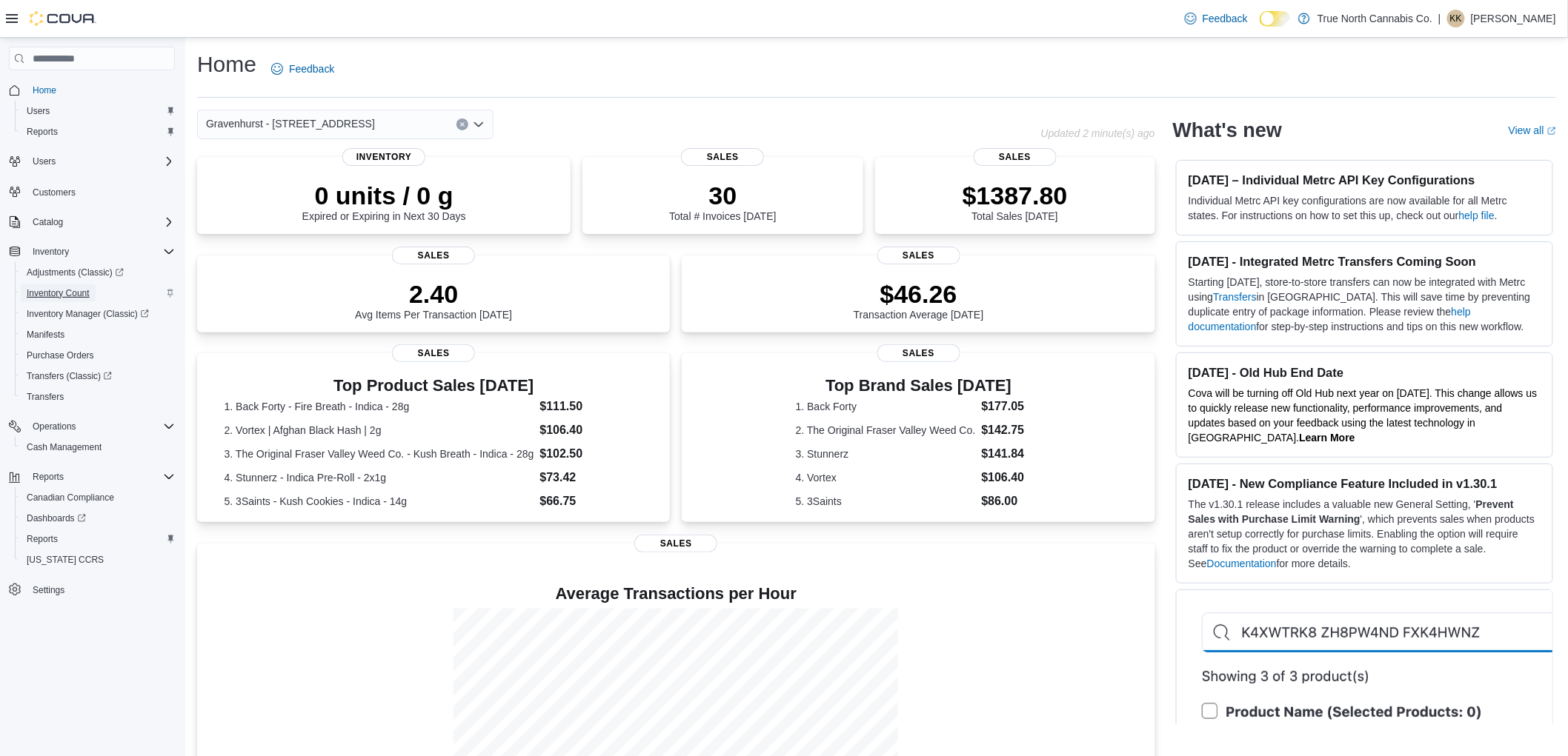
click at [84, 290] on span "Inventory Count" at bounding box center [59, 293] width 63 height 12
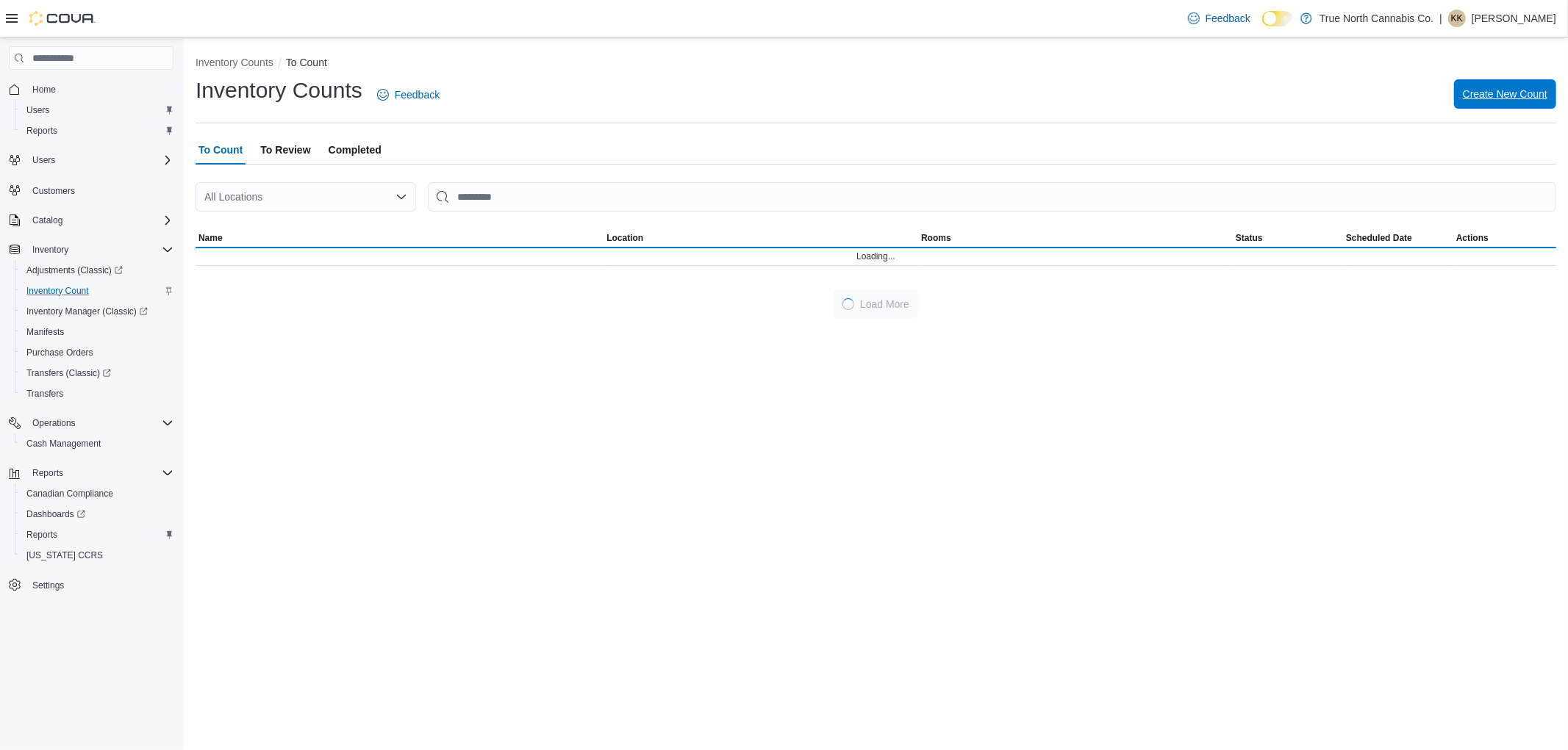
click at [1492, 91] on span "Create New Count" at bounding box center [1505, 93] width 85 height 15
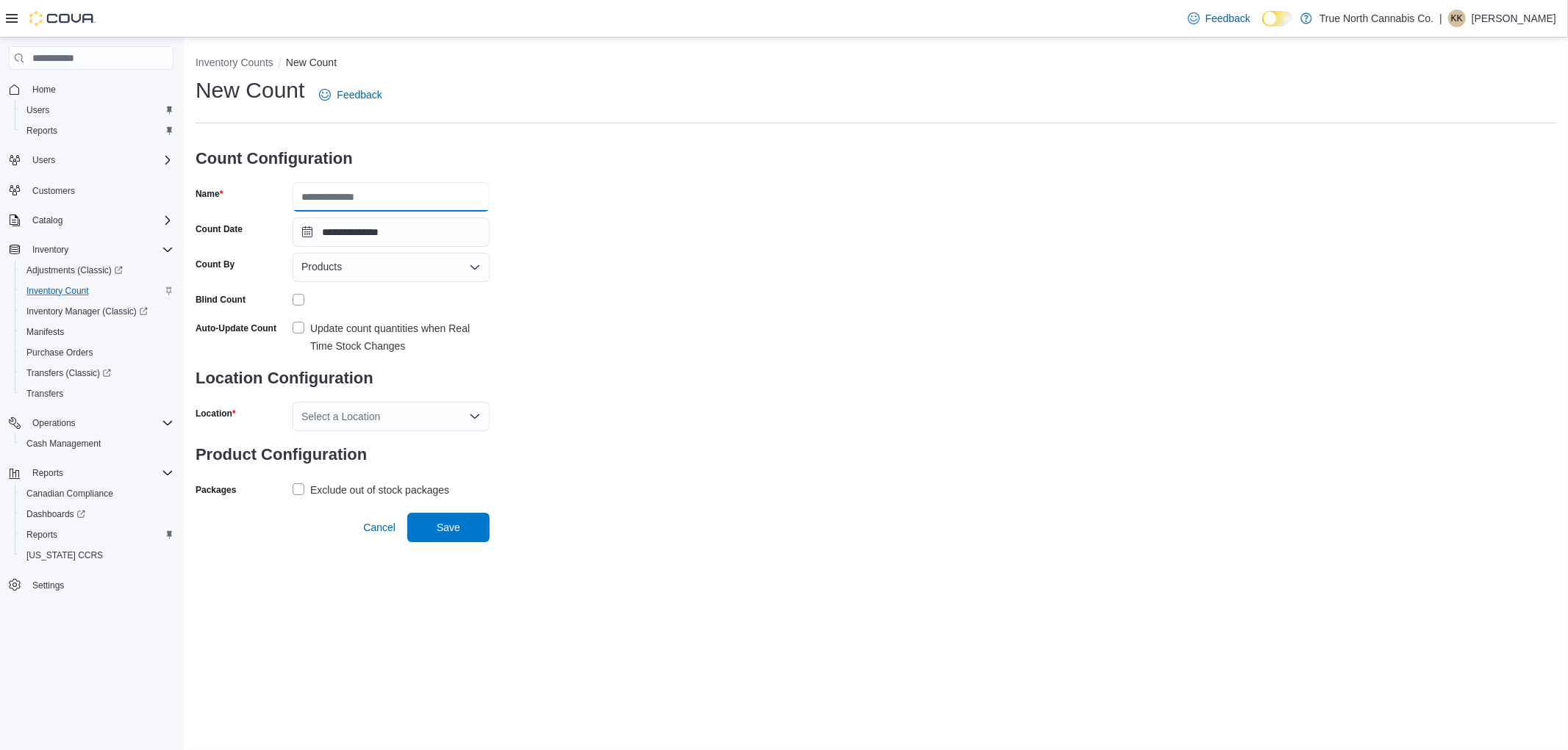
click at [432, 200] on input "Name" at bounding box center [390, 196] width 197 height 29
type input "**********"
click at [473, 276] on div "Products" at bounding box center [390, 267] width 197 height 29
click at [446, 319] on span "Classifications" at bounding box center [400, 313] width 162 height 15
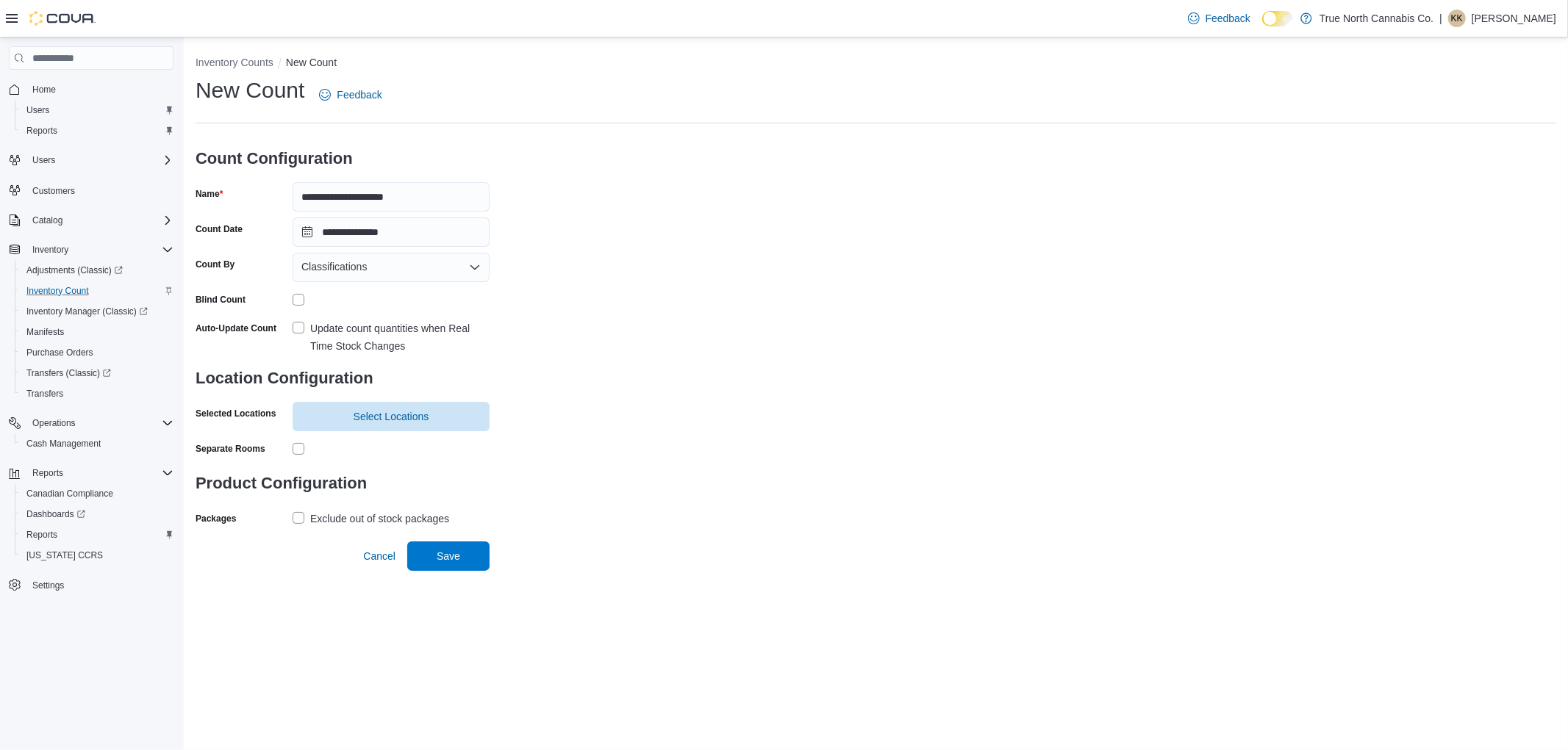
click at [296, 331] on label "Update count quantities when Real Time Stock Changes" at bounding box center [390, 337] width 197 height 35
click at [319, 422] on span "Select Locations" at bounding box center [391, 415] width 179 height 29
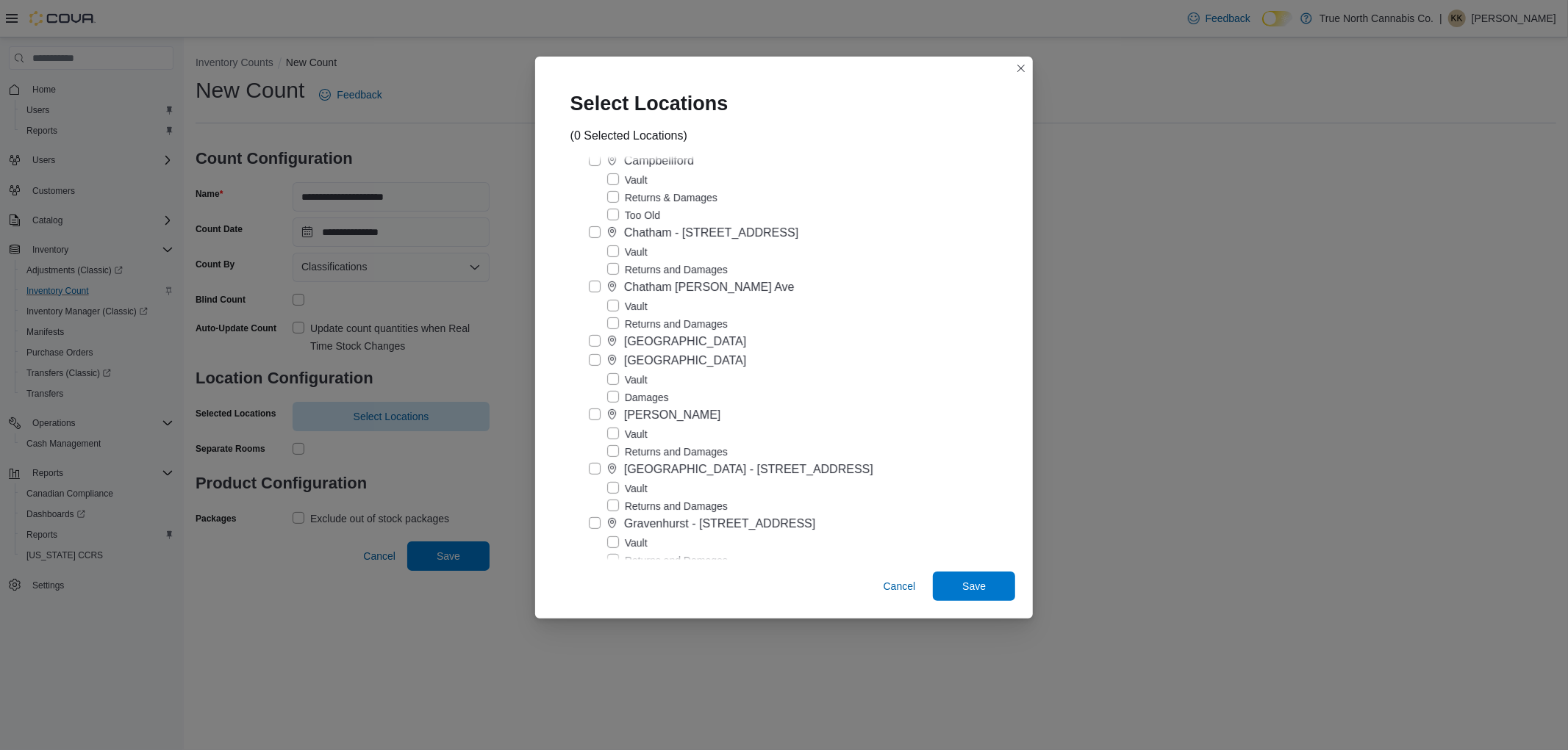
scroll to position [571, 0]
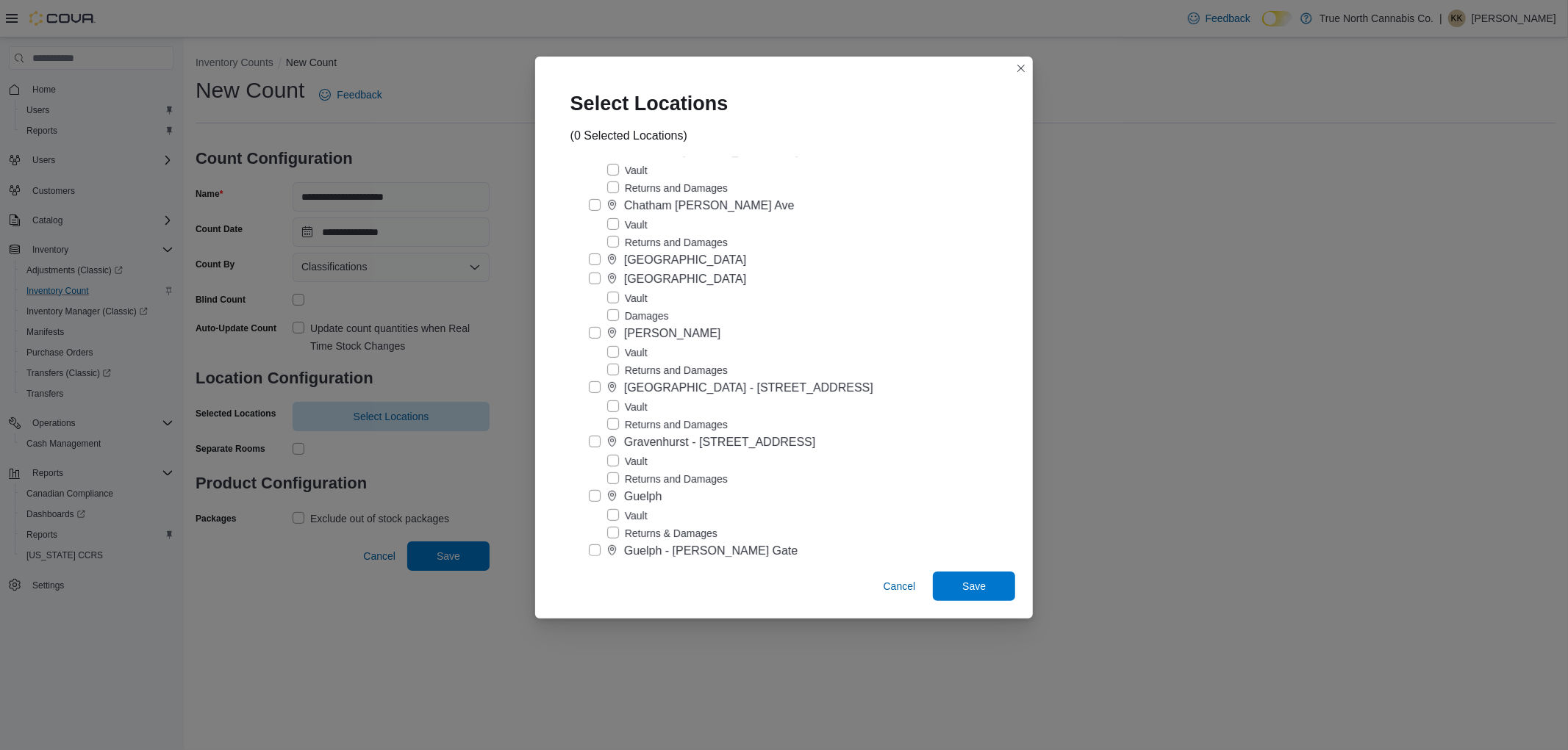
click at [647, 470] on label "Vault" at bounding box center [627, 461] width 40 height 17
click at [962, 586] on span "Save" at bounding box center [974, 585] width 24 height 15
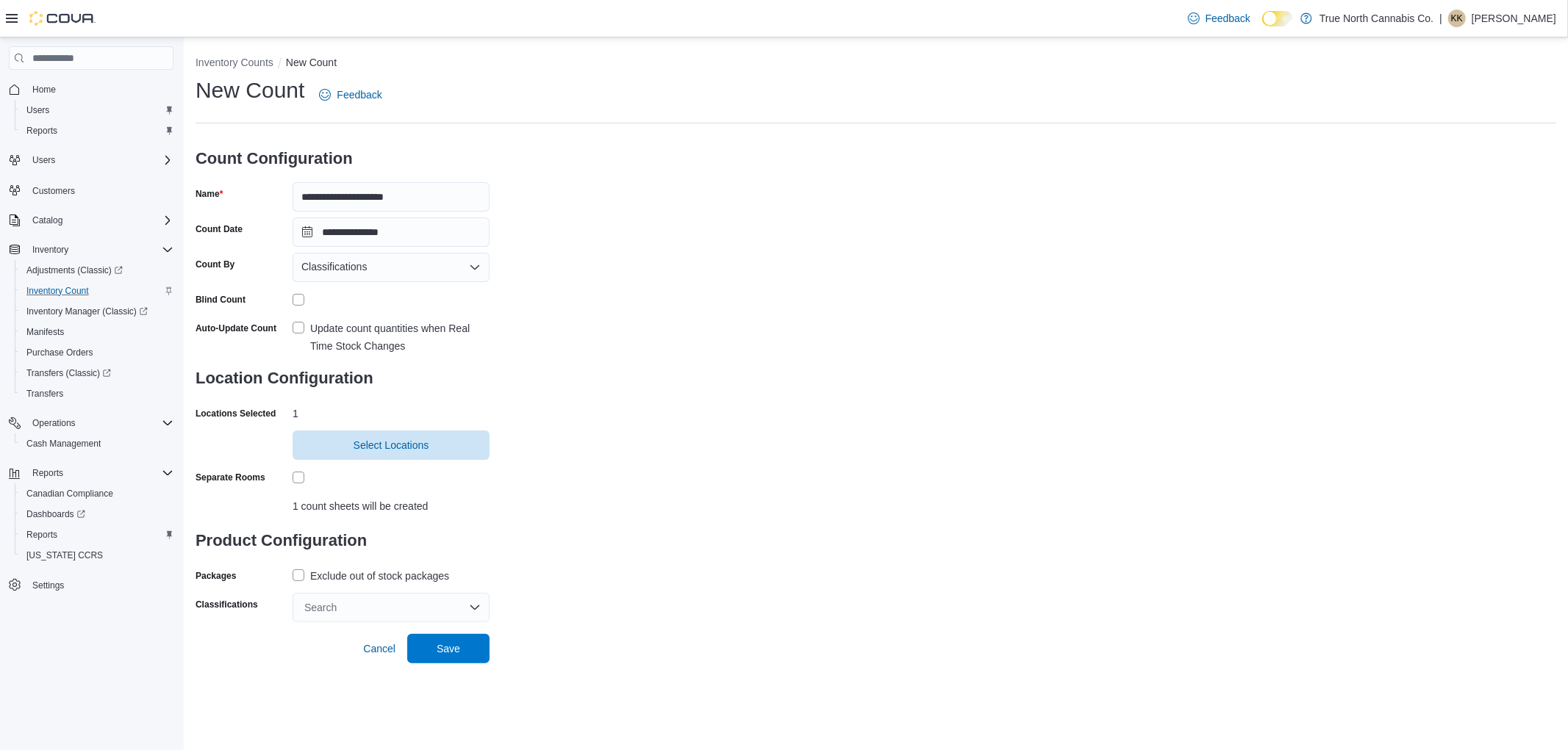
click at [300, 569] on label "Exclude out of stock packages" at bounding box center [370, 576] width 156 height 17
click at [332, 596] on div "Search" at bounding box center [390, 607] width 197 height 29
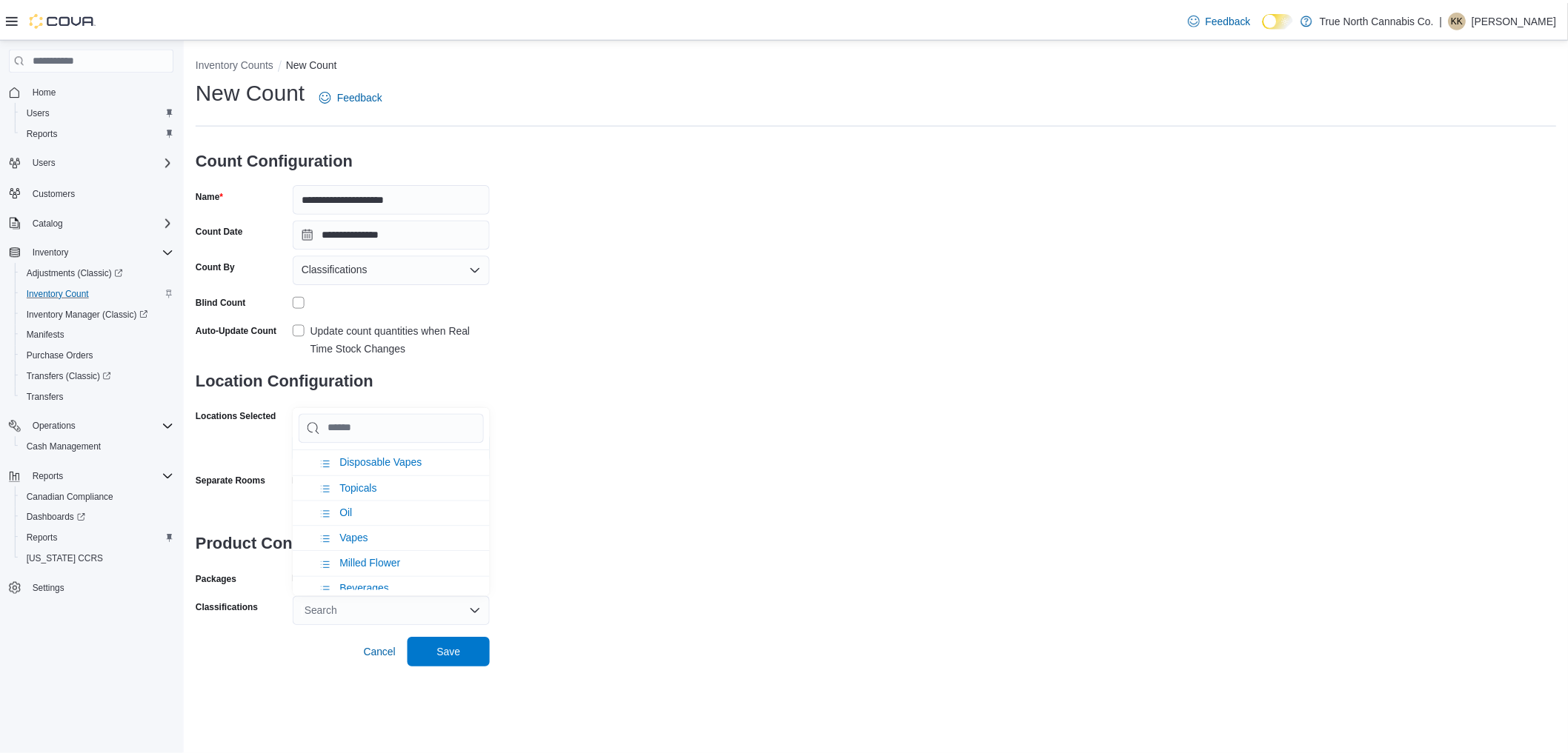
scroll to position [658, 0]
click at [339, 557] on li "Beverages" at bounding box center [394, 564] width 199 height 25
click at [710, 560] on div "**********" at bounding box center [883, 351] width 1372 height 551
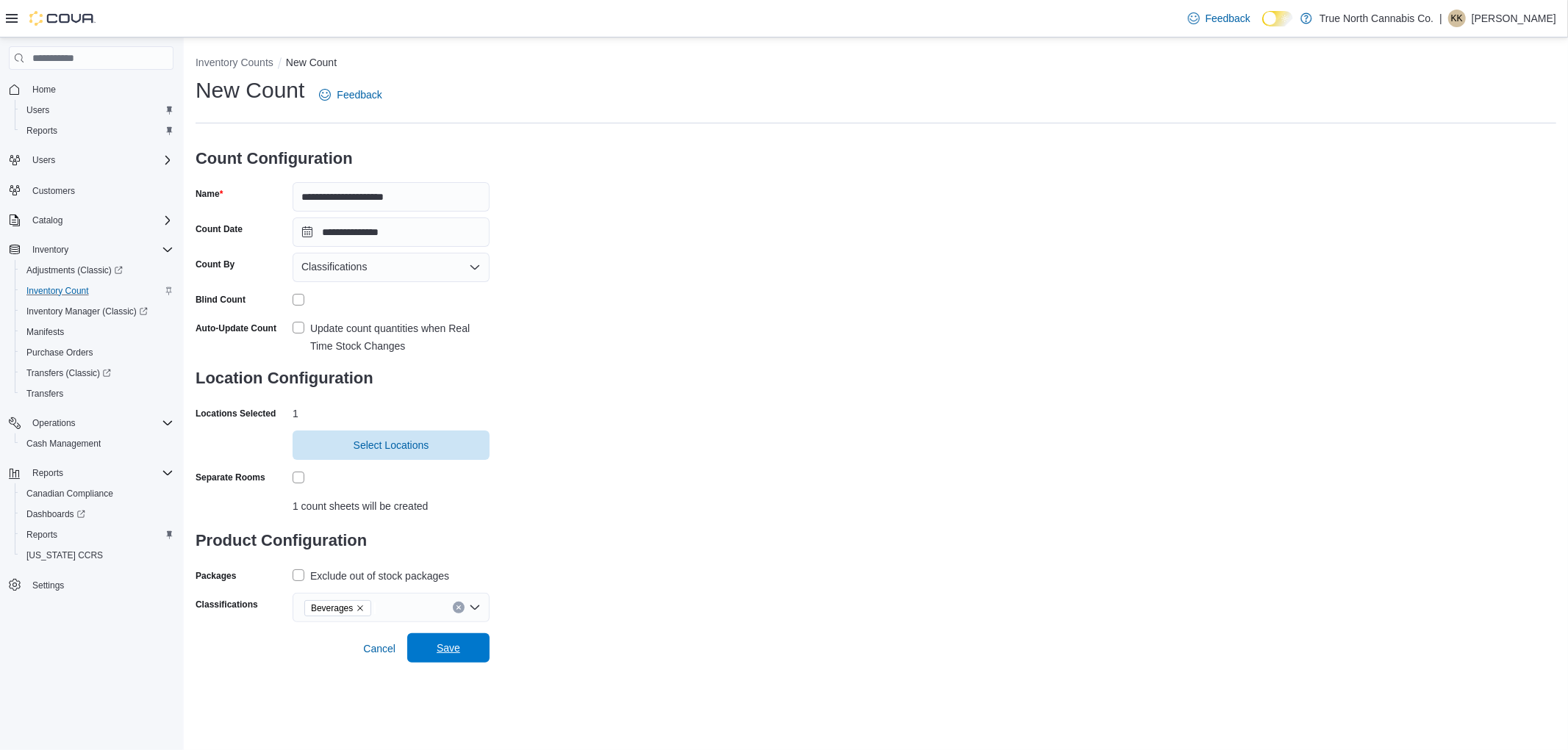
click at [471, 635] on span "Save" at bounding box center [449, 648] width 64 height 29
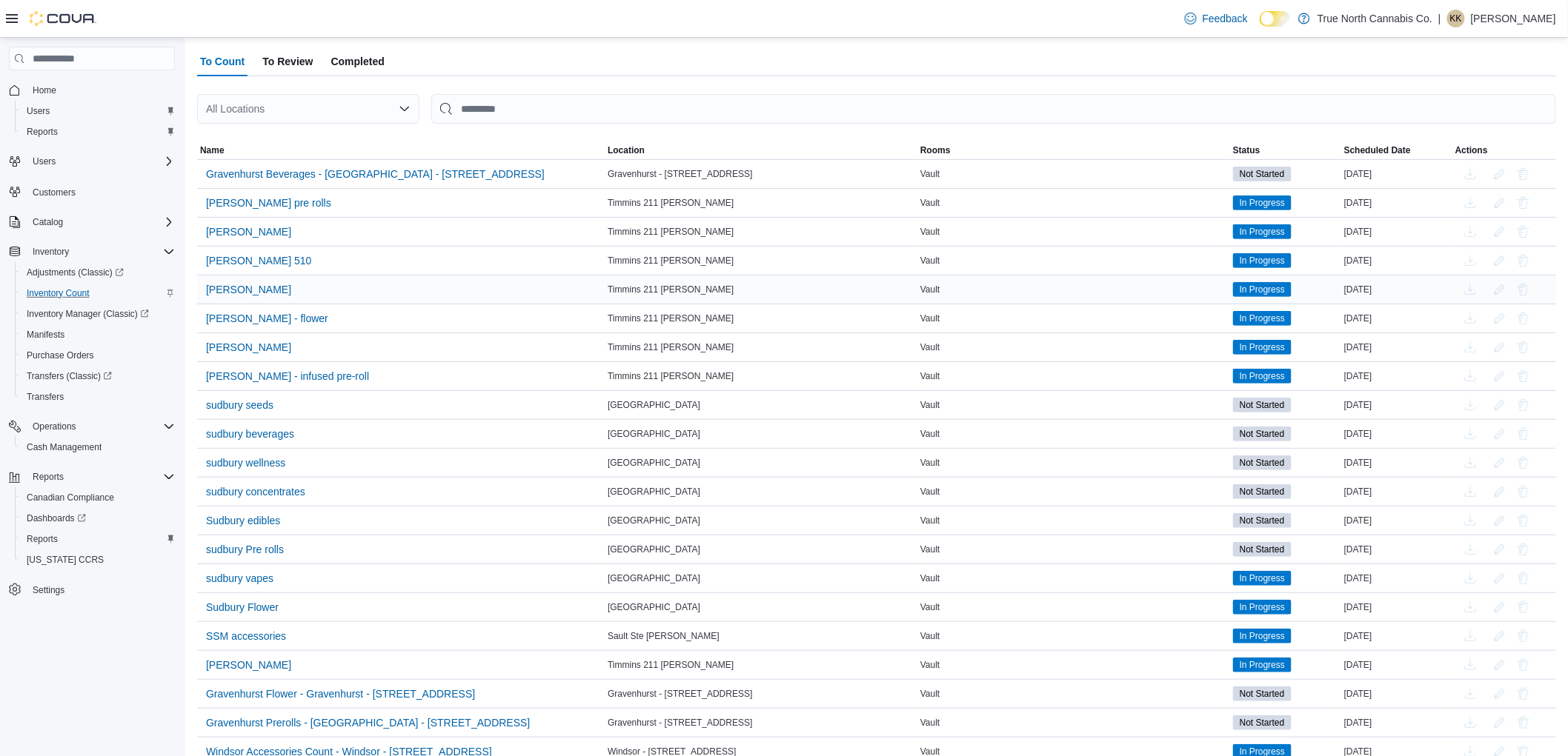
scroll to position [247, 0]
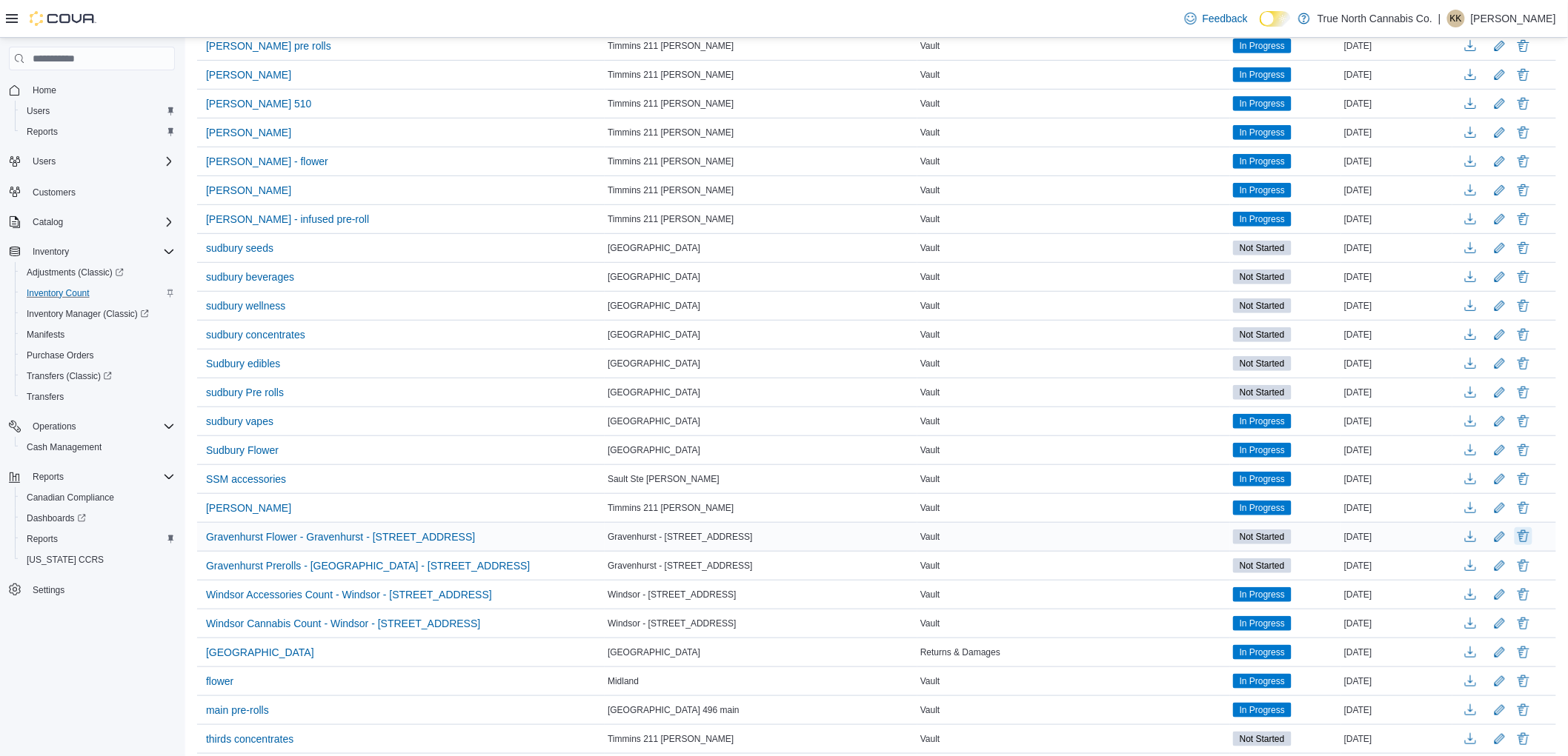
click at [1532, 538] on button "Delete" at bounding box center [1524, 536] width 17 height 17
click at [1480, 637] on span "Delete" at bounding box center [1481, 634] width 29 height 15
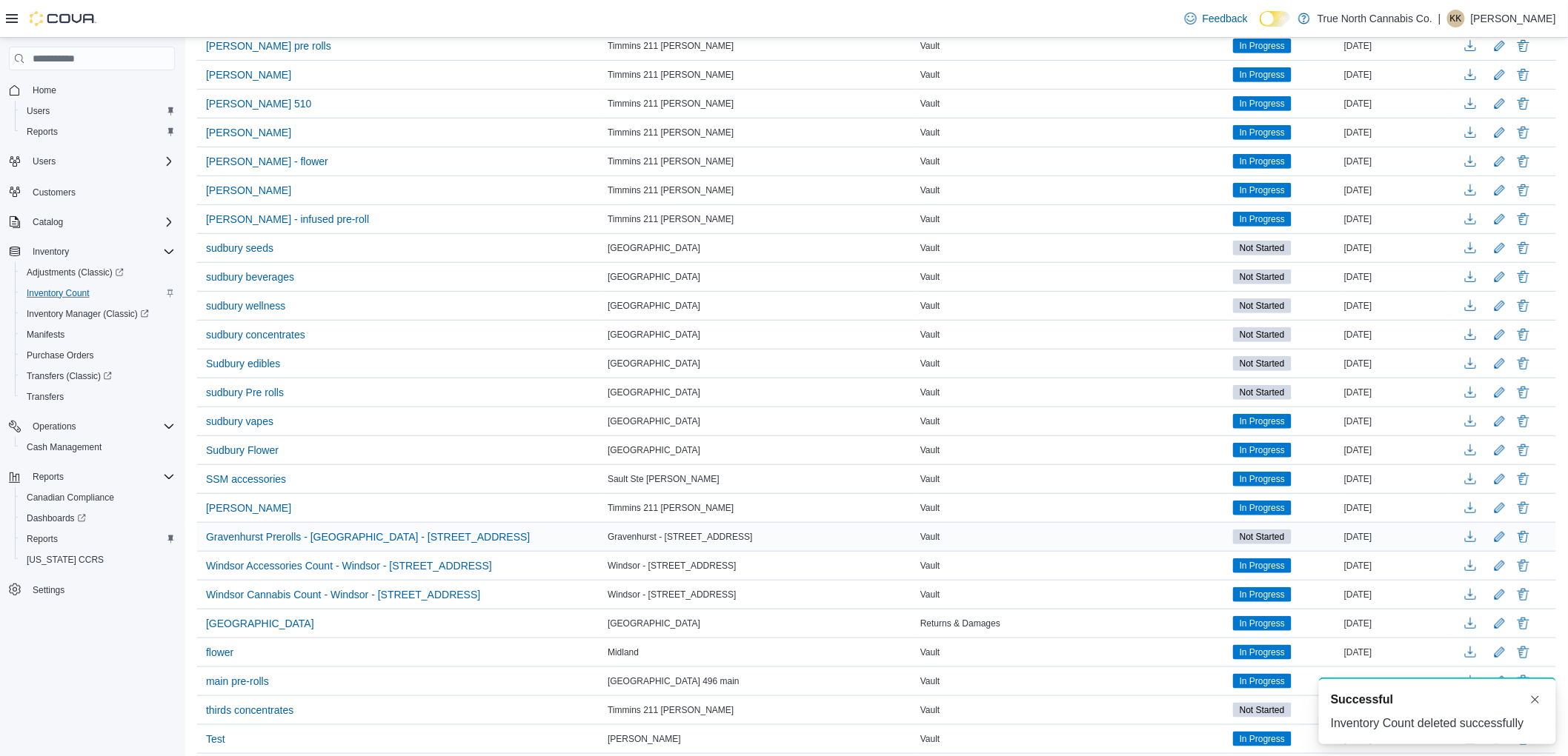
scroll to position [0, 0]
click at [1532, 542] on button "Delete" at bounding box center [1524, 536] width 17 height 17
click at [1490, 640] on span "Delete" at bounding box center [1481, 634] width 29 height 15
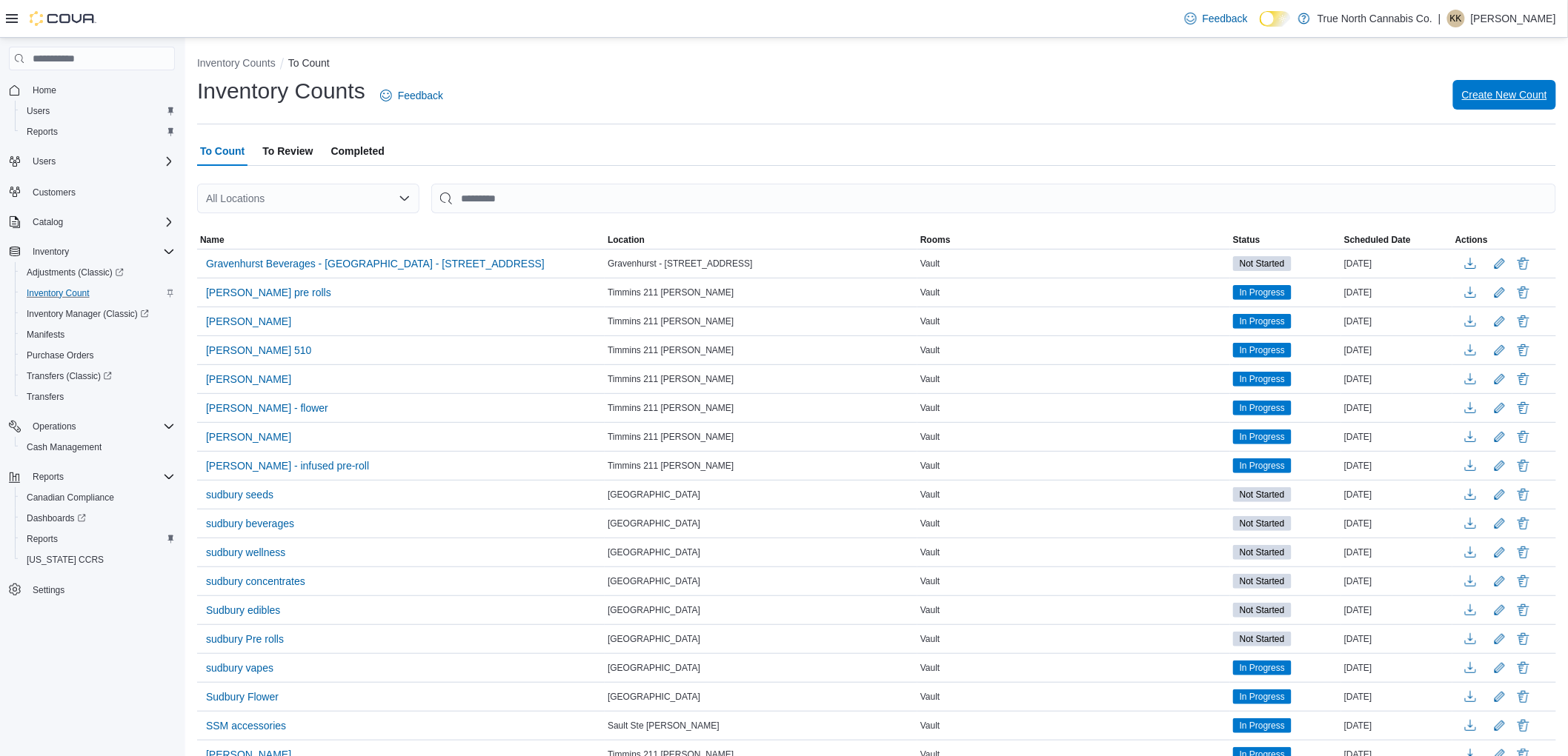
click at [1498, 93] on span "Create New Count" at bounding box center [1505, 94] width 86 height 15
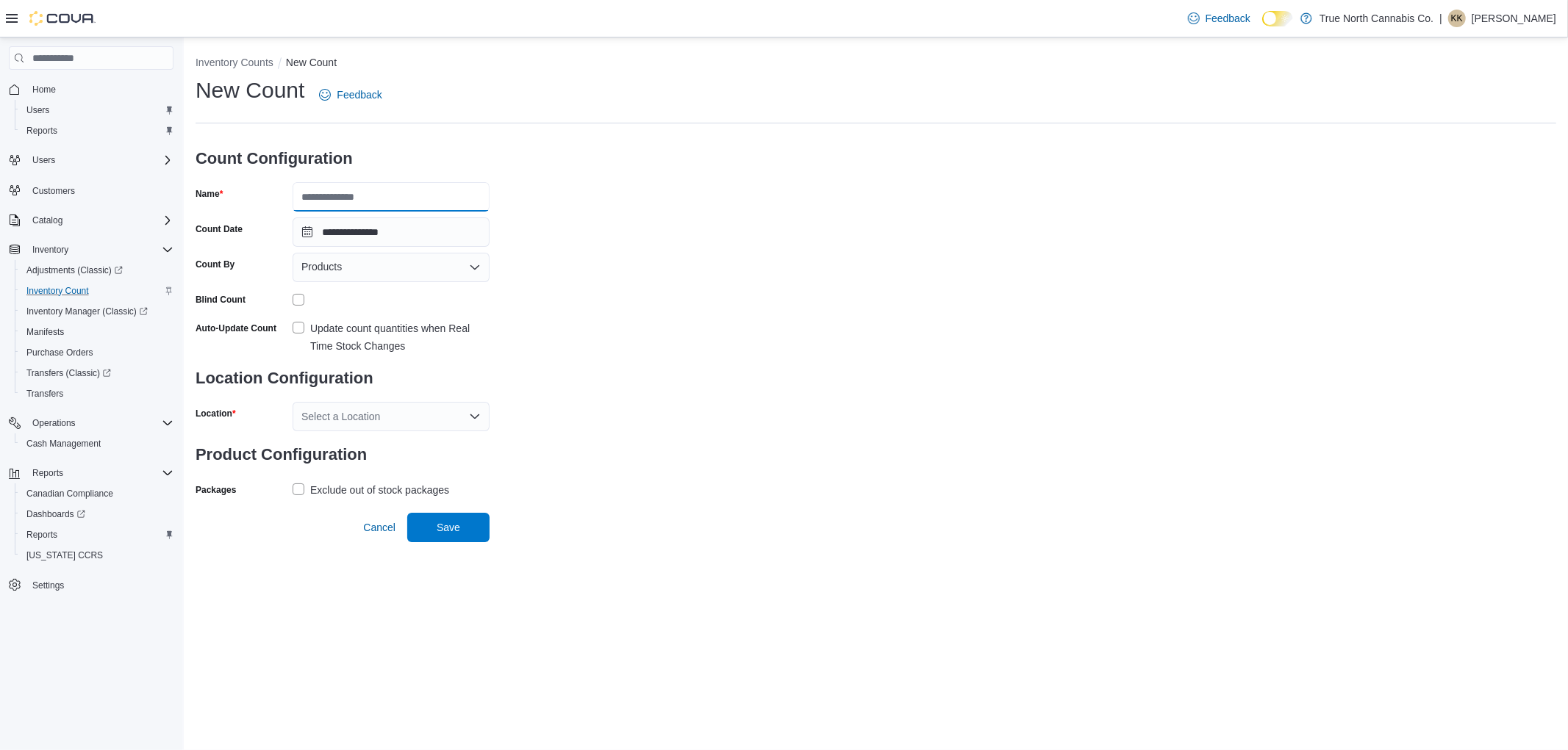
click at [332, 200] on input "Name" at bounding box center [390, 196] width 197 height 29
type input "**********"
click at [442, 269] on div "Products" at bounding box center [390, 267] width 197 height 29
click at [430, 318] on span "Classifications" at bounding box center [400, 313] width 162 height 15
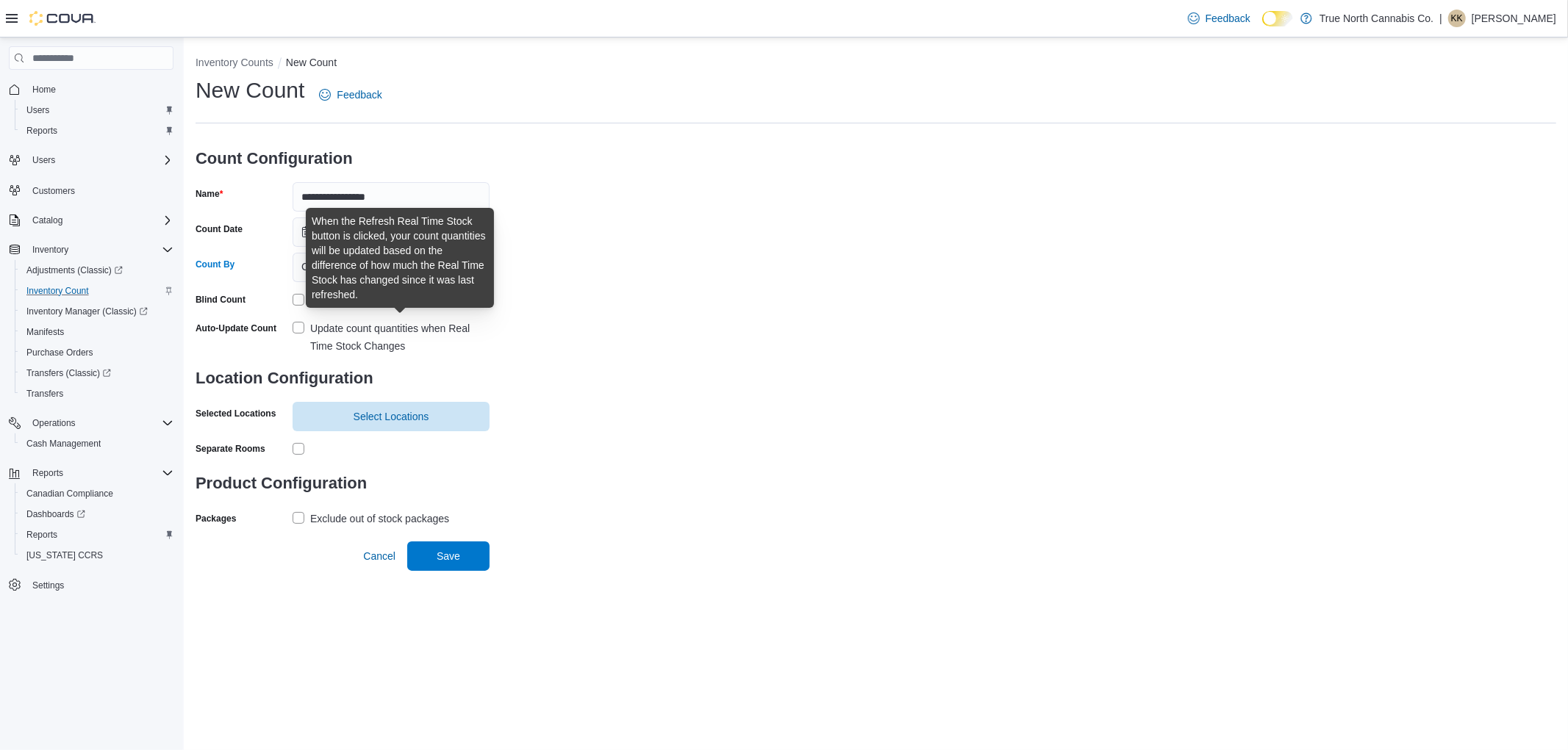
click at [357, 335] on div "Update count quantities when Real Time Stock Changes" at bounding box center [400, 337] width 179 height 35
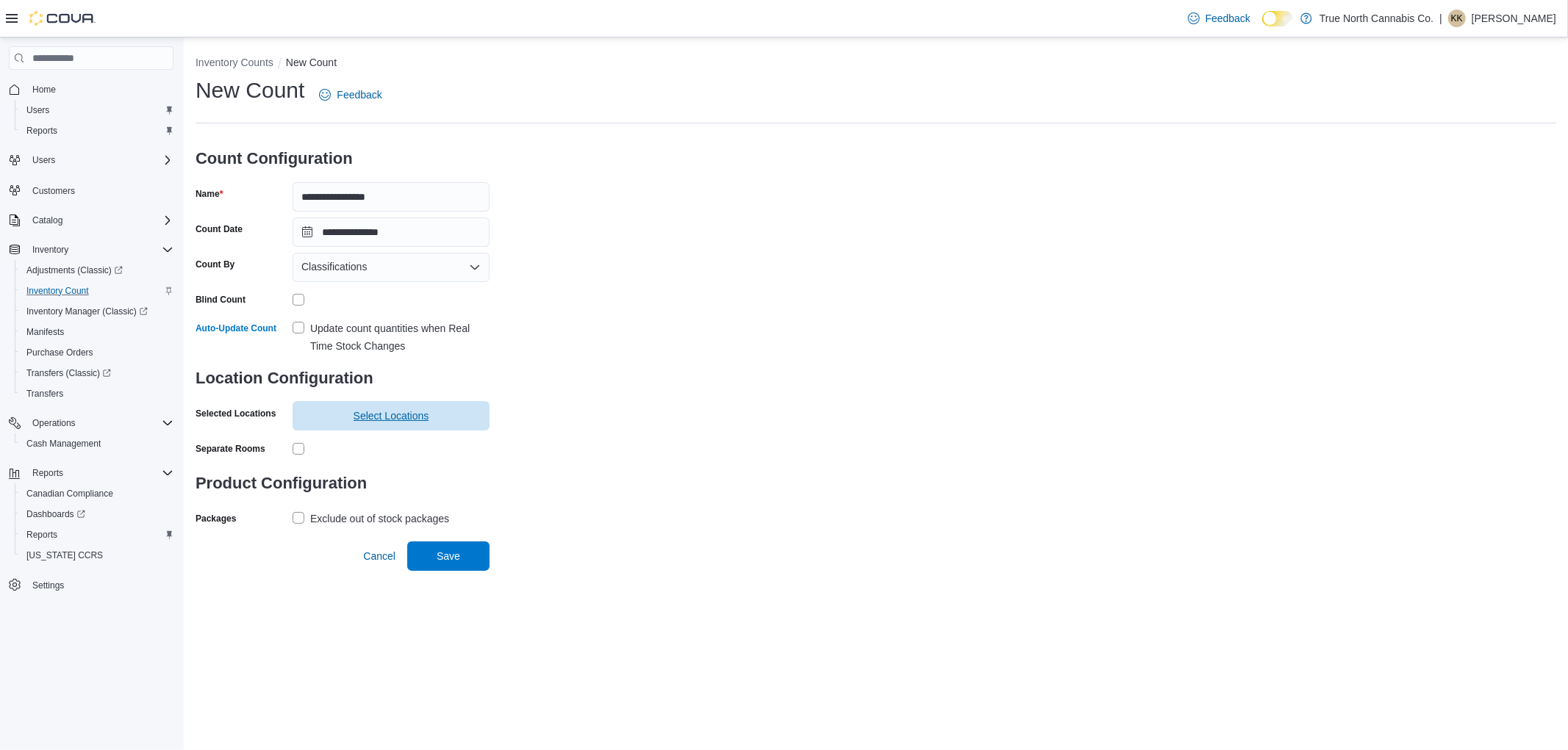
click at [343, 417] on span "Select Locations" at bounding box center [391, 415] width 179 height 29
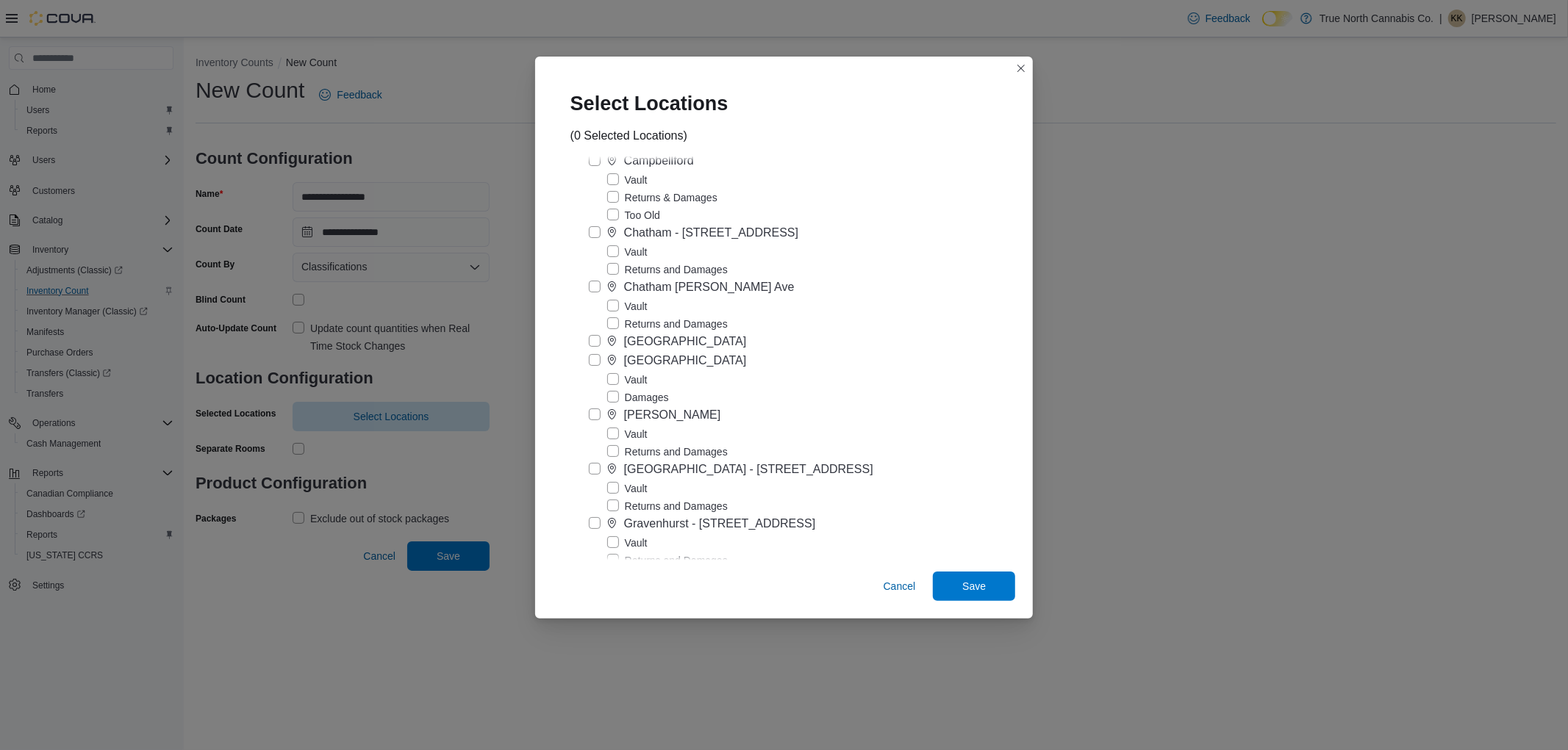
scroll to position [571, 0]
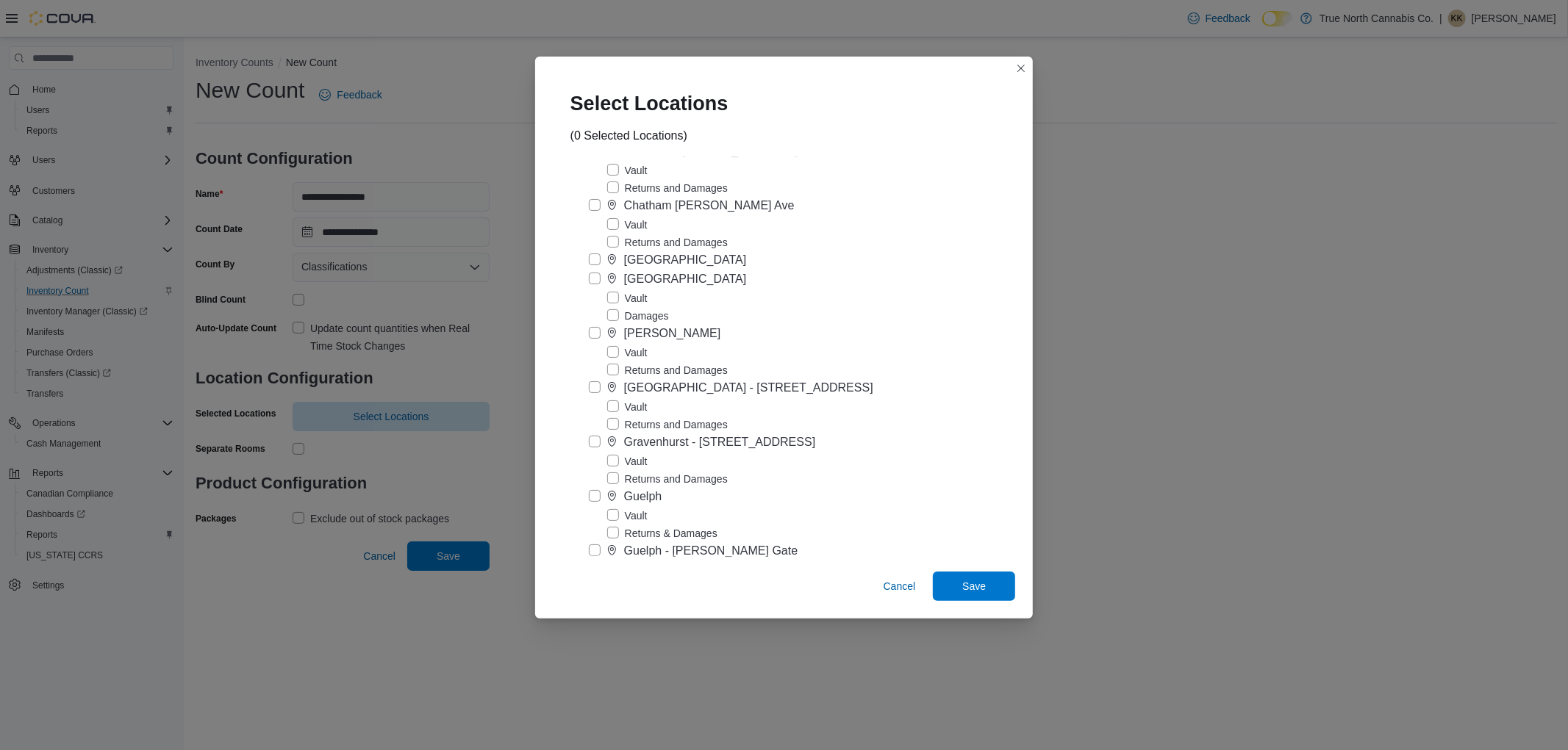
click at [647, 470] on label "Vault" at bounding box center [627, 461] width 40 height 17
click at [962, 584] on span "Save" at bounding box center [974, 585] width 24 height 15
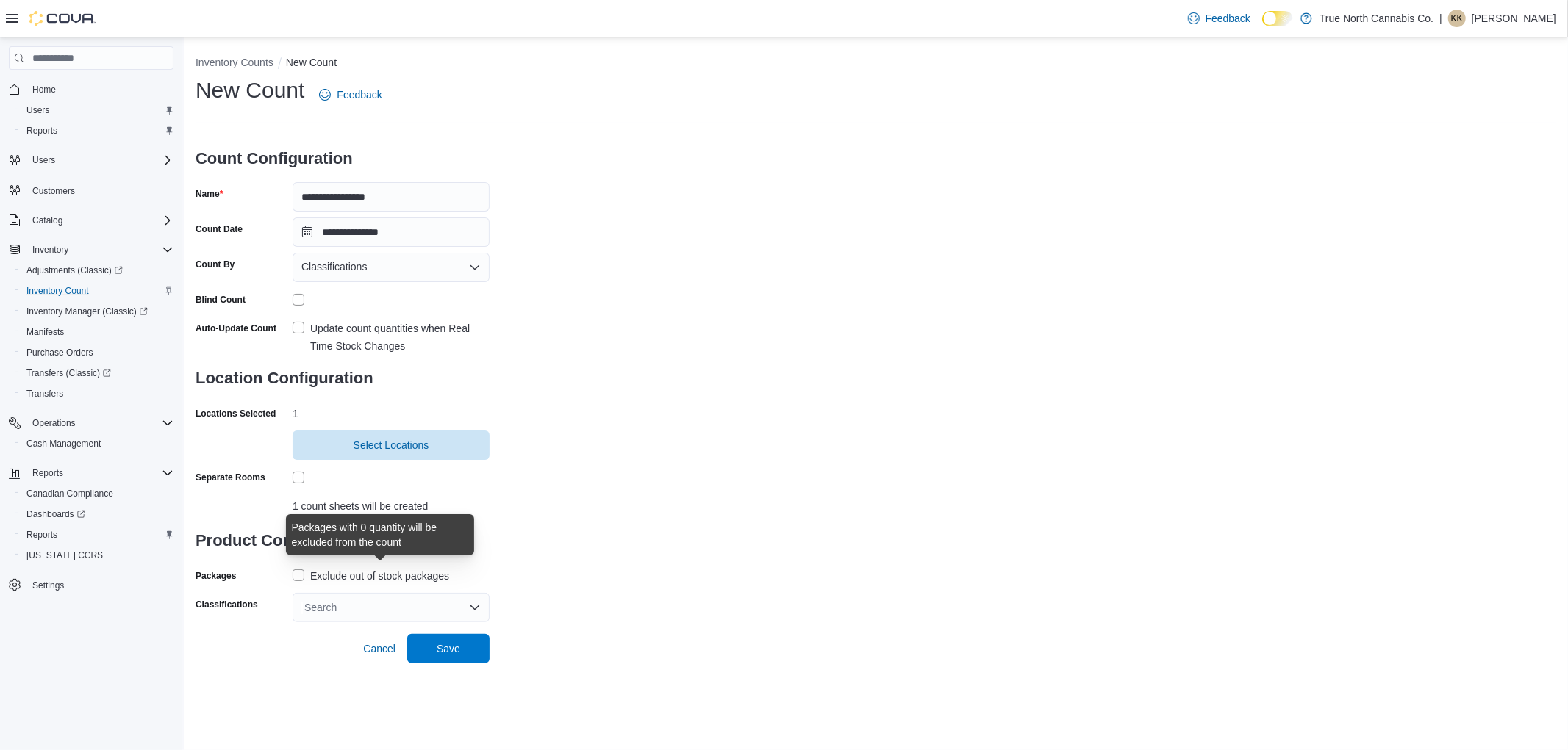
click at [313, 567] on div "Exclude out of stock packages" at bounding box center [379, 576] width 139 height 17
click at [343, 601] on div "Search" at bounding box center [390, 607] width 197 height 29
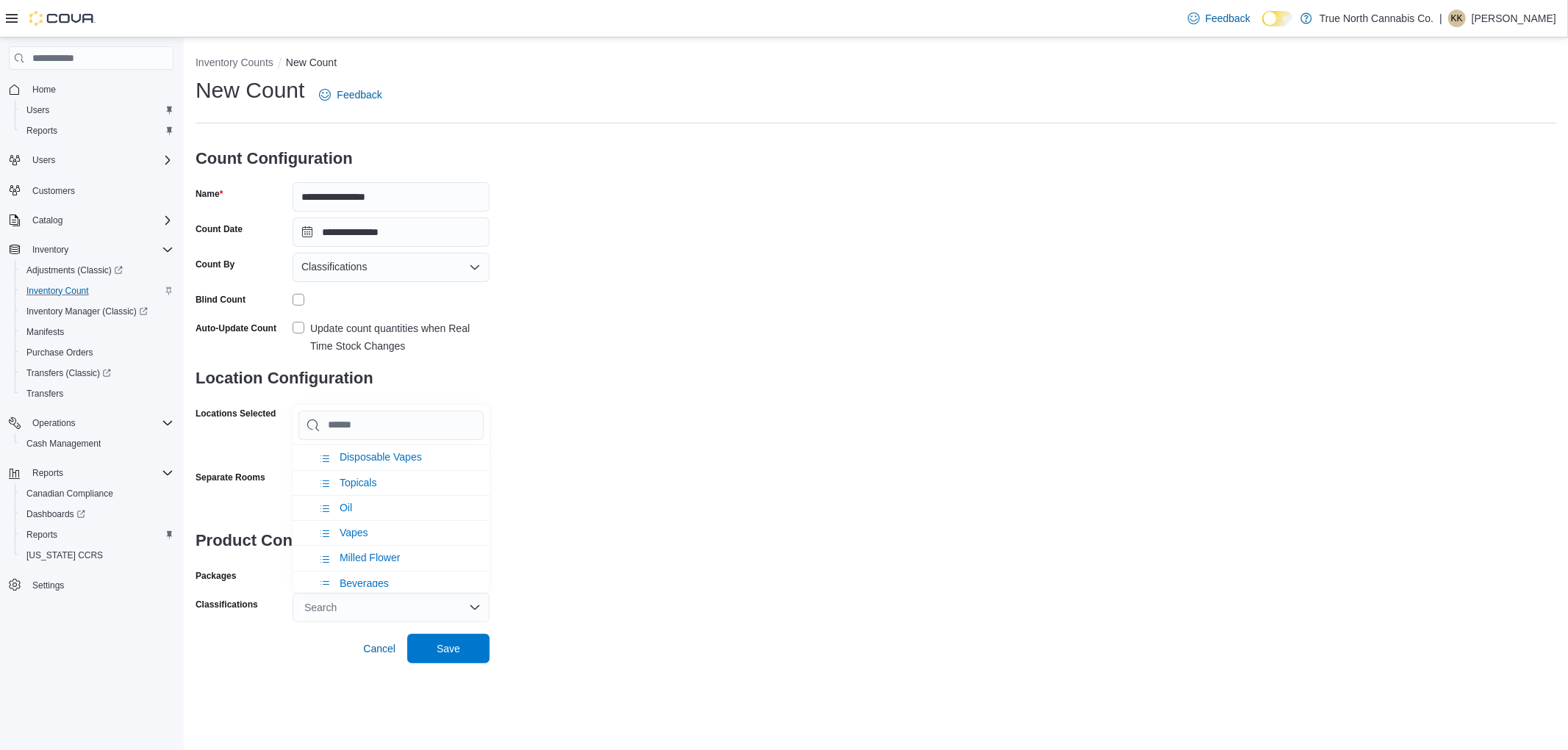
scroll to position [653, 0]
click at [358, 503] on span "Vapes" at bounding box center [354, 508] width 28 height 12
click at [390, 536] on span "Disposable Vapes" at bounding box center [380, 541] width 82 height 12
click at [454, 655] on span "Save" at bounding box center [449, 648] width 24 height 15
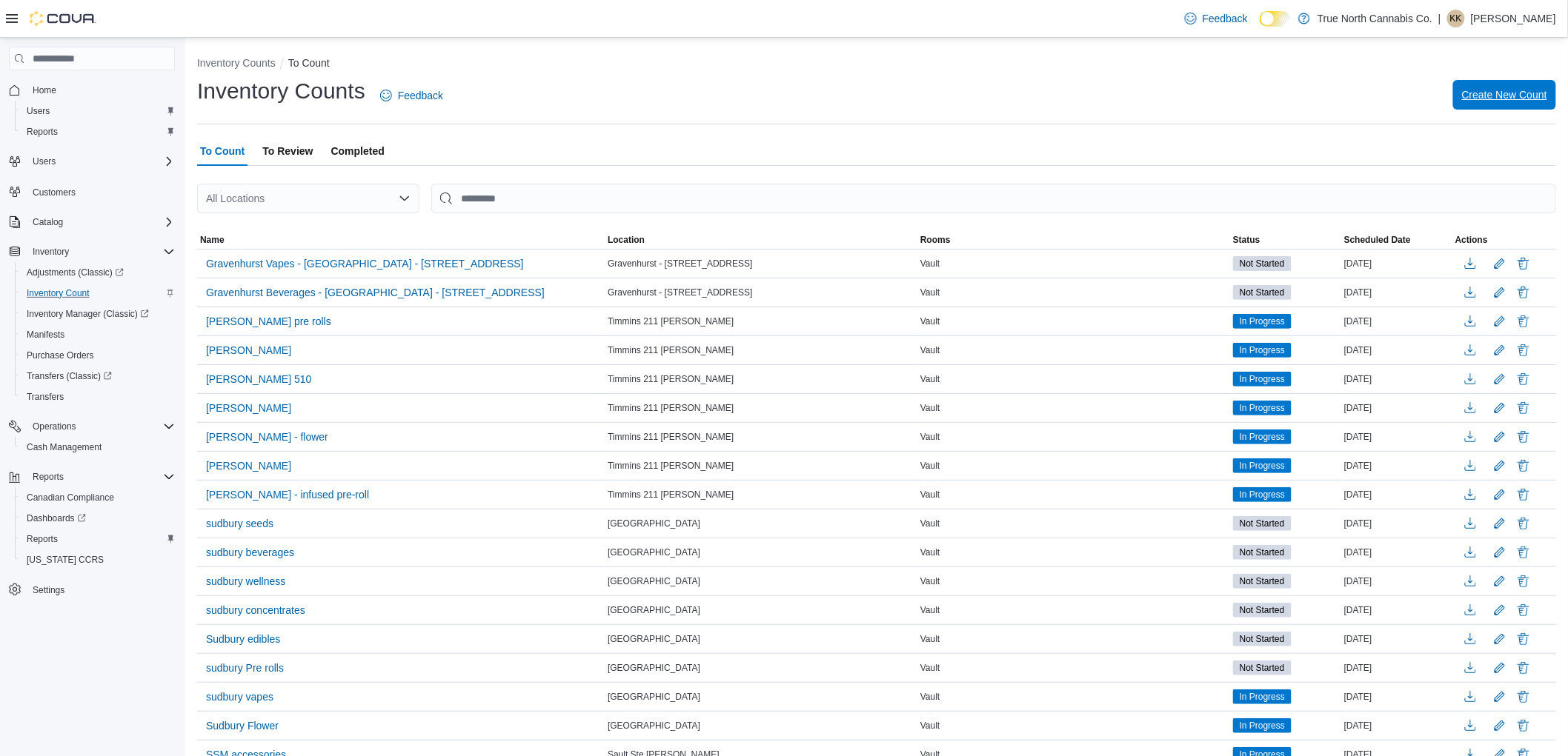
click at [1508, 101] on span "Create New Count" at bounding box center [1505, 94] width 86 height 15
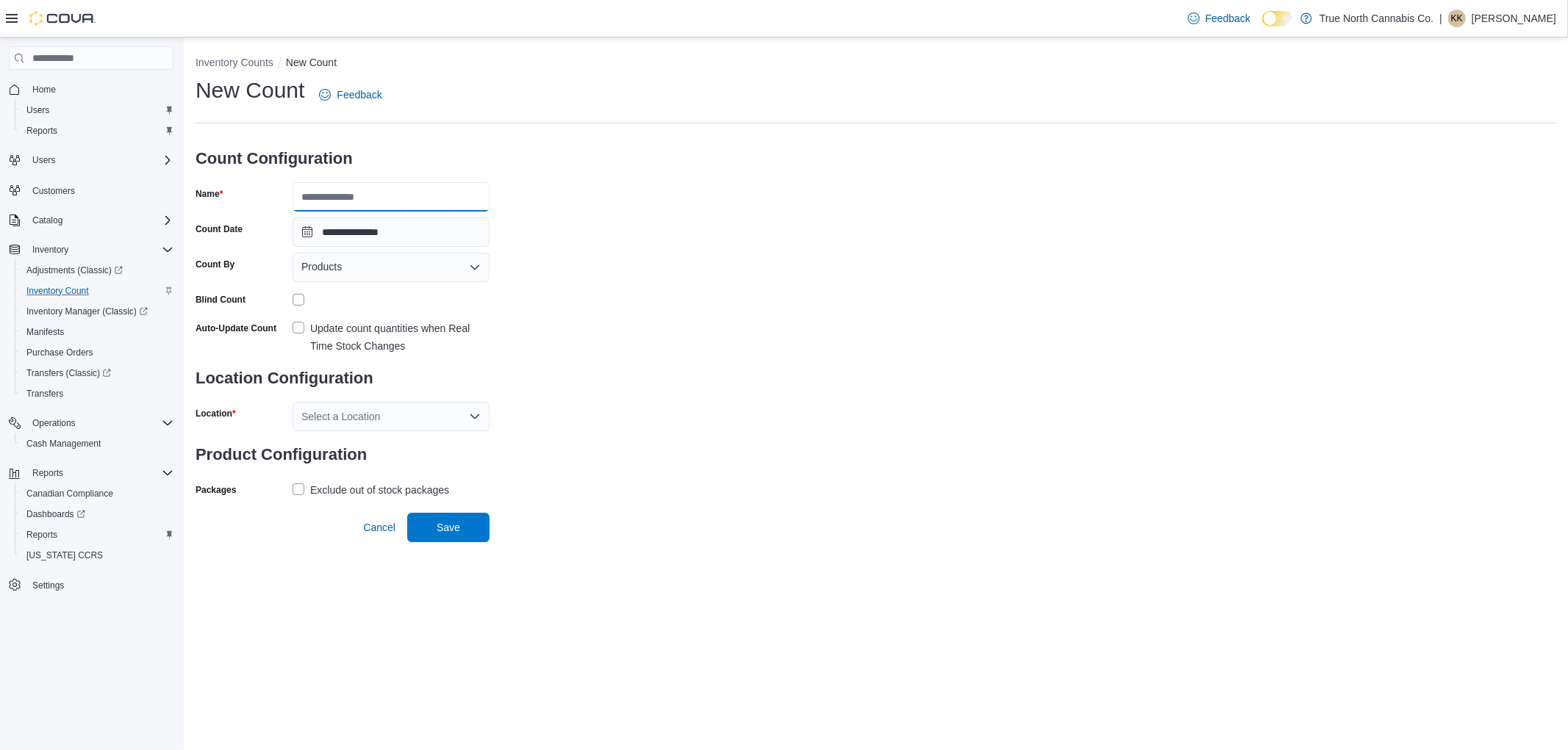
click at [380, 201] on input "Name" at bounding box center [390, 196] width 197 height 29
type input "**********"
click at [304, 332] on label "Update count quantities when Real Time Stock Changes" at bounding box center [390, 337] width 197 height 35
click at [417, 273] on div "Products" at bounding box center [390, 267] width 197 height 29
click at [413, 312] on span "Classifications" at bounding box center [400, 313] width 162 height 15
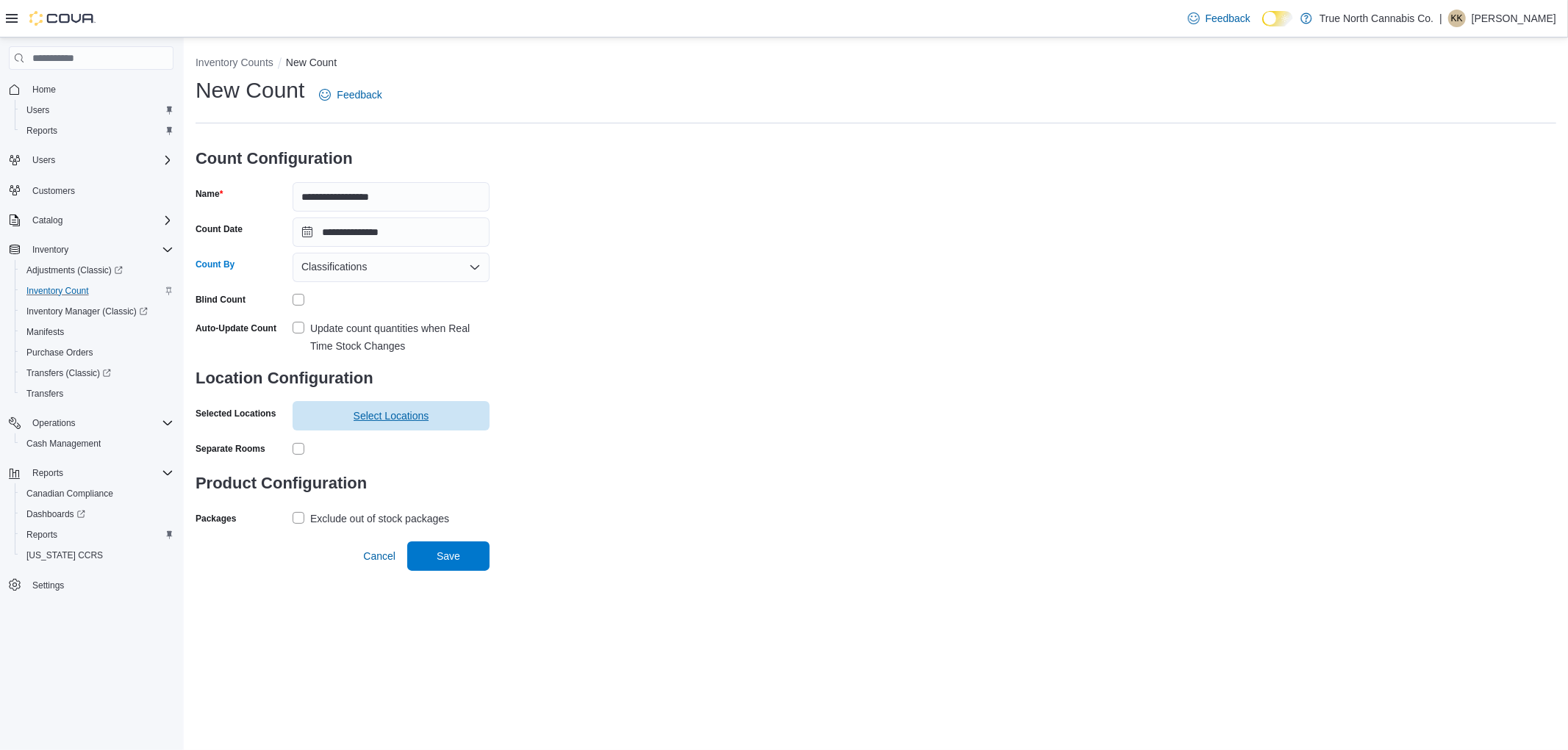
click at [434, 412] on span "Select Locations" at bounding box center [391, 415] width 179 height 29
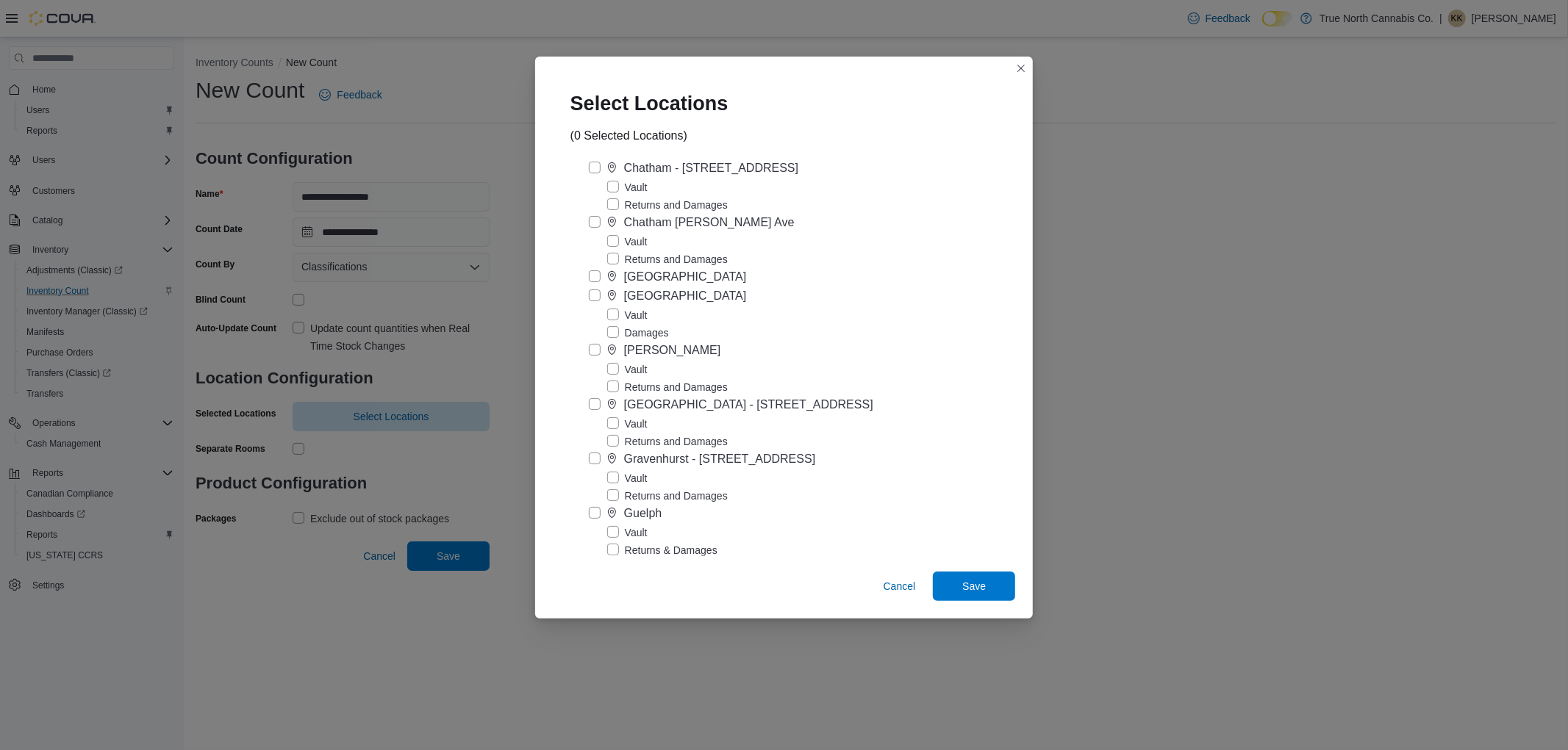
scroll to position [571, 0]
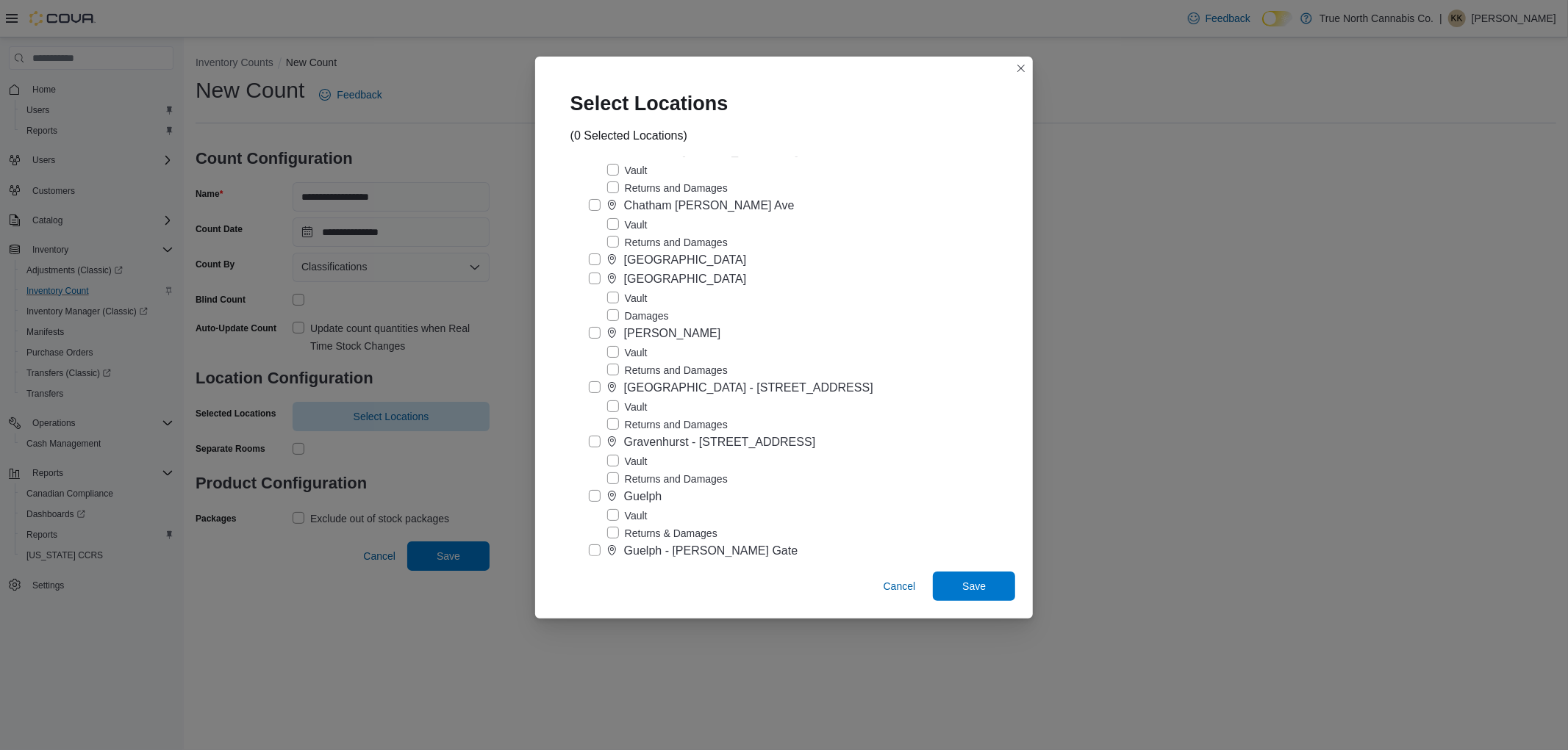
click at [644, 470] on label "Vault" at bounding box center [627, 461] width 40 height 17
click at [942, 578] on span "Save" at bounding box center [974, 585] width 64 height 29
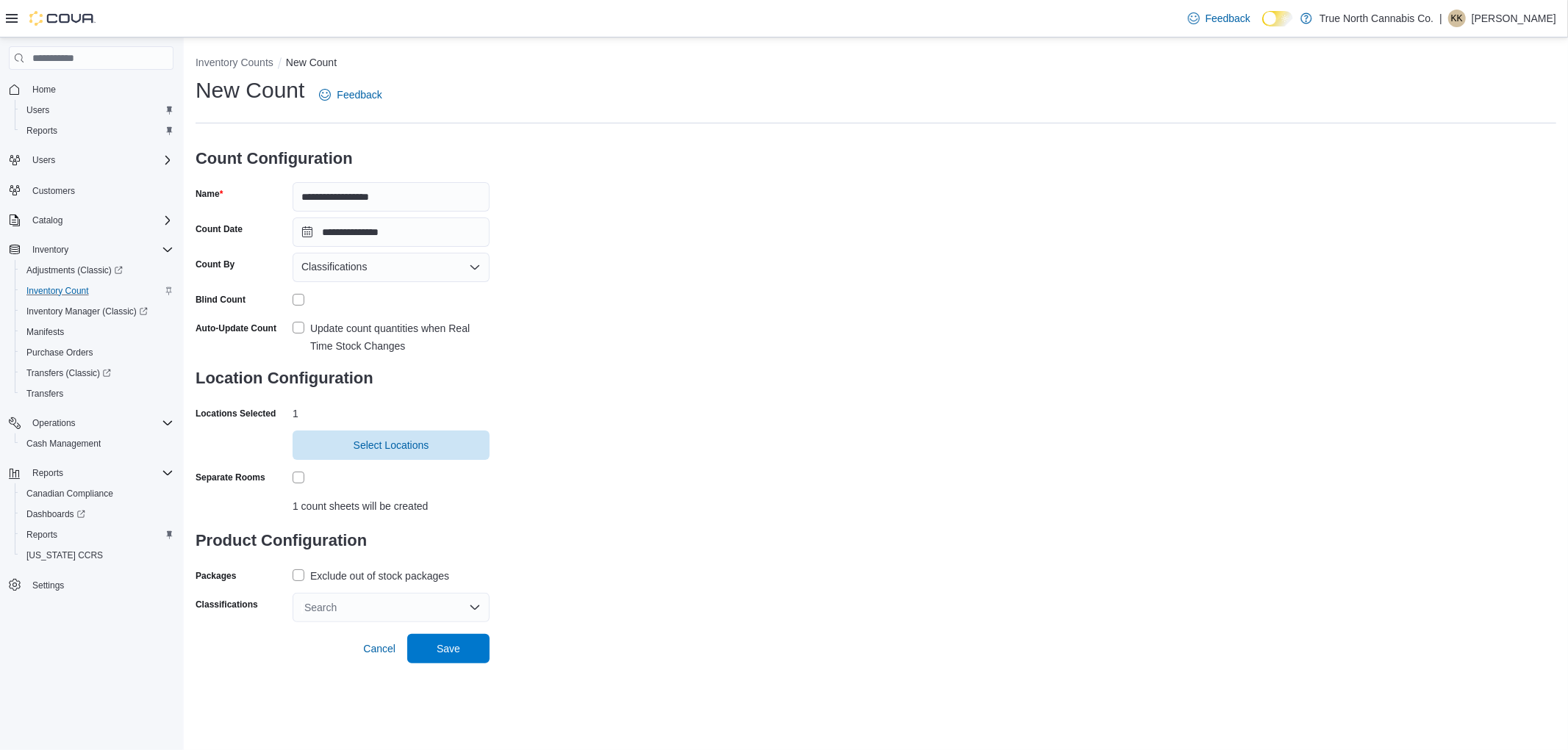
click at [296, 577] on label "Exclude out of stock packages" at bounding box center [370, 576] width 156 height 17
click at [365, 601] on div "Search" at bounding box center [390, 607] width 197 height 29
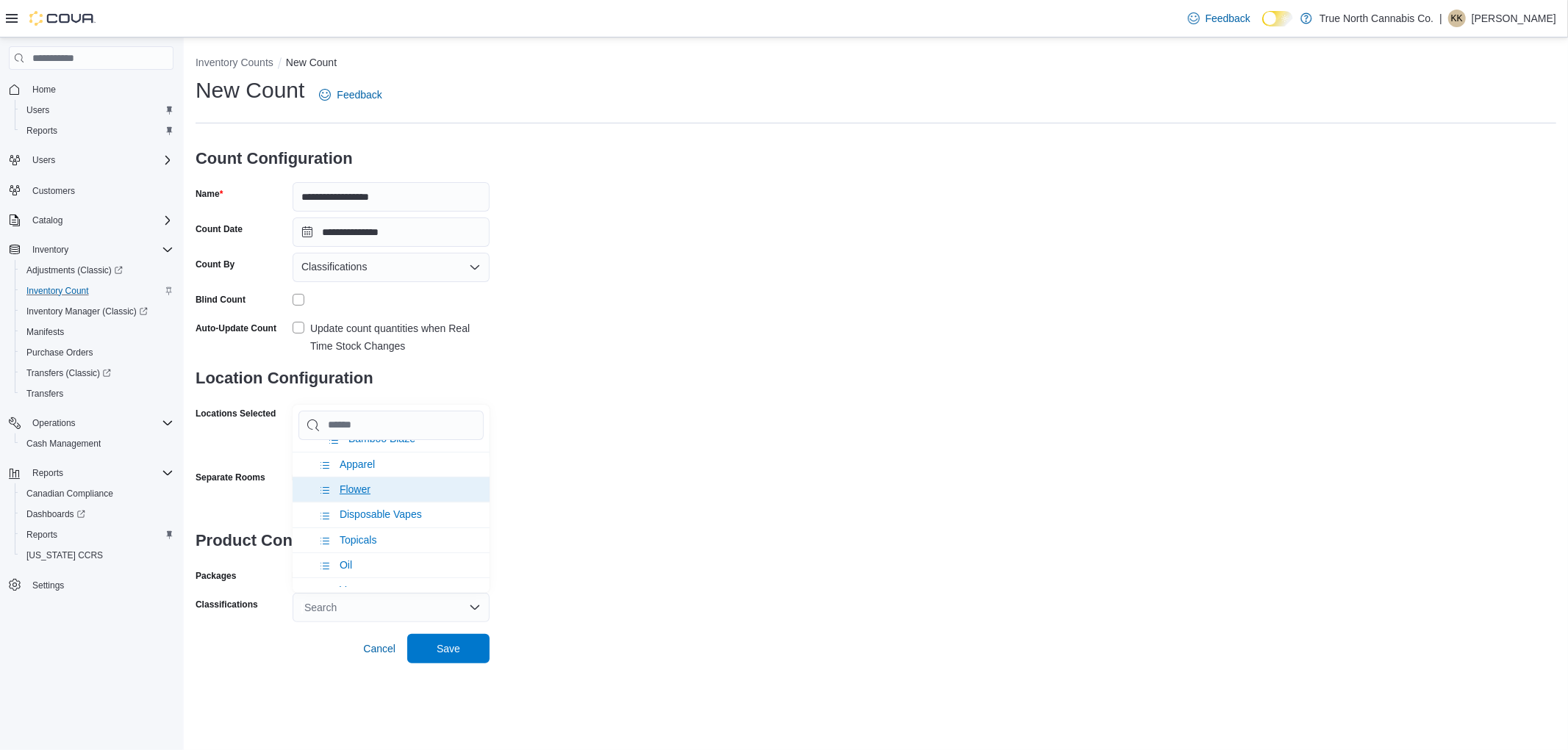
click at [356, 484] on span "Flower" at bounding box center [354, 489] width 31 height 12
click at [378, 503] on span "Milled Flower" at bounding box center [369, 508] width 60 height 12
click at [460, 652] on span "Save" at bounding box center [449, 648] width 24 height 15
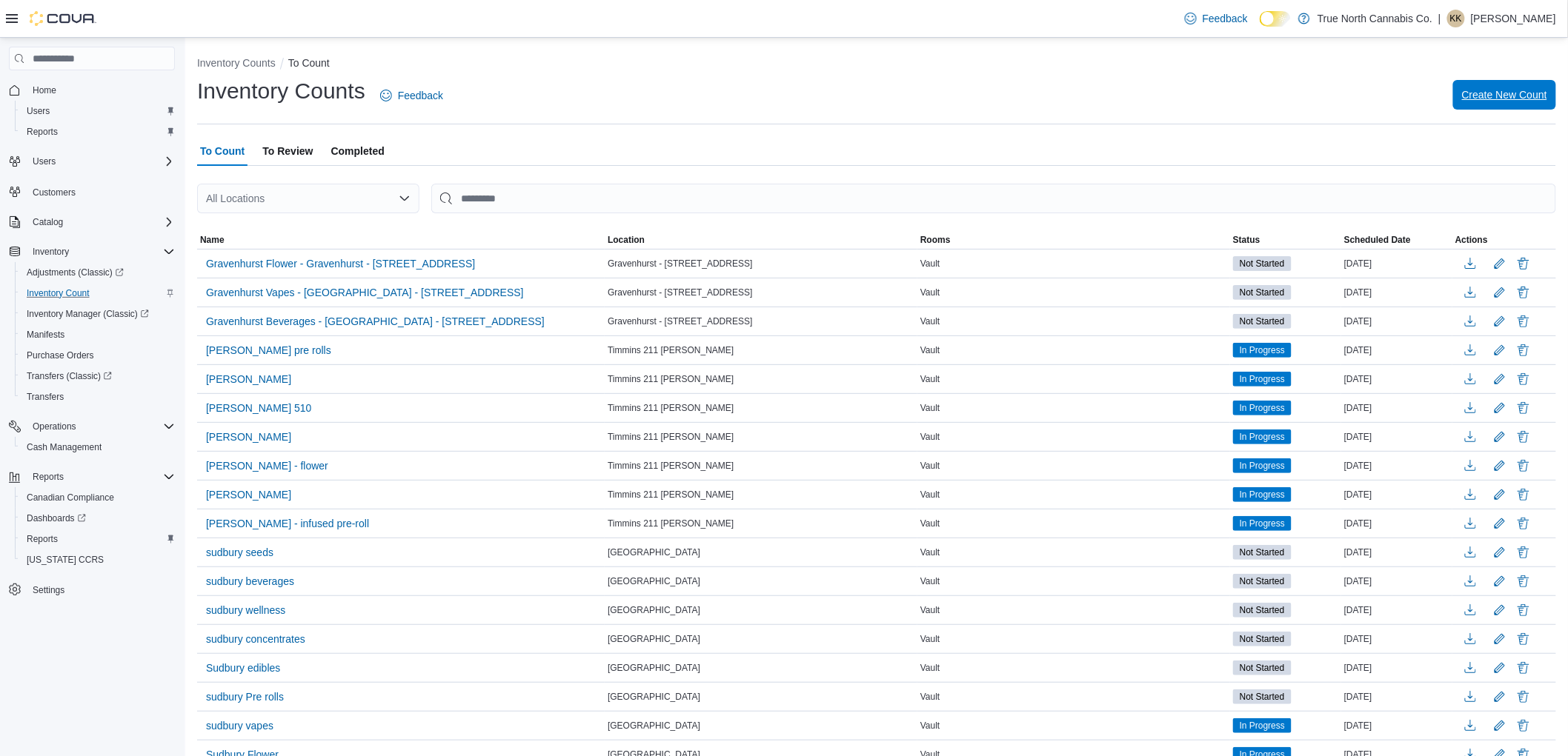
click at [1510, 92] on span "Create New Count" at bounding box center [1505, 94] width 86 height 15
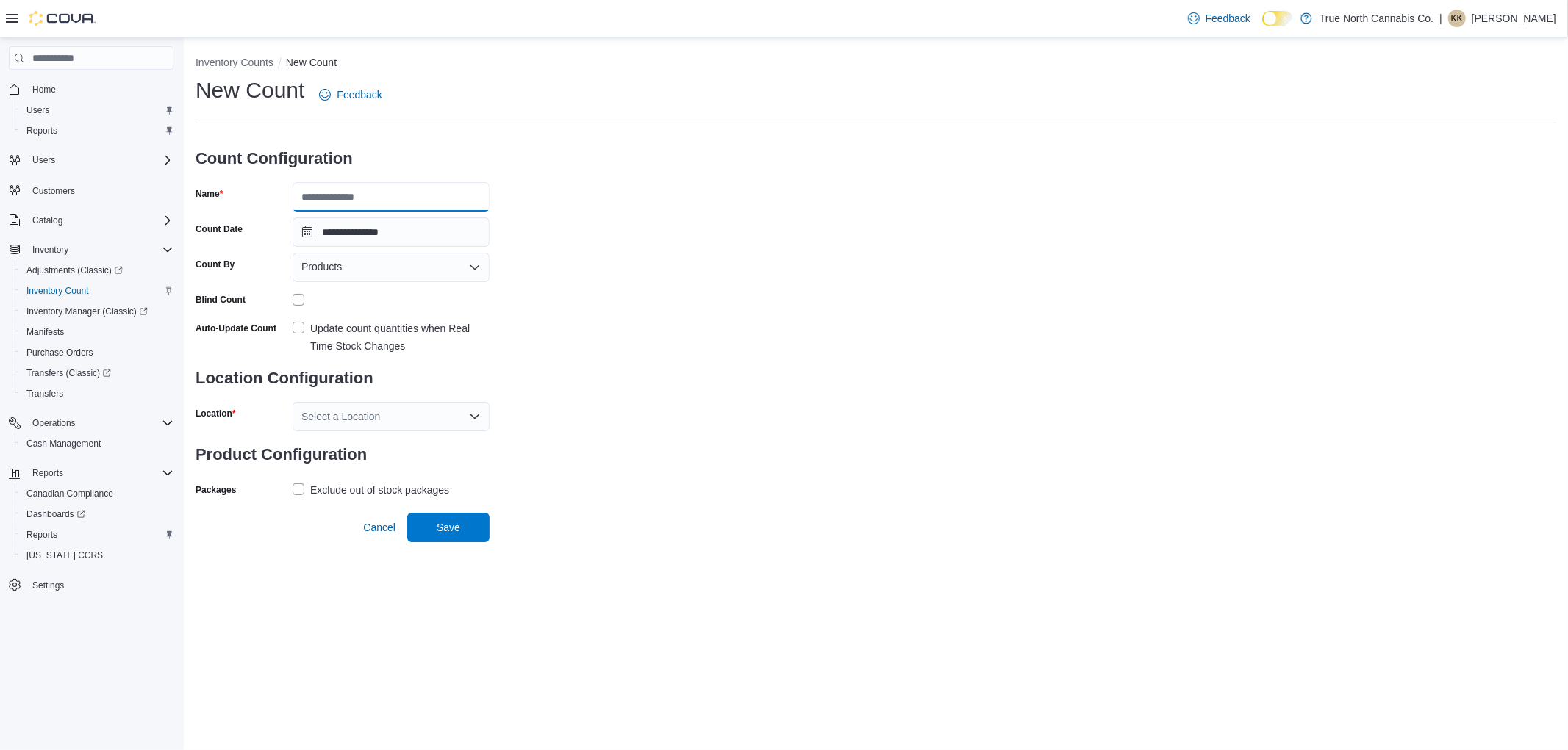
click at [351, 196] on input "Name" at bounding box center [390, 196] width 197 height 29
type input "**********"
click at [408, 270] on div "Products" at bounding box center [390, 267] width 197 height 29
click at [402, 307] on span "Classifications" at bounding box center [400, 313] width 162 height 15
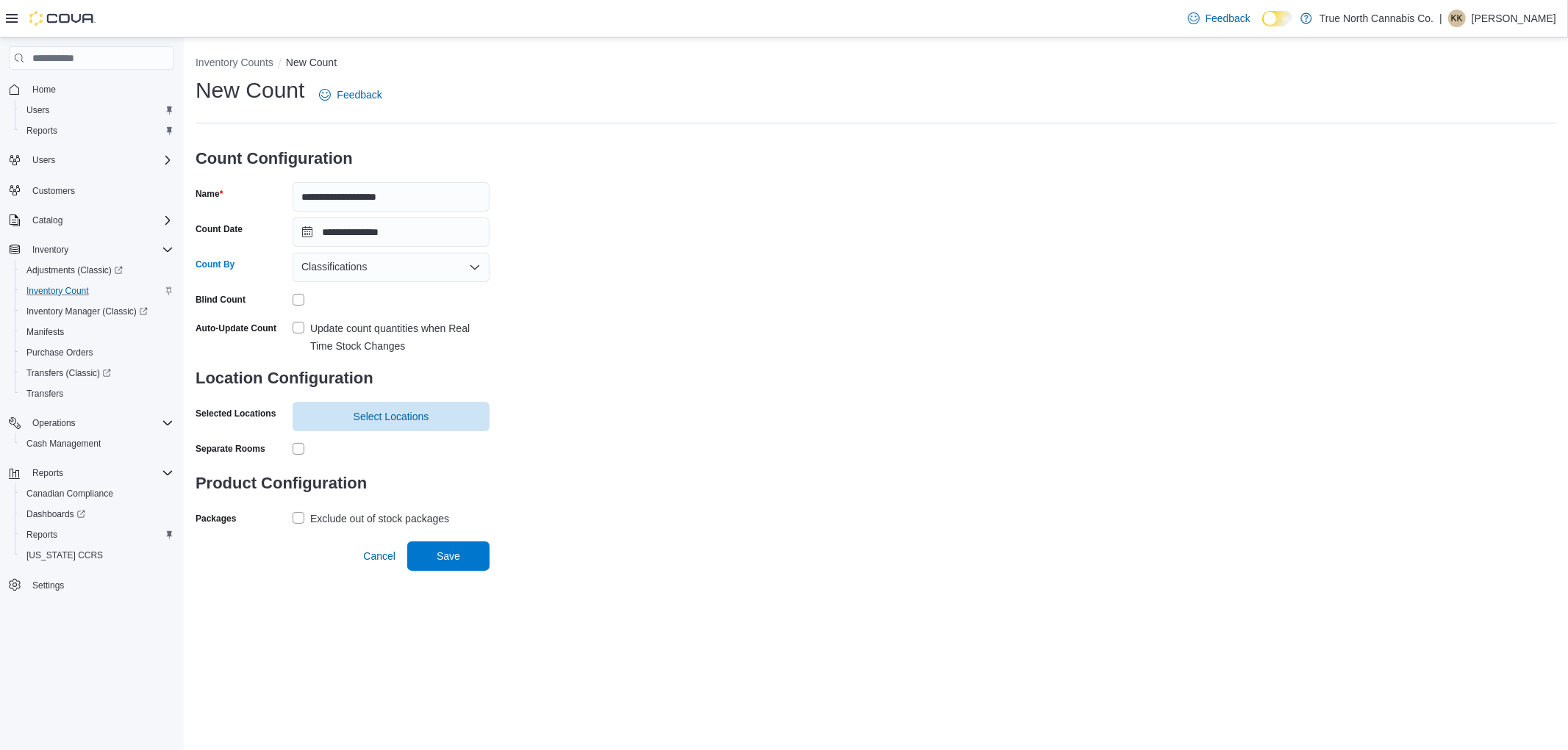
click at [388, 335] on div "Update count quantities when Real Time Stock Changes" at bounding box center [400, 337] width 179 height 35
click at [390, 405] on span "Select Locations" at bounding box center [391, 415] width 179 height 29
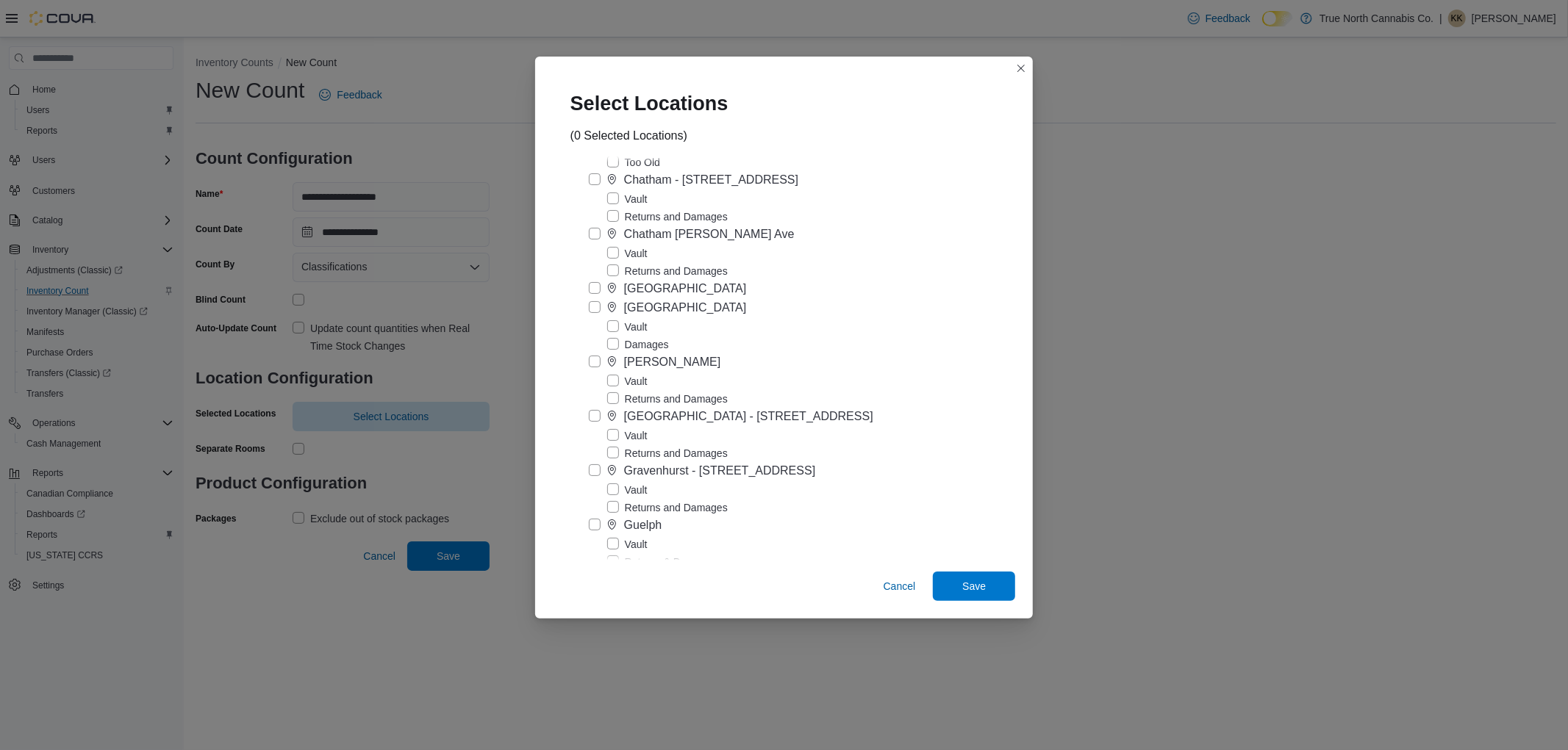
scroll to position [571, 0]
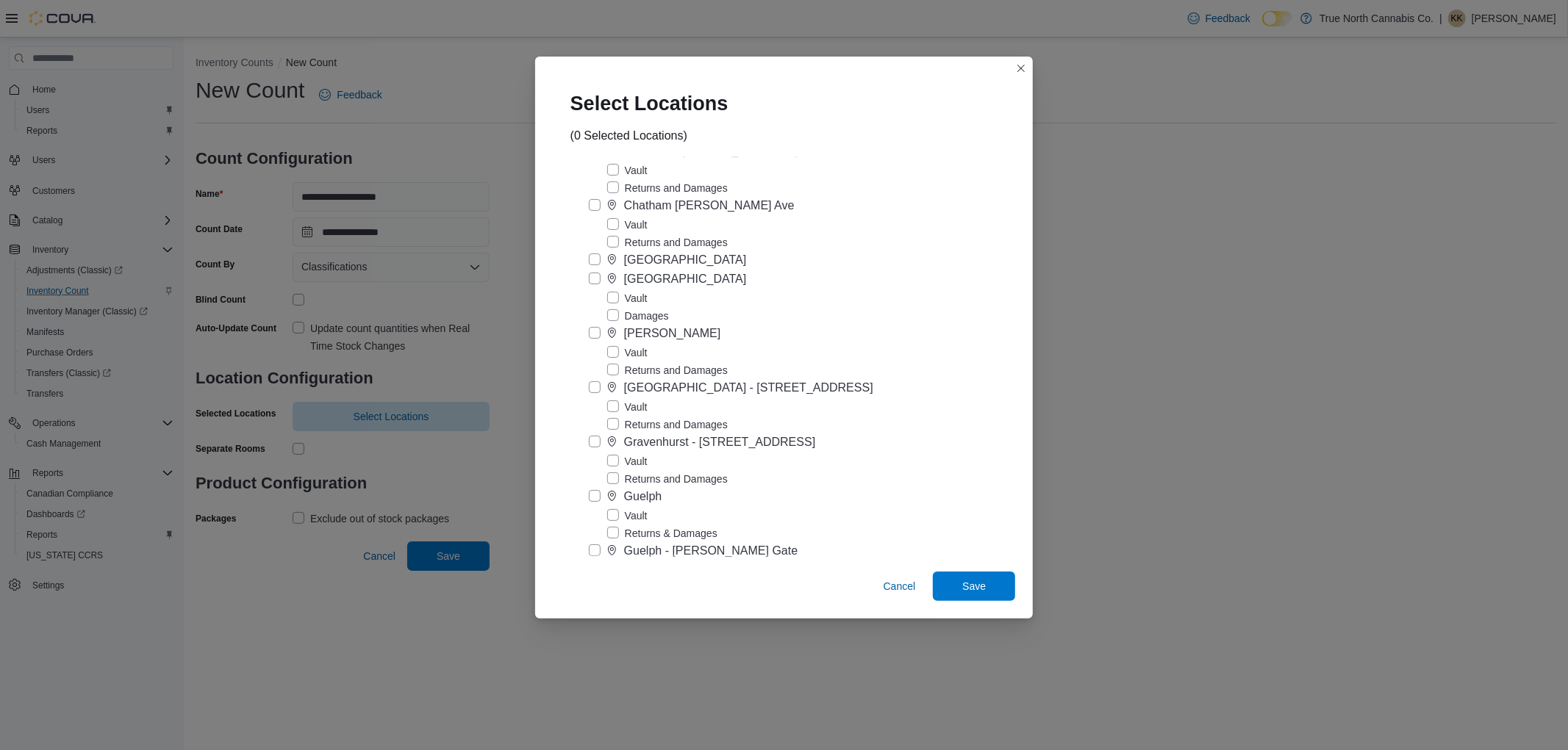
click at [644, 470] on label "Vault" at bounding box center [627, 461] width 40 height 17
click at [964, 584] on span "Save" at bounding box center [974, 585] width 64 height 29
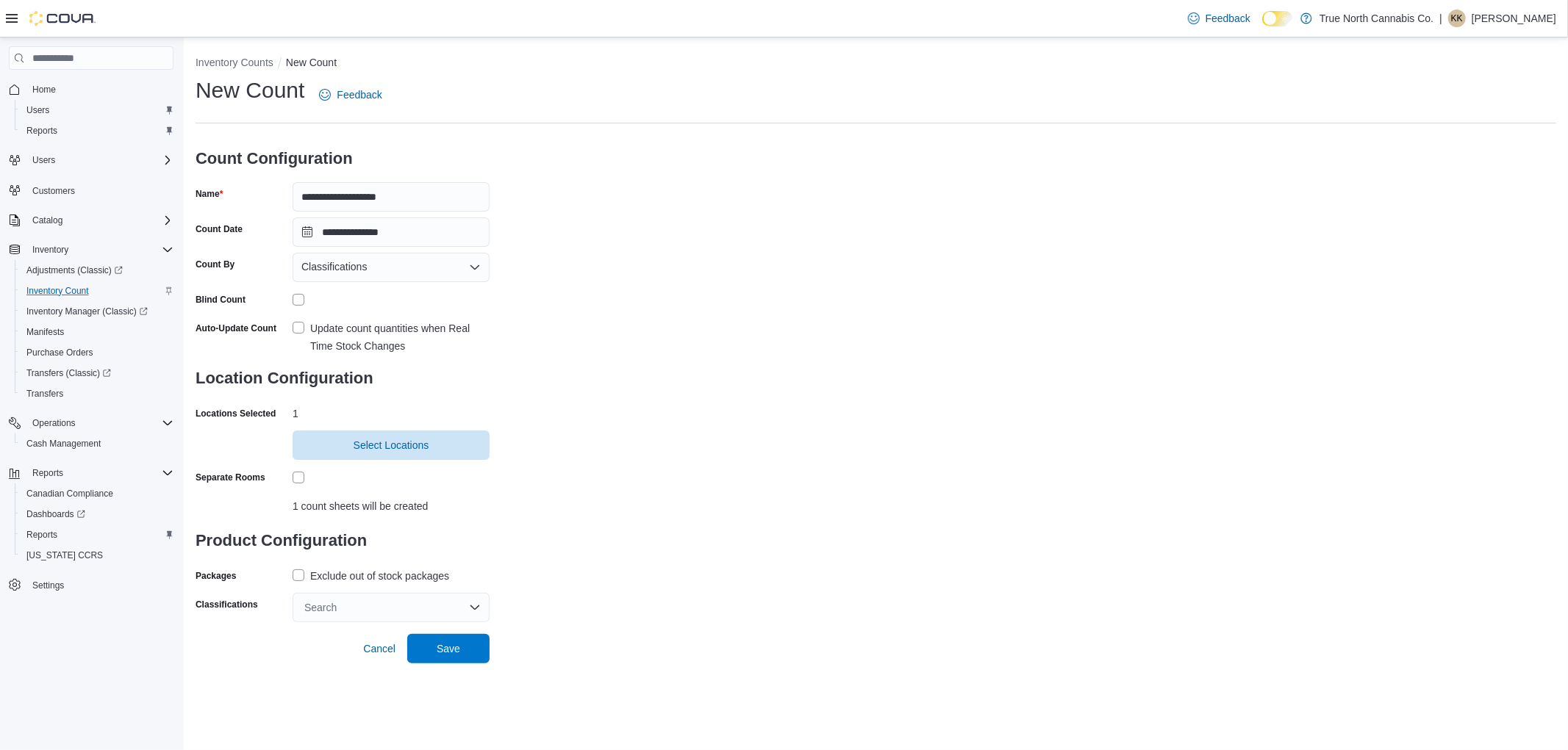
click at [302, 570] on label "Exclude out of stock packages" at bounding box center [370, 576] width 156 height 17
click at [321, 612] on div "Search" at bounding box center [390, 607] width 197 height 29
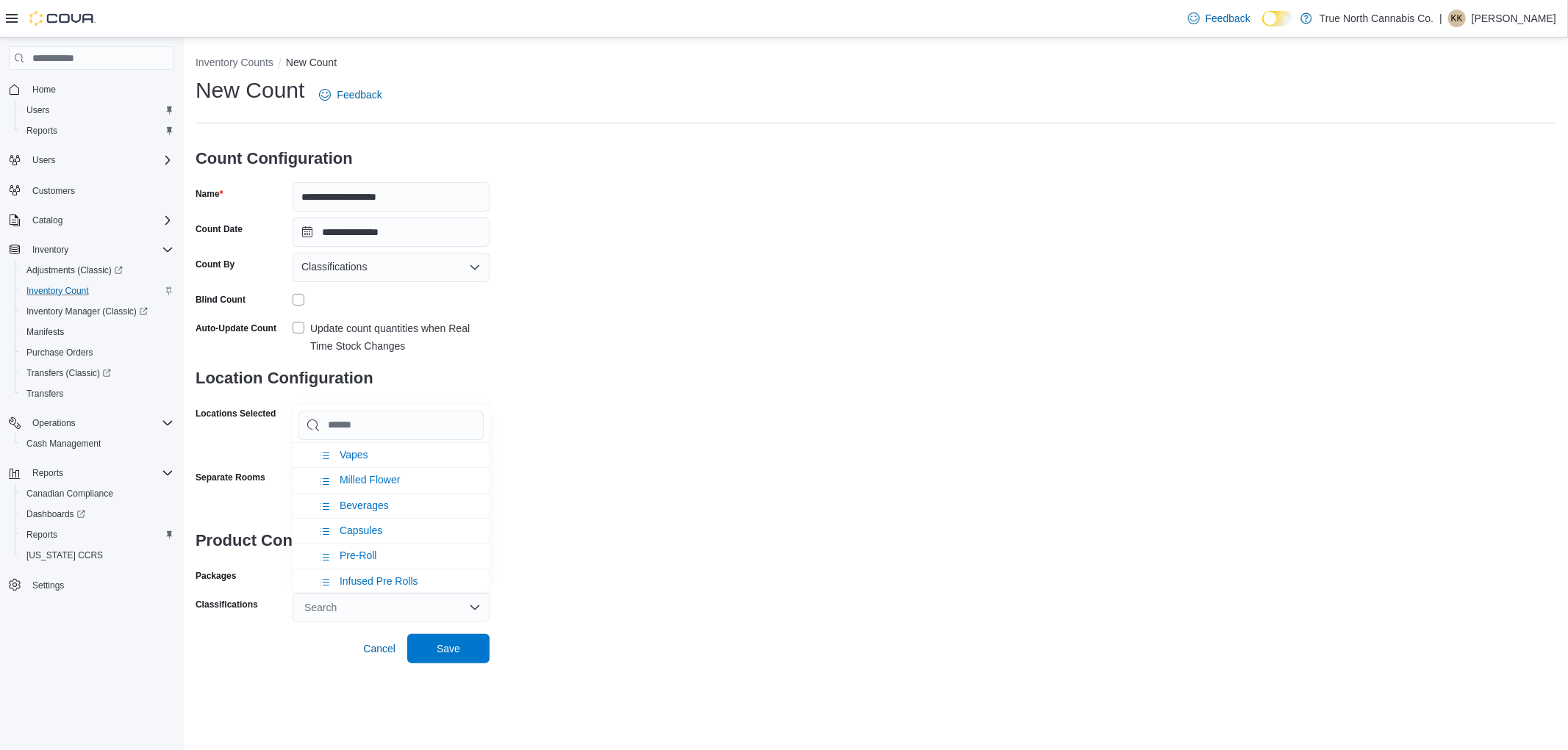
scroll to position [735, 0]
click at [363, 547] on span "Infused Pre Rolls" at bounding box center [379, 552] width 79 height 12
click at [359, 521] on span "Pre-Roll" at bounding box center [358, 526] width 38 height 12
click at [454, 648] on span "Save" at bounding box center [449, 648] width 24 height 15
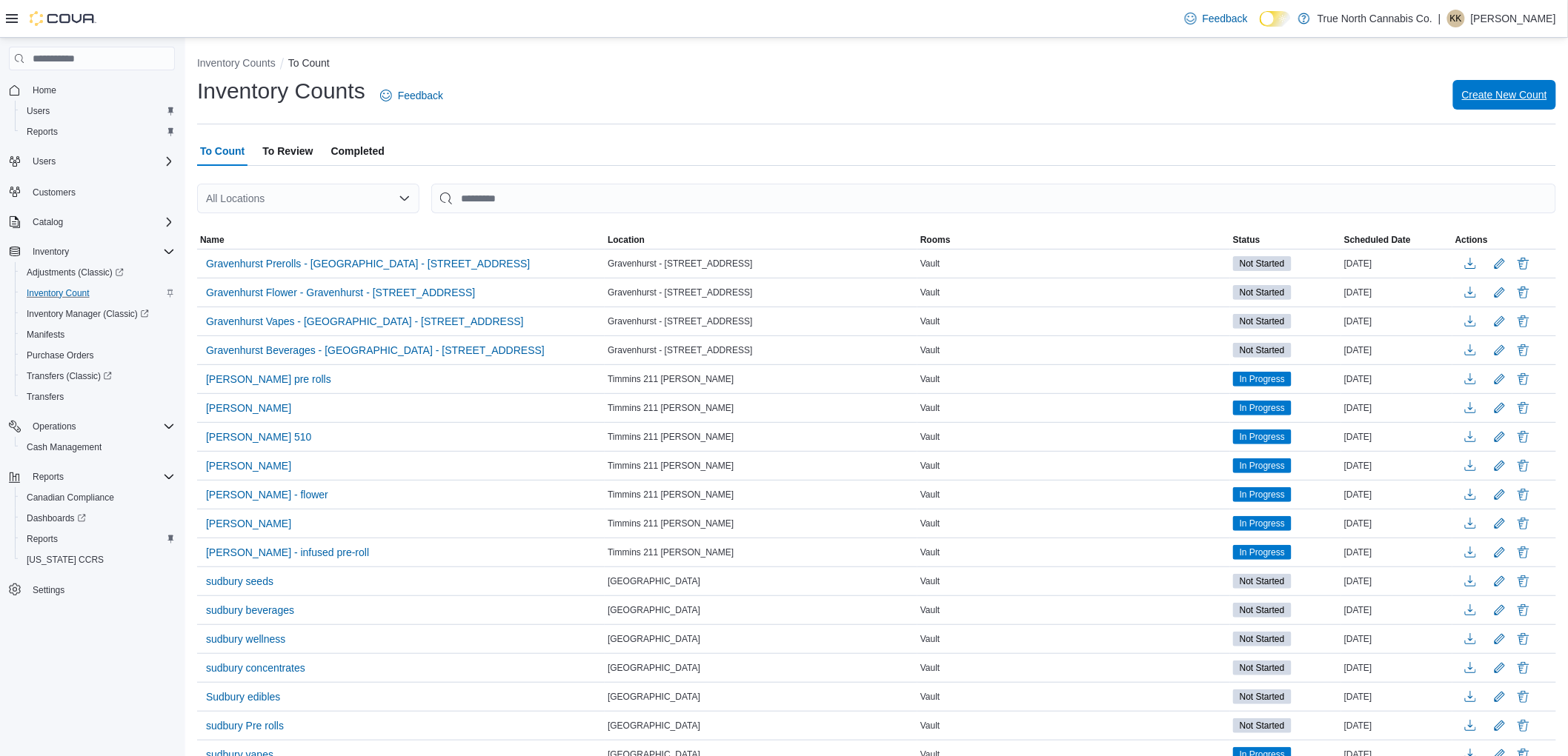
click at [1542, 93] on span "Create New Count" at bounding box center [1505, 94] width 86 height 15
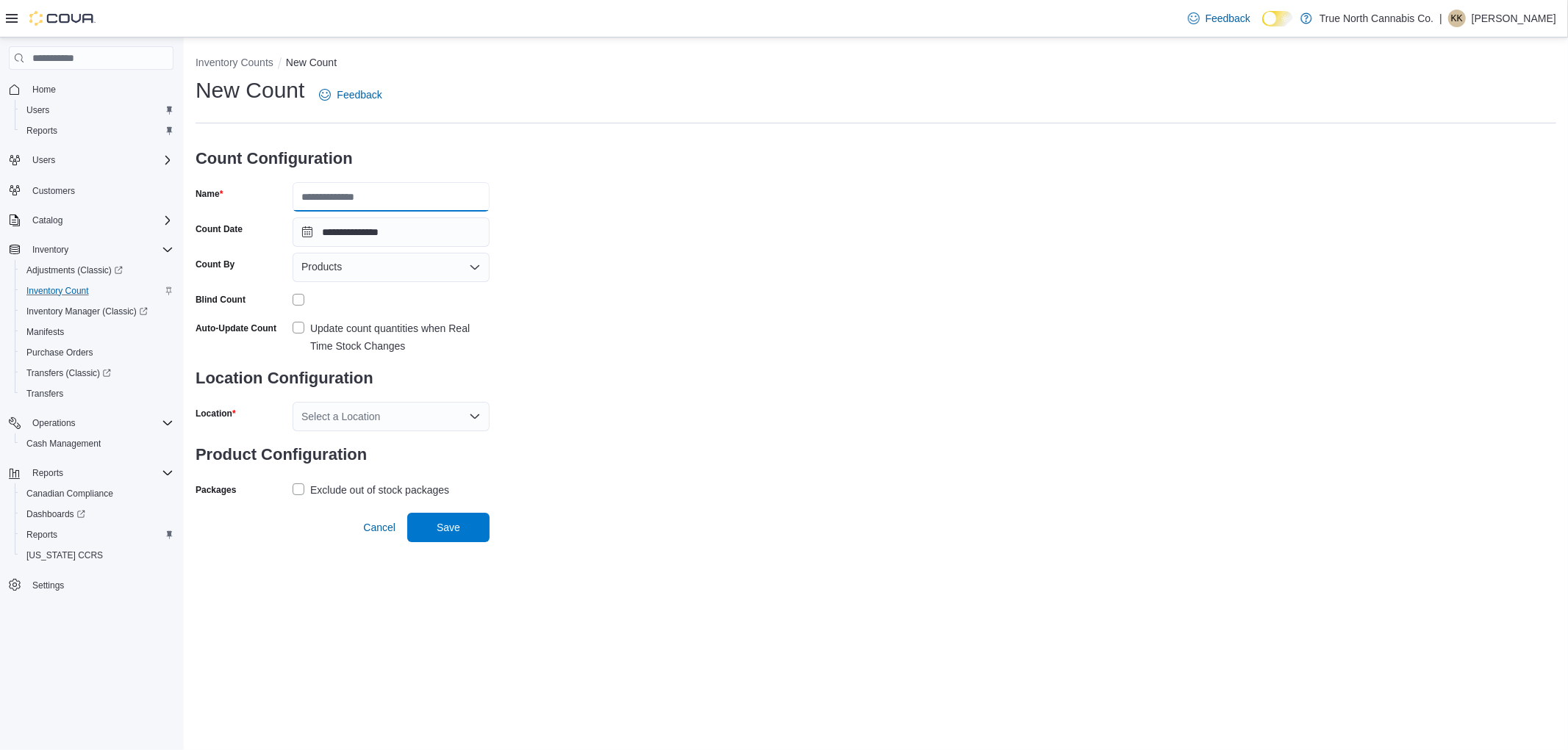
click at [306, 200] on input "Name" at bounding box center [390, 196] width 197 height 29
type input "**********"
click at [394, 269] on div "Products" at bounding box center [390, 267] width 197 height 29
click at [372, 314] on span "Classifications" at bounding box center [400, 313] width 162 height 15
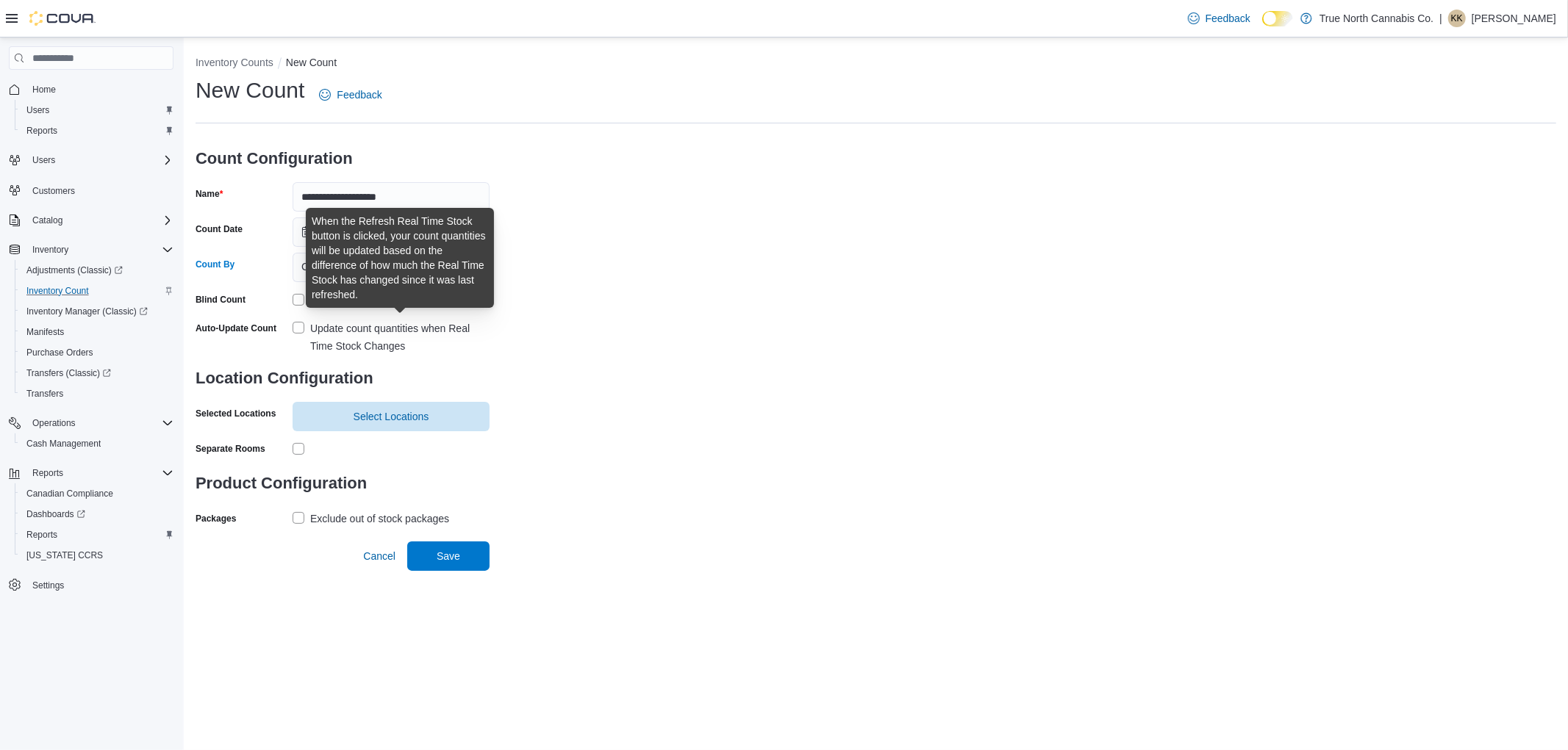
click at [337, 331] on div "Update count quantities when Real Time Stock Changes" at bounding box center [400, 337] width 179 height 35
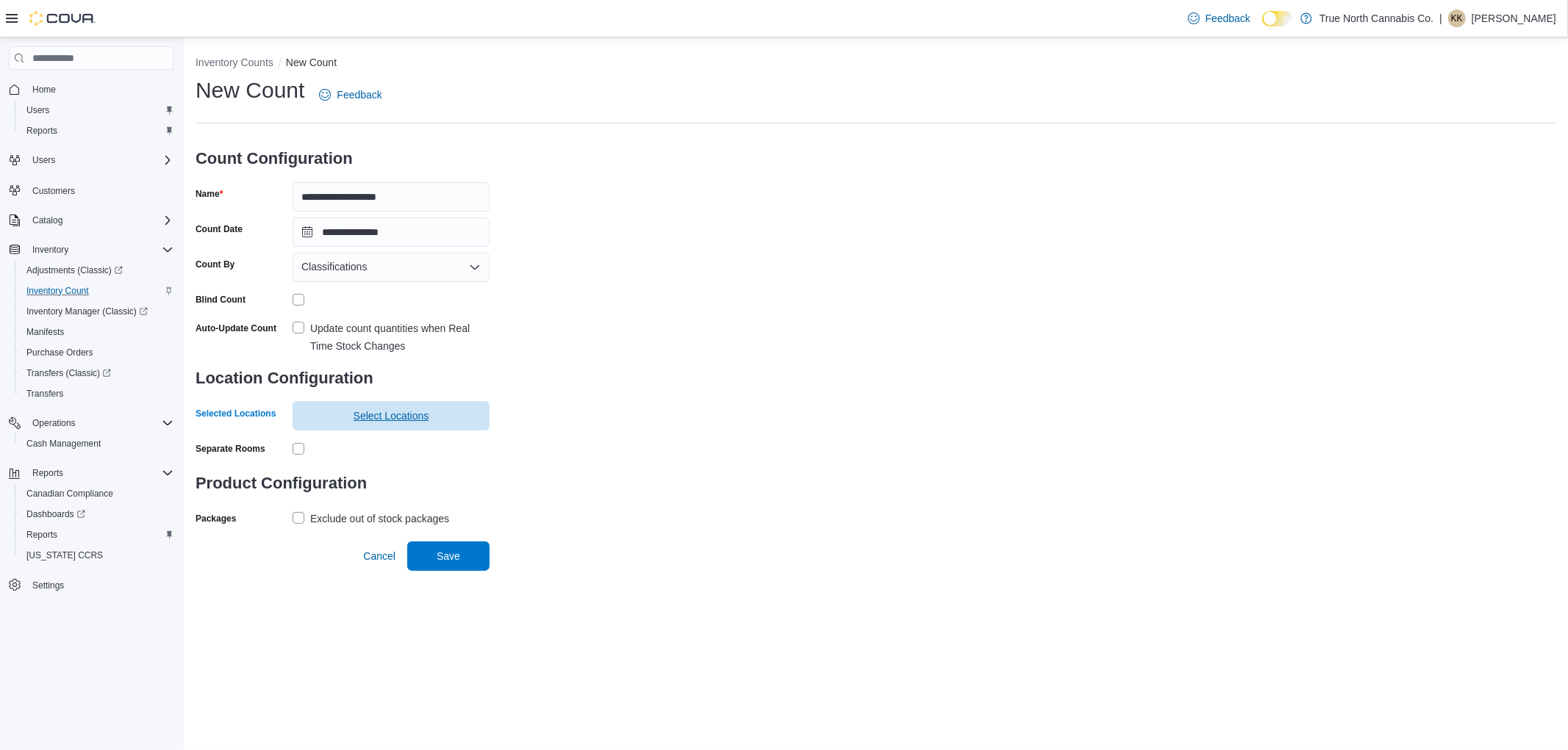
click at [366, 417] on span "Select Locations" at bounding box center [391, 415] width 75 height 15
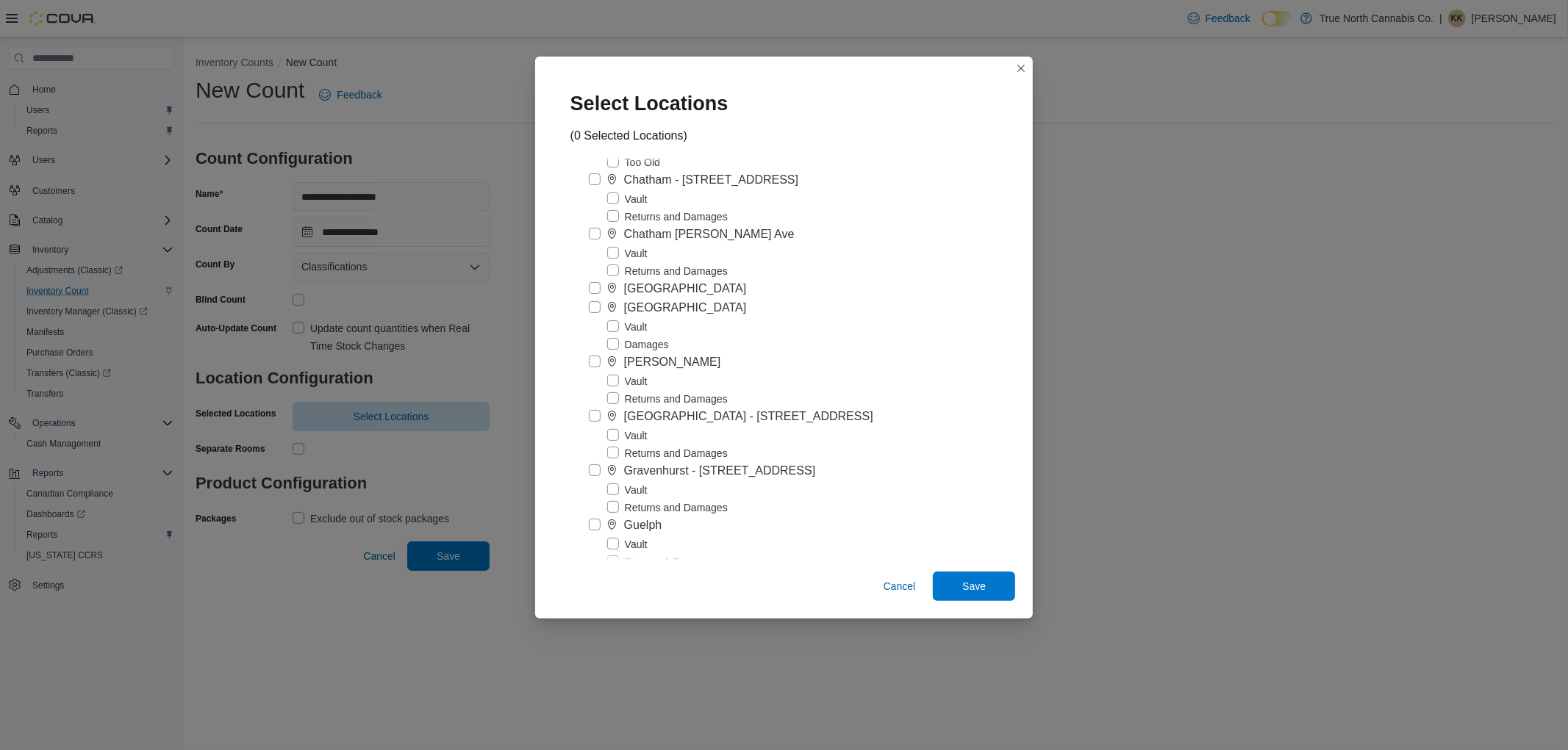
scroll to position [571, 0]
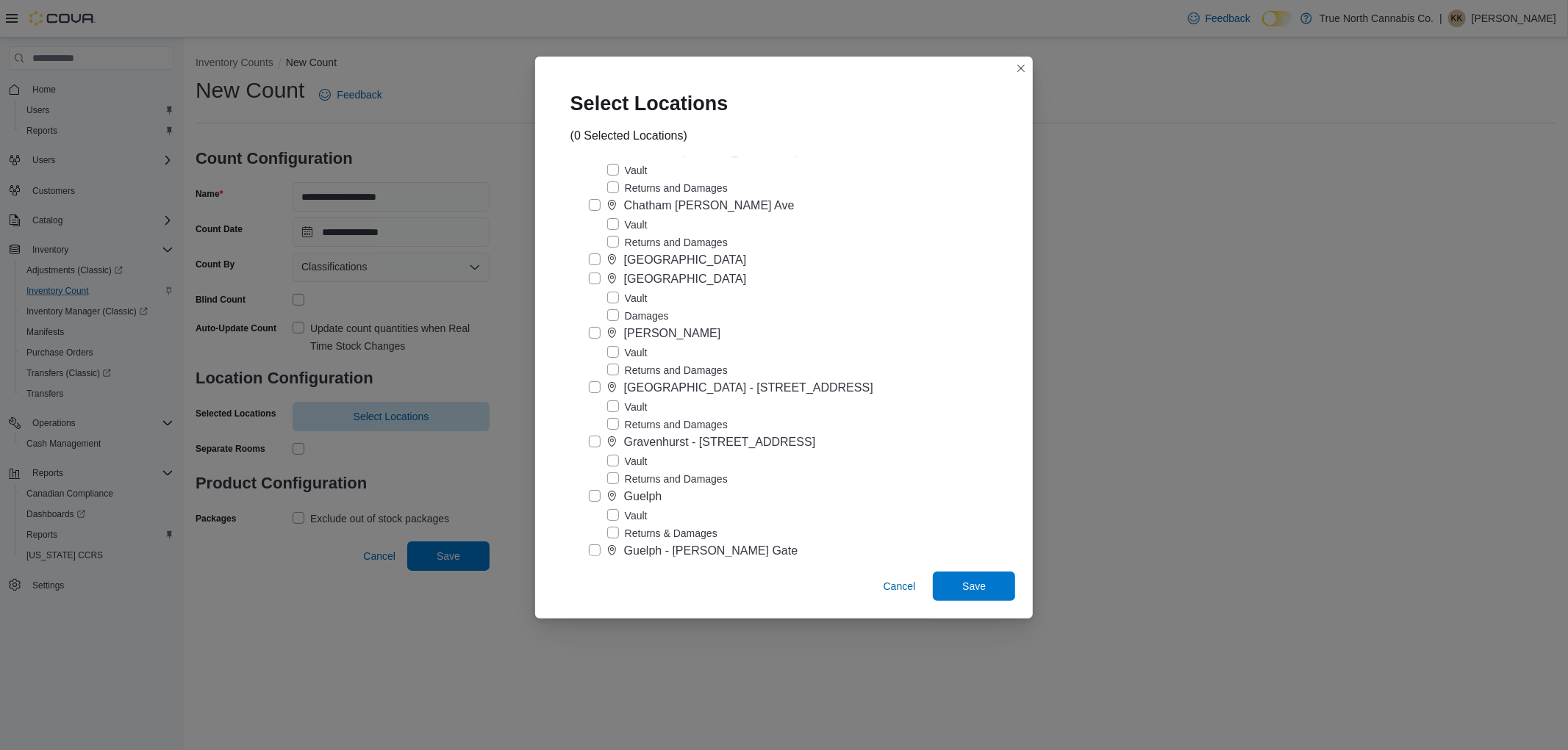
click at [638, 470] on label "Vault" at bounding box center [627, 461] width 40 height 17
click at [961, 587] on span "Save" at bounding box center [974, 585] width 64 height 29
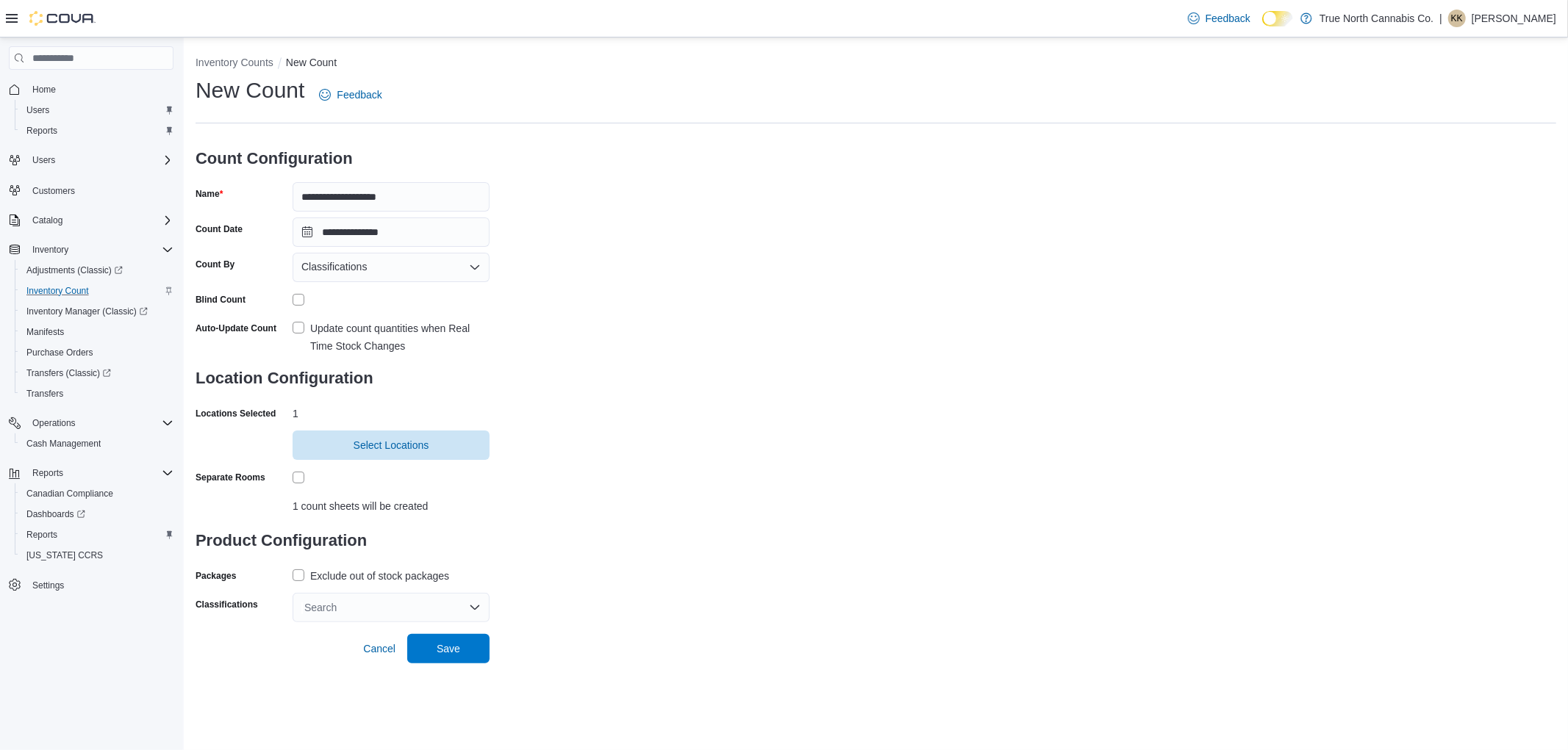
click at [305, 572] on label "Exclude out of stock packages" at bounding box center [370, 576] width 156 height 17
click at [331, 607] on div "Search" at bounding box center [390, 607] width 197 height 29
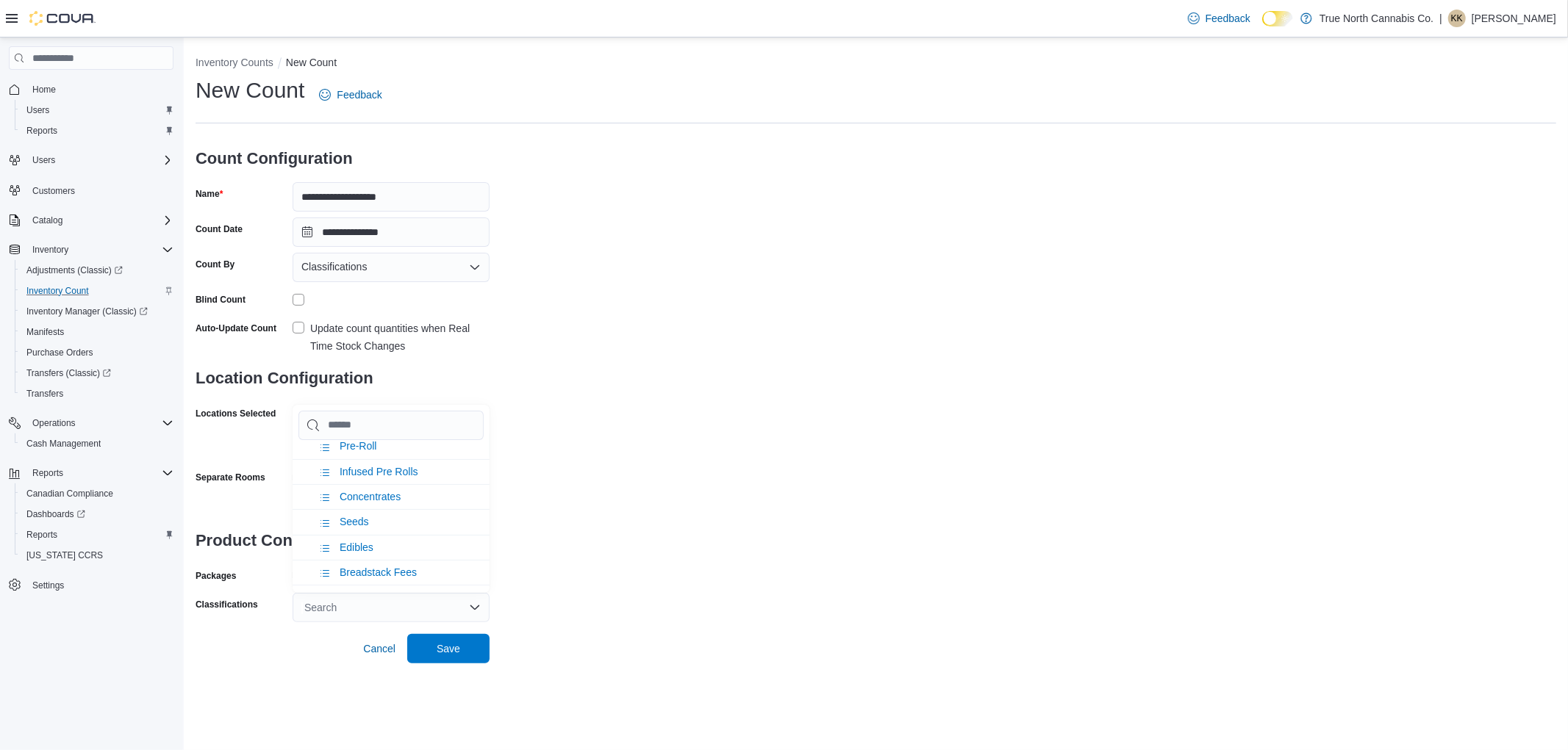
scroll to position [817, 0]
click at [356, 534] on li "Edibles" at bounding box center [390, 547] width 197 height 25
click at [443, 655] on span "Save" at bounding box center [449, 648] width 24 height 15
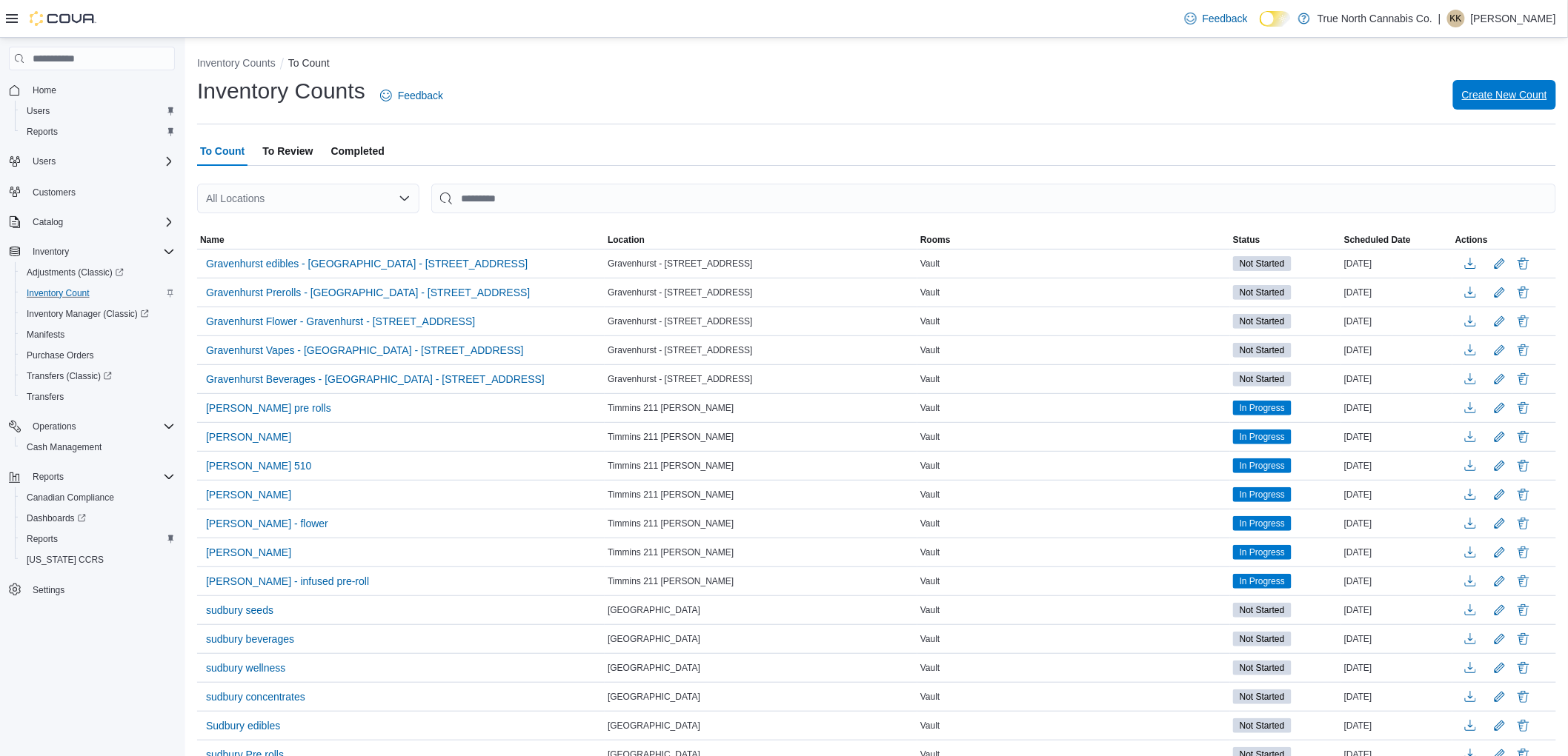
click at [1494, 97] on span "Create New Count" at bounding box center [1505, 94] width 86 height 15
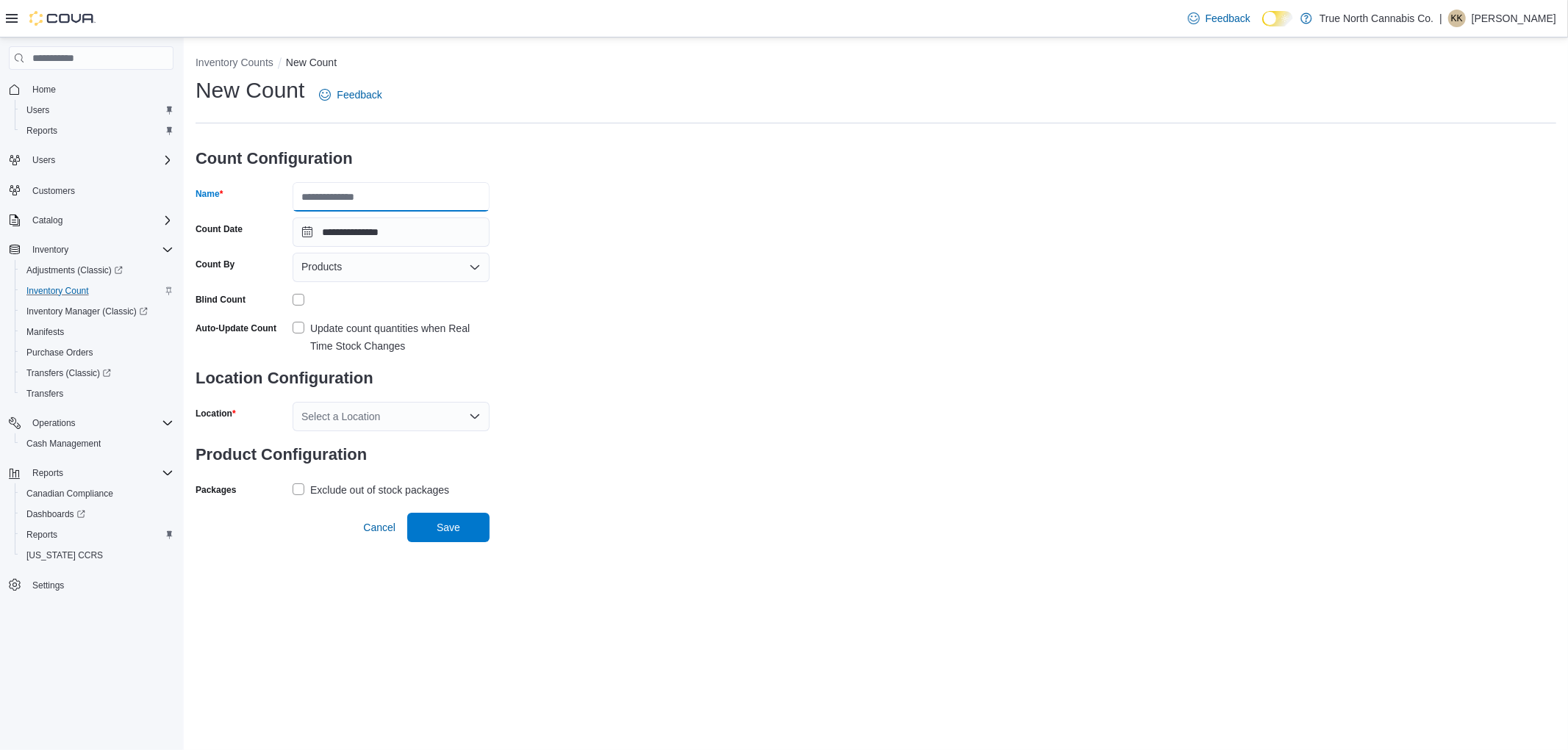
click at [381, 199] on input "Name" at bounding box center [390, 196] width 197 height 29
type input "**********"
click at [459, 270] on div "Products" at bounding box center [390, 267] width 197 height 29
click at [331, 316] on span "Classifications" at bounding box center [400, 313] width 162 height 15
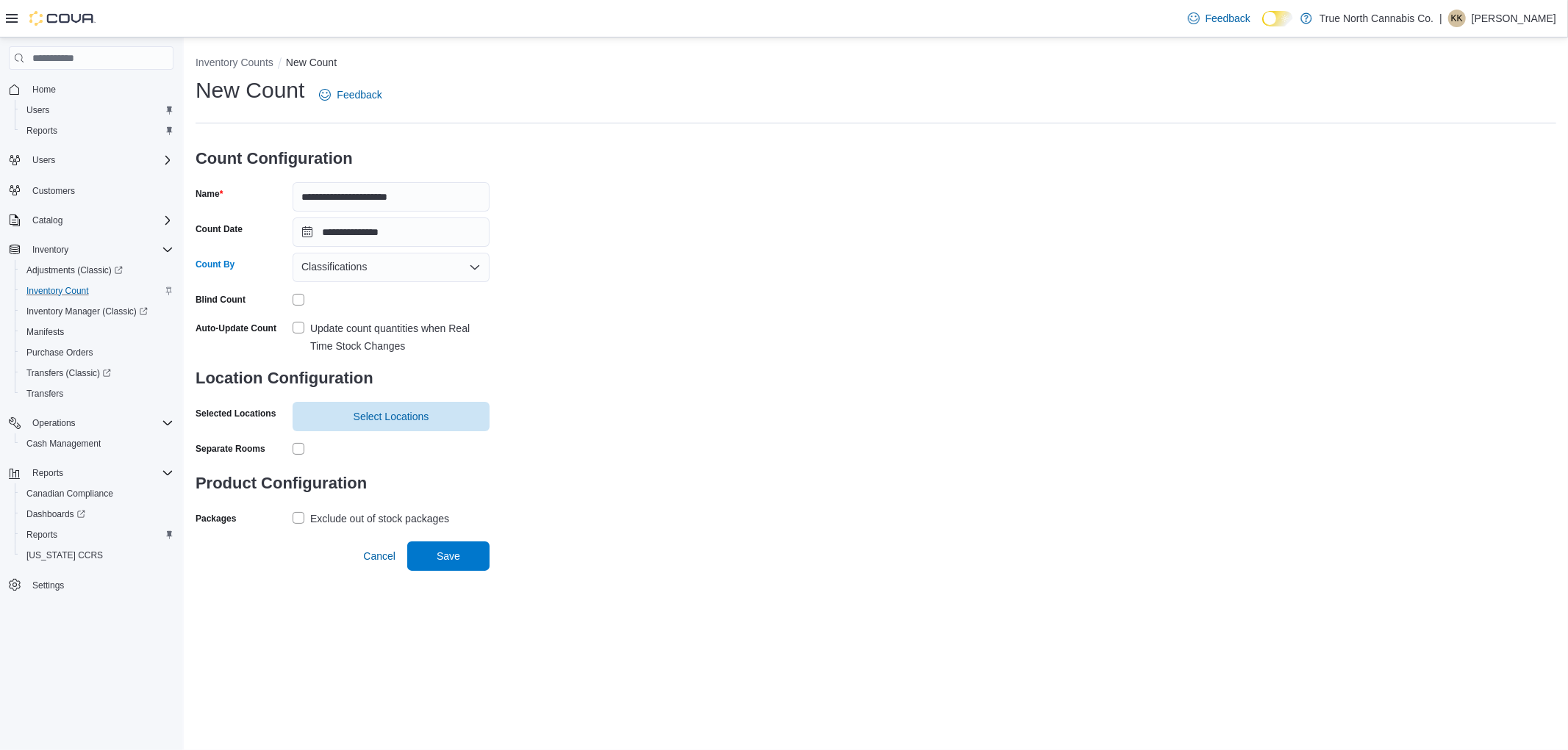
click at [291, 331] on div "Auto-Update Count Update count quantities when Real Time Stock Changes" at bounding box center [343, 335] width 294 height 38
click at [309, 328] on label "Update count quantities when Real Time Stock Changes" at bounding box center [390, 337] width 197 height 35
click at [344, 419] on span "Select Locations" at bounding box center [391, 415] width 179 height 29
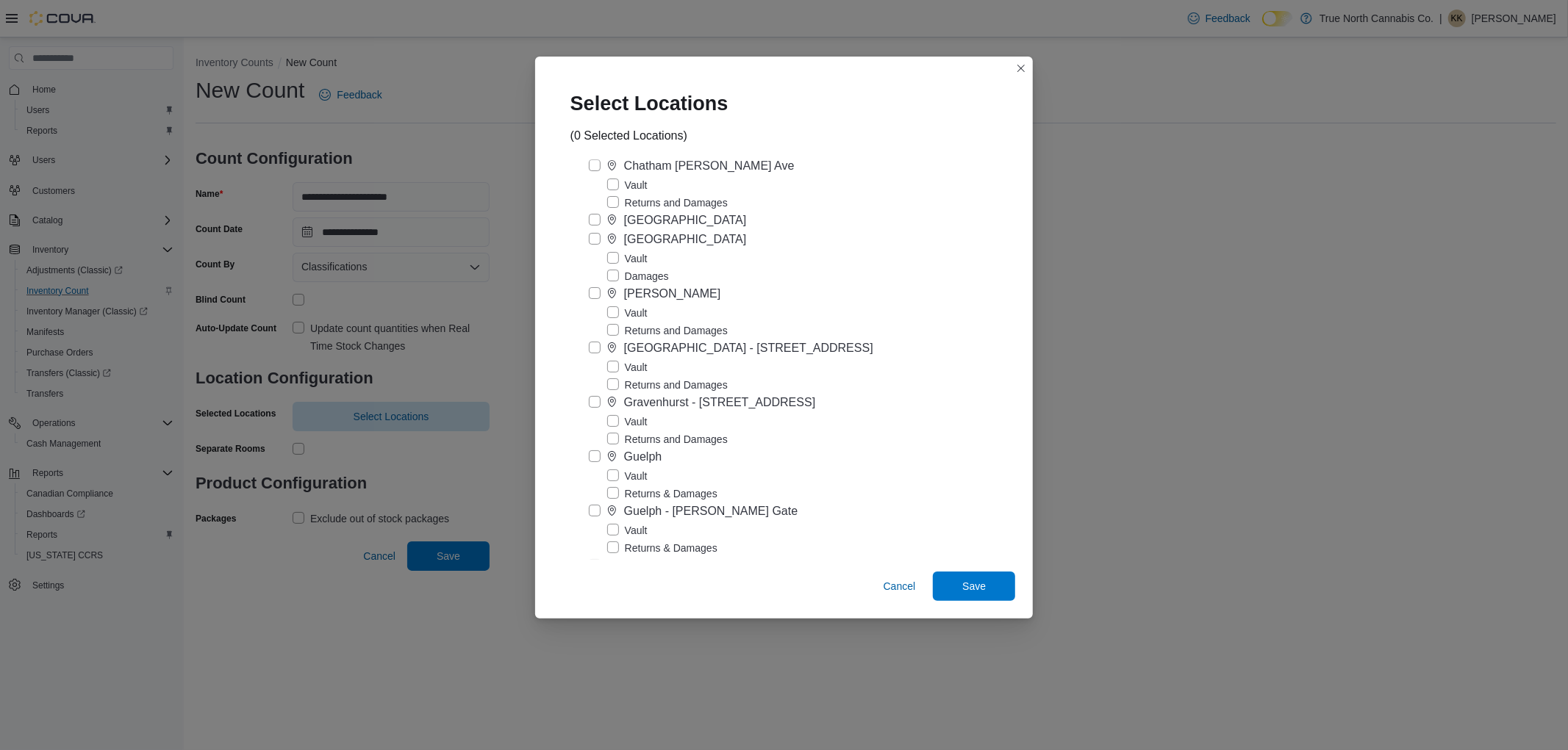
scroll to position [653, 0]
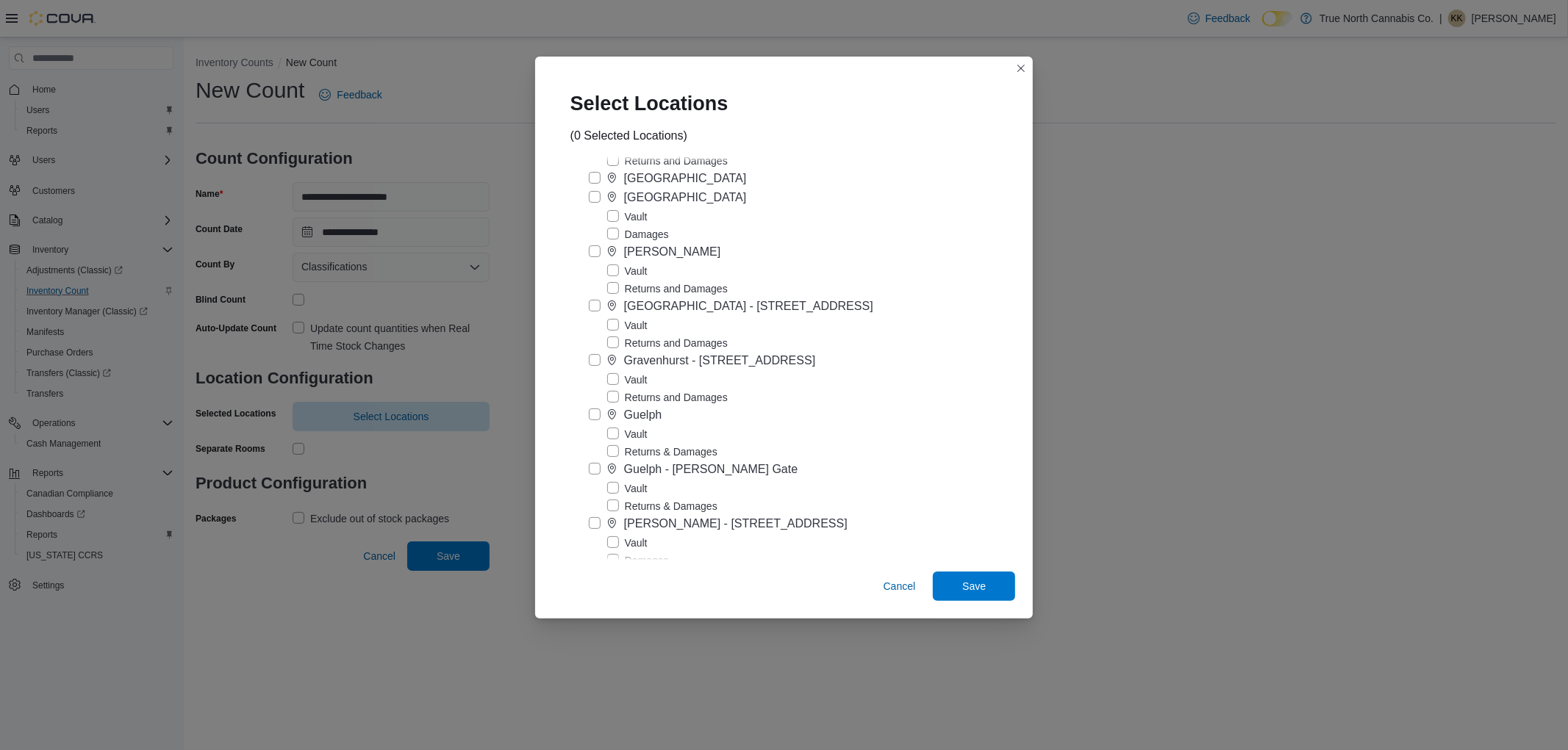
click at [639, 389] on label "Vault" at bounding box center [627, 380] width 40 height 17
click at [962, 581] on span "Save" at bounding box center [974, 585] width 24 height 15
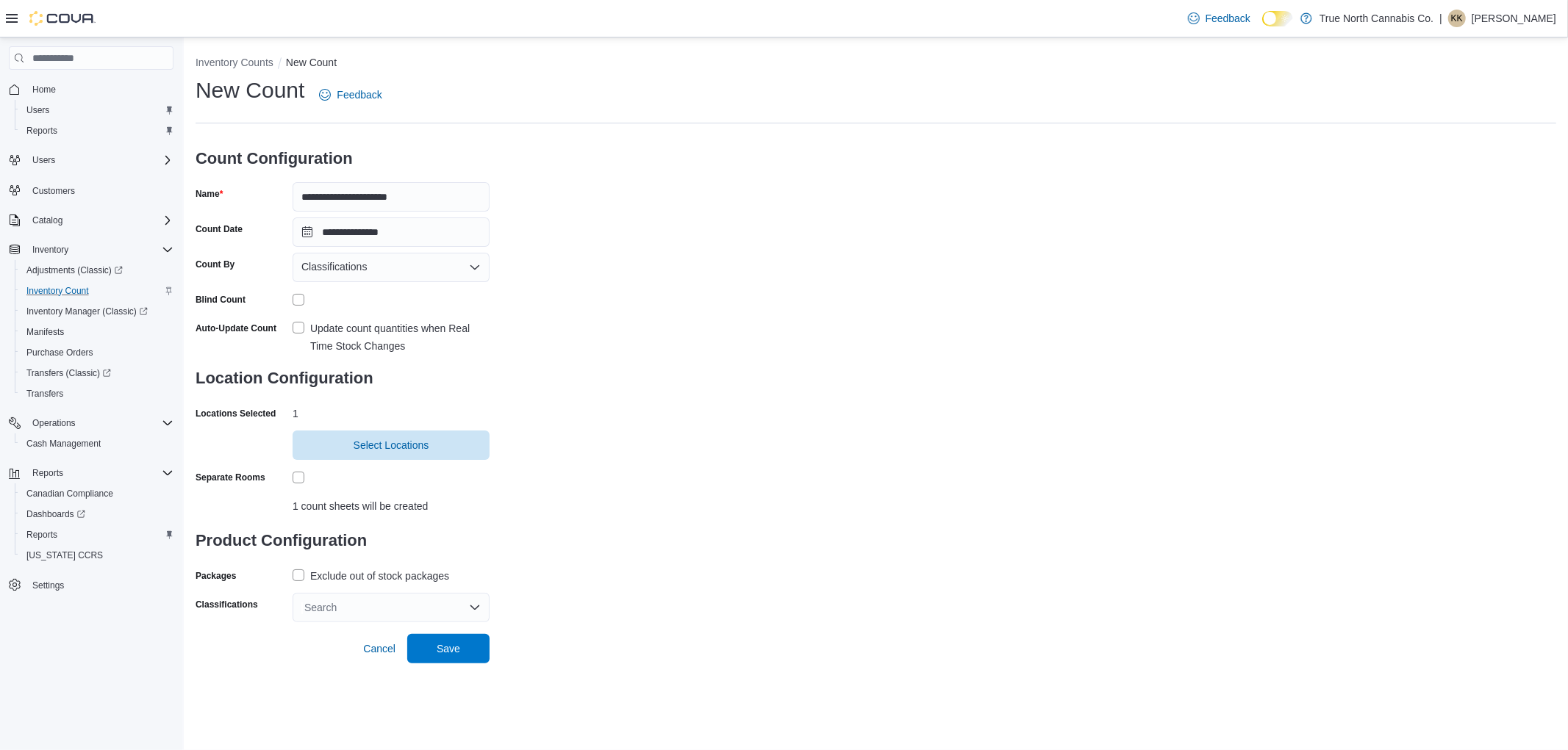
click at [299, 574] on label "Exclude out of stock packages" at bounding box center [370, 576] width 156 height 17
click at [343, 612] on div "Search" at bounding box center [390, 607] width 197 height 29
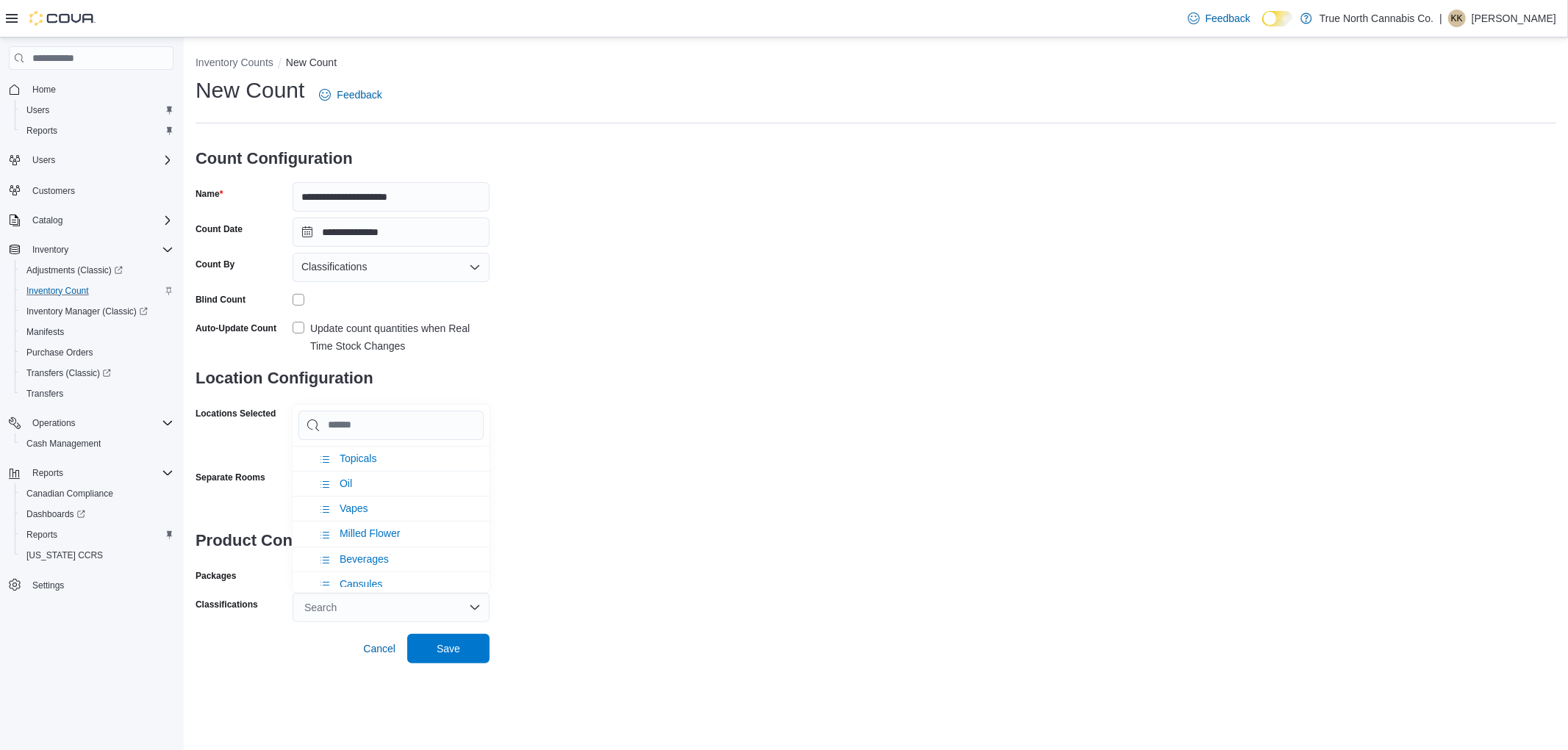
scroll to position [735, 0]
click at [381, 496] on span "Capsules" at bounding box center [361, 502] width 42 height 12
click at [365, 547] on span "Concentrates" at bounding box center [370, 552] width 61 height 12
click at [361, 524] on li "Oil" at bounding box center [390, 536] width 197 height 25
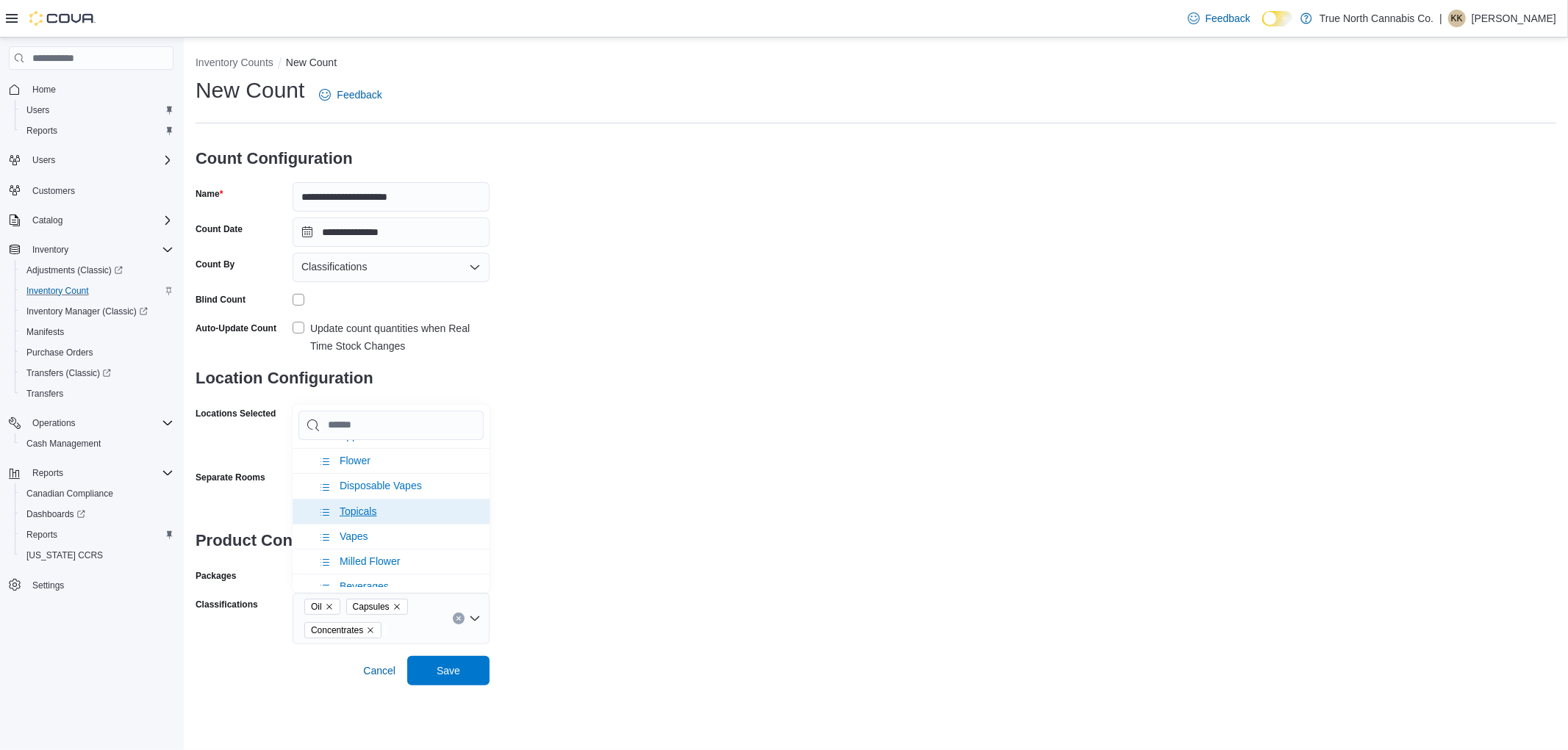
click at [359, 506] on span "Topicals" at bounding box center [358, 511] width 38 height 12
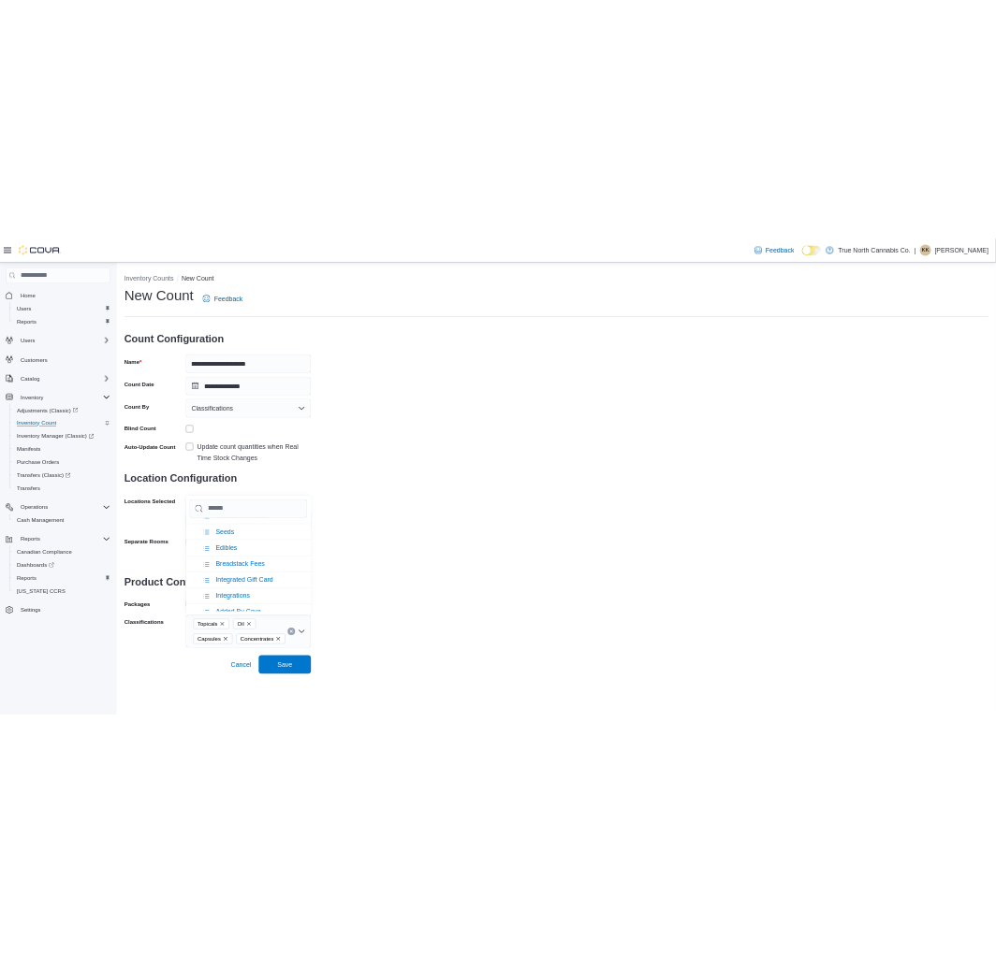
scroll to position [1013, 0]
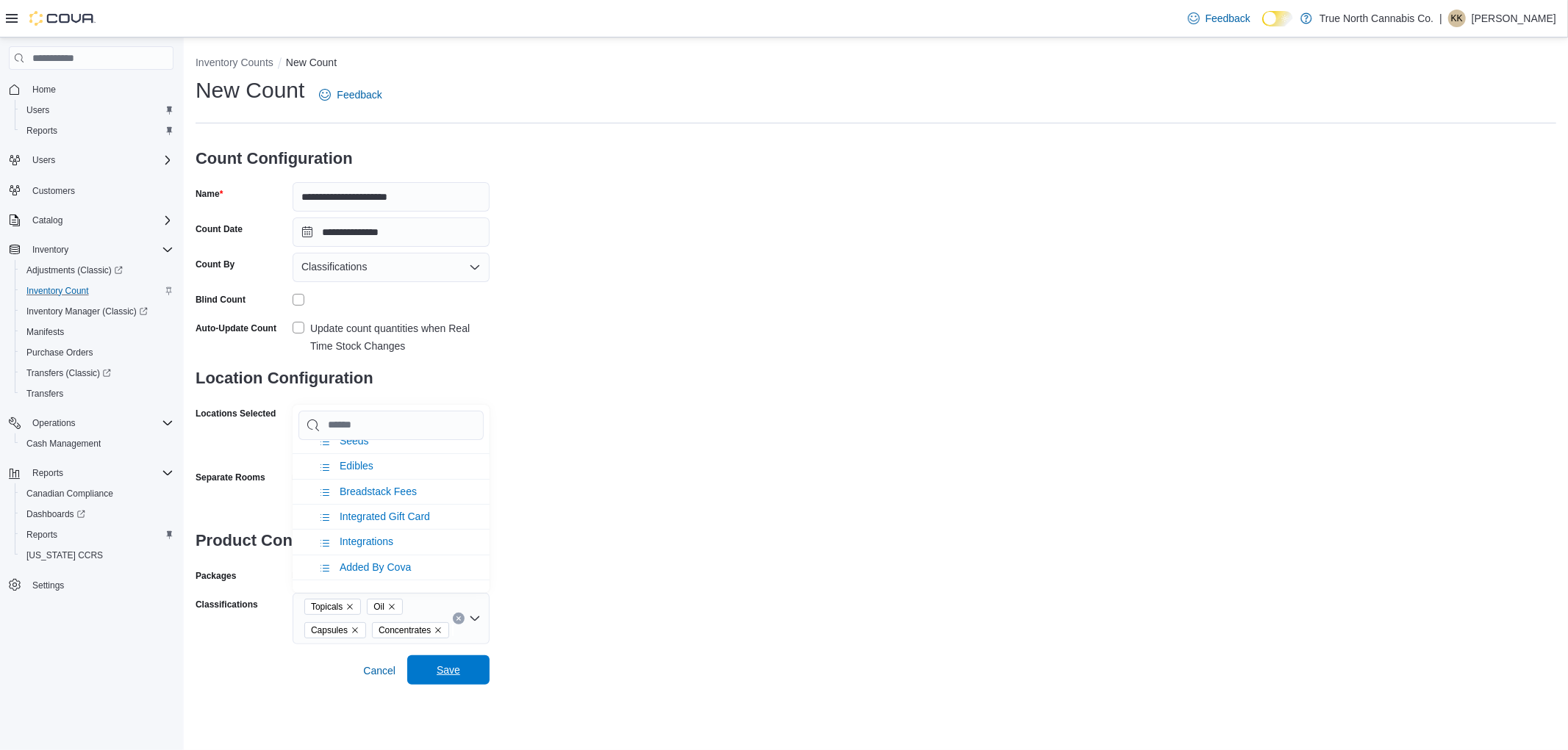
click at [449, 660] on span "Save" at bounding box center [449, 670] width 64 height 29
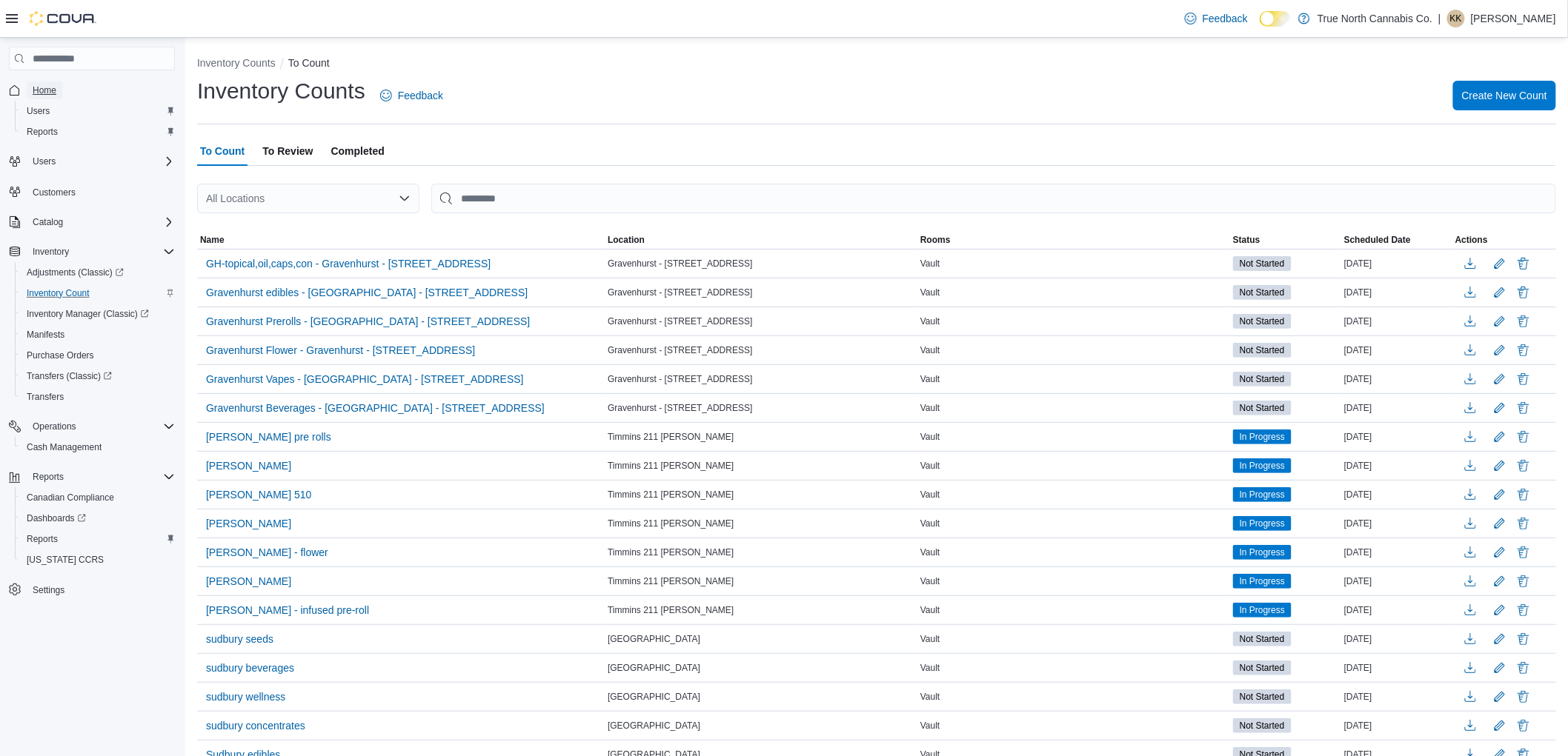
click at [44, 86] on span "Home" at bounding box center [44, 90] width 24 height 12
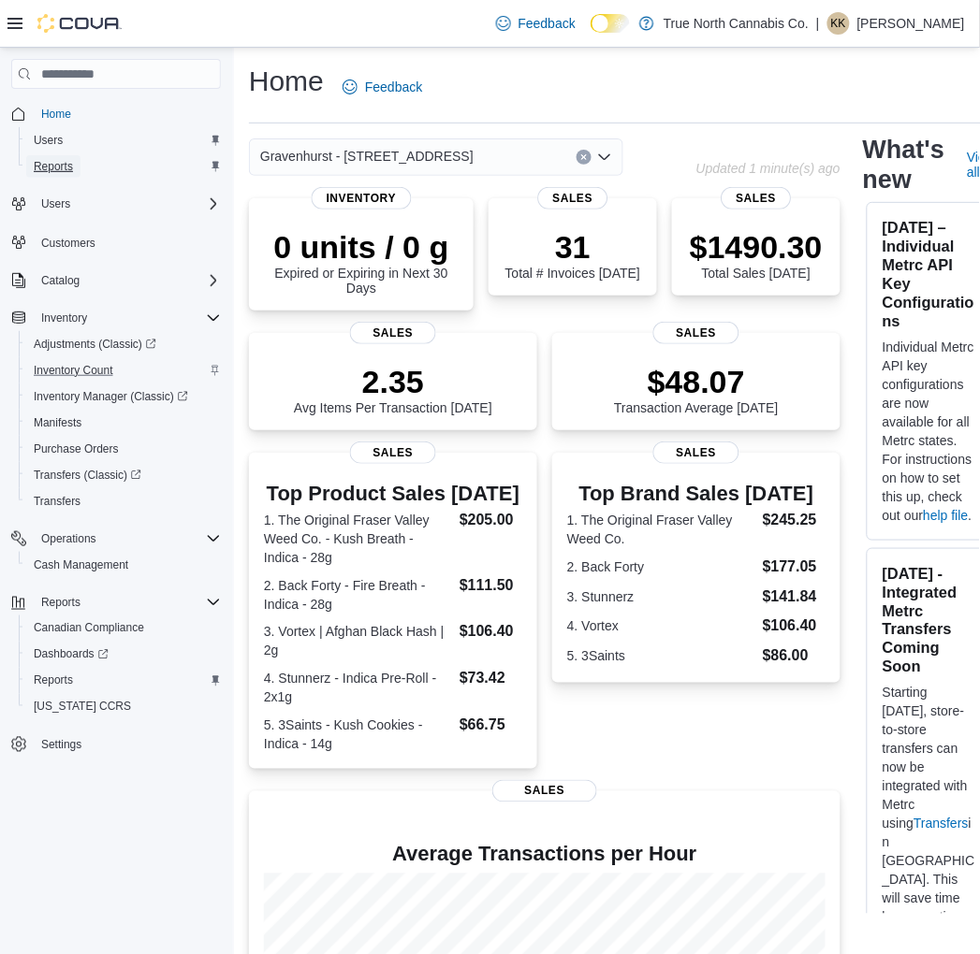
click at [66, 167] on span "Reports" at bounding box center [53, 166] width 39 height 15
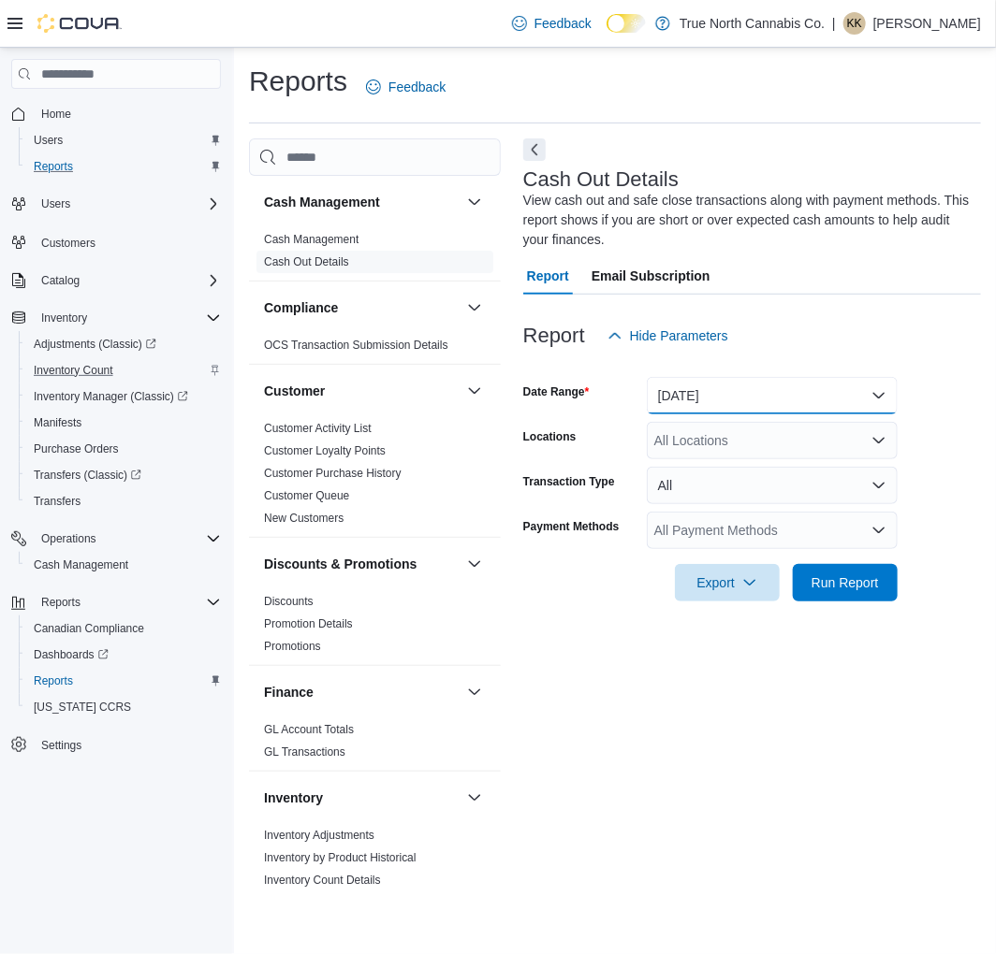
click at [769, 393] on button "Today" at bounding box center [772, 395] width 251 height 37
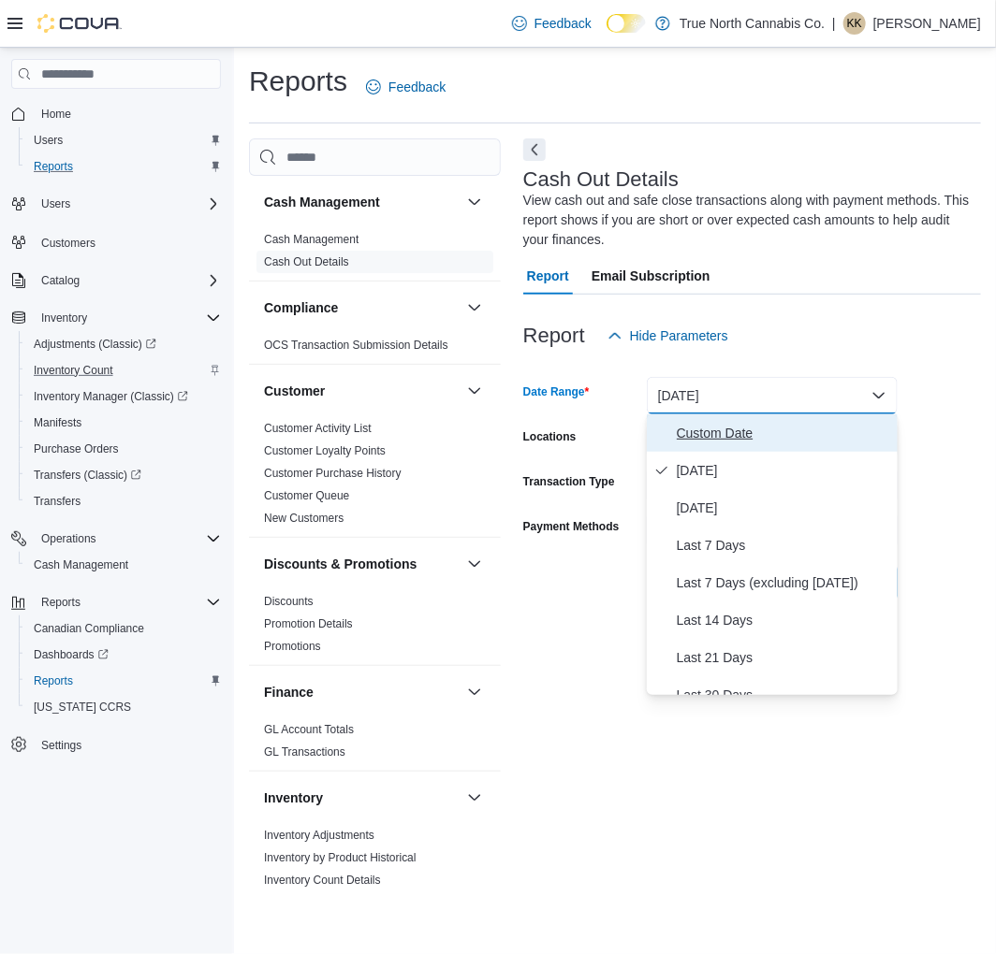
click at [719, 429] on span "Custom Date" at bounding box center [783, 433] width 213 height 22
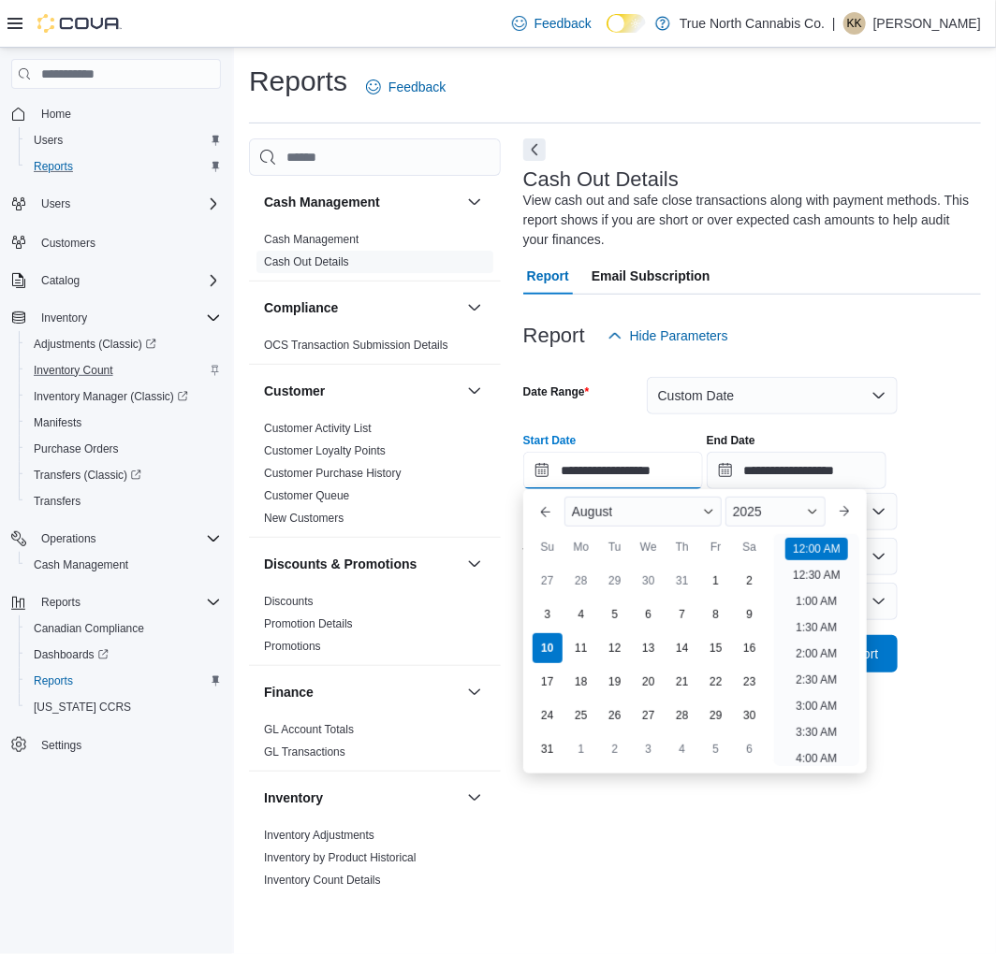
click at [619, 469] on input "**********" at bounding box center [613, 470] width 180 height 37
click at [651, 615] on div "6" at bounding box center [648, 614] width 33 height 33
type input "**********"
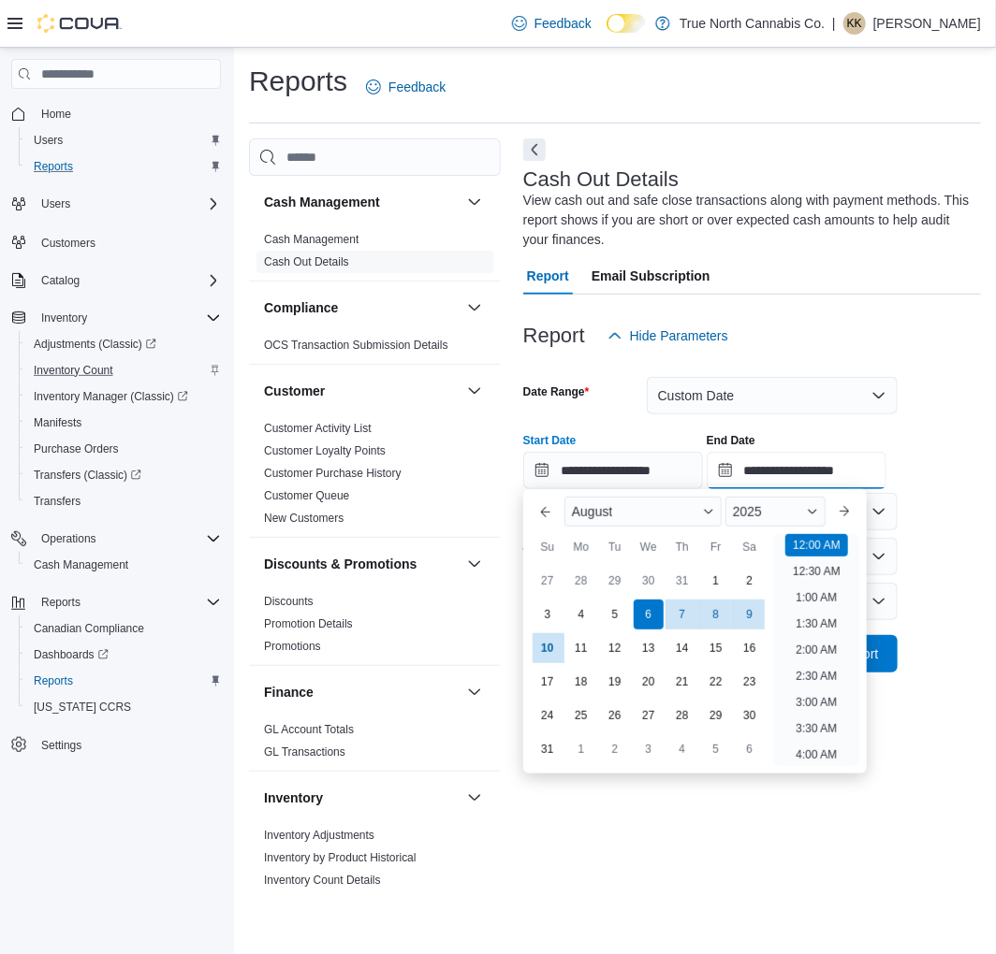
click at [793, 473] on input "**********" at bounding box center [796, 470] width 180 height 37
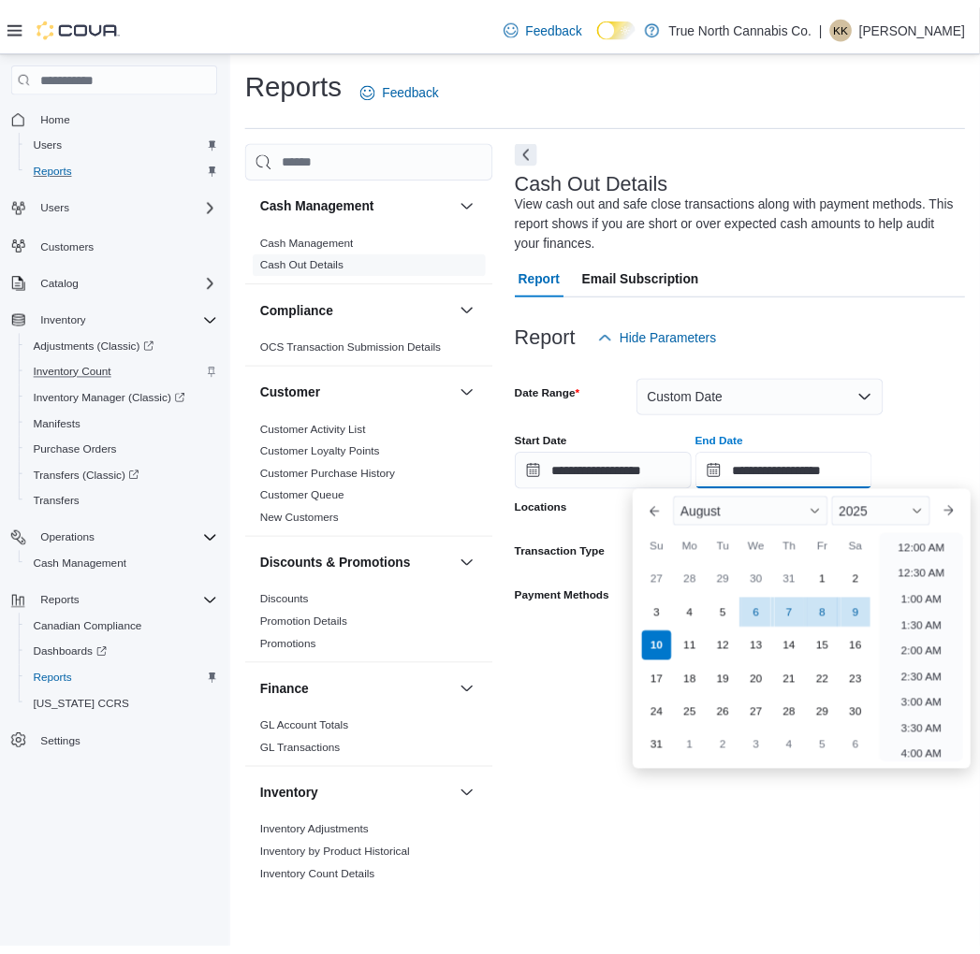
scroll to position [1029, 0]
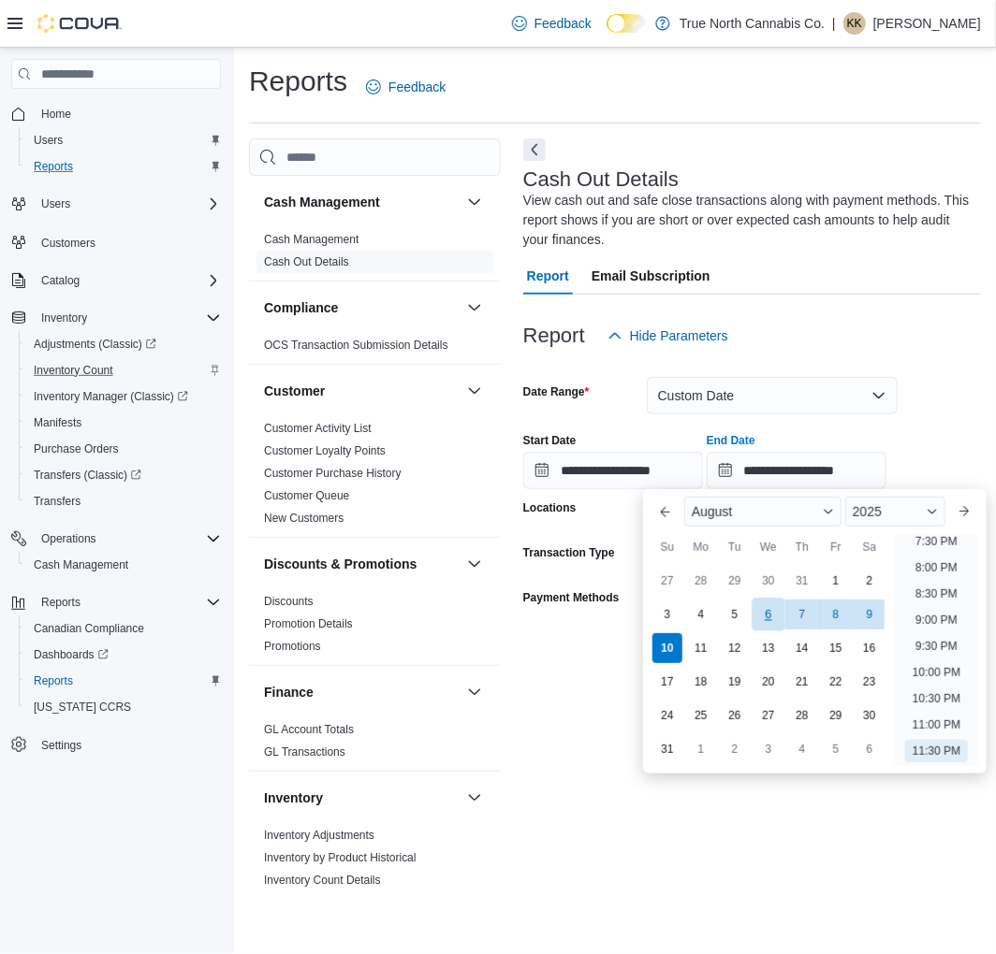
click at [773, 620] on div "6" at bounding box center [767, 614] width 33 height 33
type input "**********"
click at [601, 690] on div at bounding box center [752, 684] width 458 height 22
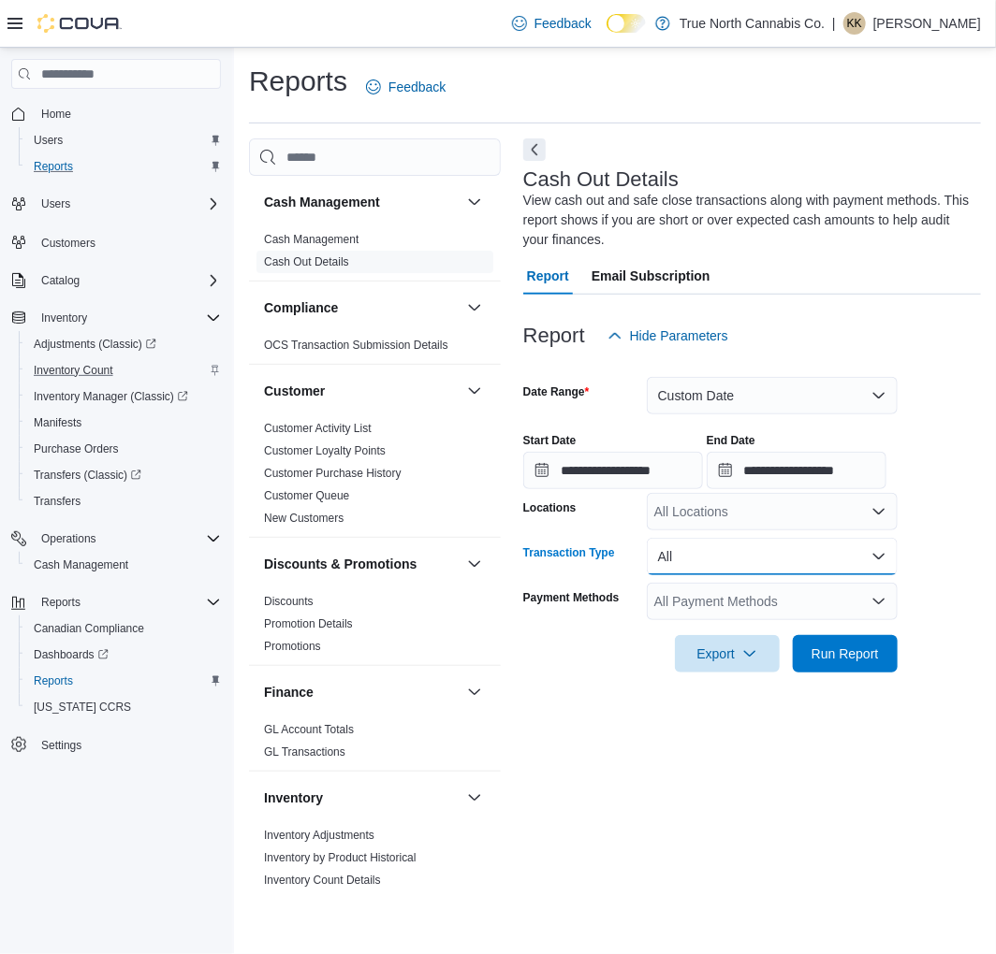
click at [847, 557] on button "All" at bounding box center [772, 556] width 251 height 37
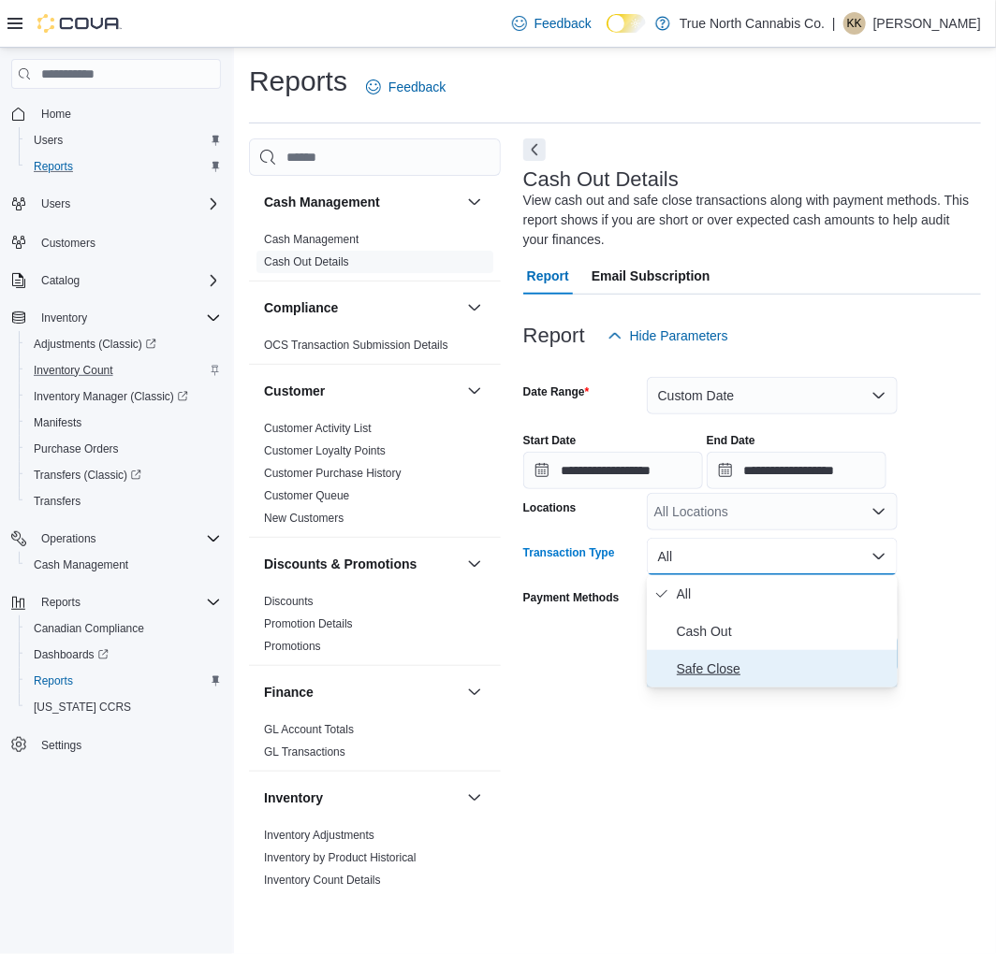
click at [730, 672] on span "Safe Close" at bounding box center [783, 669] width 213 height 22
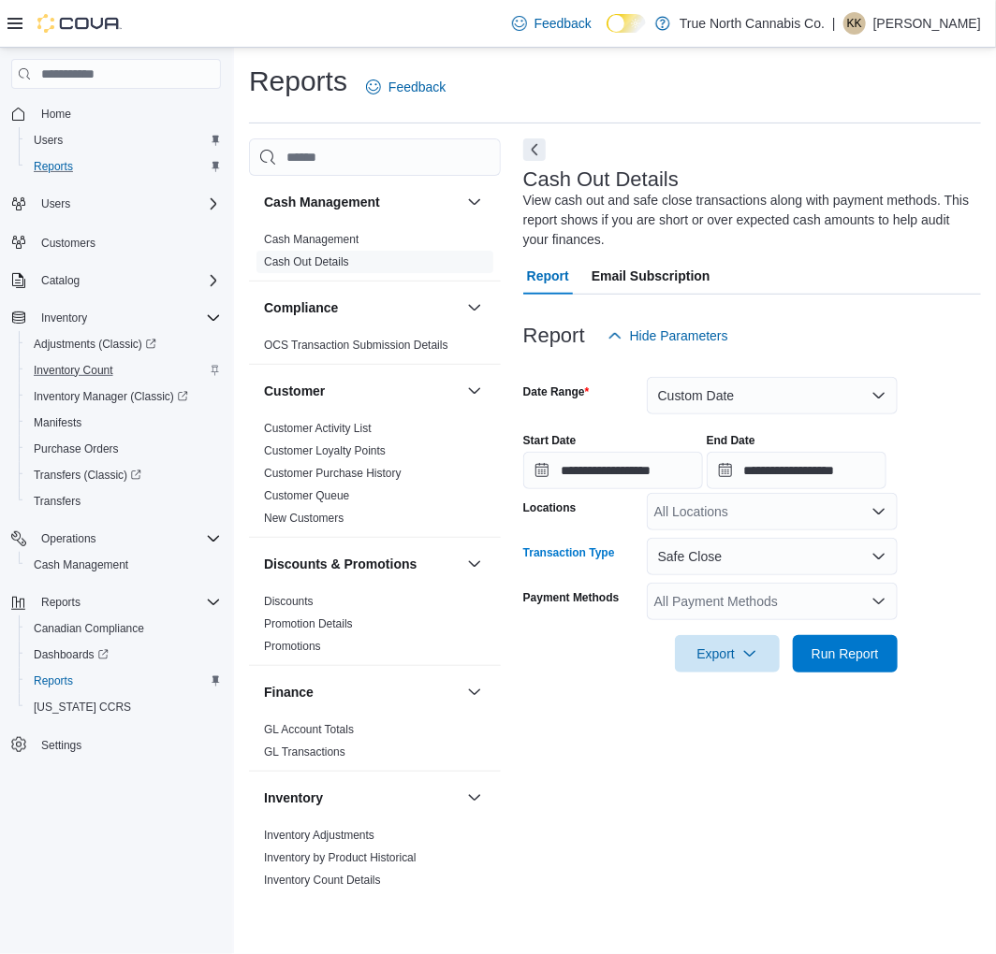
click at [791, 606] on div "All Payment Methods" at bounding box center [772, 601] width 251 height 37
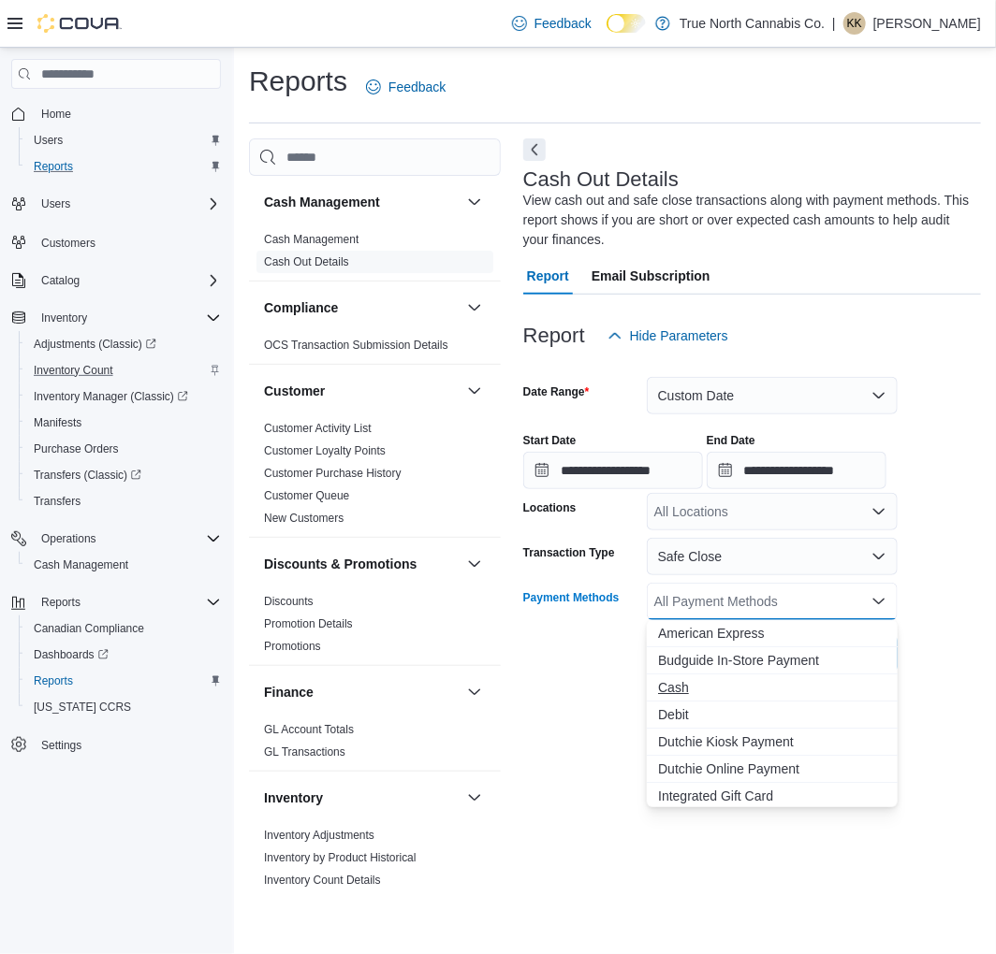
click at [720, 681] on span "Cash" at bounding box center [772, 687] width 228 height 19
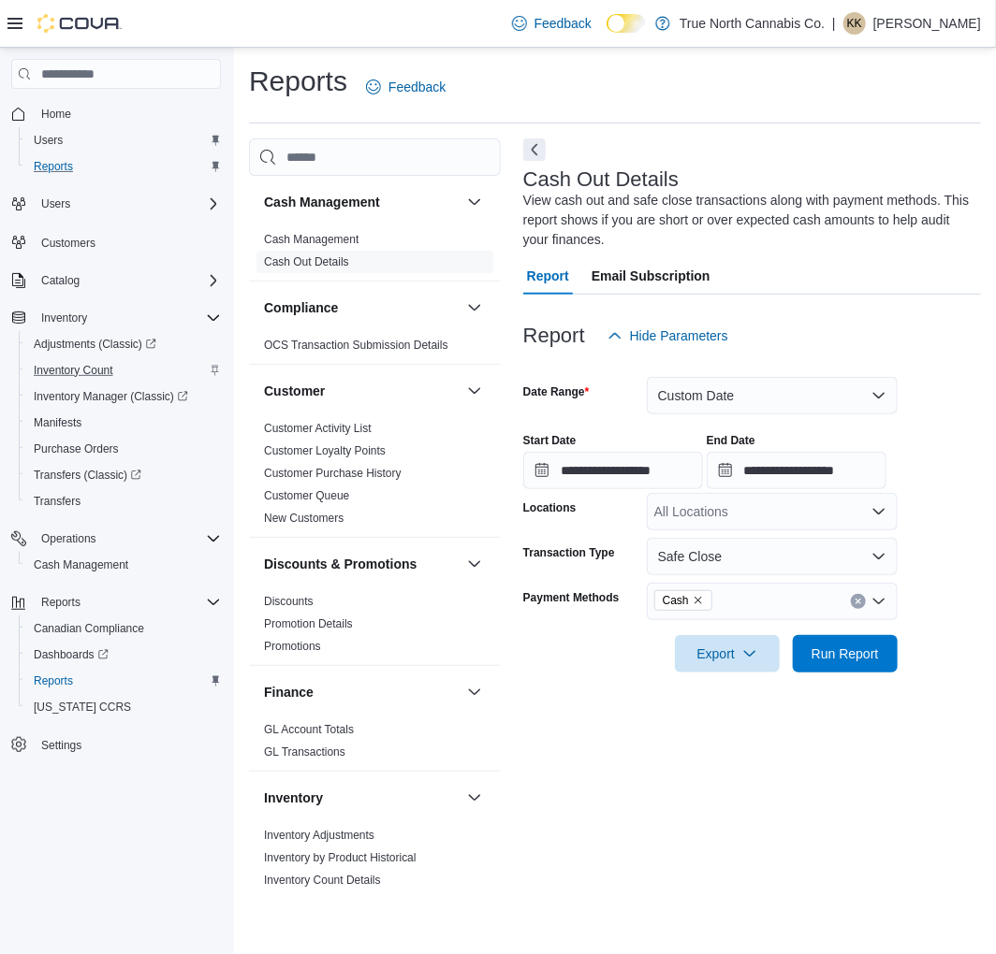
click at [599, 664] on div "Export Run Report" at bounding box center [710, 653] width 374 height 37
drag, startPoint x: 847, startPoint y: 662, endPoint x: 826, endPoint y: 658, distance: 21.1
click at [846, 662] on span "Run Report" at bounding box center [845, 652] width 82 height 37
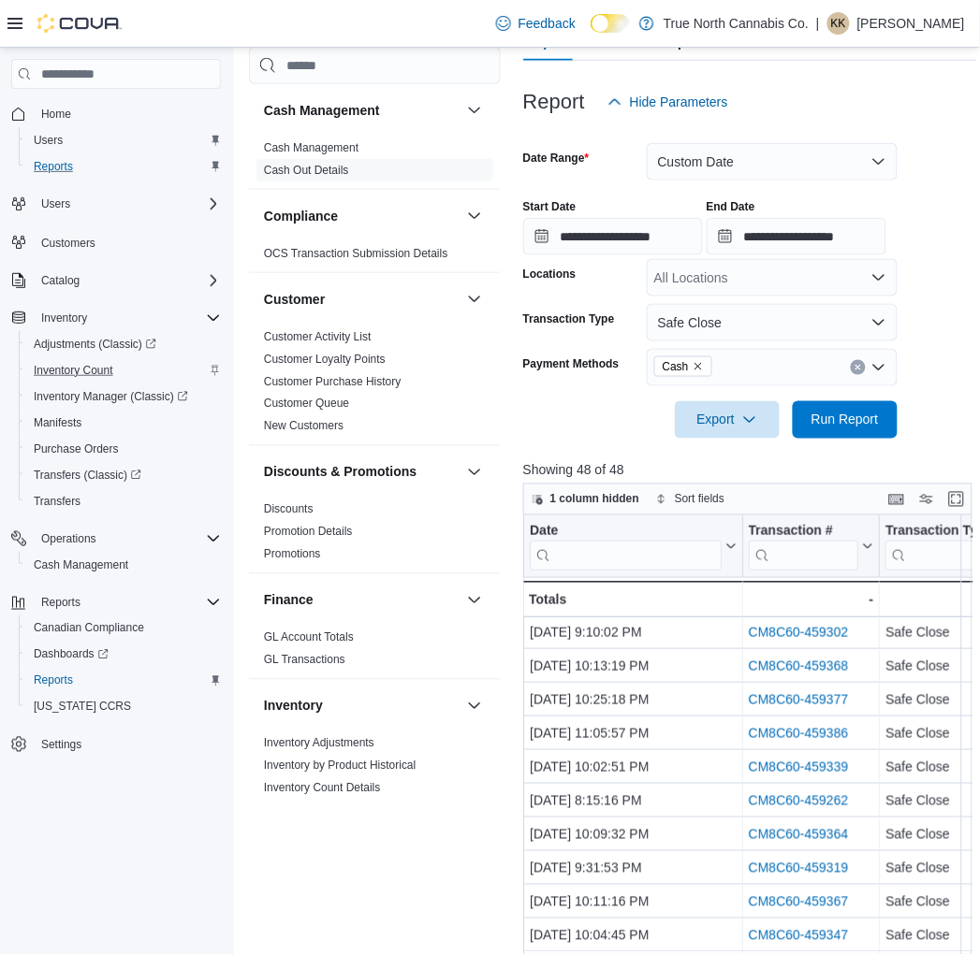
scroll to position [208, 0]
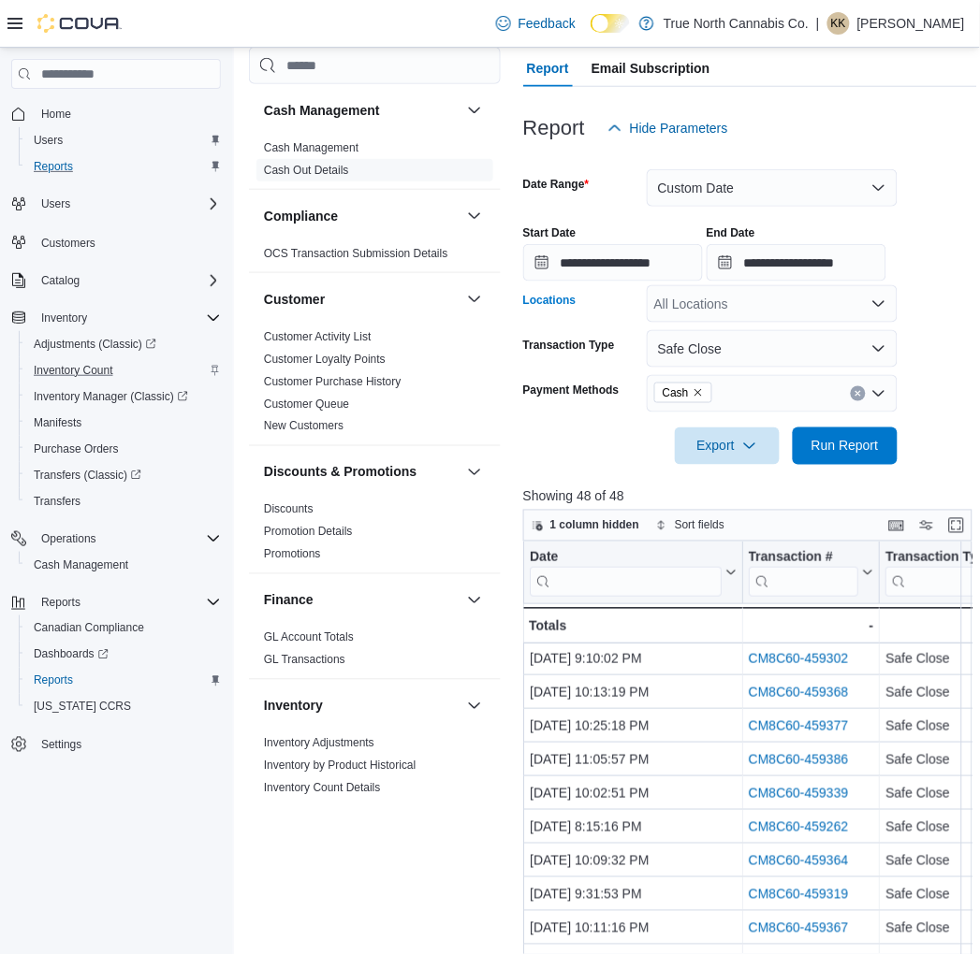
click at [828, 297] on div "All Locations" at bounding box center [772, 303] width 251 height 37
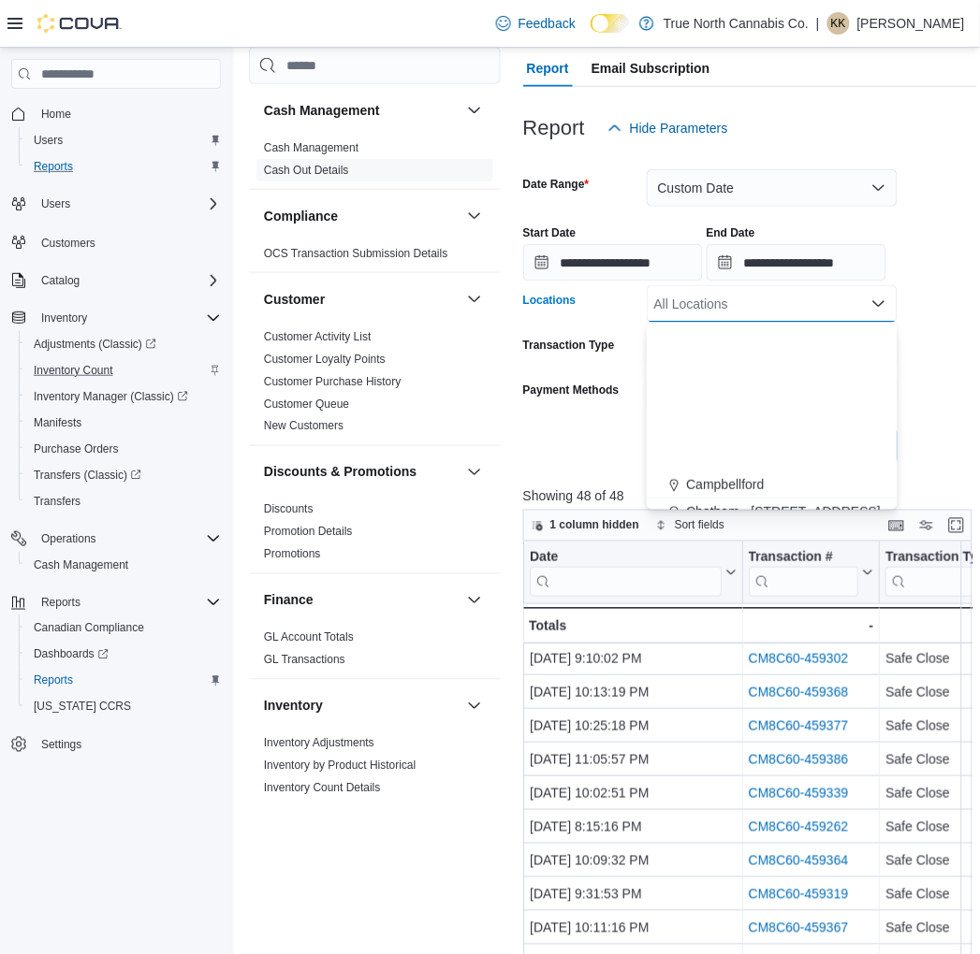
scroll to position [312, 0]
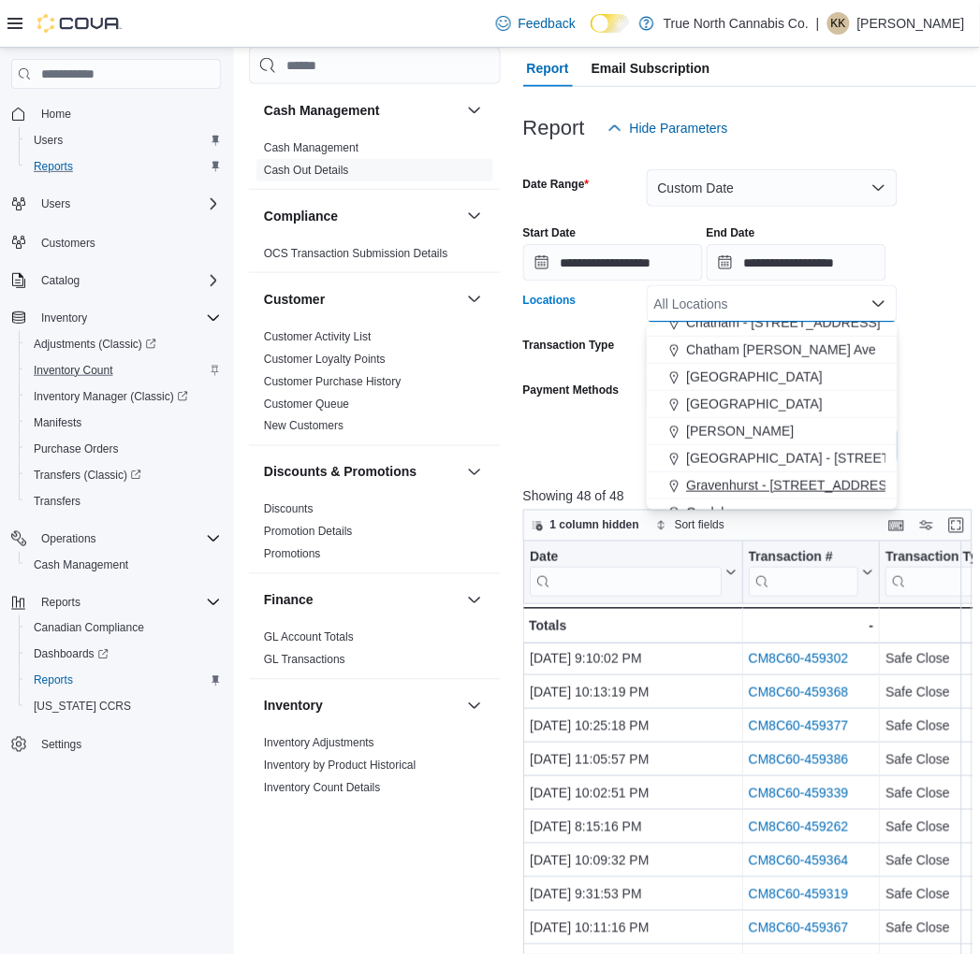
click at [777, 480] on span "Gravenhurst - 125 Muskoka Rd S" at bounding box center [793, 485] width 213 height 19
click at [575, 445] on div "Export Run Report" at bounding box center [710, 446] width 374 height 37
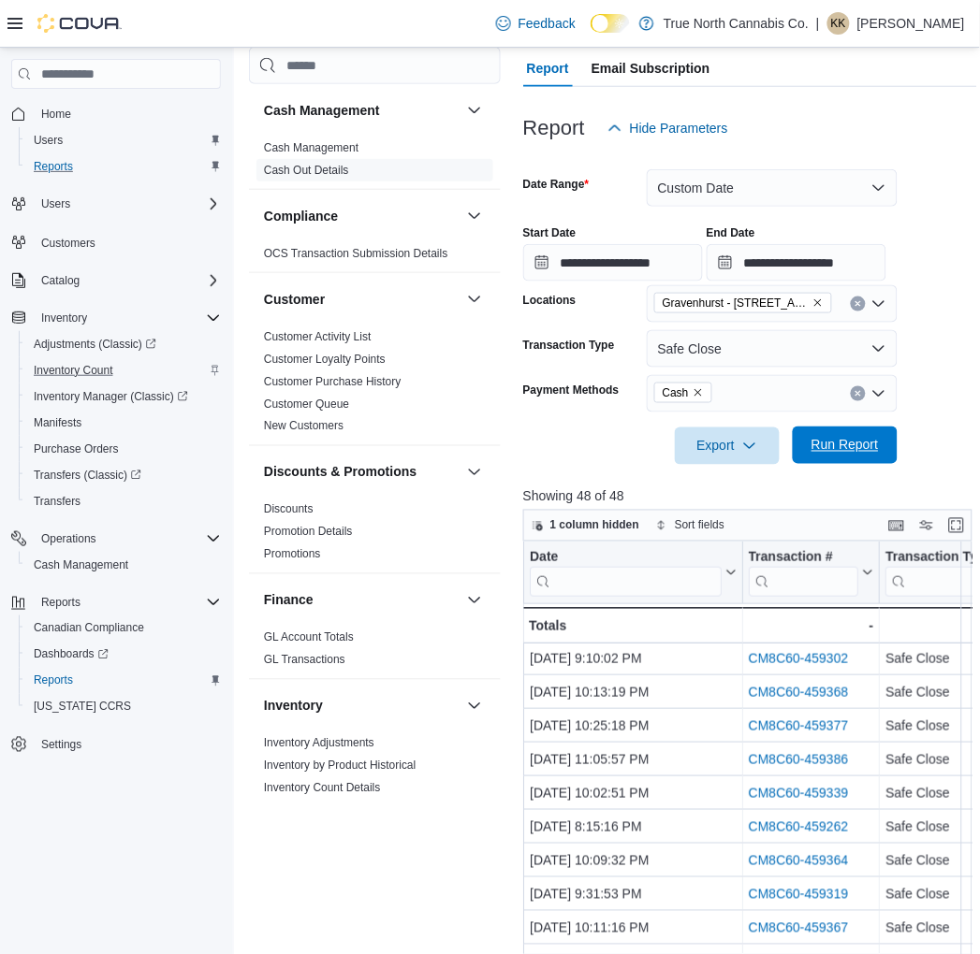
click at [846, 434] on span "Run Report" at bounding box center [845, 445] width 82 height 37
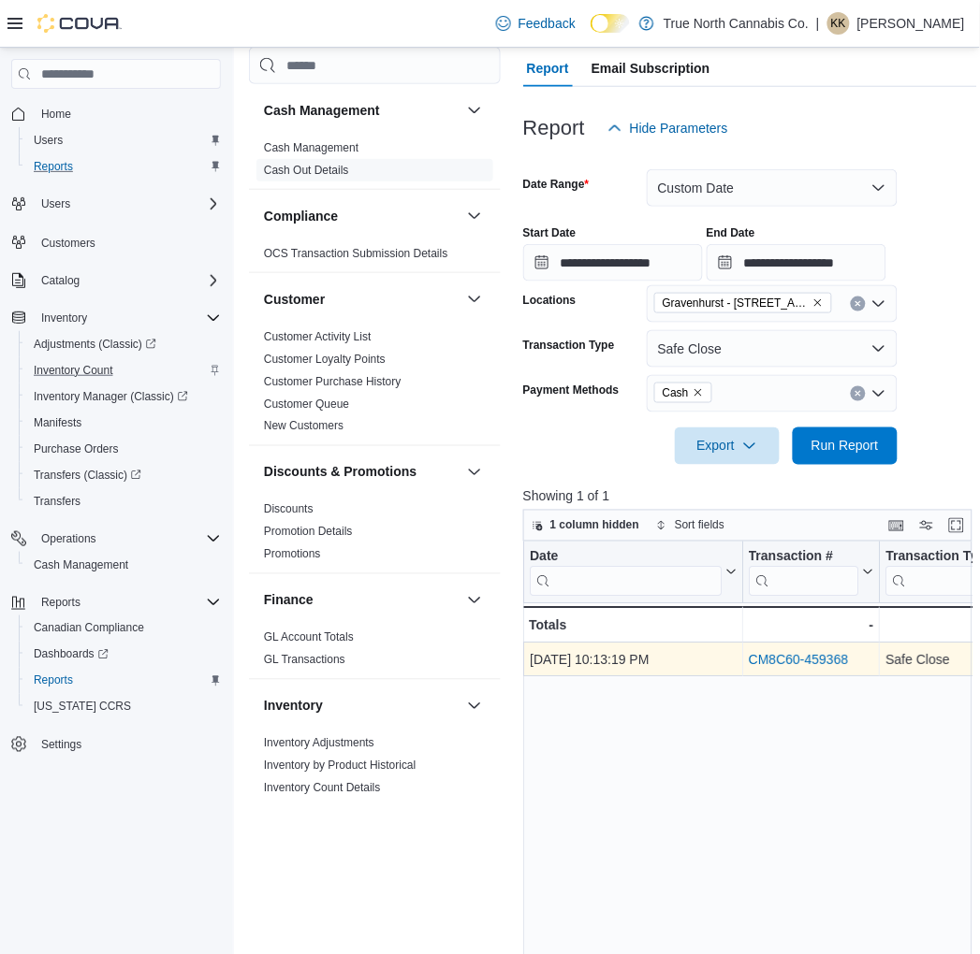
click at [781, 656] on link "CM8C60-459368" at bounding box center [798, 660] width 100 height 15
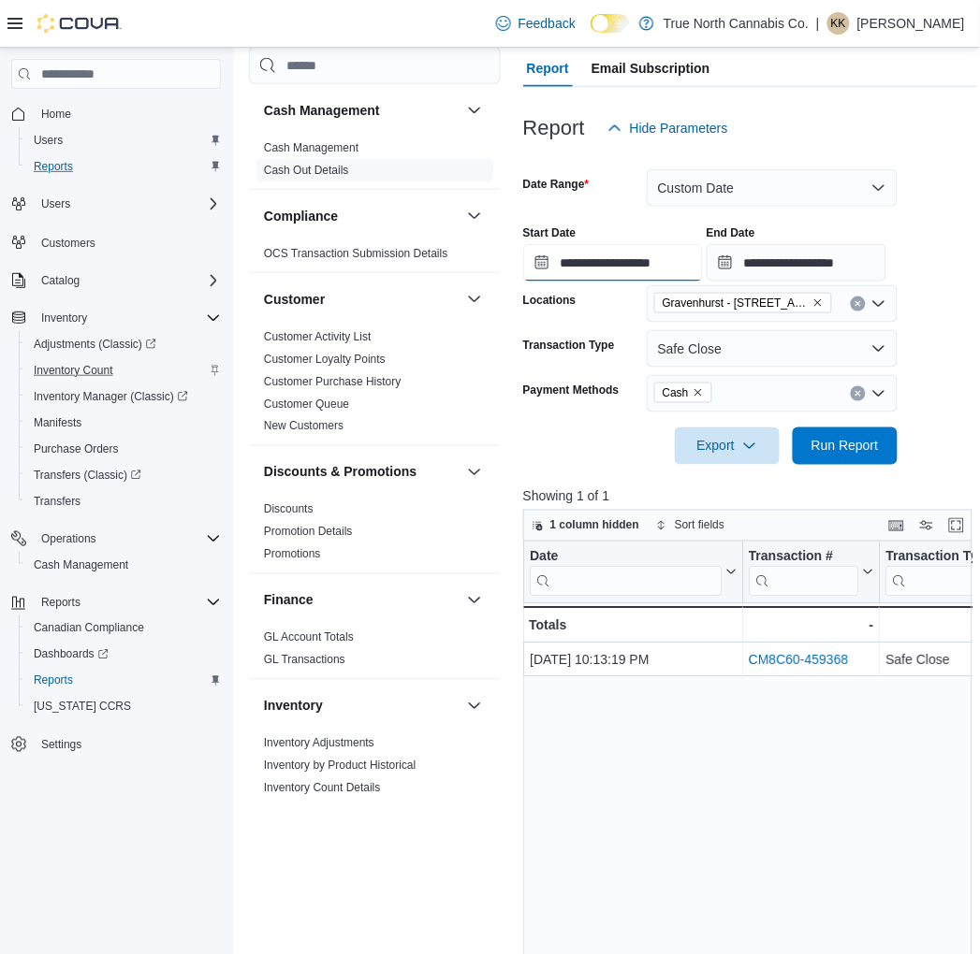
click at [639, 265] on input "**********" at bounding box center [613, 262] width 180 height 37
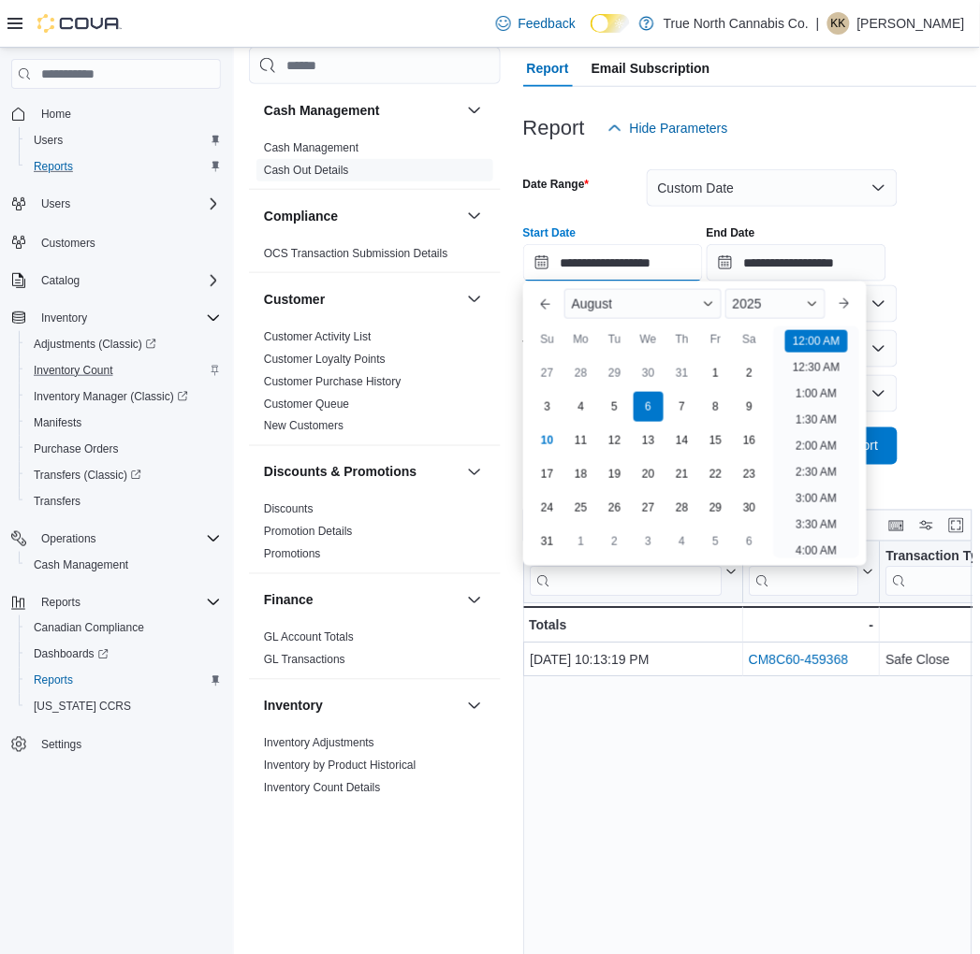
scroll to position [58, 0]
click at [720, 402] on div "8" at bounding box center [715, 406] width 33 height 33
type input "**********"
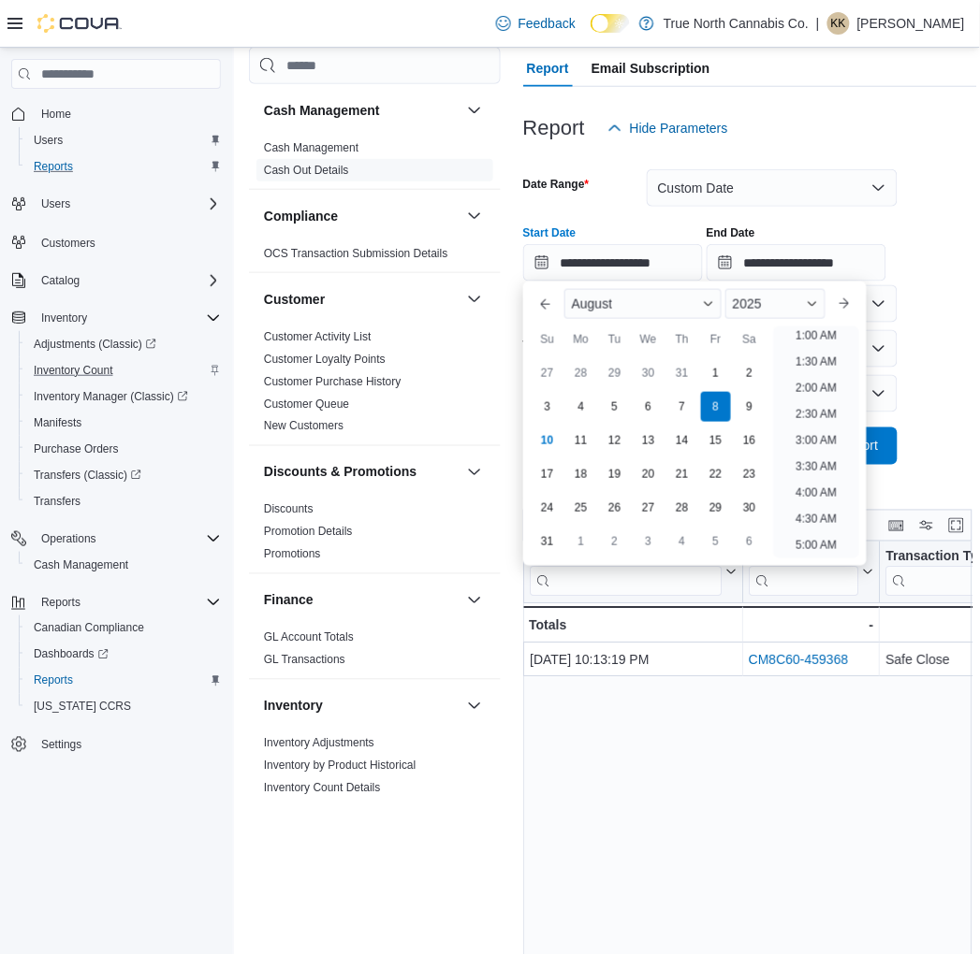
scroll to position [4, 0]
click at [886, 309] on div "Gravenhurst - 125 Muskoka Rd S" at bounding box center [772, 303] width 251 height 37
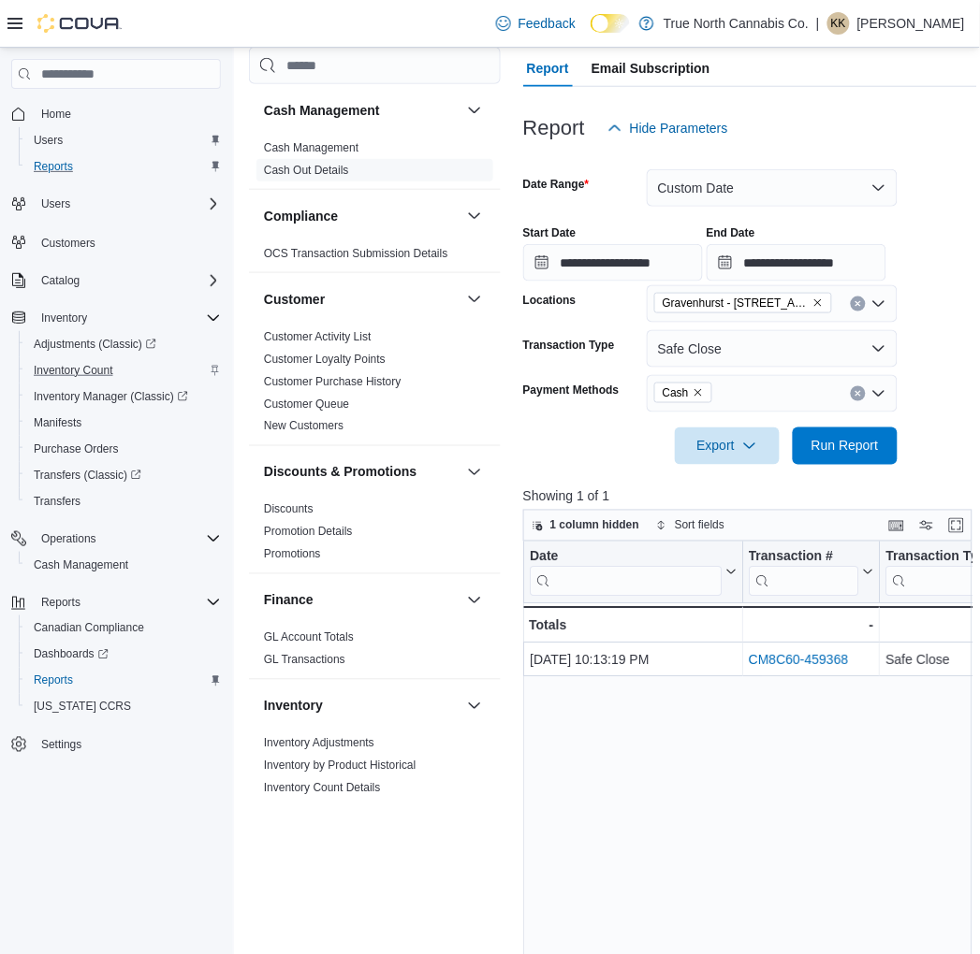
click at [605, 454] on div "Export Run Report" at bounding box center [710, 446] width 374 height 37
click at [876, 454] on span "Run Report" at bounding box center [844, 445] width 67 height 19
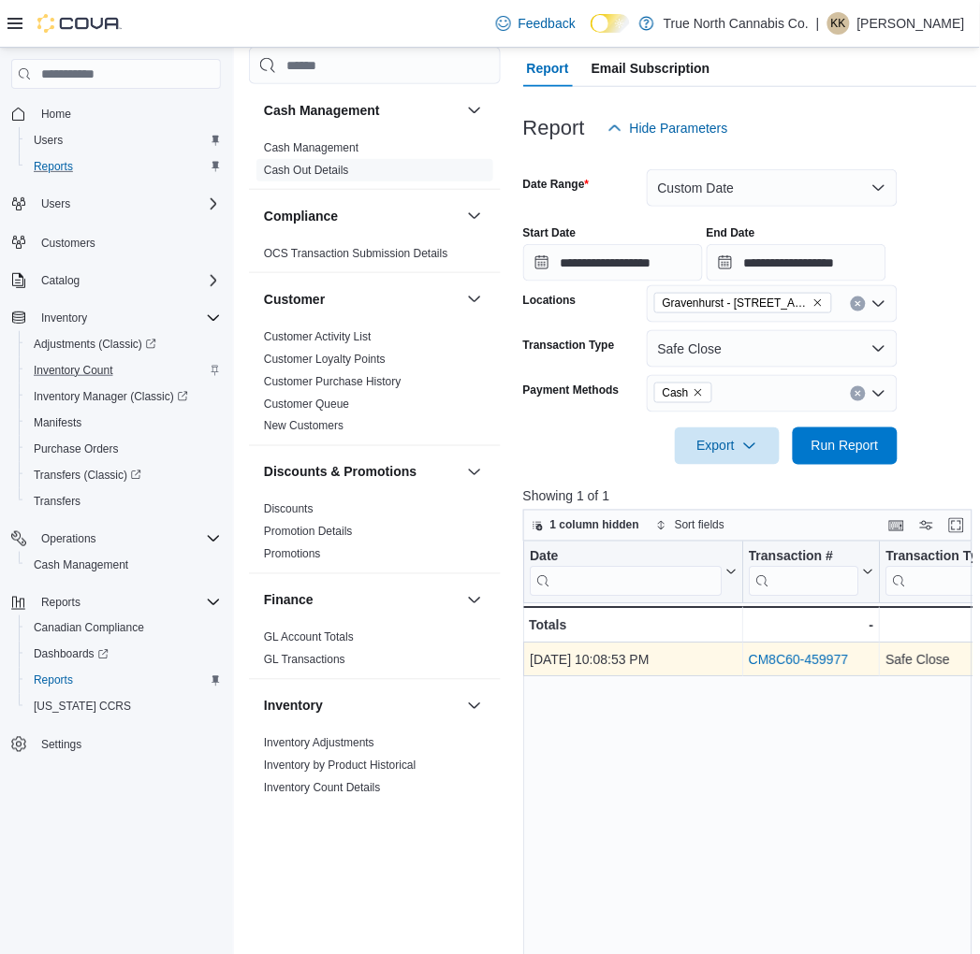
click at [796, 662] on link "CM8C60-459977" at bounding box center [798, 660] width 100 height 15
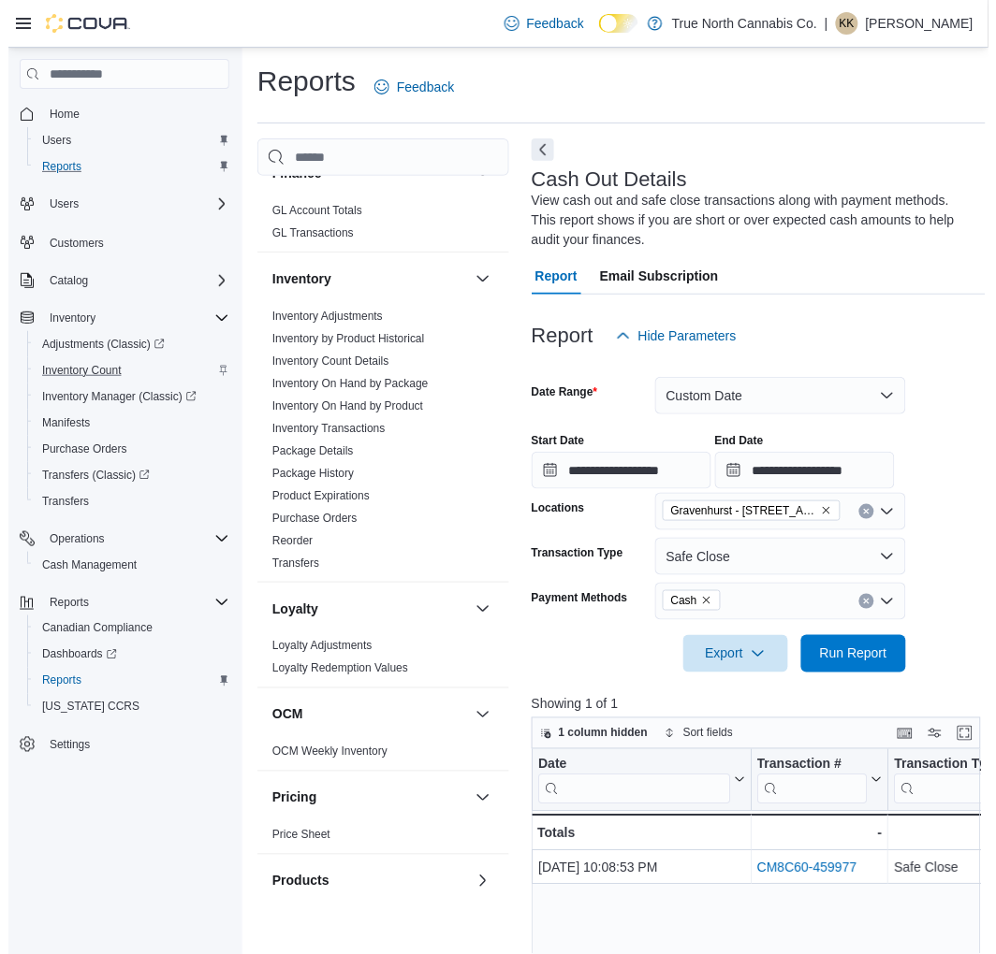
scroll to position [831, 0]
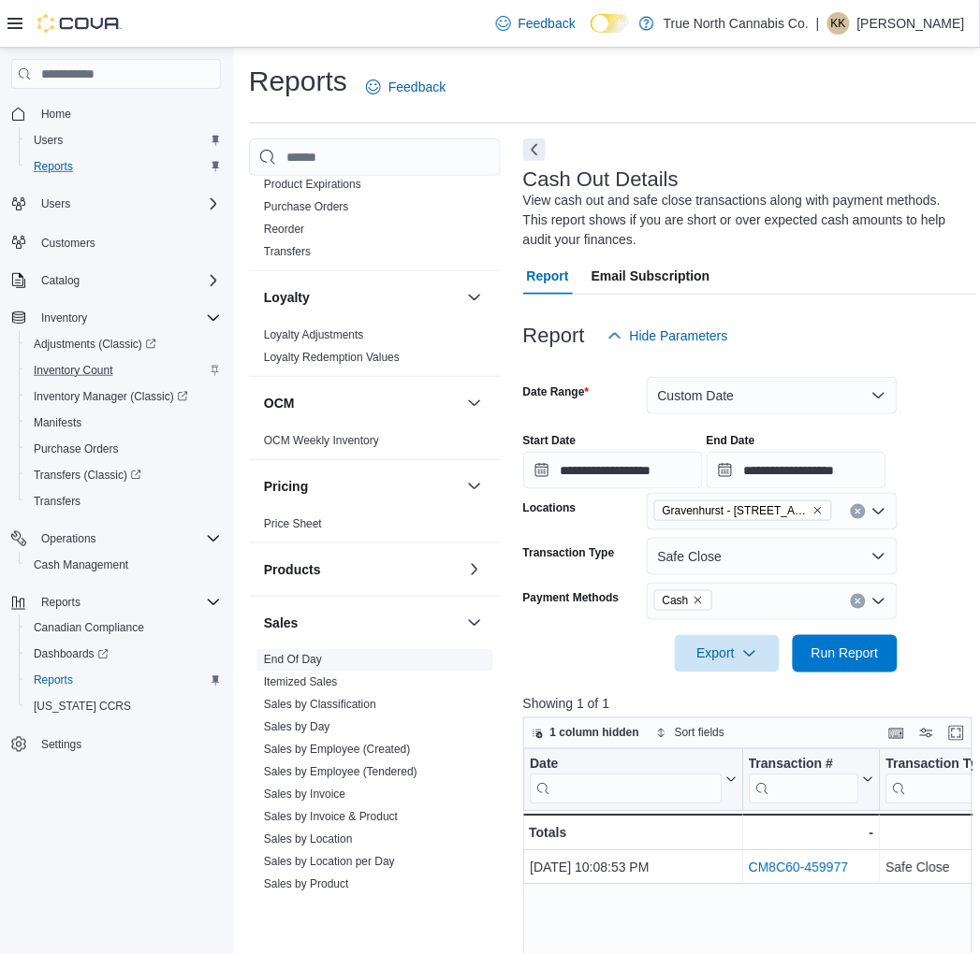
click at [303, 657] on link "End Of Day" at bounding box center [293, 660] width 58 height 13
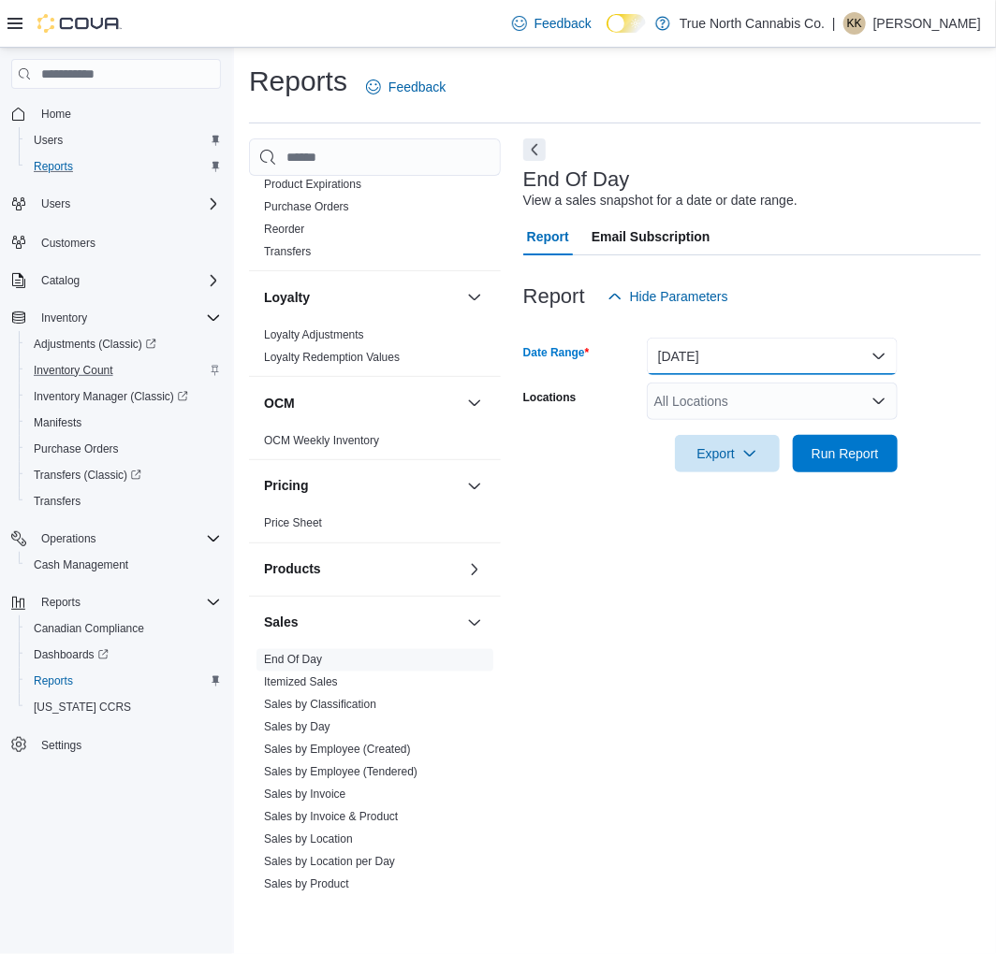
click at [735, 340] on button "Today" at bounding box center [772, 356] width 251 height 37
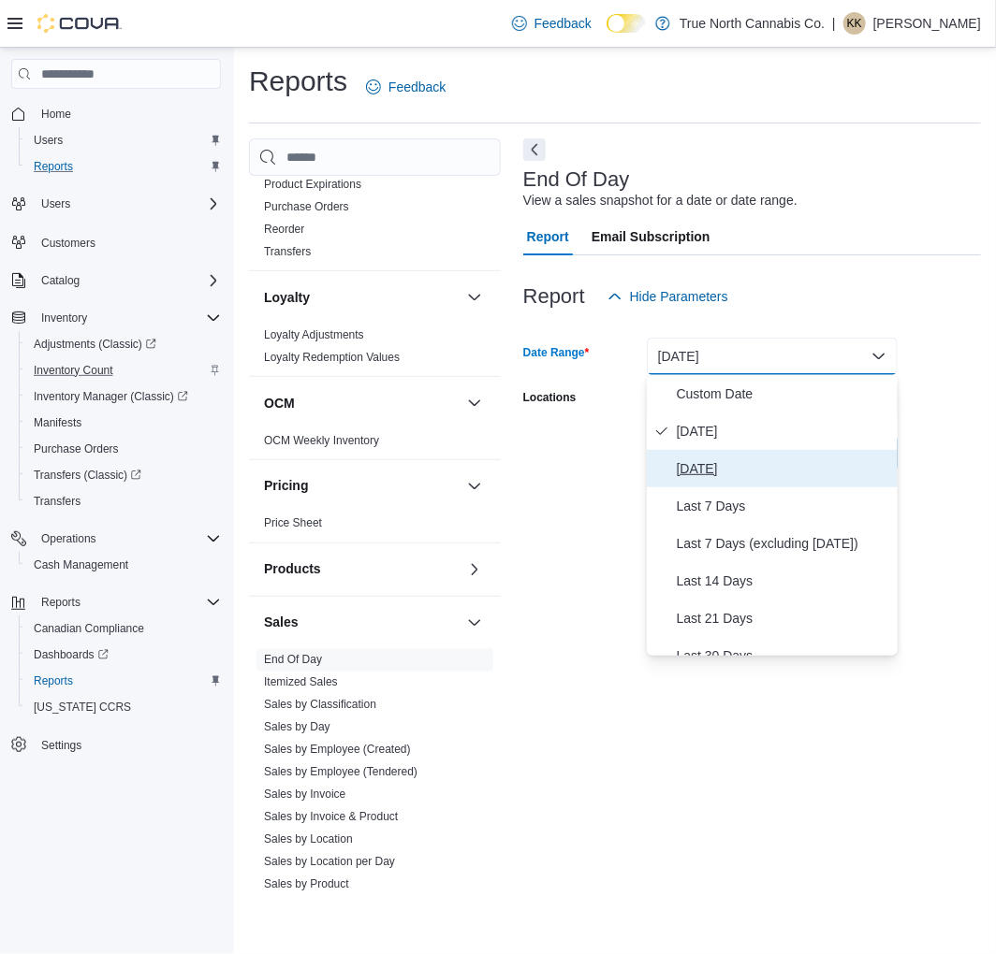
click at [722, 460] on span "Yesterday" at bounding box center [783, 469] width 213 height 22
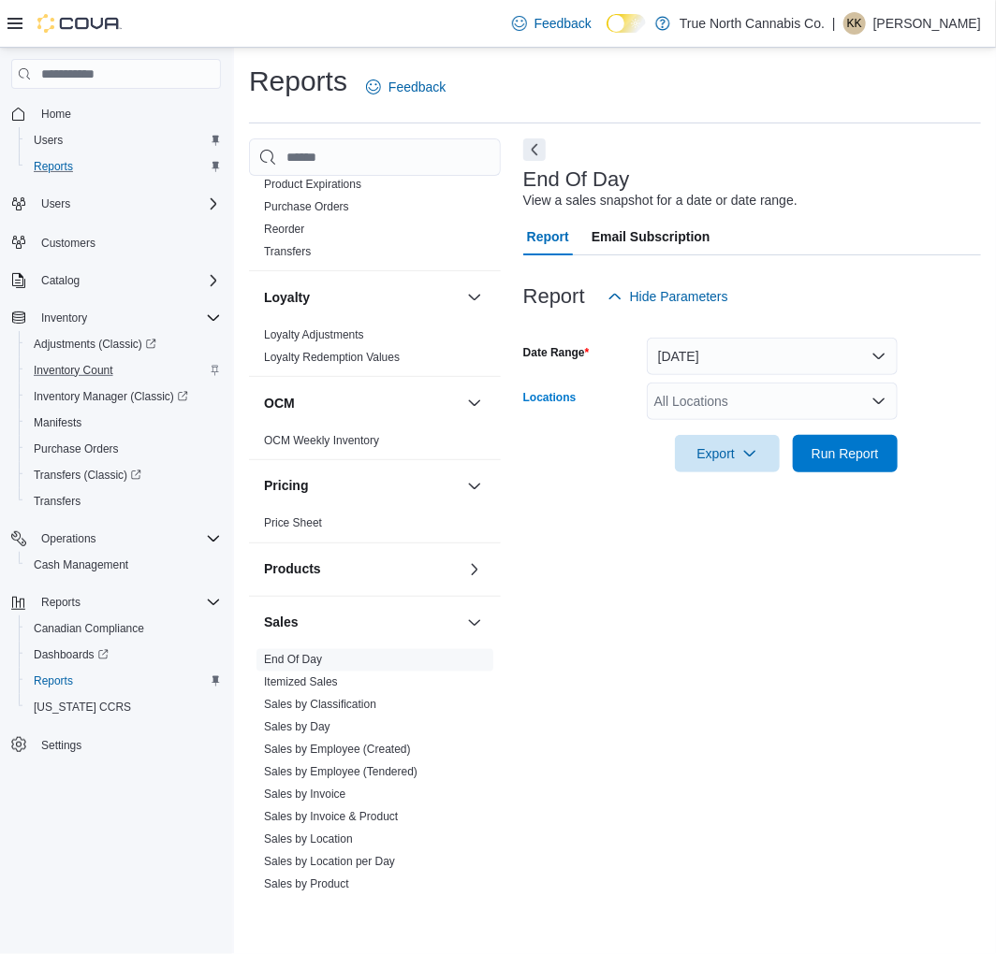
click at [717, 403] on div "All Locations" at bounding box center [772, 401] width 251 height 37
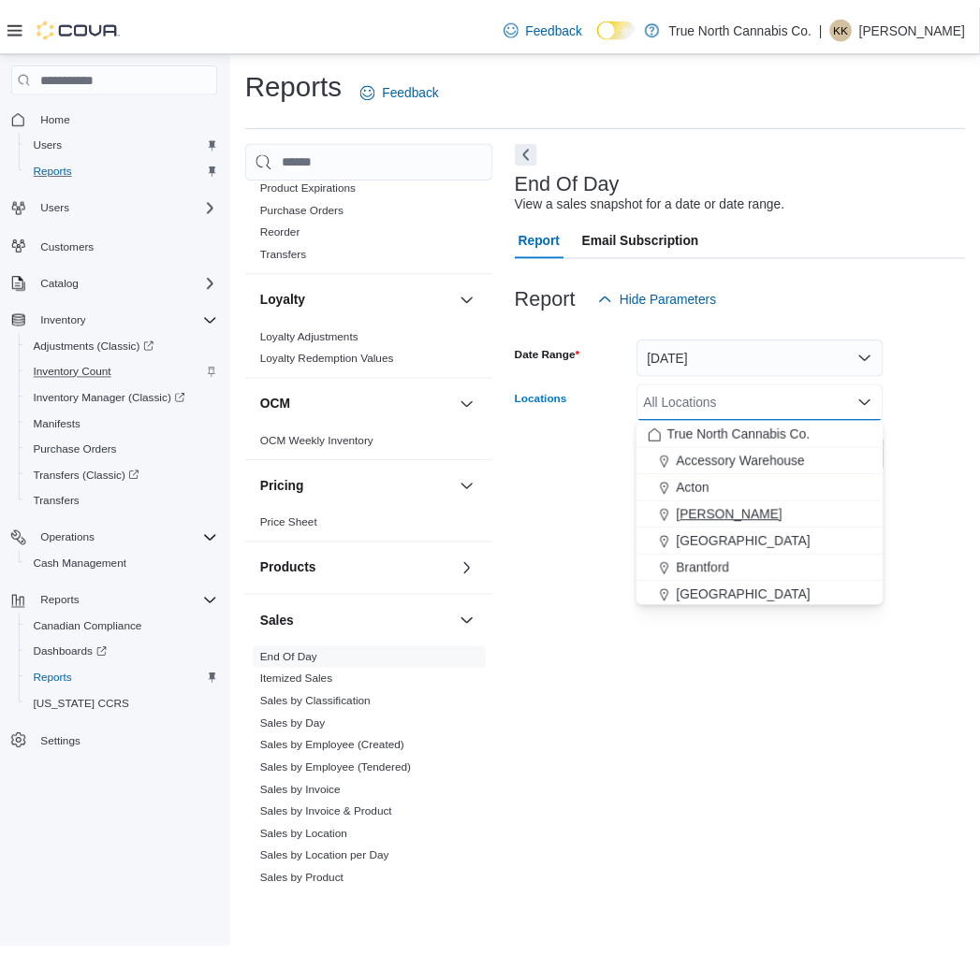
scroll to position [312, 0]
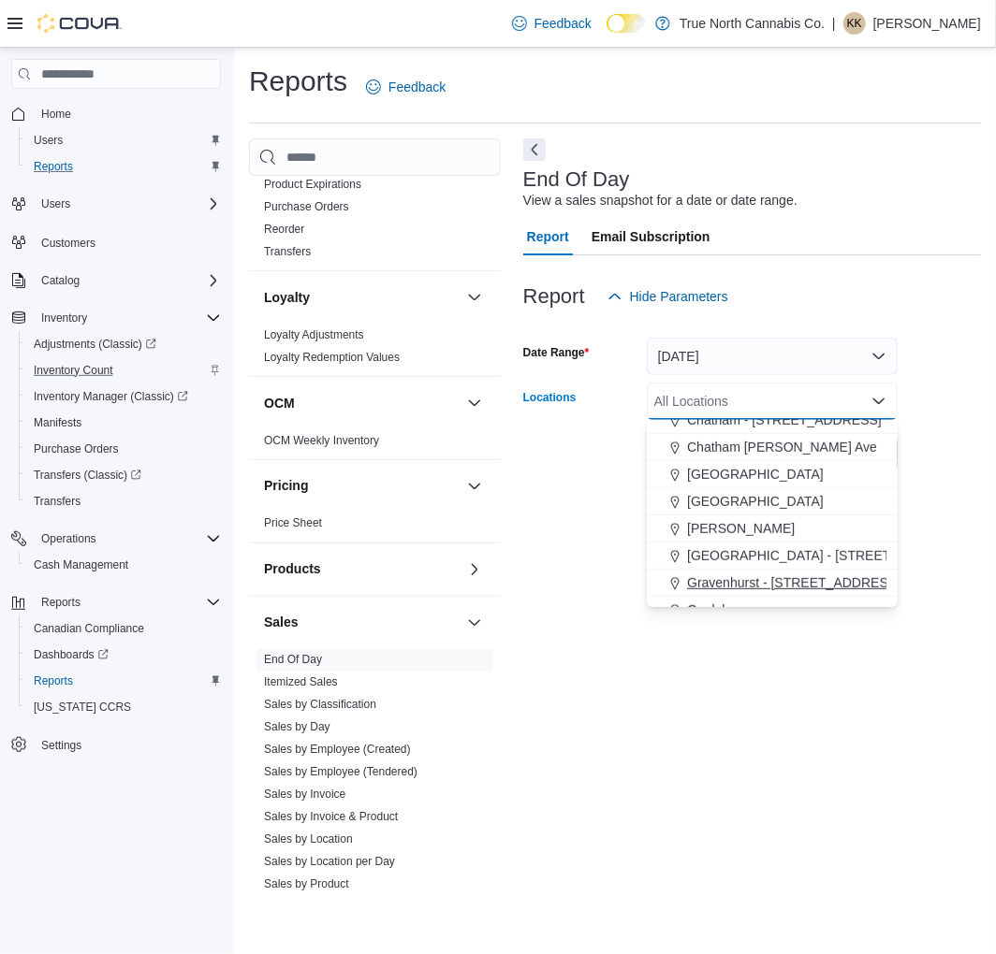
click at [711, 586] on span "Gravenhurst - 125 Muskoka Rd S" at bounding box center [793, 583] width 213 height 19
click at [613, 698] on div "End Of Day View a sales snapshot for a date or date range. Report Email Subscri…" at bounding box center [752, 514] width 458 height 753
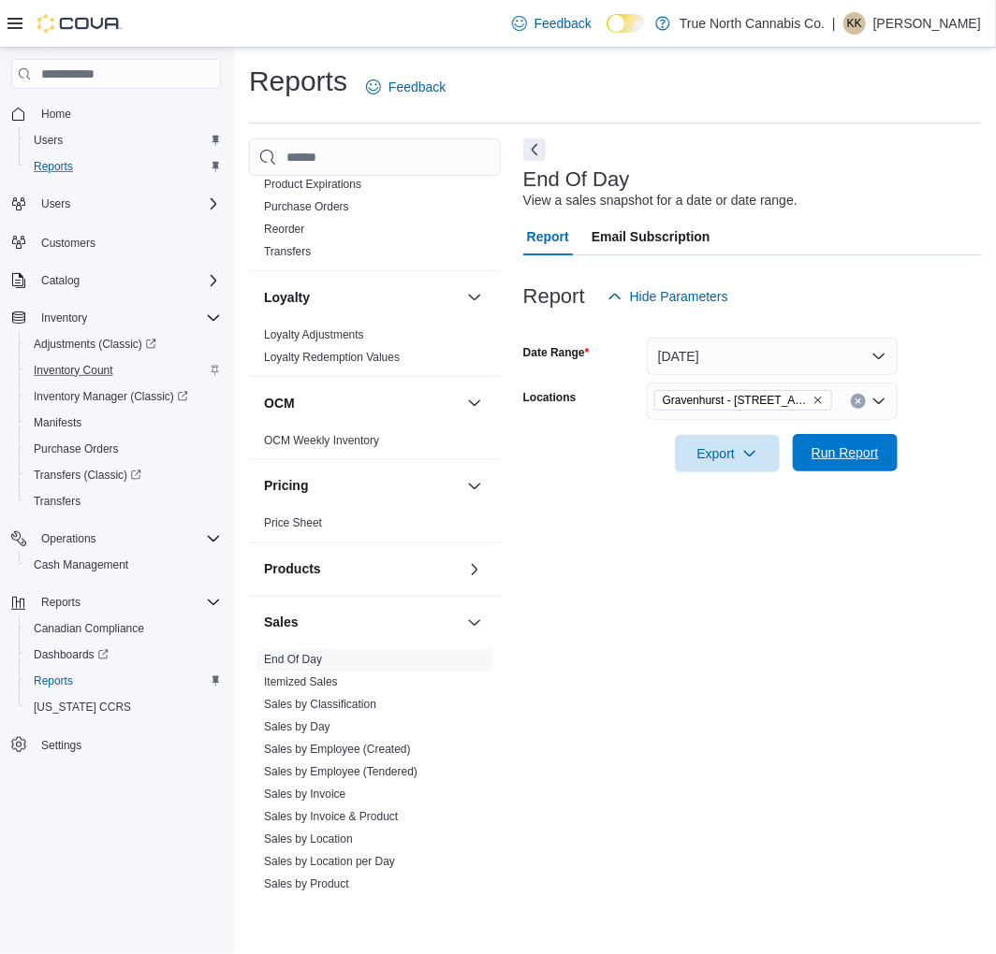
click at [863, 464] on span "Run Report" at bounding box center [845, 452] width 82 height 37
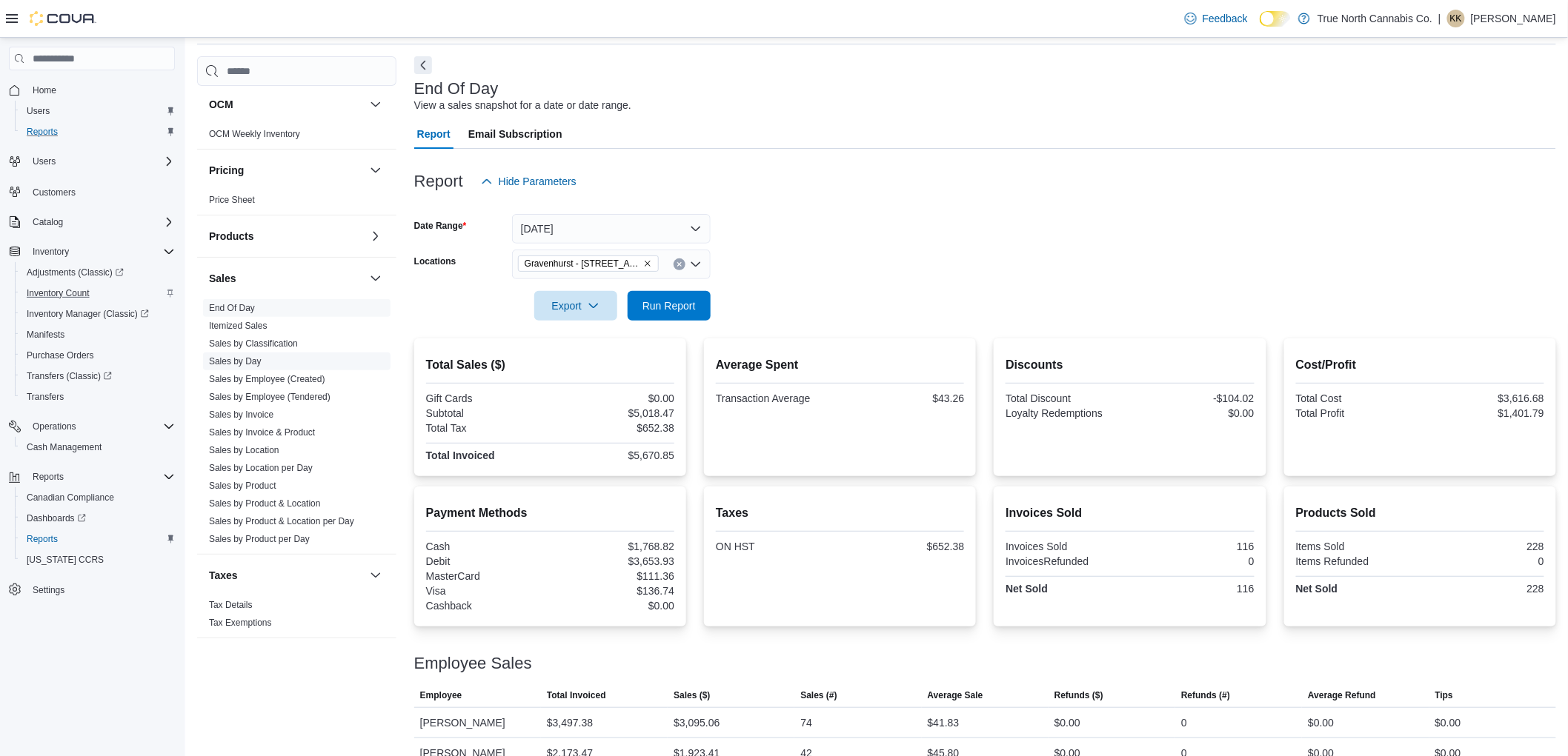
scroll to position [77, 0]
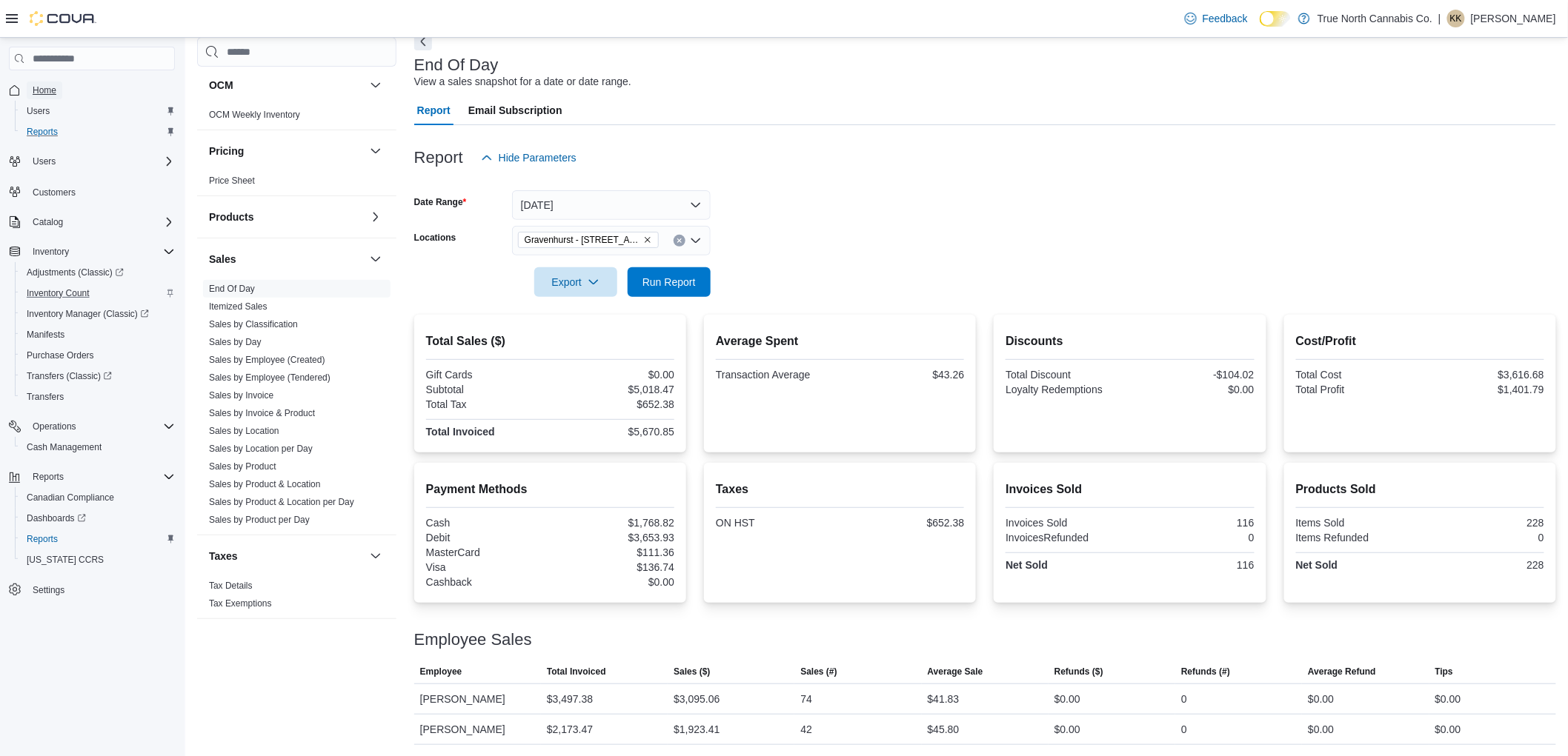
click at [44, 89] on span "Home" at bounding box center [44, 90] width 24 height 12
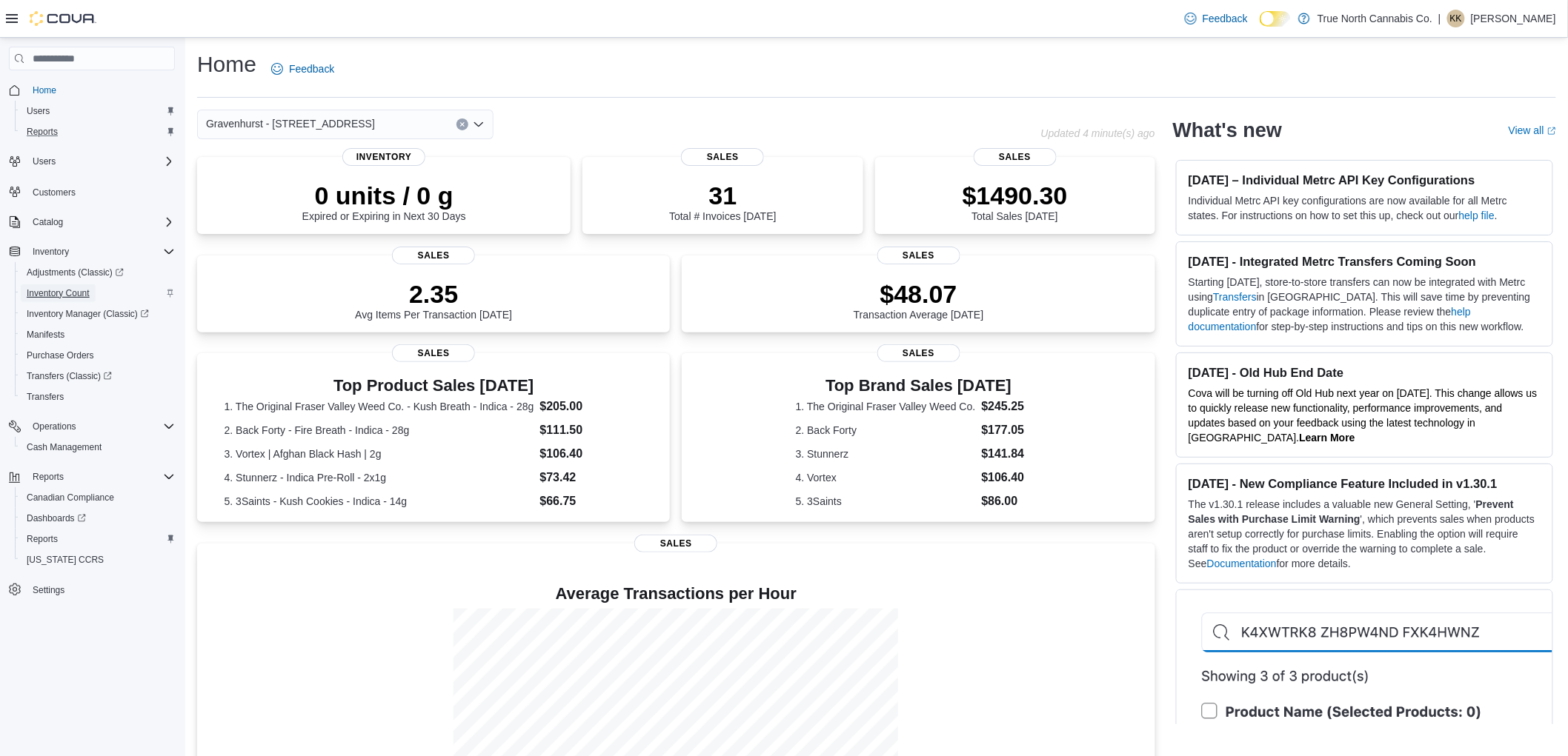
click at [70, 294] on span "Inventory Count" at bounding box center [59, 293] width 63 height 12
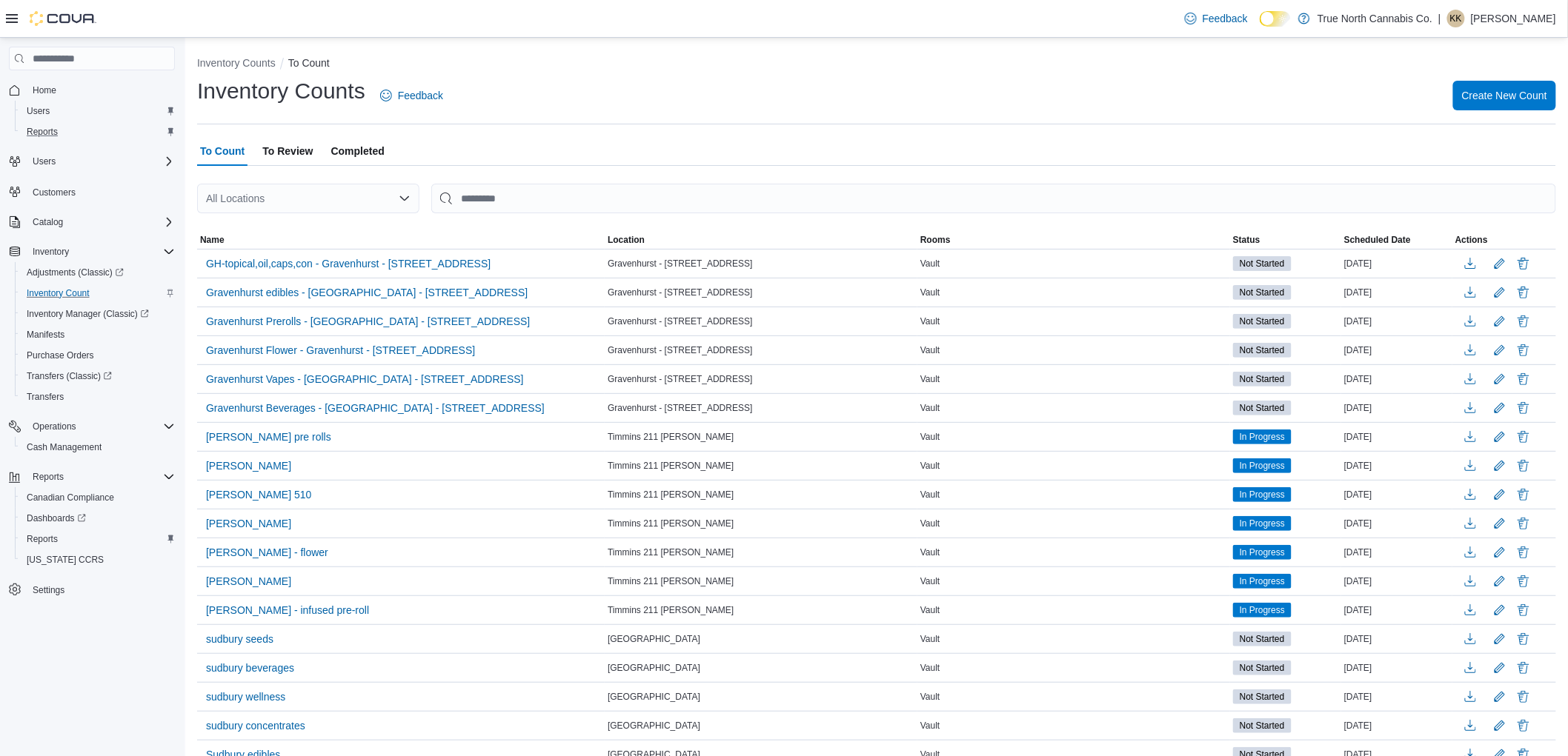
click at [9, 21] on icon at bounding box center [11, 18] width 12 height 12
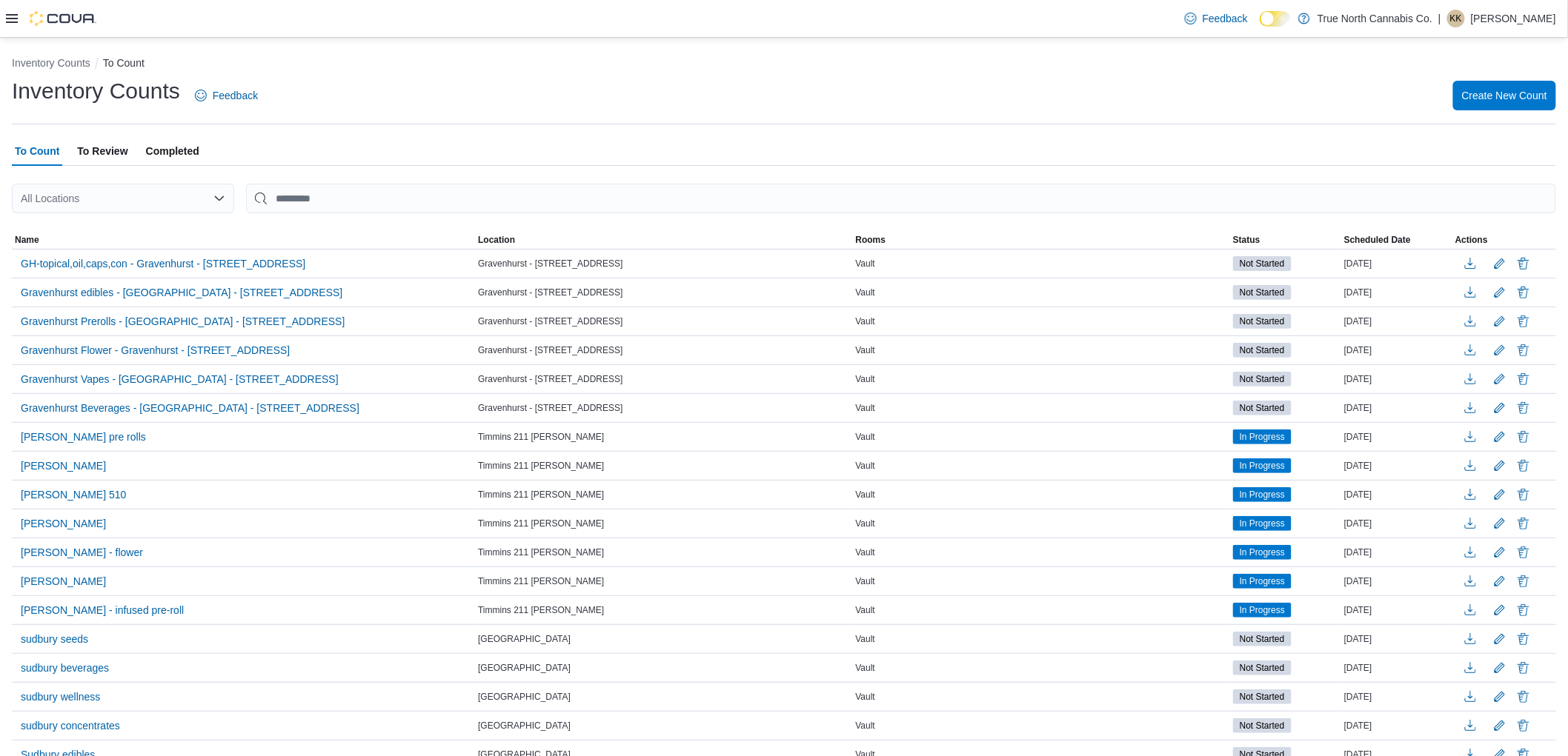
click at [10, 23] on icon at bounding box center [11, 18] width 12 height 12
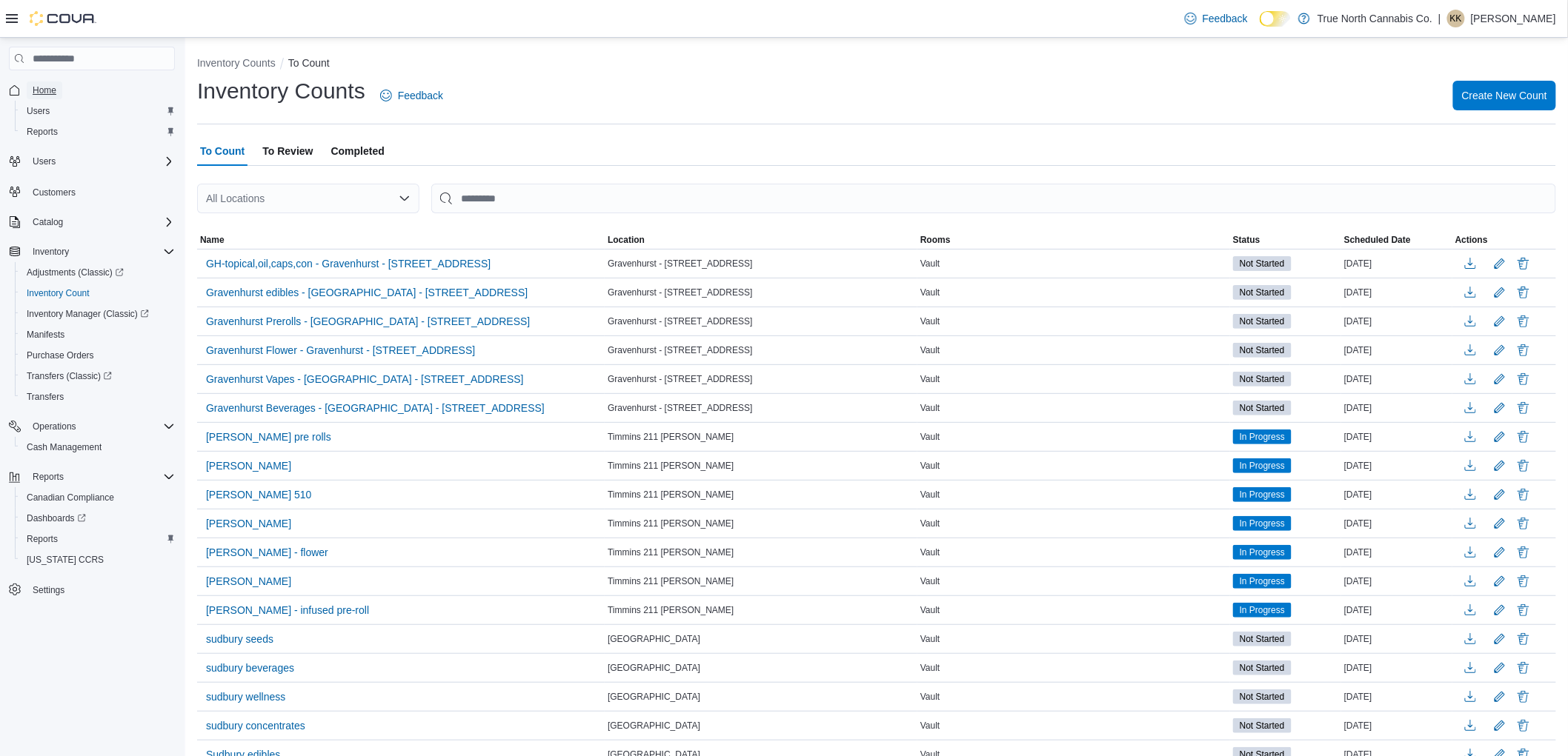
click at [46, 89] on span "Home" at bounding box center [44, 90] width 24 height 12
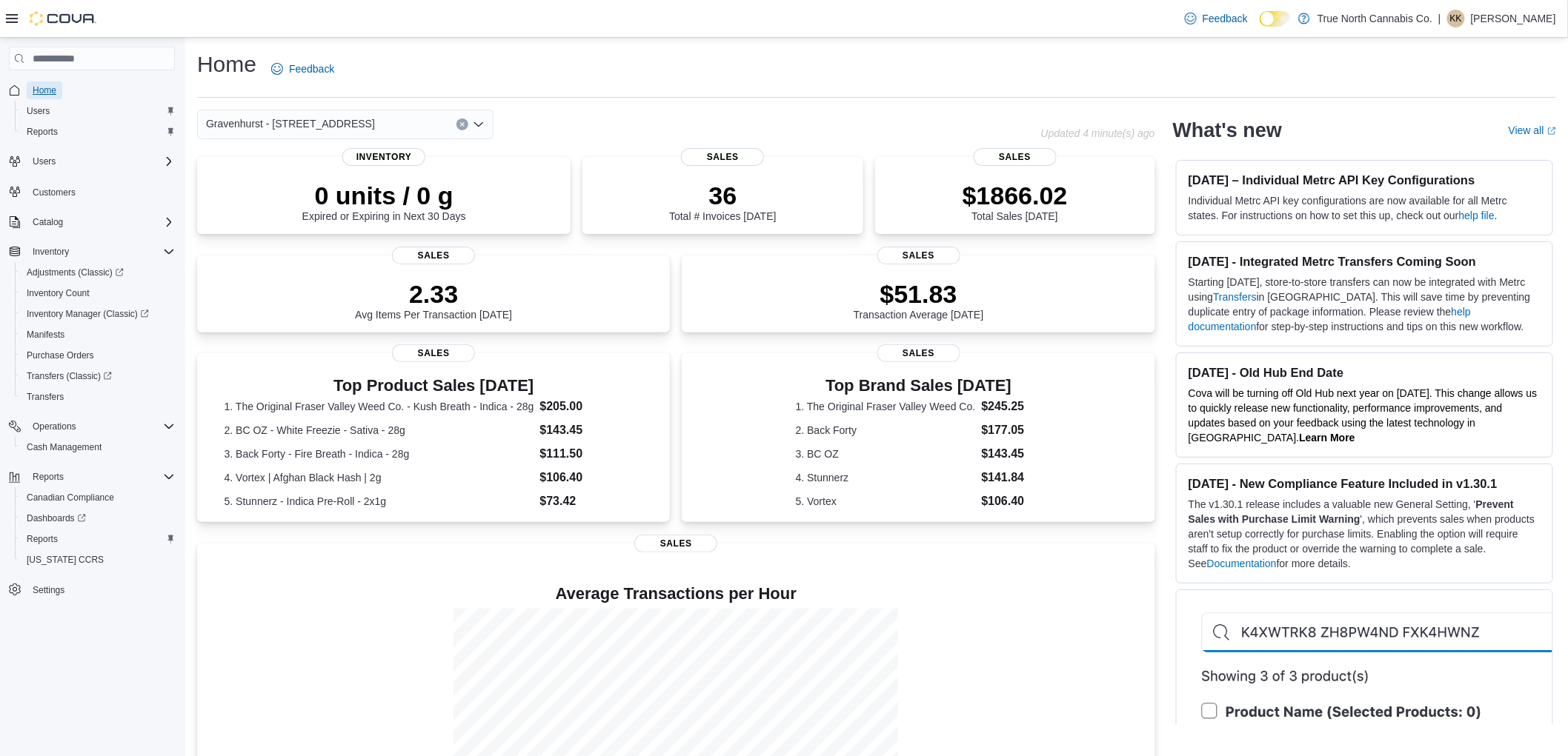
click at [43, 91] on span "Home" at bounding box center [44, 90] width 24 height 12
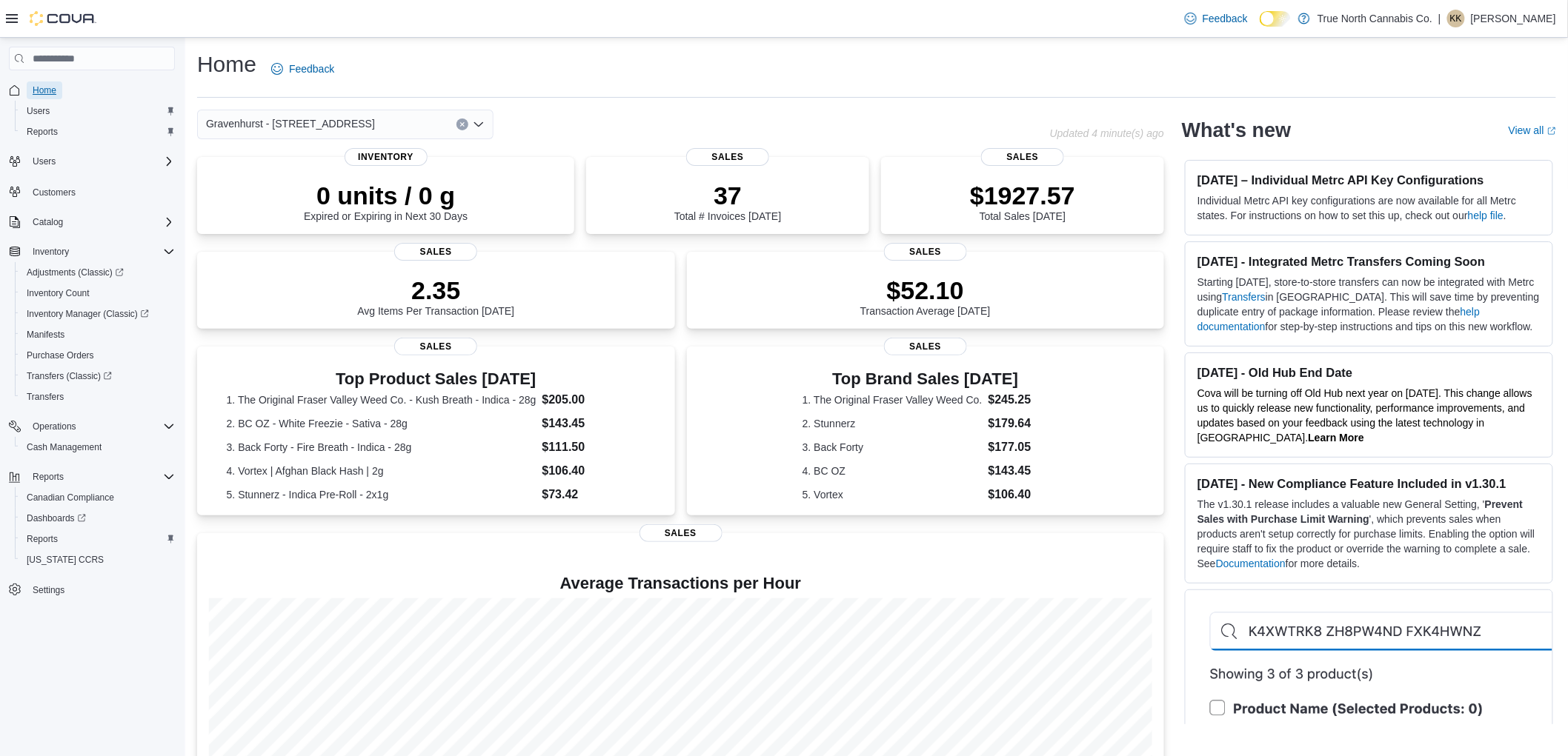
click at [3, 79] on button "Home" at bounding box center [92, 89] width 178 height 21
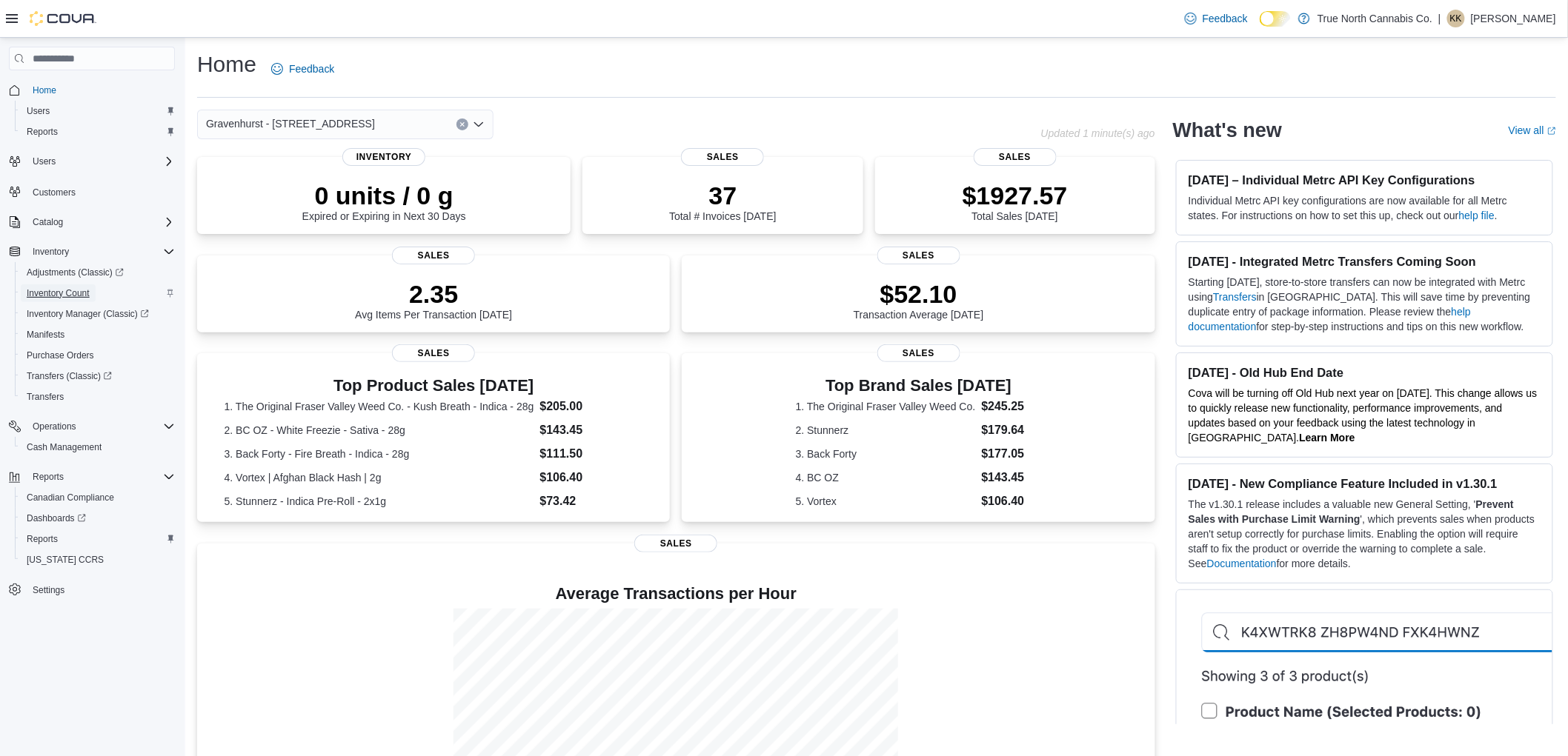
click at [38, 297] on span "Inventory Count" at bounding box center [59, 293] width 63 height 17
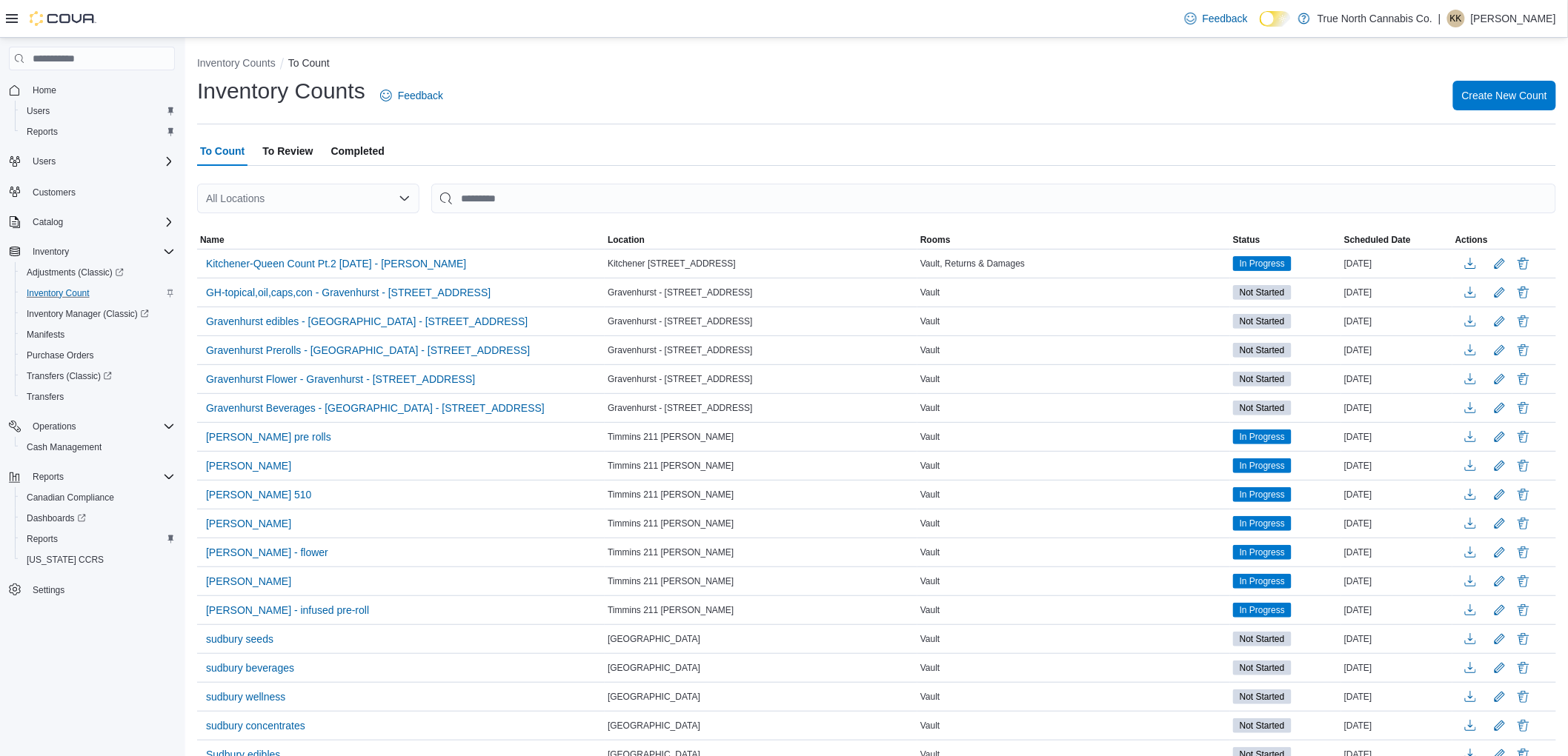
click at [284, 142] on span "To Review" at bounding box center [287, 150] width 51 height 29
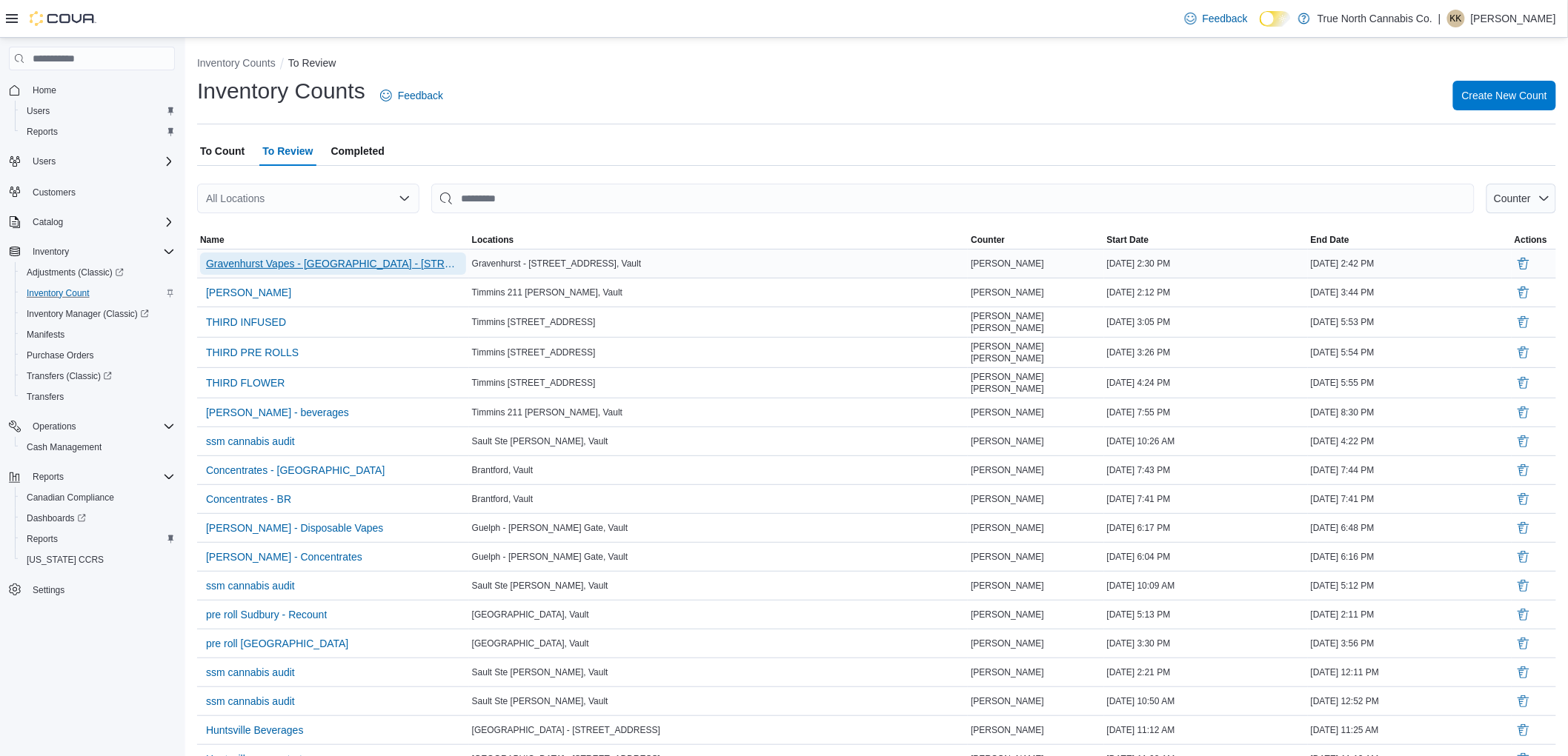
click at [294, 268] on span "Gravenhurst Vapes - Gravenhurst - 125 Muskoka Rd S" at bounding box center [333, 264] width 254 height 15
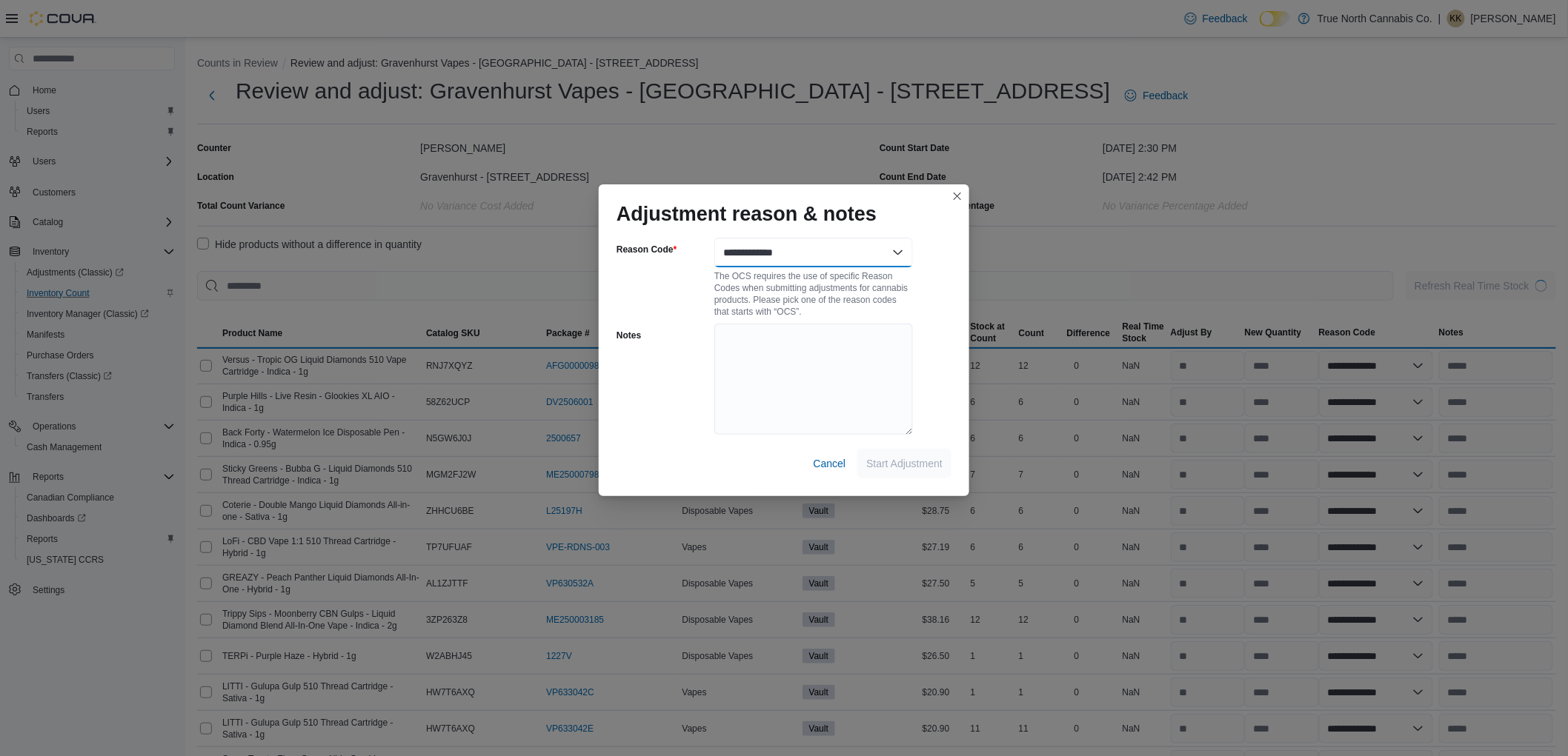
click at [902, 256] on select "**********" at bounding box center [813, 252] width 199 height 29
select select "**********"
click at [714, 237] on select "**********" at bounding box center [813, 252] width 199 height 29
click at [919, 458] on span "Start Adjustment" at bounding box center [904, 462] width 76 height 15
select select "**********"
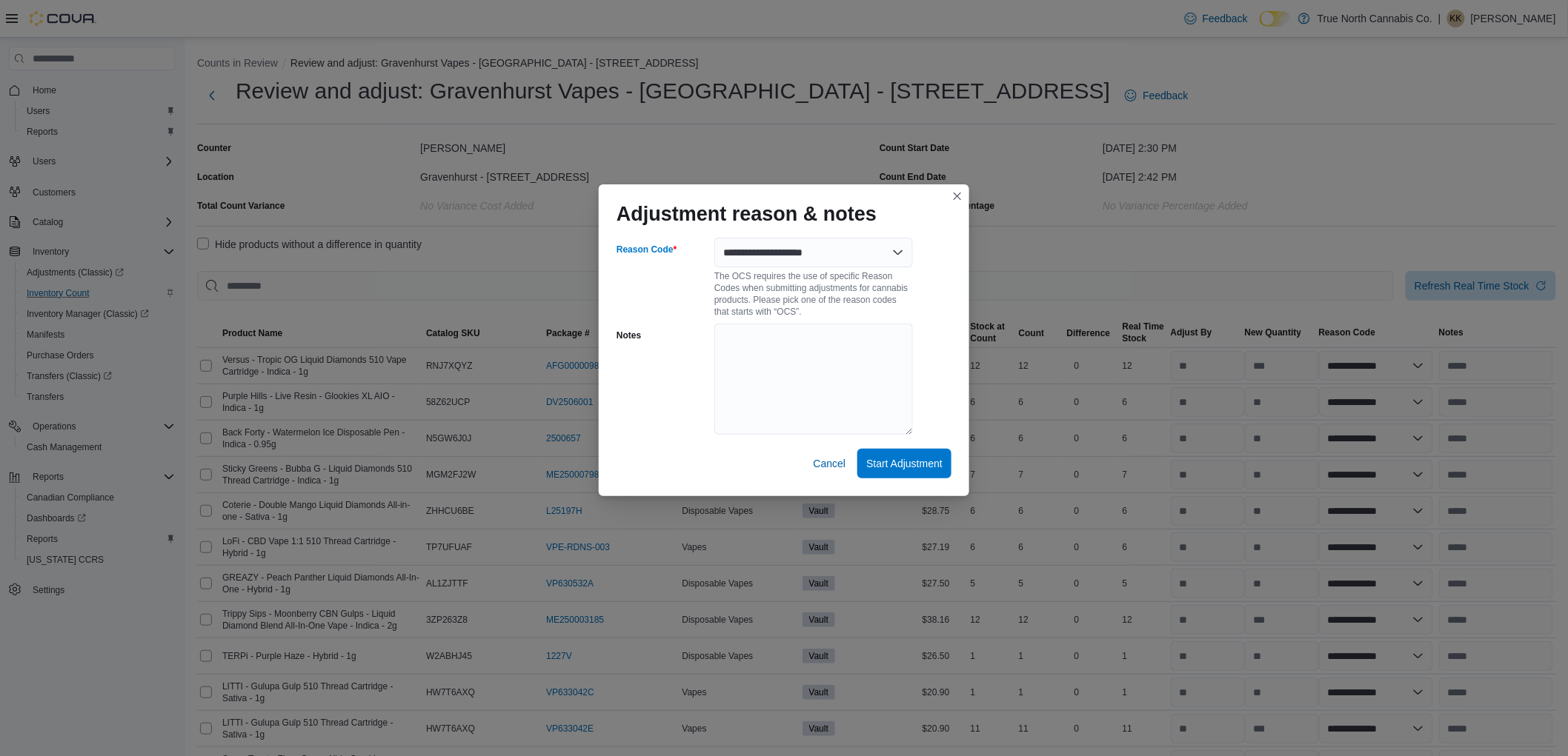
select select "**********"
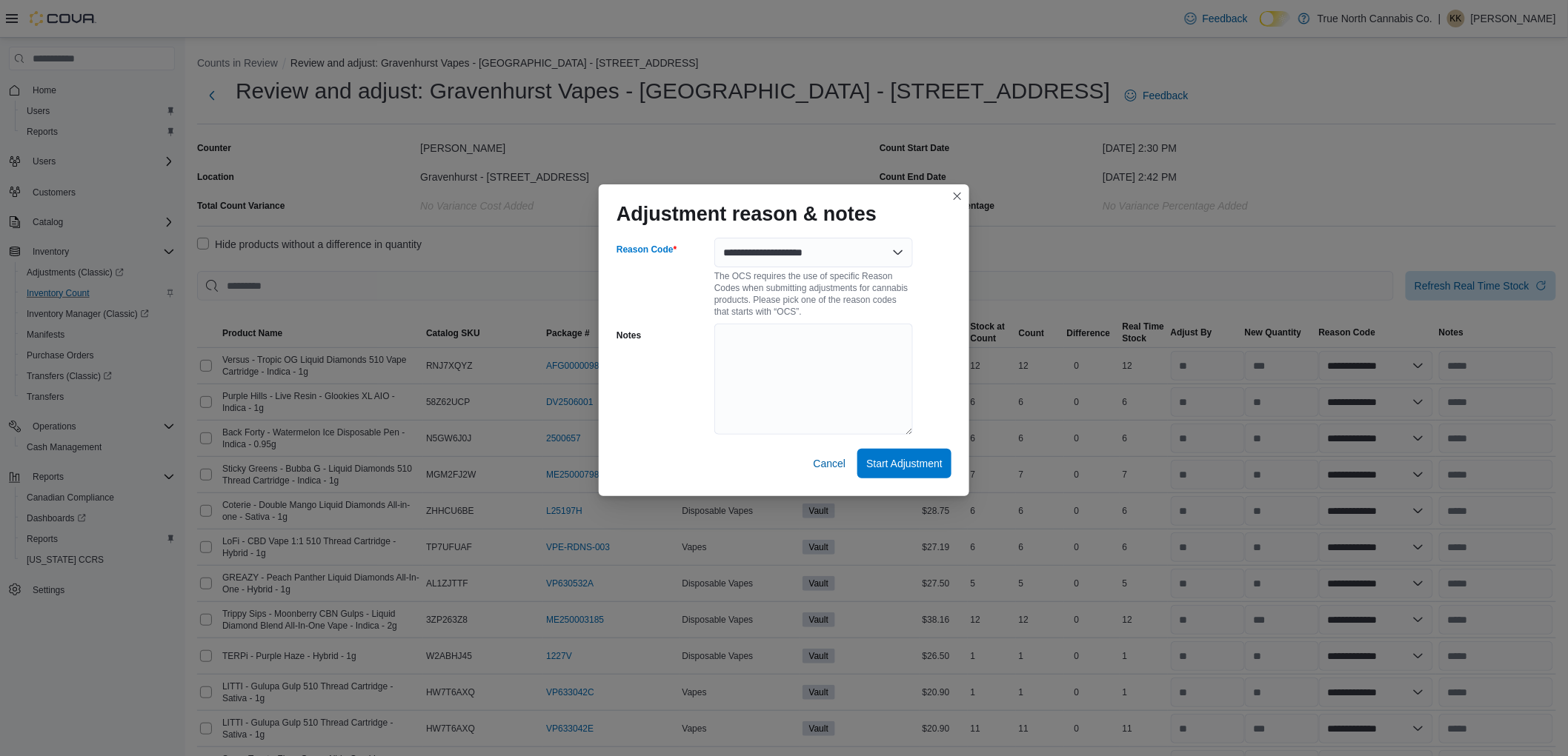
select select "**********"
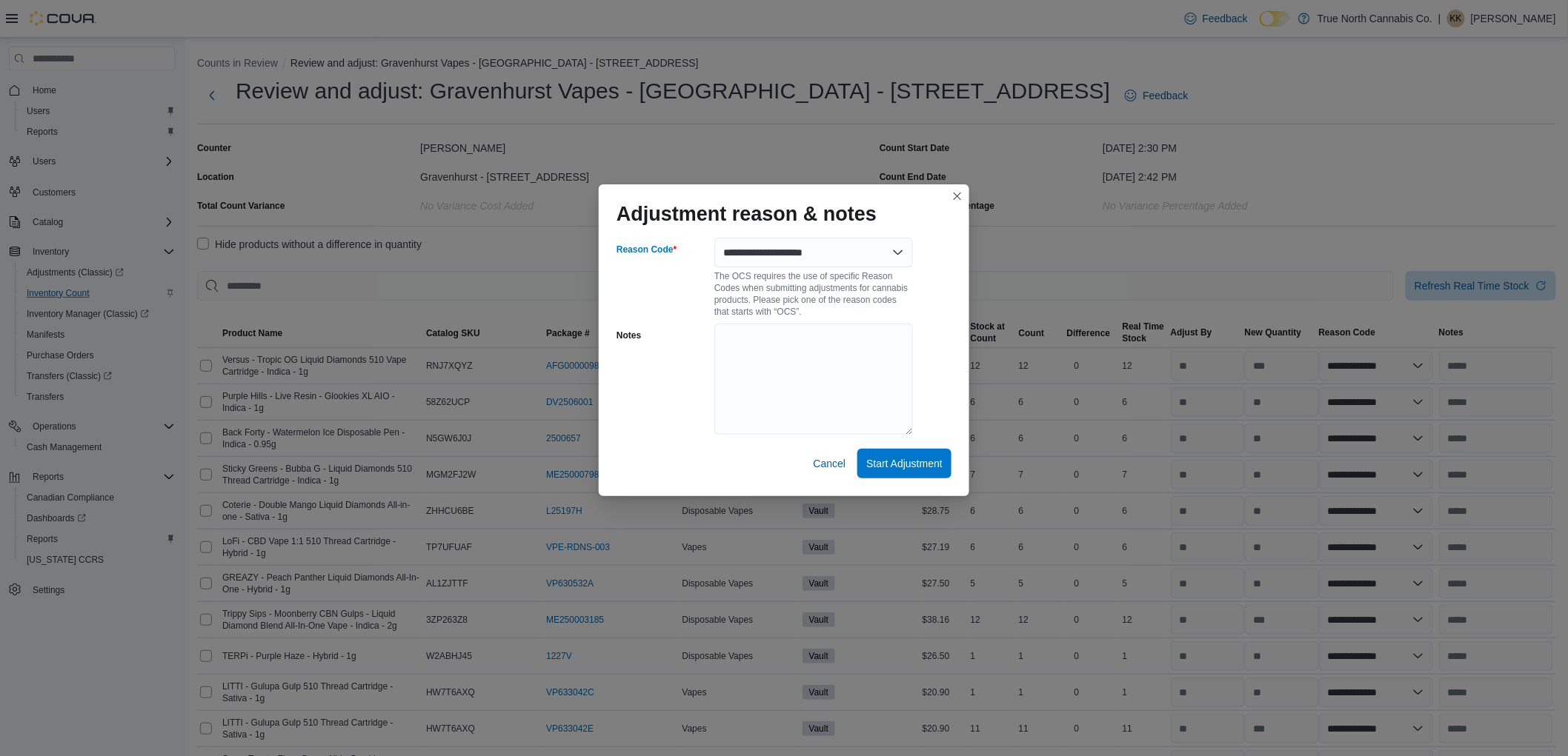
select select "**********"
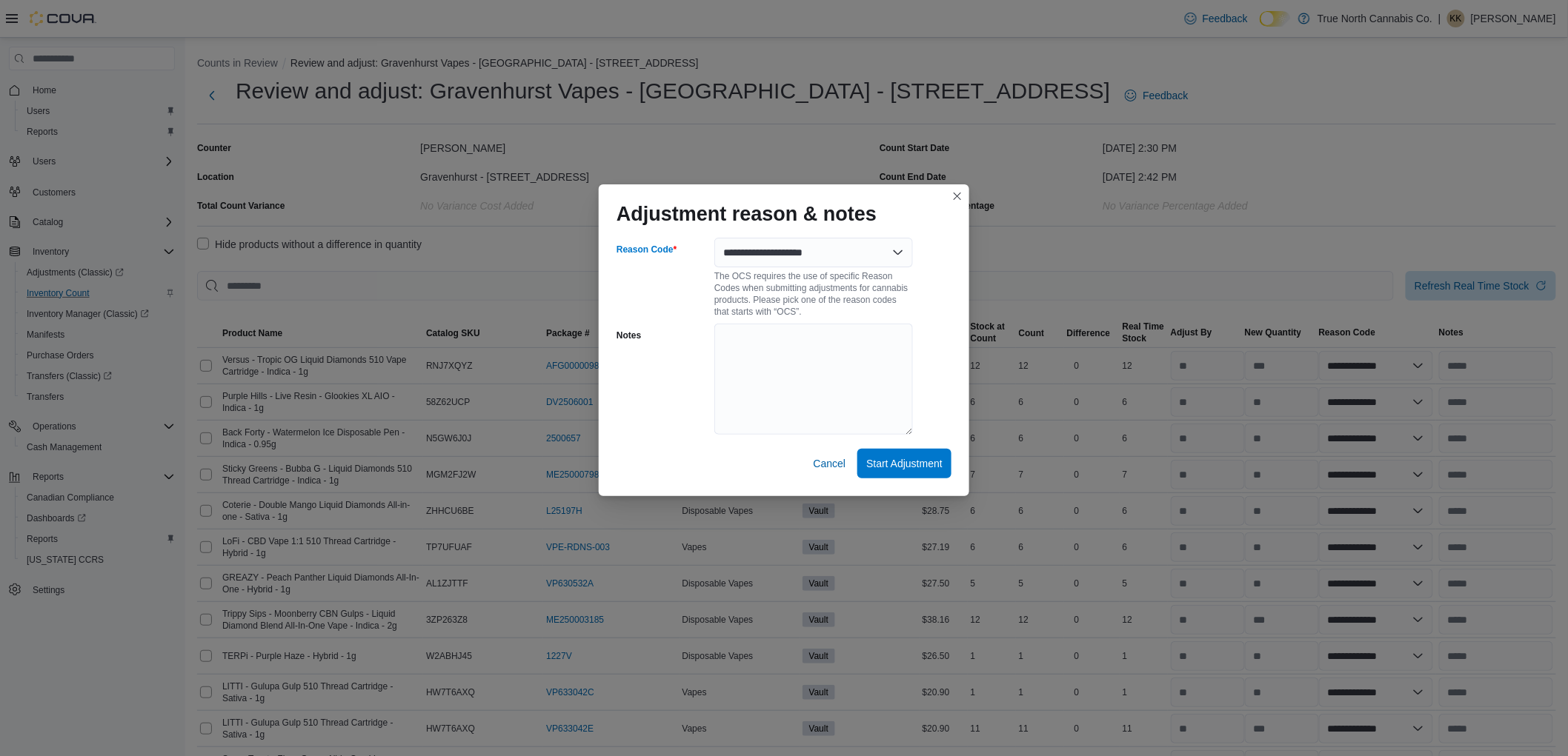
select select "**********"
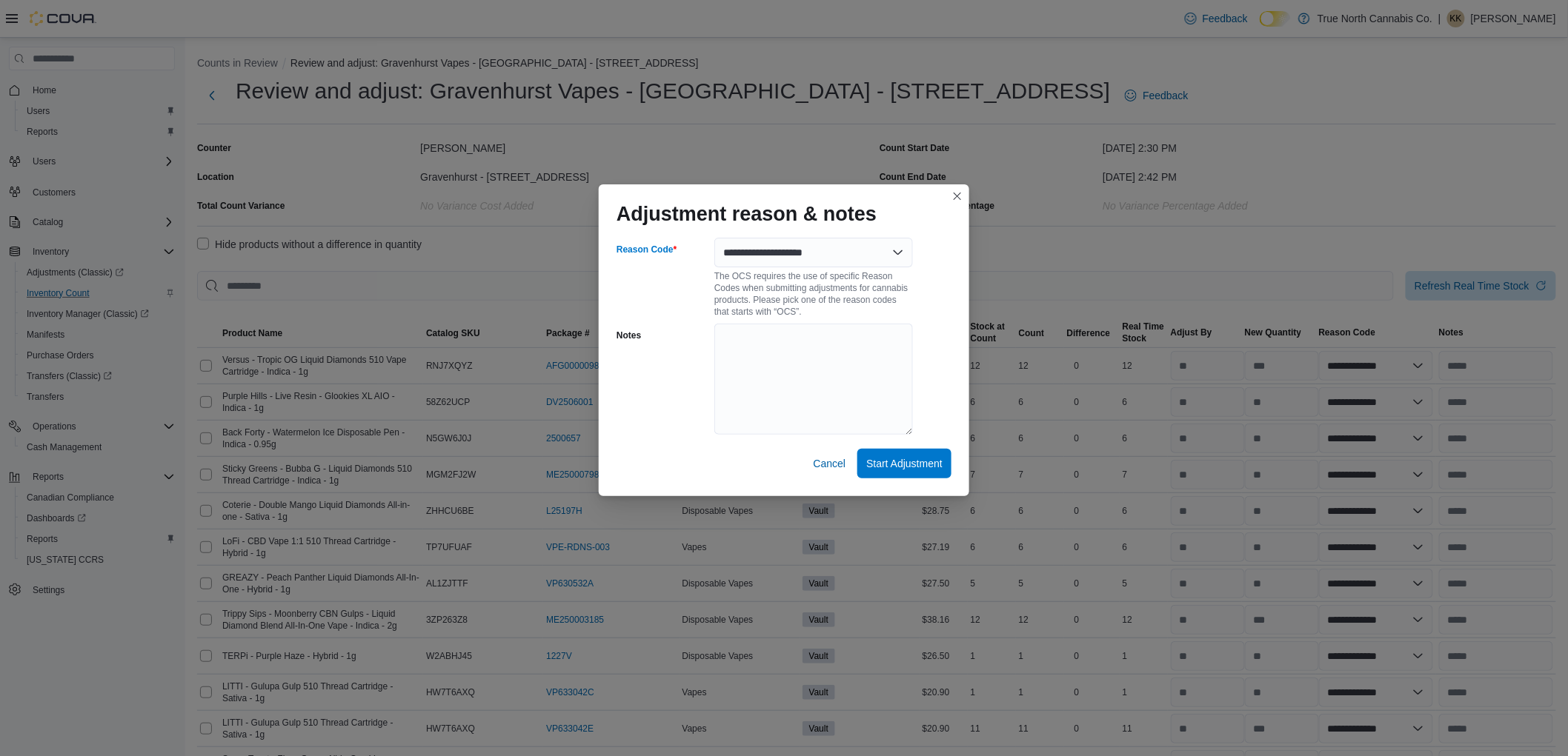
select select "**********"
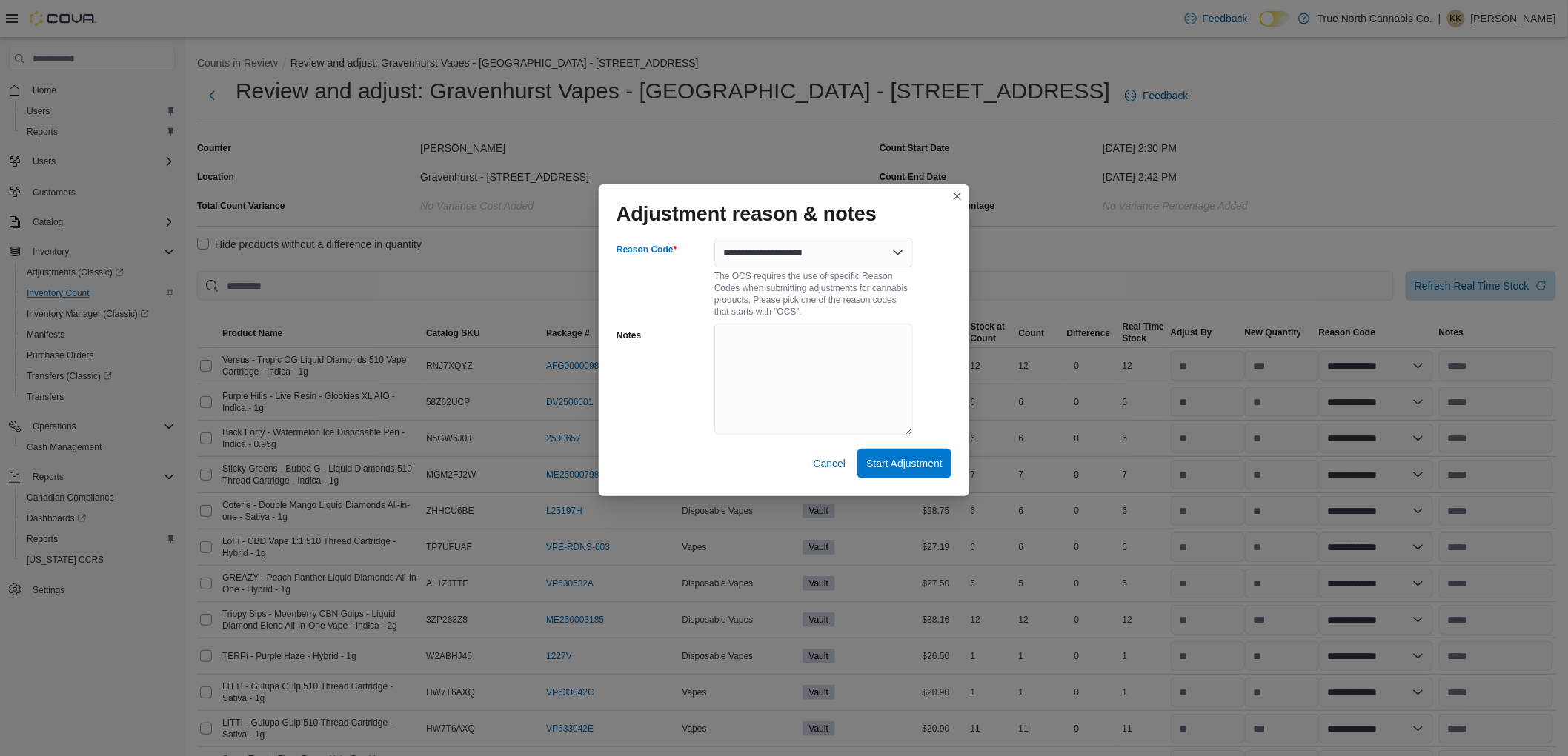
select select "**********"
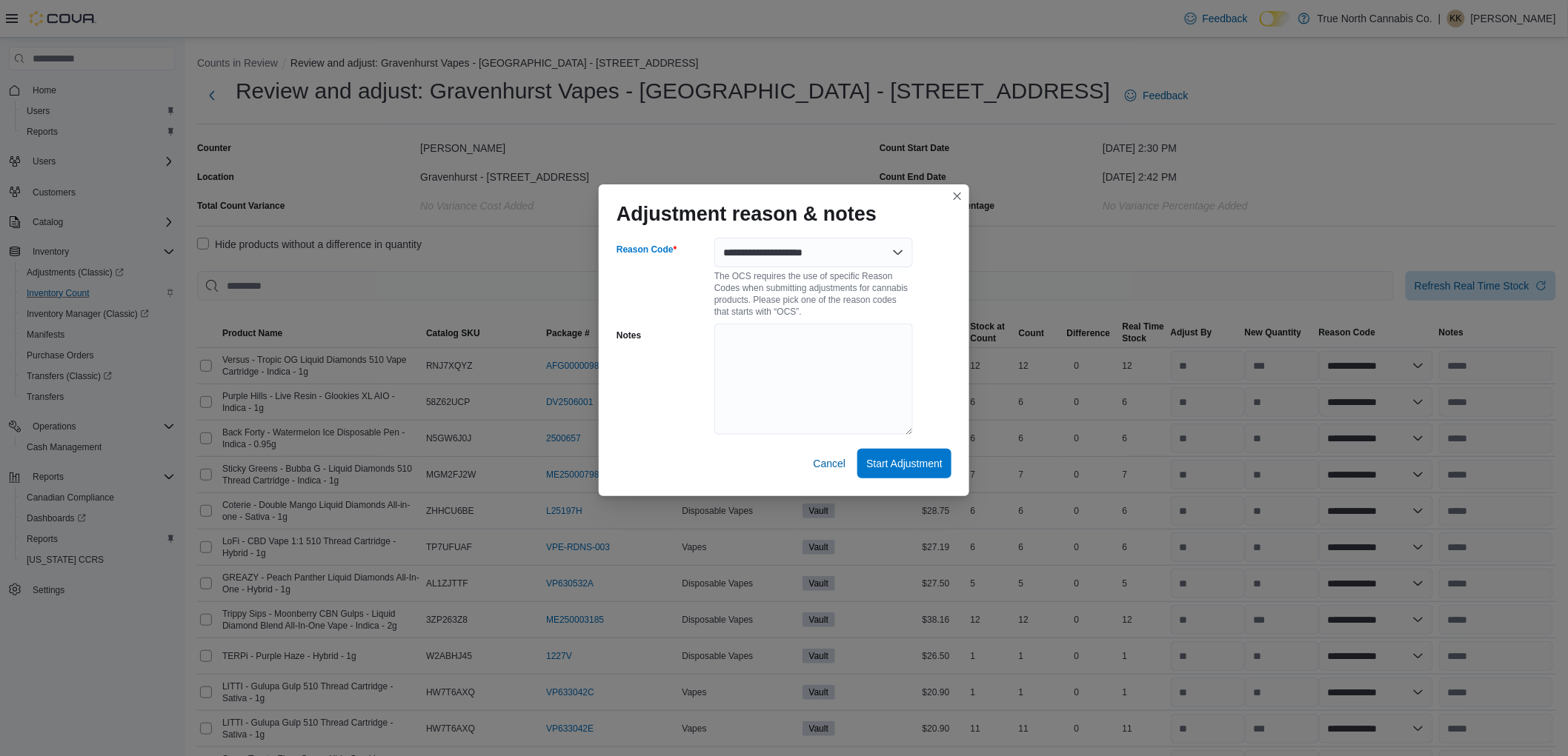
select select "**********"
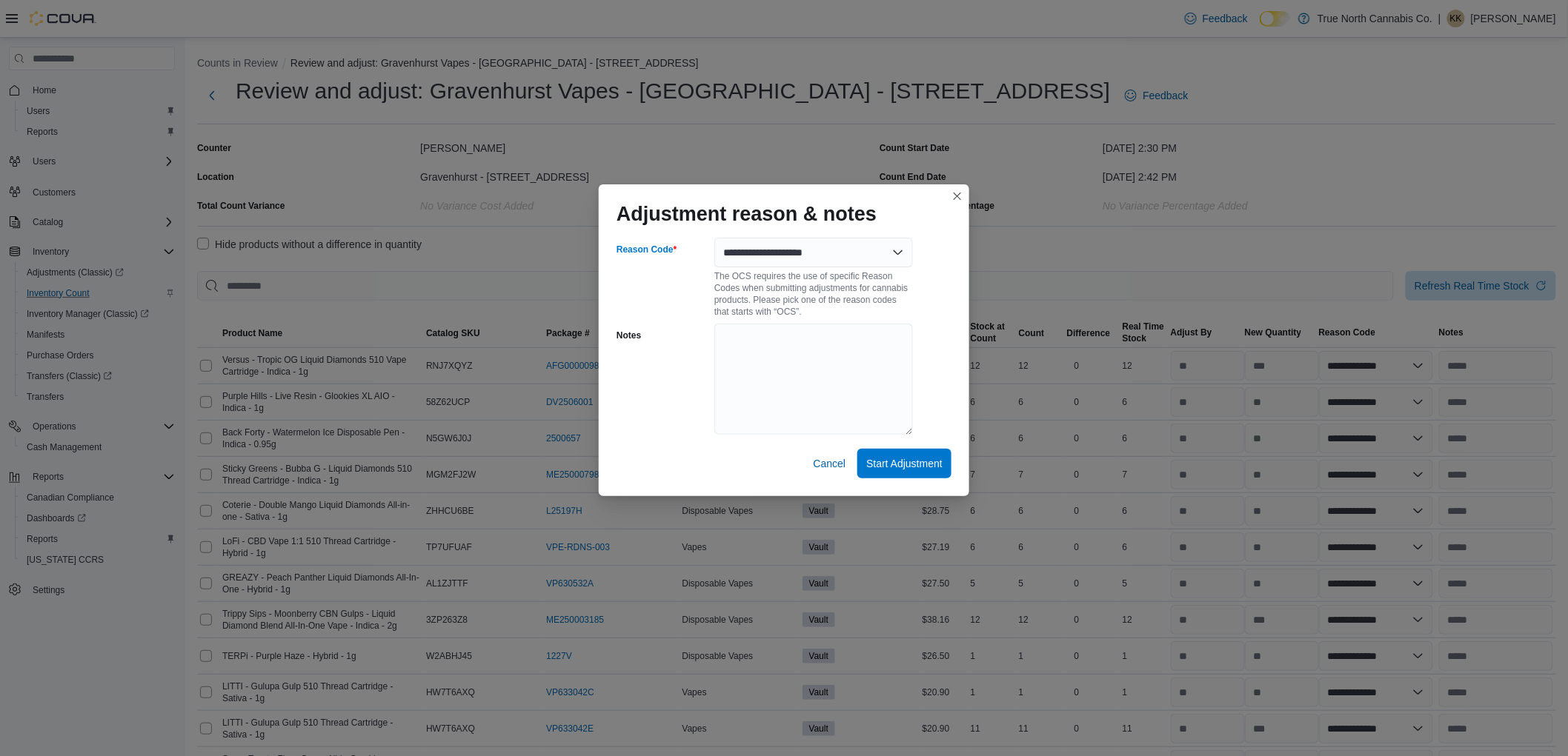
select select "**********"
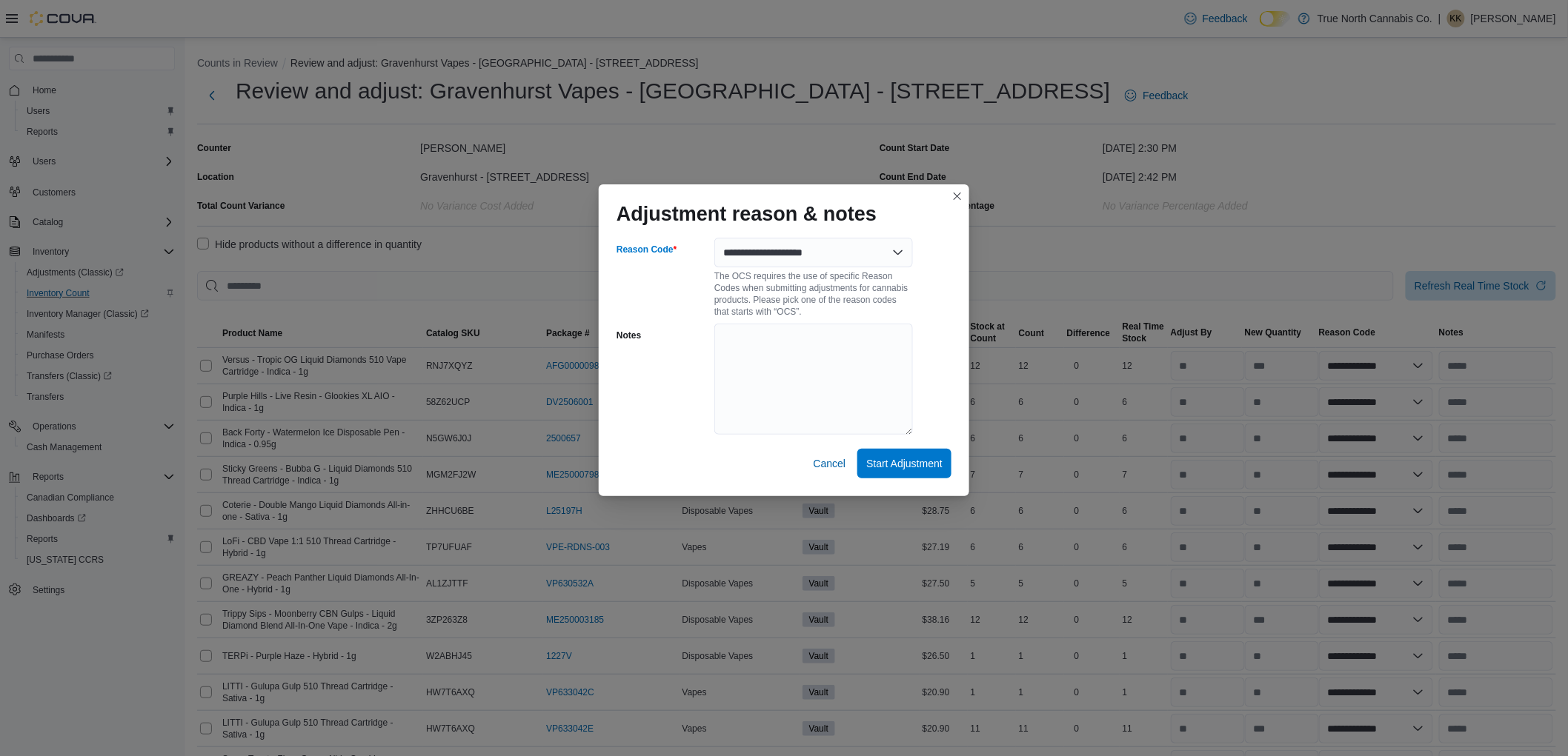
select select "**********"
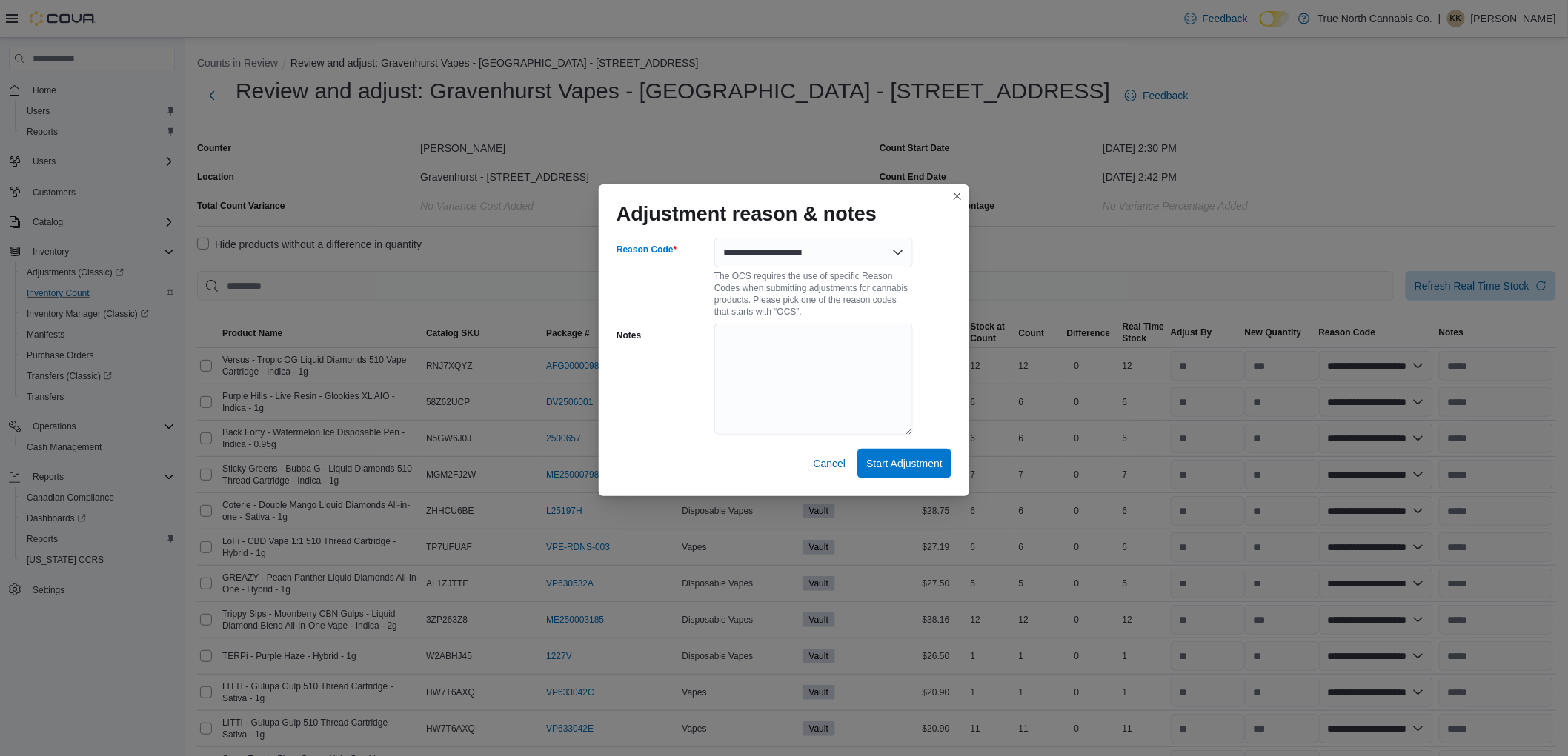
select select "**********"
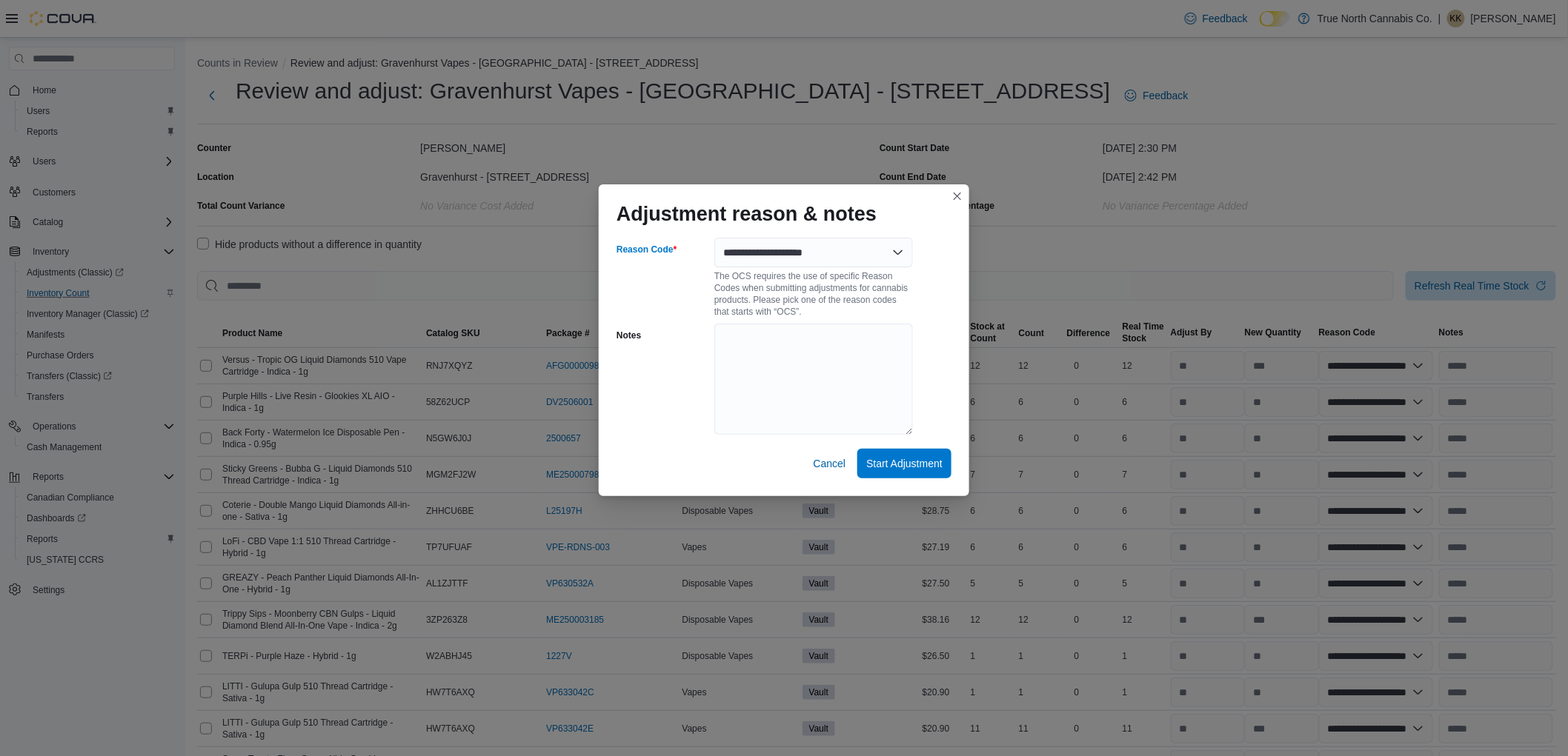
select select "**********"
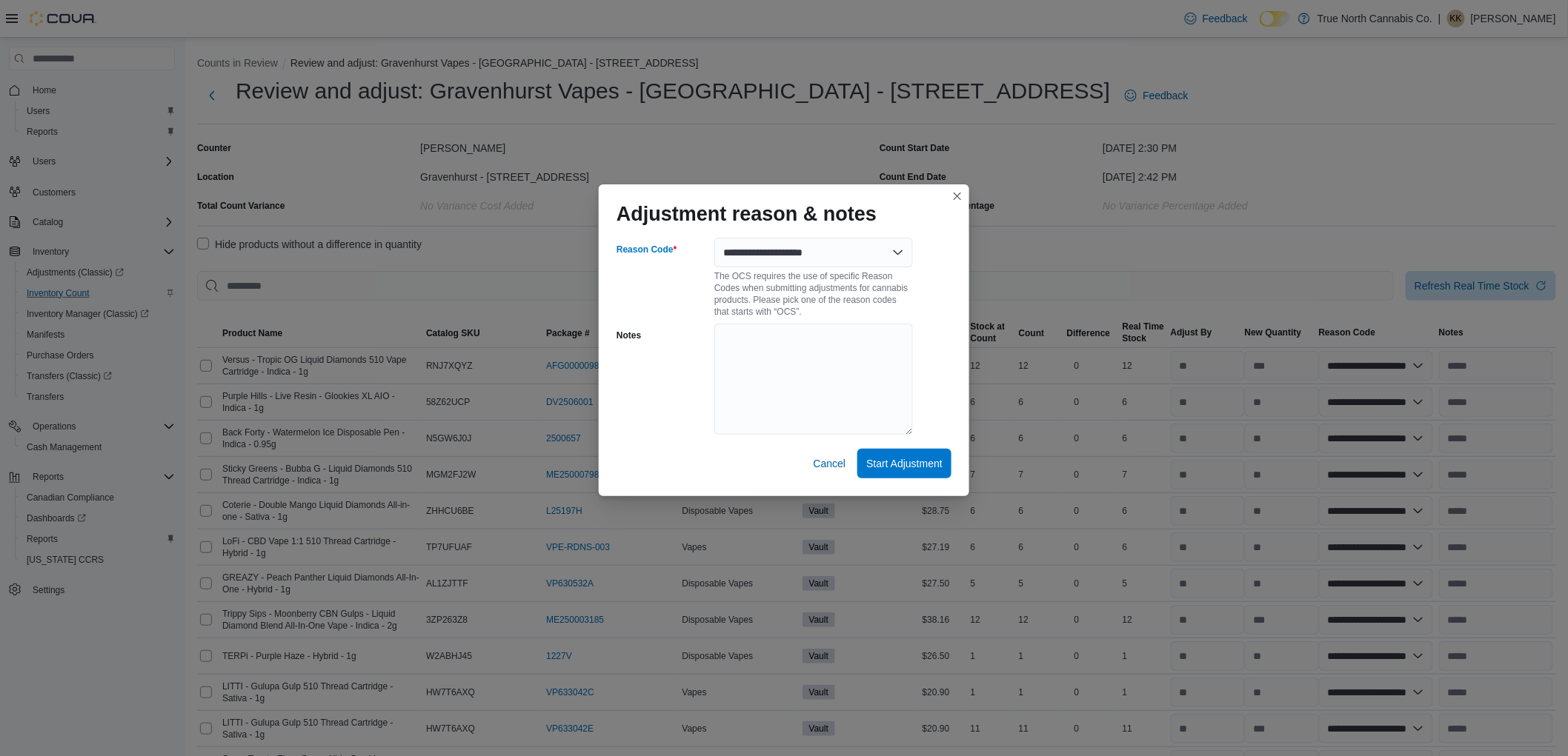
select select "**********"
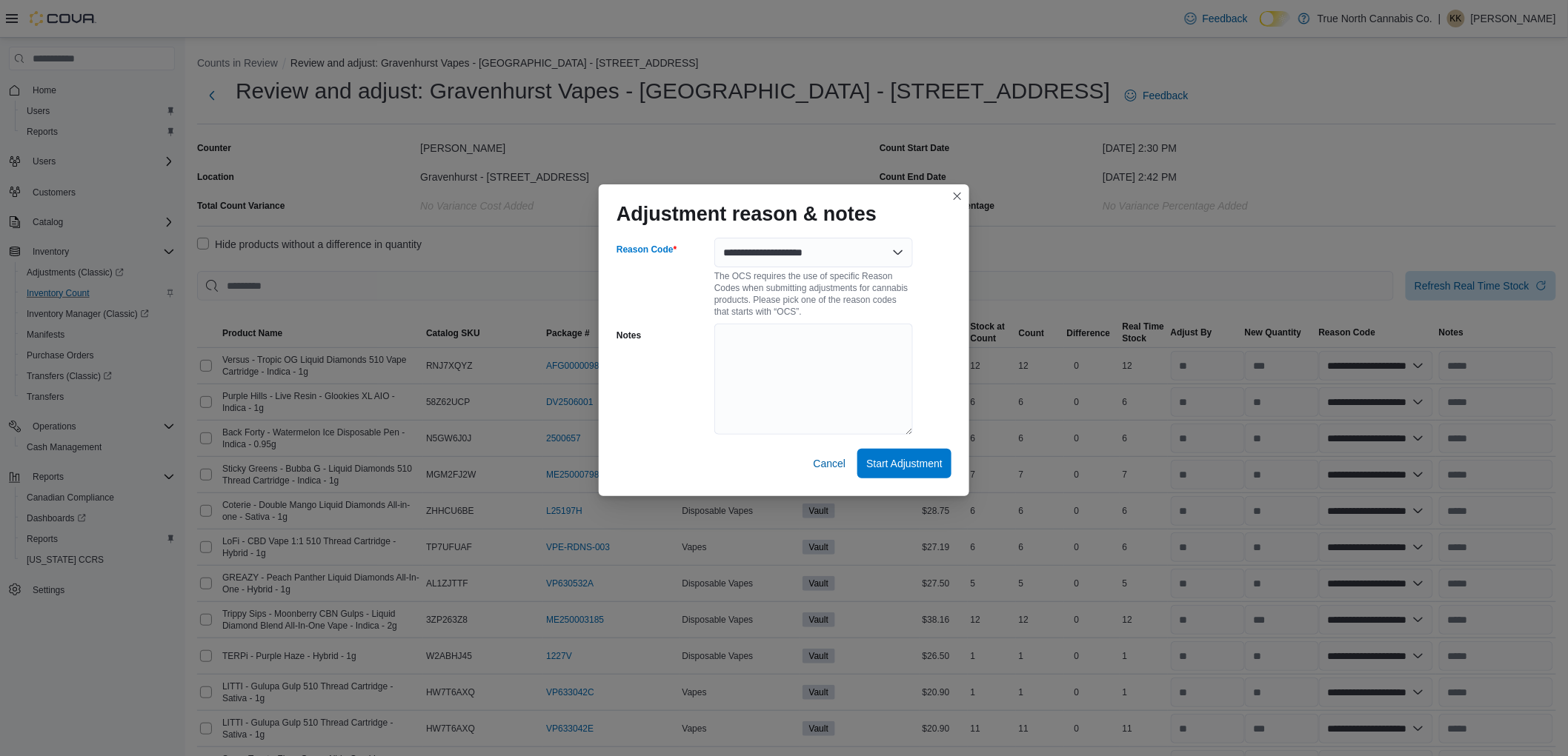
select select "**********"
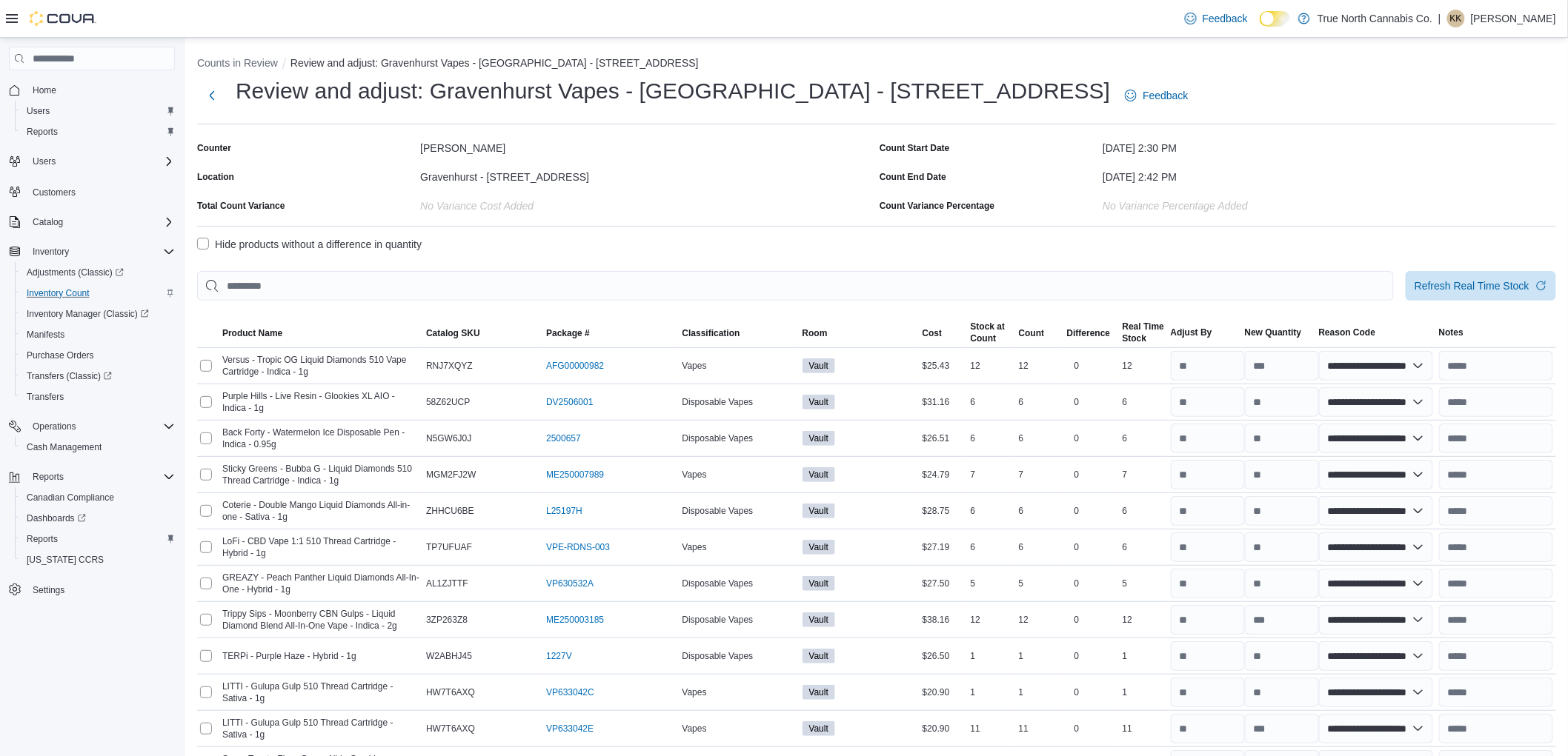
click at [197, 238] on label "Hide products without a difference in quantity" at bounding box center [310, 245] width 225 height 17
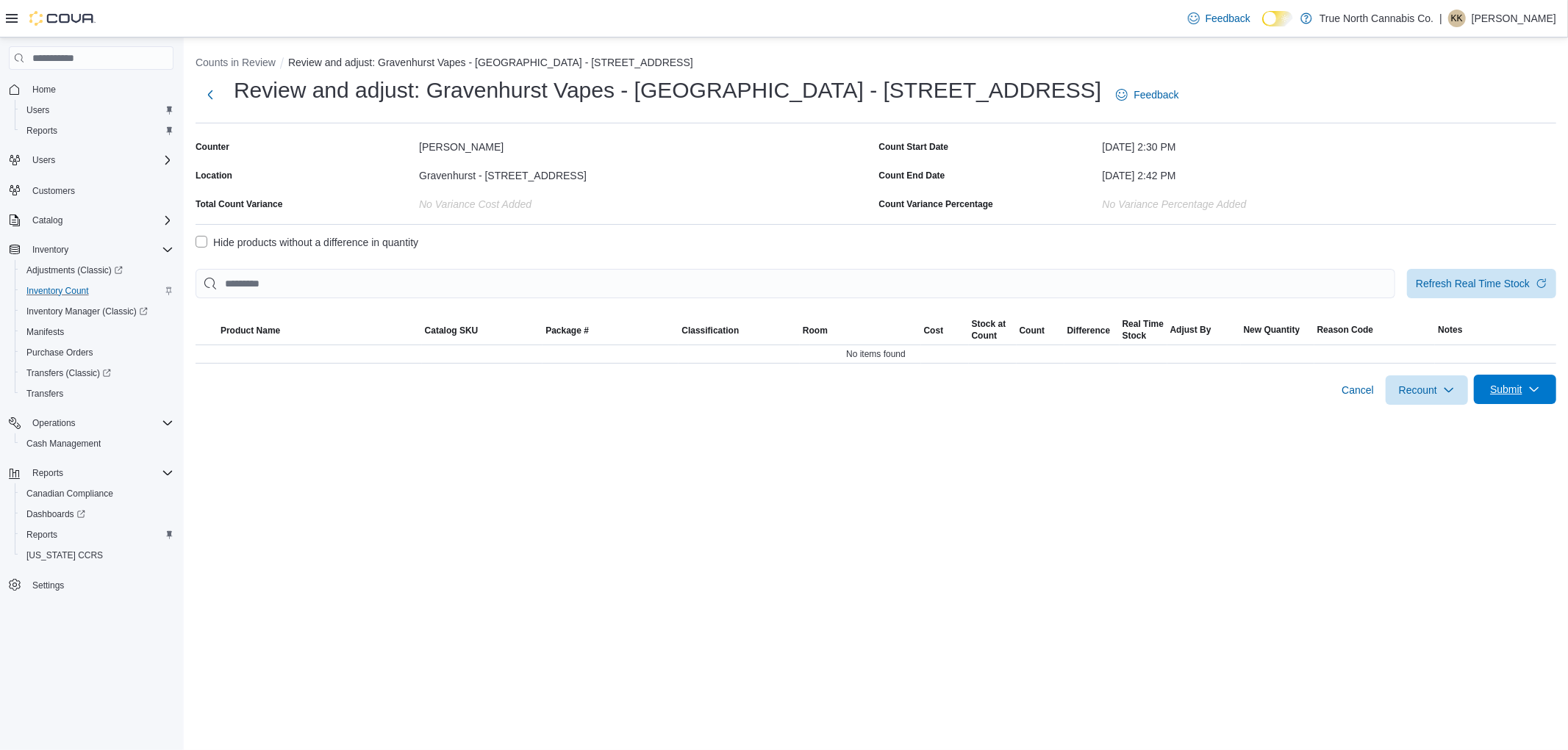
click at [1532, 390] on icon "button" at bounding box center [1533, 389] width 12 height 12
click at [1510, 425] on span "Submit Adjustments" at bounding box center [1469, 426] width 91 height 15
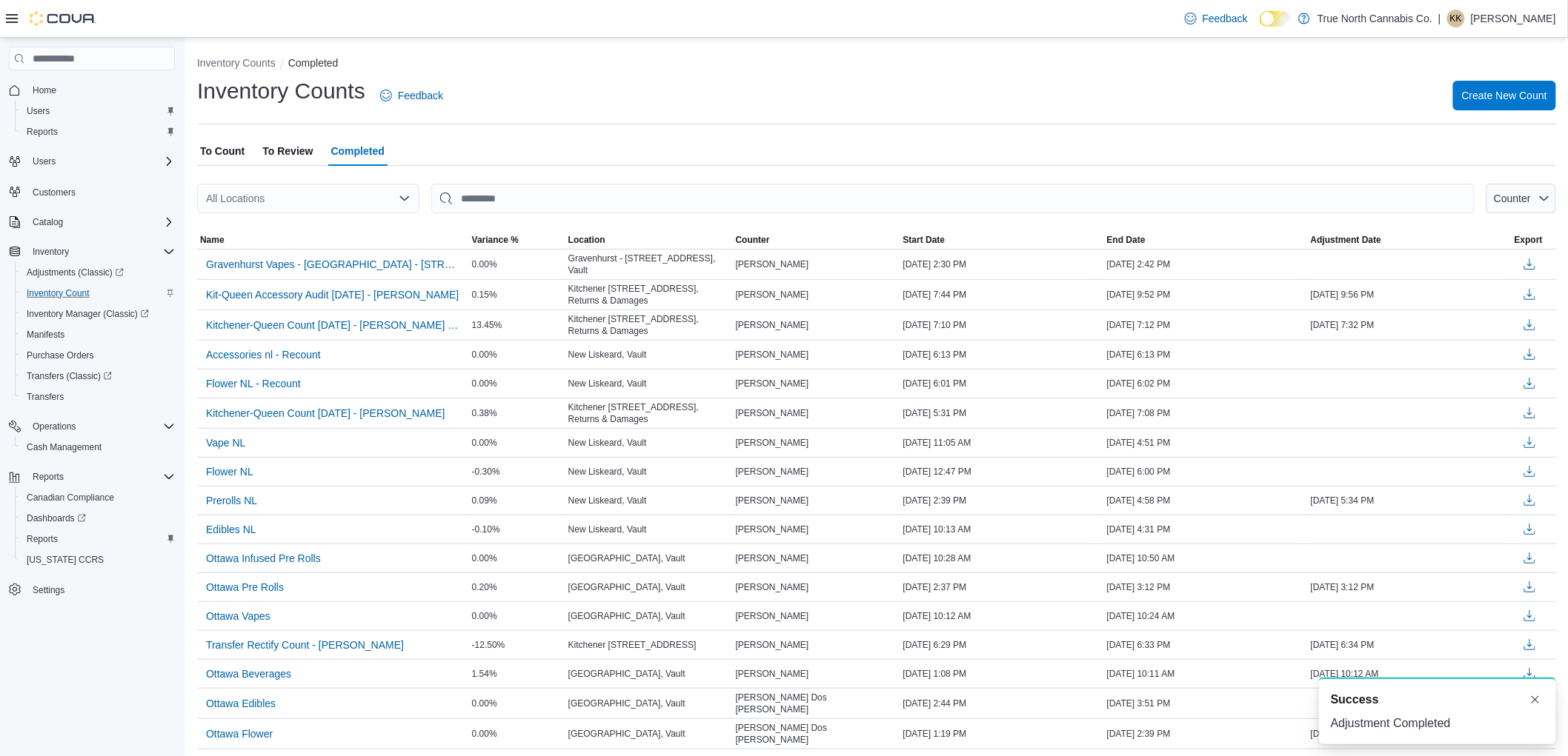
click at [221, 148] on span "To Count" at bounding box center [223, 150] width 44 height 29
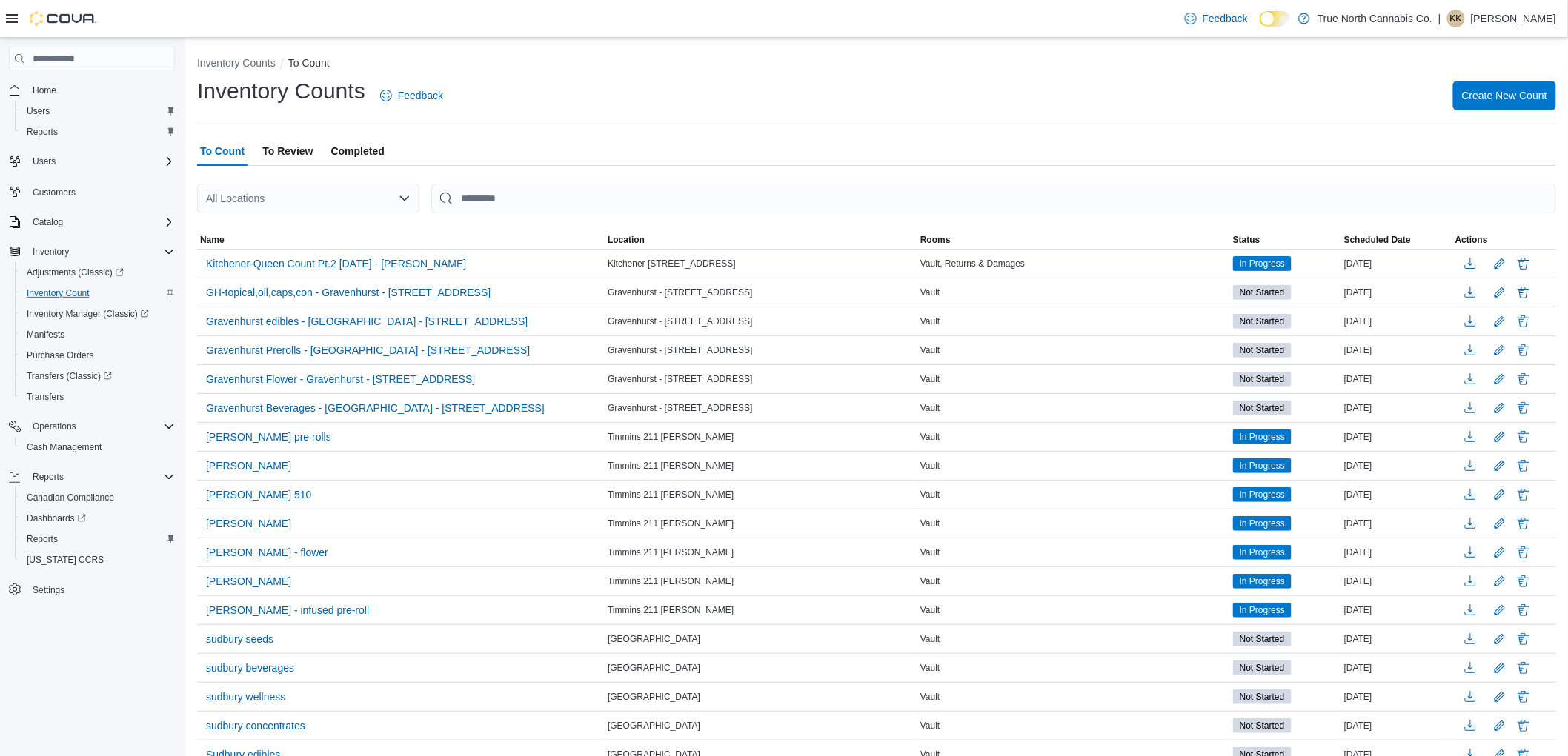
click at [270, 150] on span "To Review" at bounding box center [287, 150] width 51 height 29
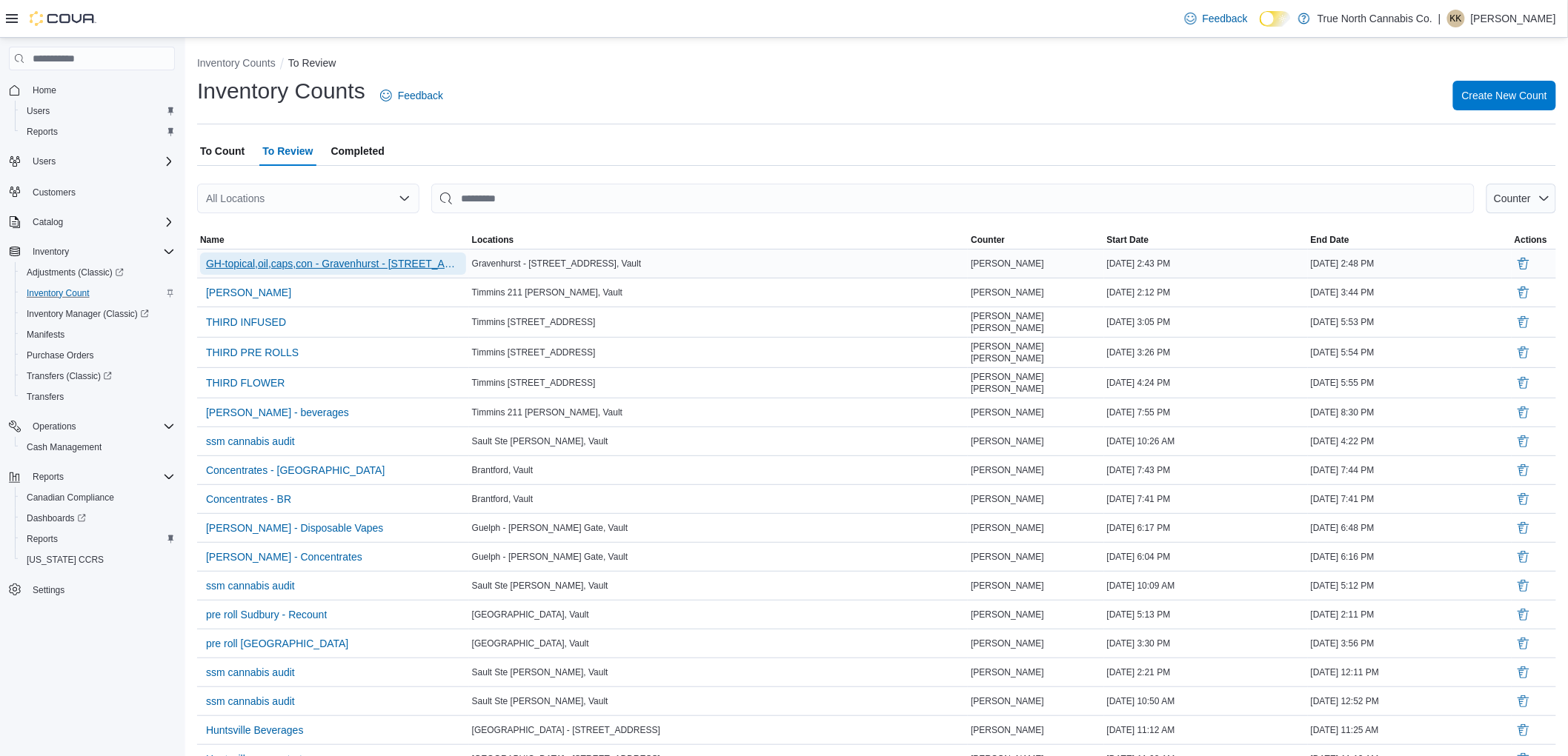
click at [341, 257] on span "GH-topical,oil,caps,con - Gravenhurst - 125 Muskoka Rd S" at bounding box center [333, 264] width 254 height 15
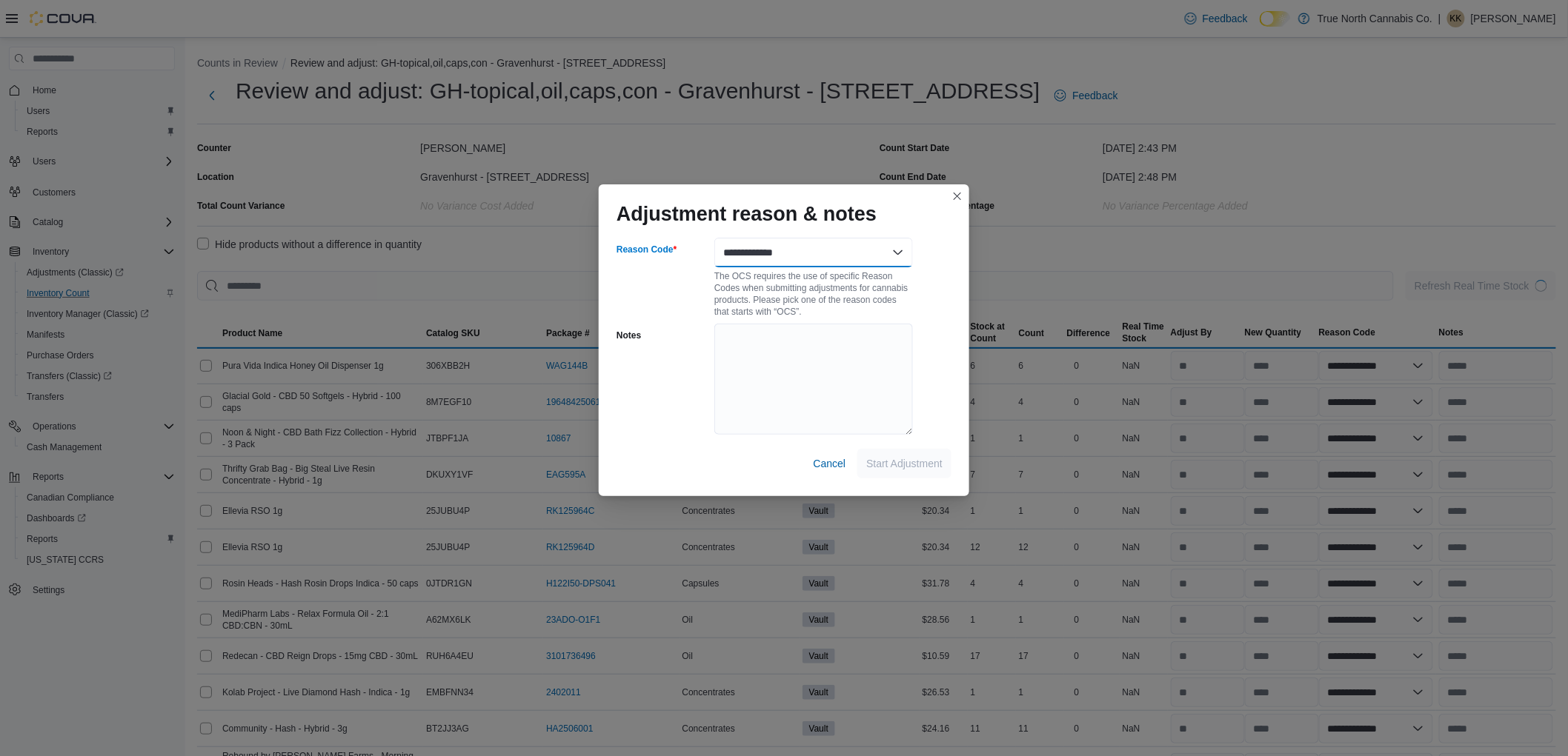
click at [904, 249] on select "**********" at bounding box center [813, 252] width 199 height 29
select select "**********"
click at [714, 237] on select "**********" at bounding box center [813, 252] width 199 height 29
click at [923, 469] on span "Start Adjustment" at bounding box center [904, 462] width 76 height 15
select select "**********"
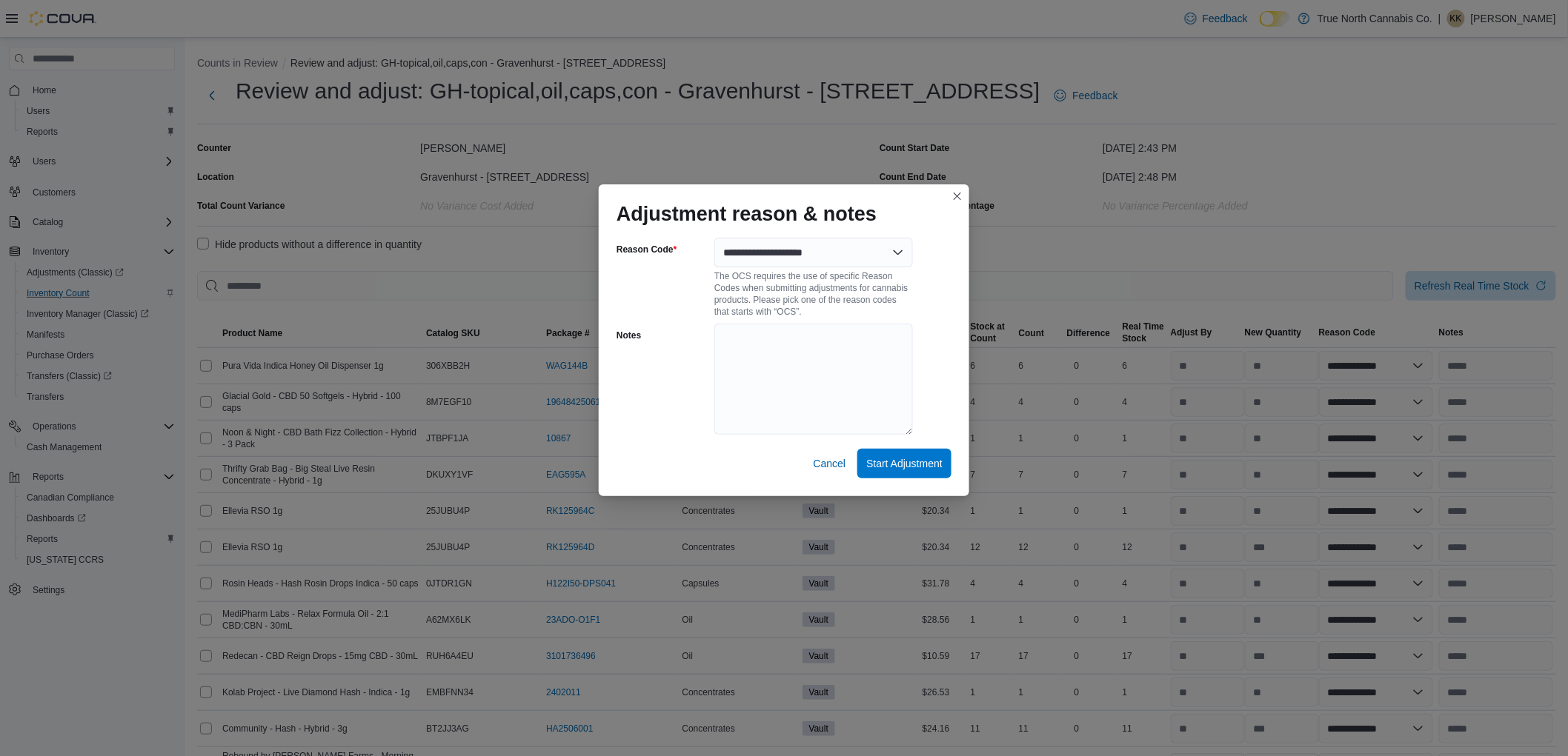
select select "**********"
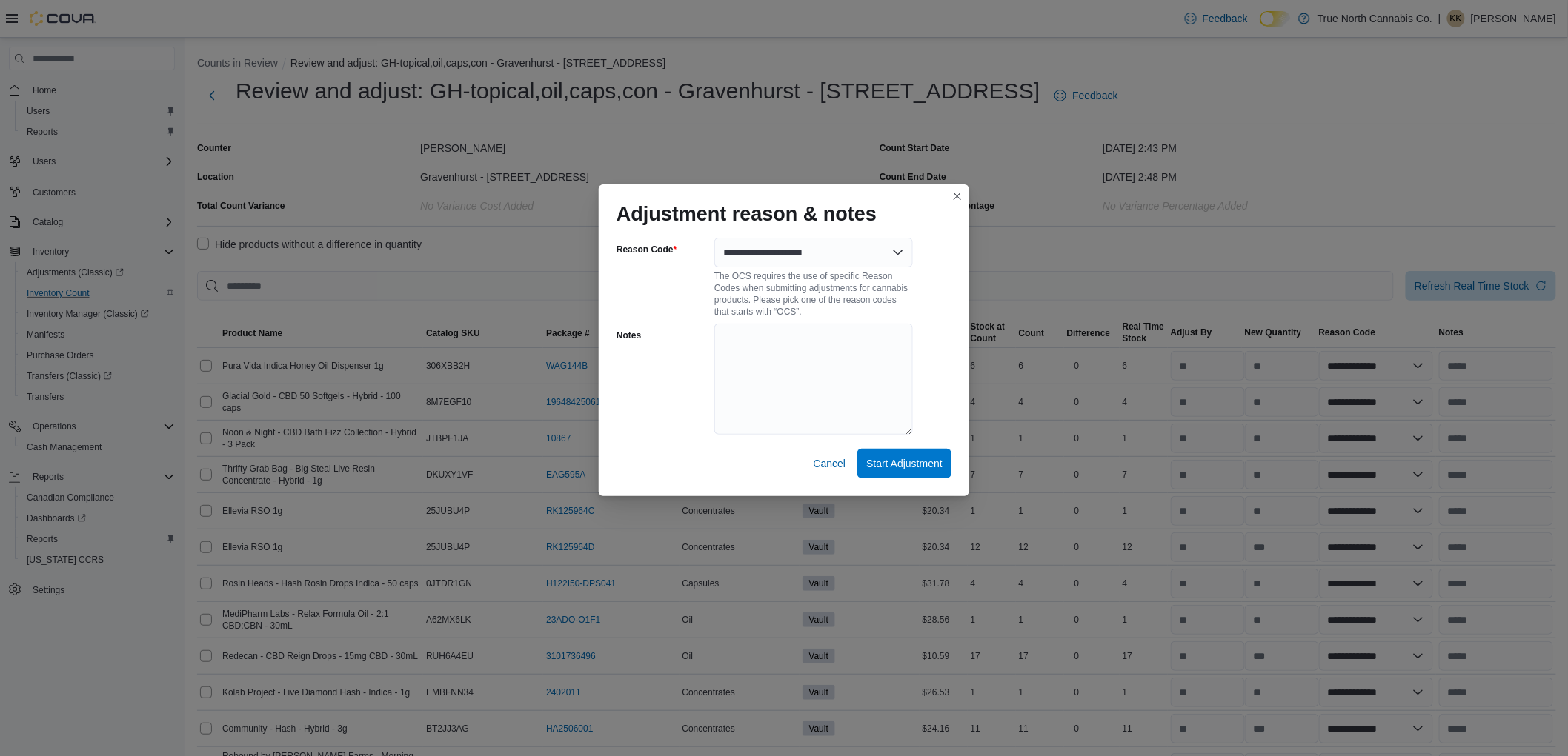
select select "**********"
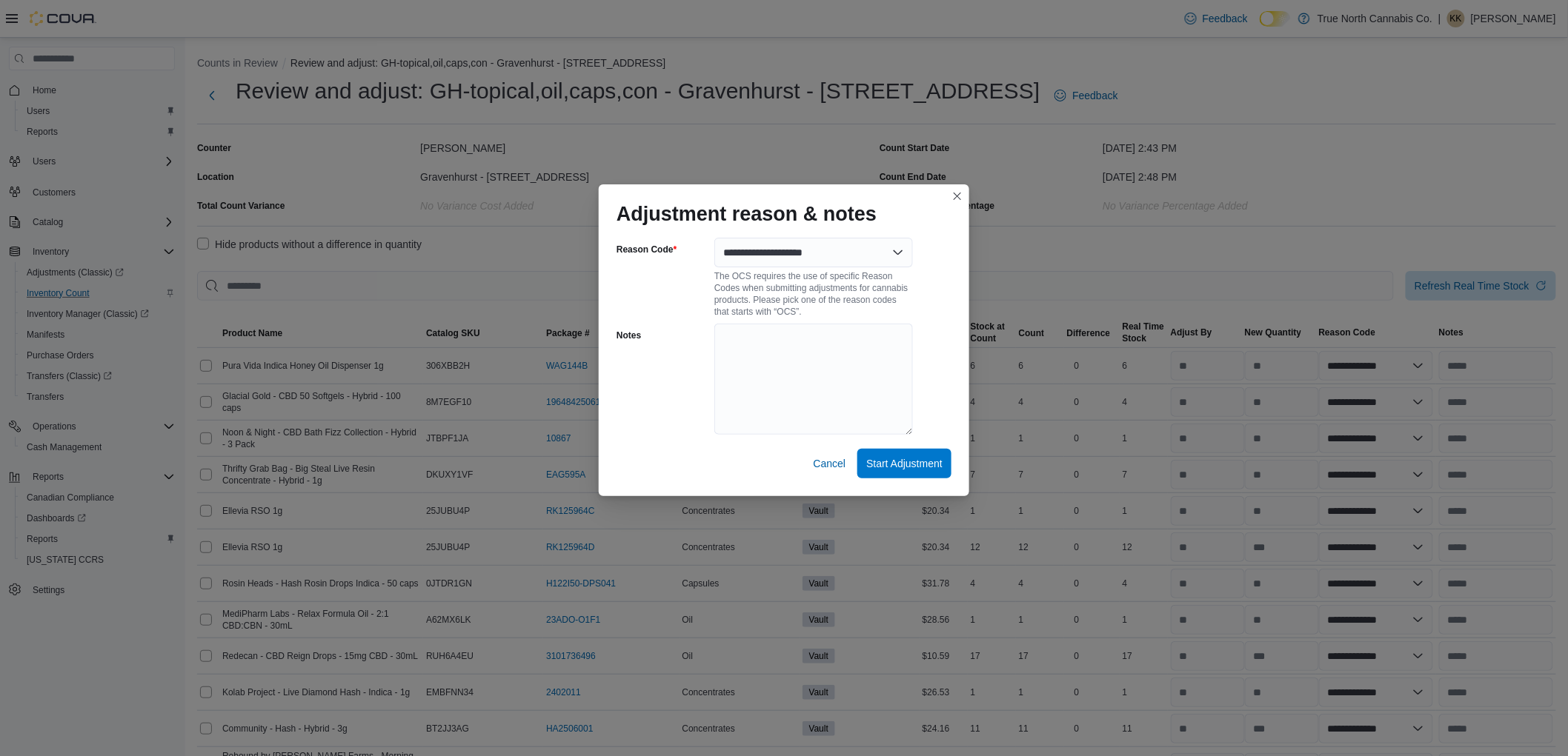
select select "**********"
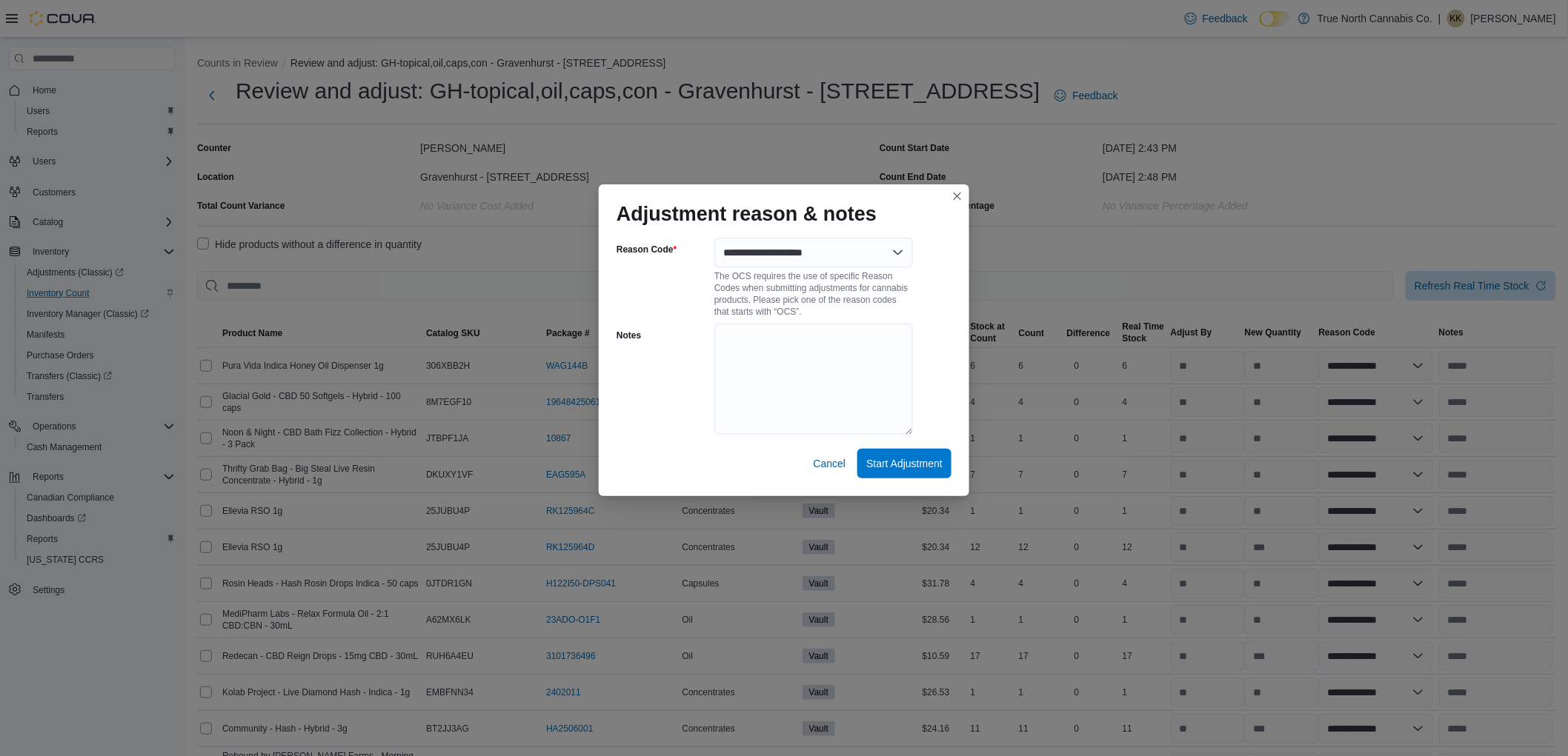
select select "**********"
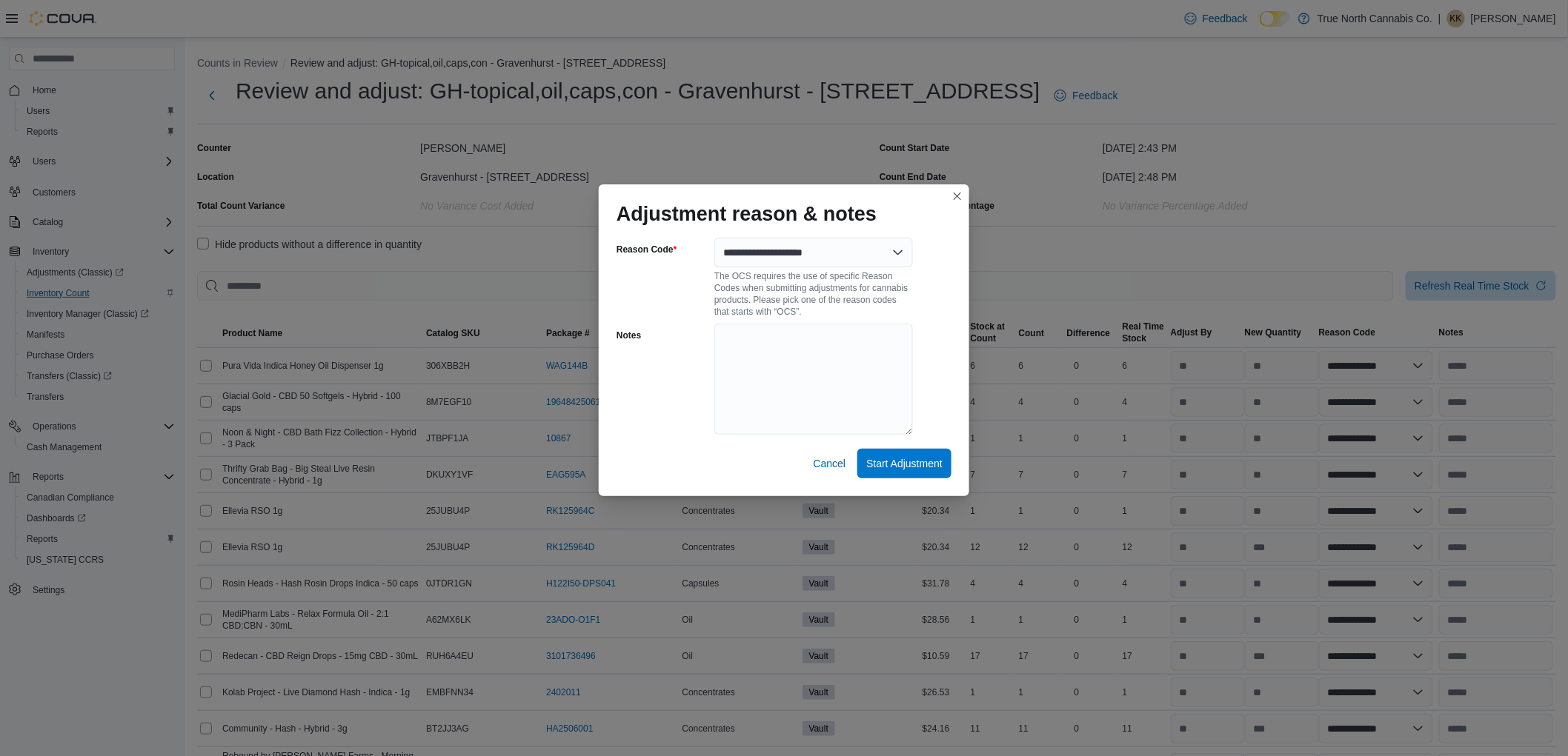
select select "**********"
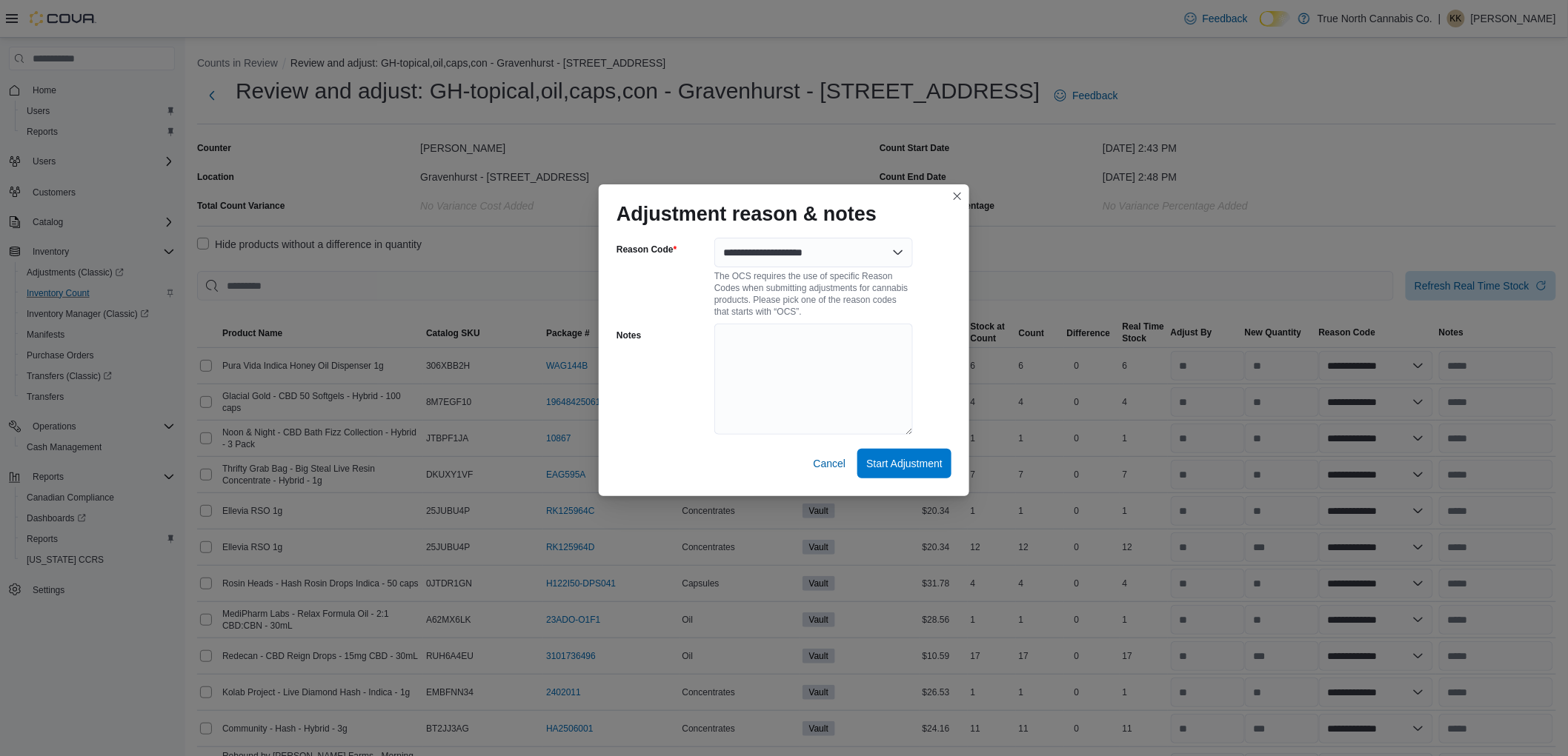
select select "**********"
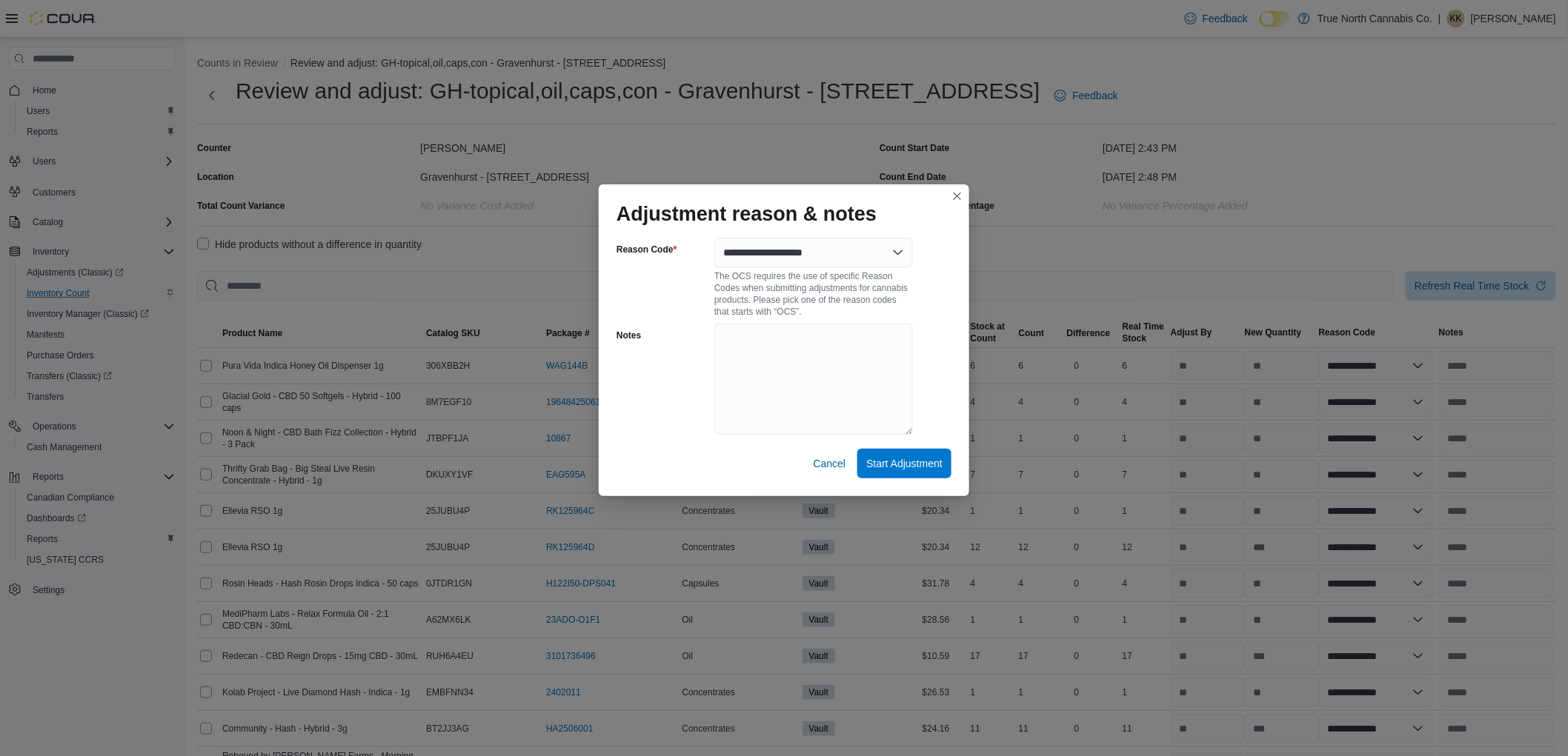
select select "**********"
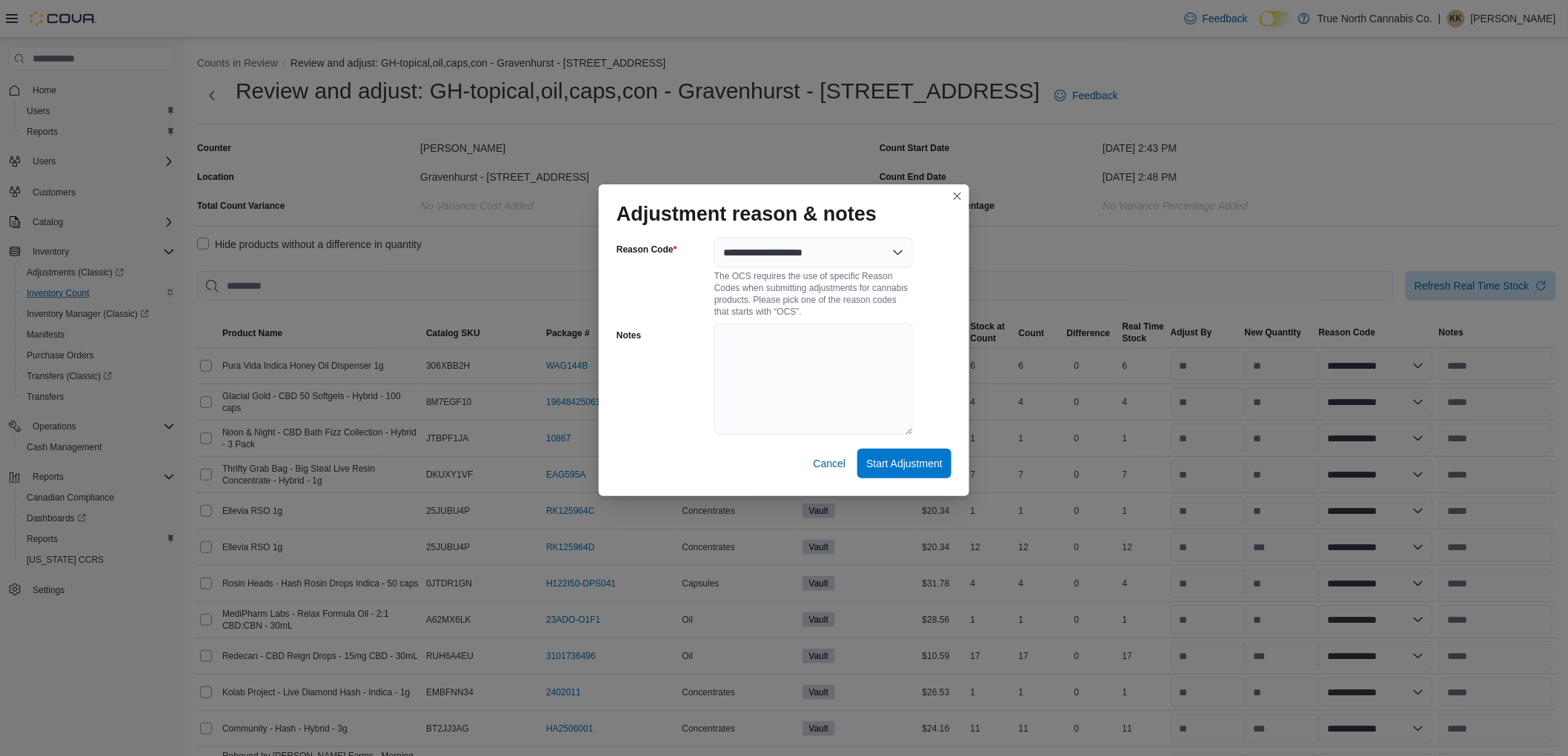
select select "**********"
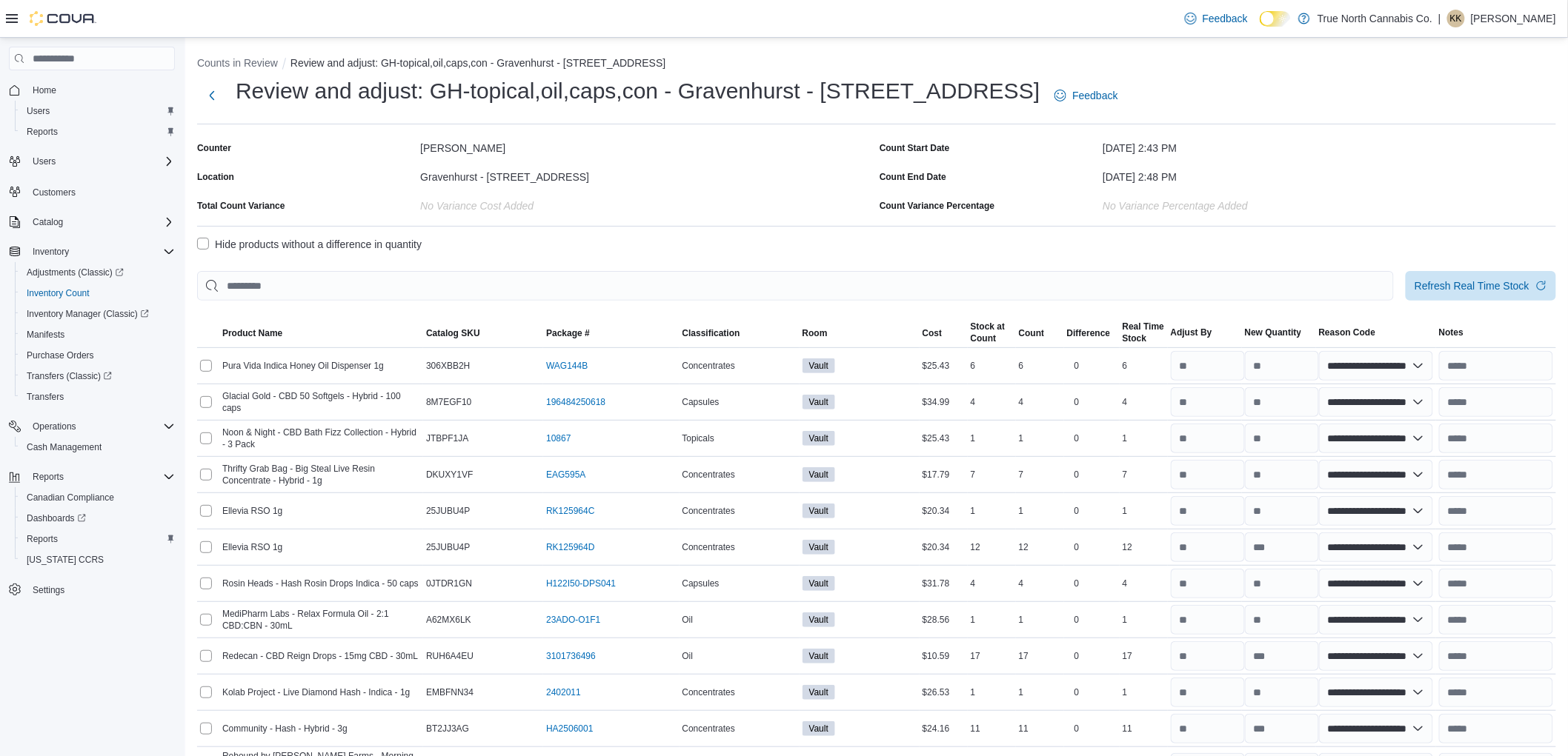
click at [200, 247] on label "Hide products without a difference in quantity" at bounding box center [310, 245] width 225 height 17
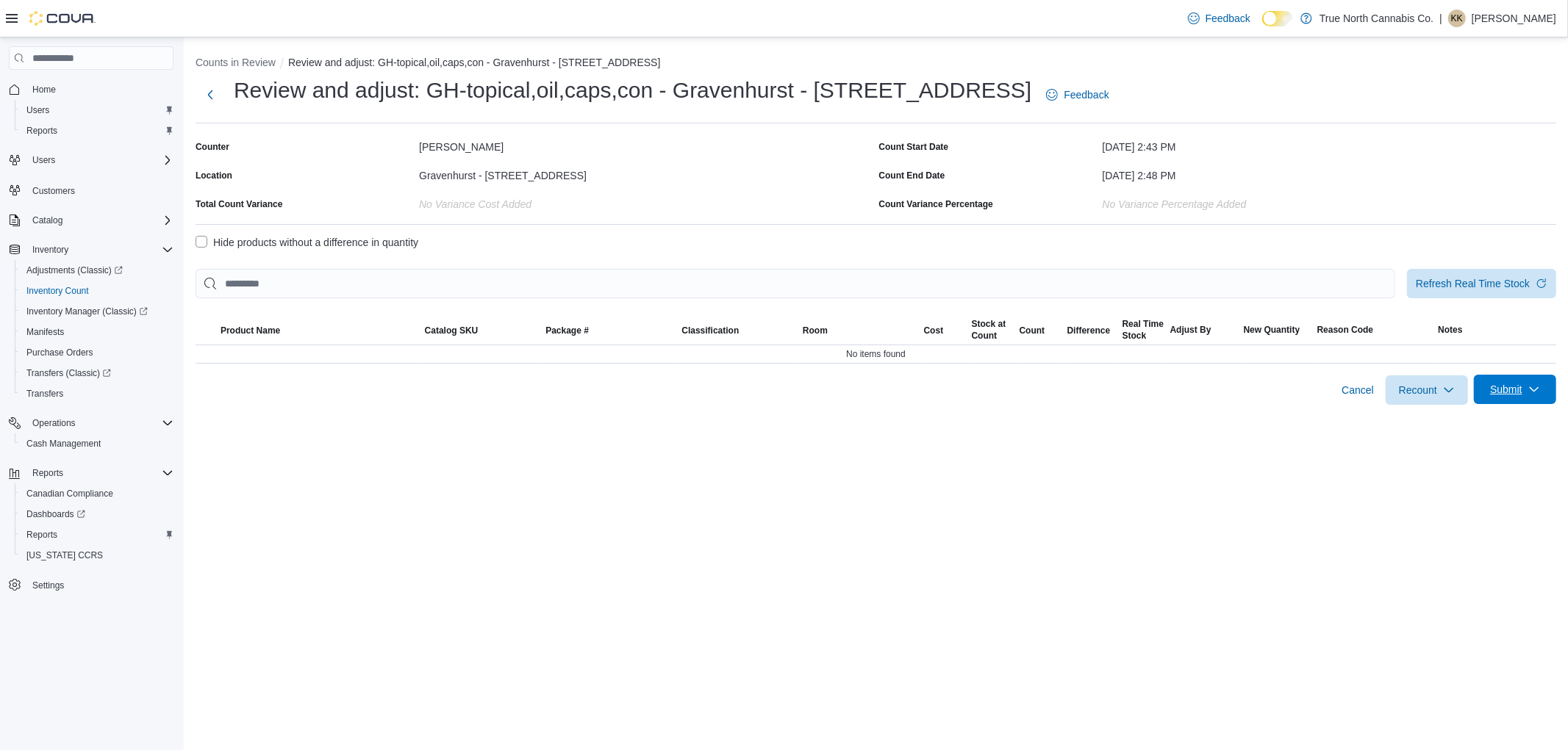
click at [1530, 386] on icon "button" at bounding box center [1533, 389] width 12 height 12
click at [1489, 420] on span "Submit Adjustments" at bounding box center [1469, 426] width 91 height 15
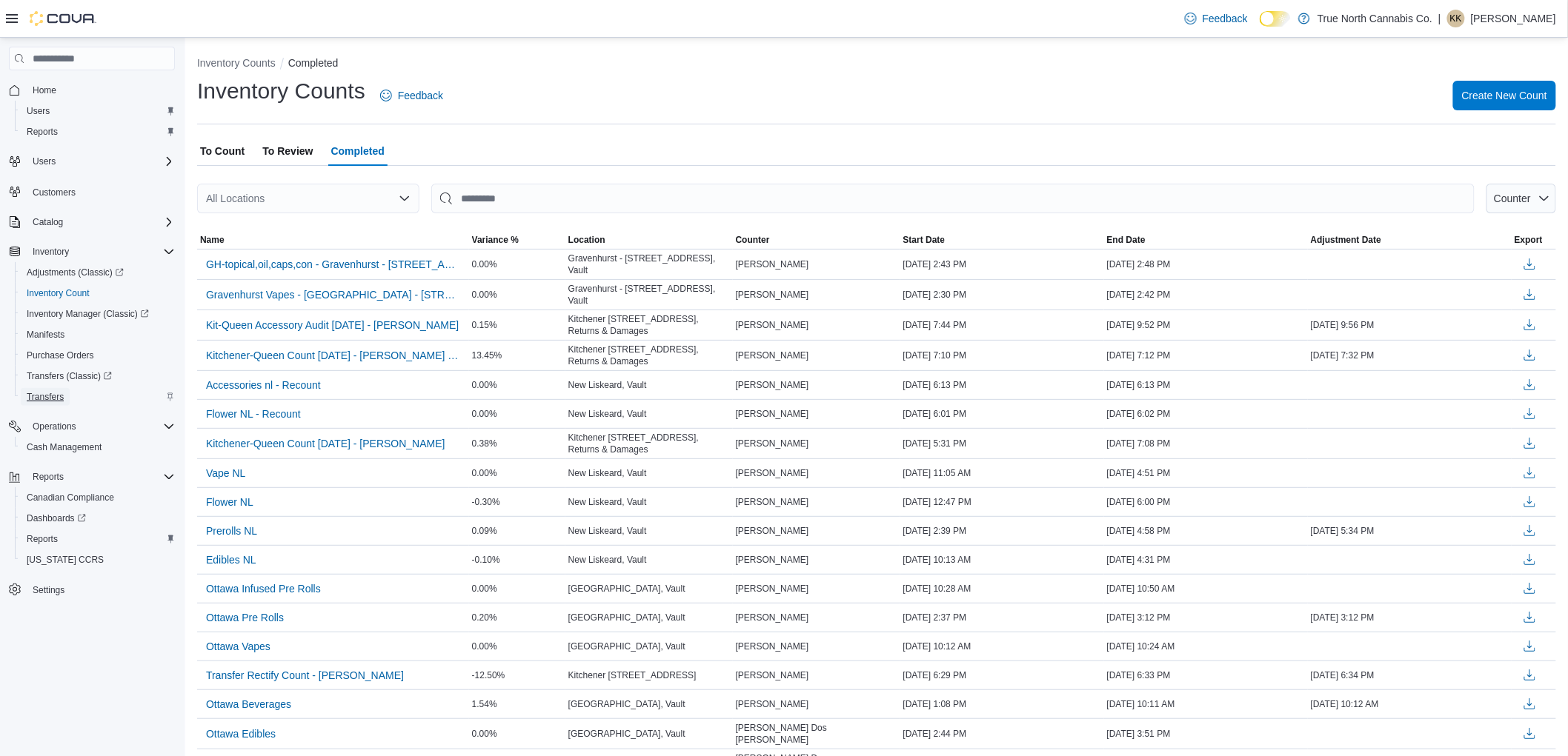
click at [44, 393] on span "Transfers" at bounding box center [45, 397] width 37 height 12
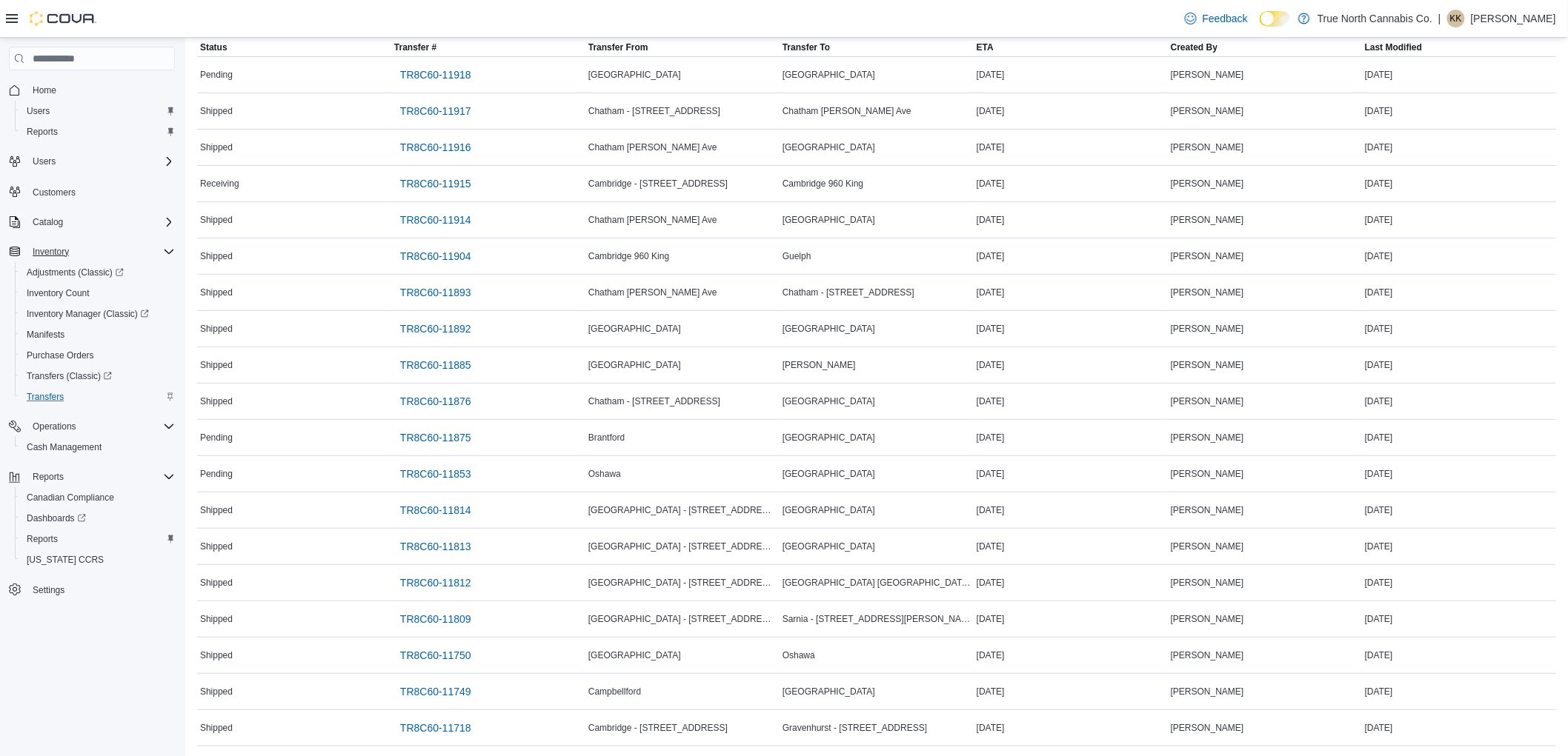
scroll to position [74, 0]
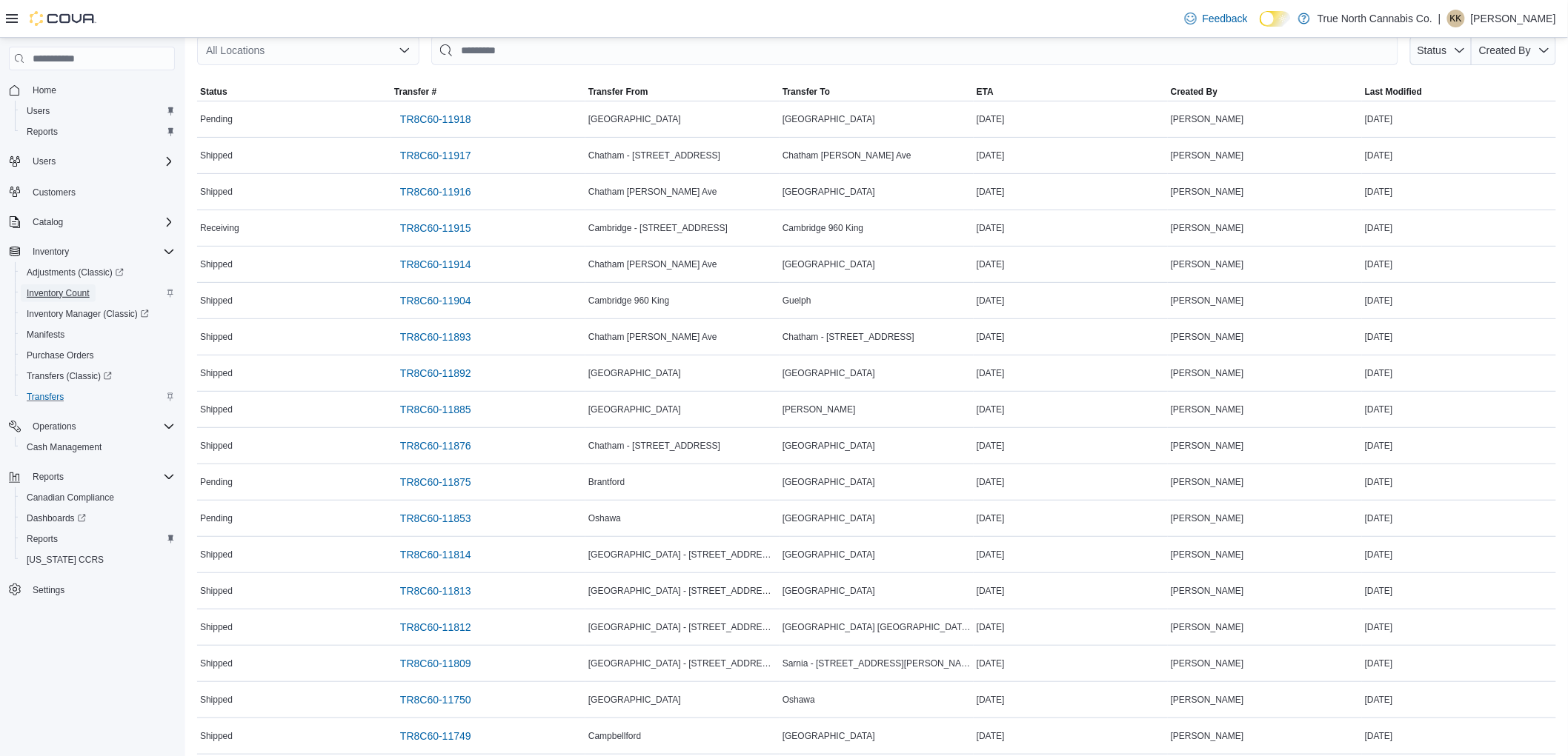
click at [38, 289] on span "Inventory Count" at bounding box center [59, 293] width 63 height 12
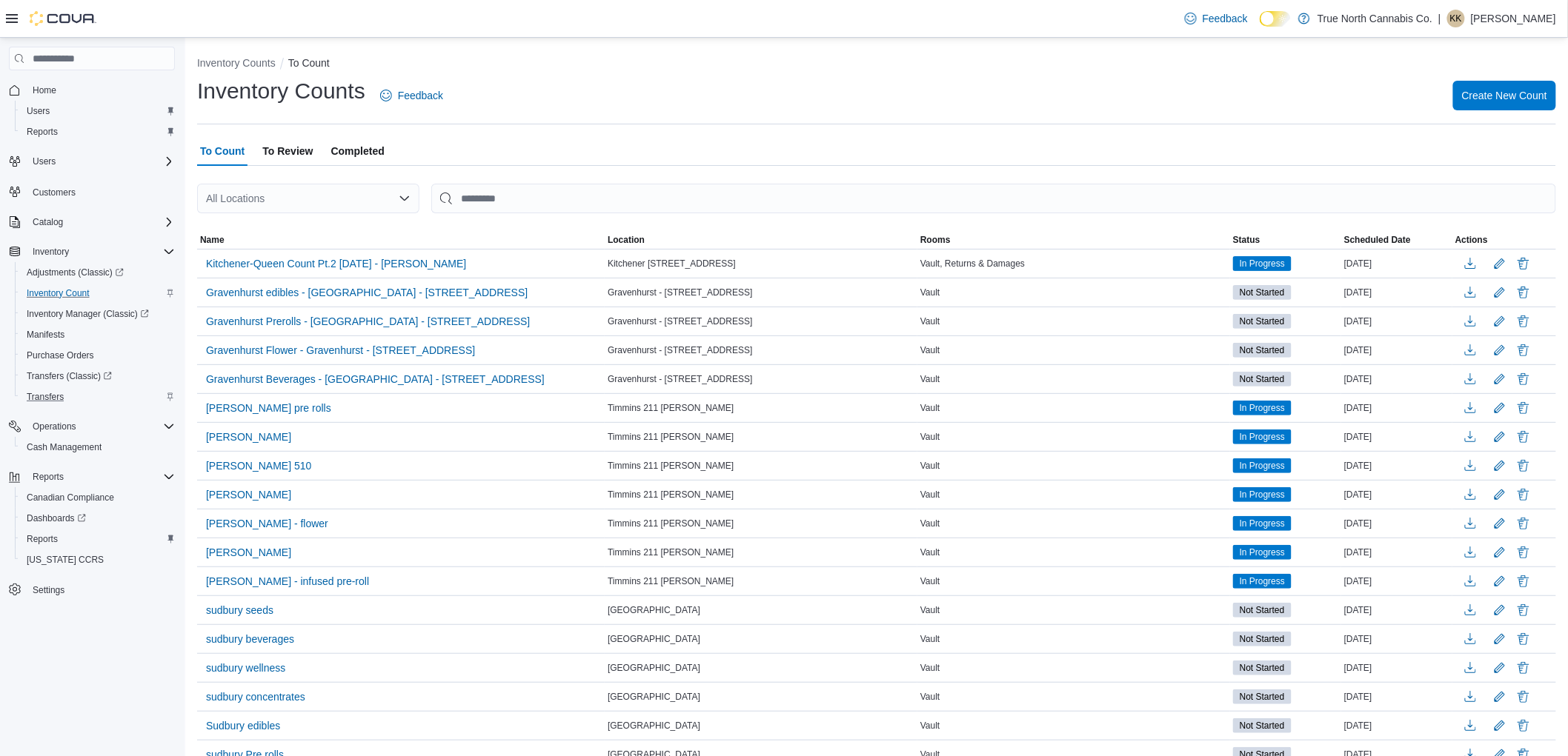
click at [358, 157] on span "Completed" at bounding box center [357, 150] width 53 height 29
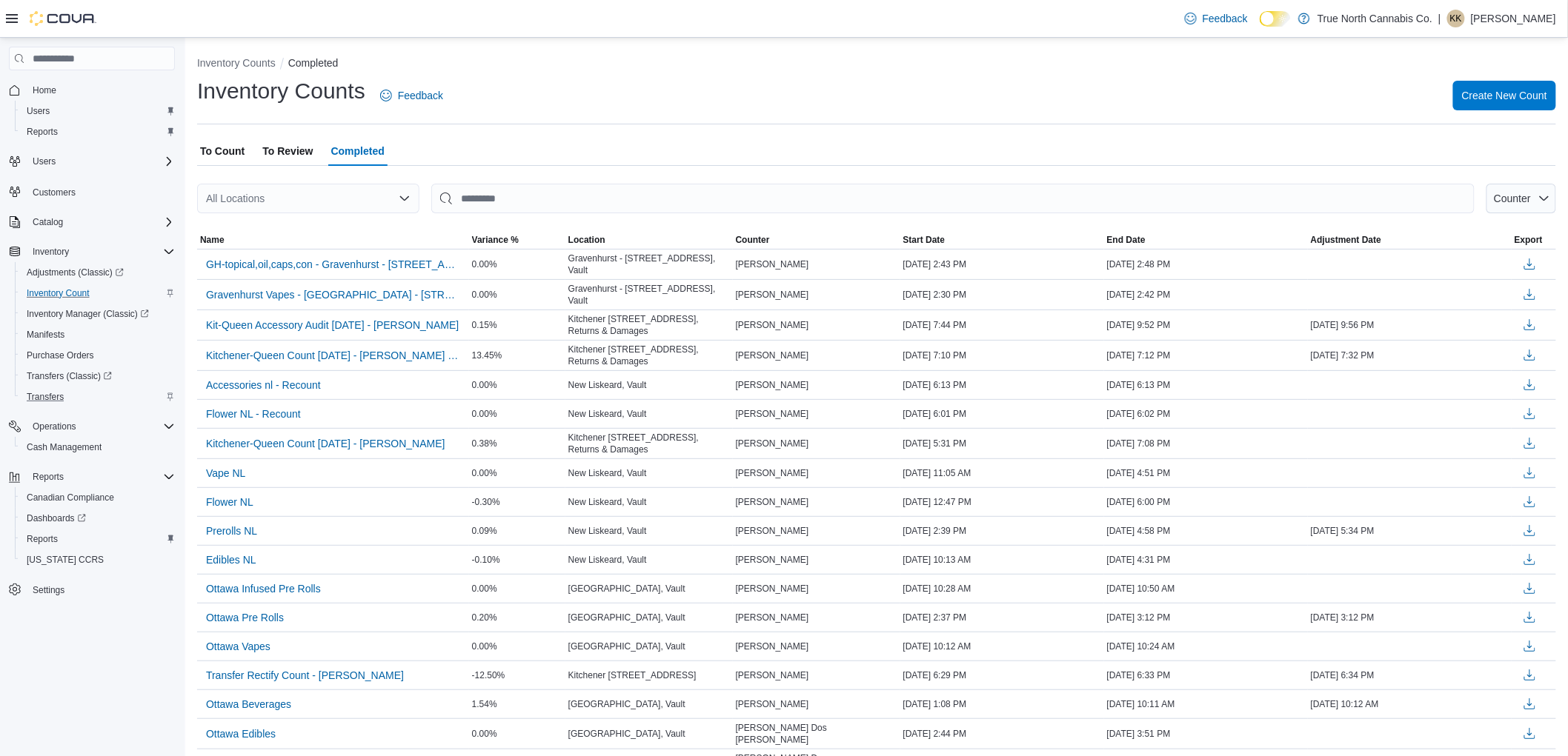
click at [405, 196] on icon "Open list of options" at bounding box center [404, 198] width 12 height 12
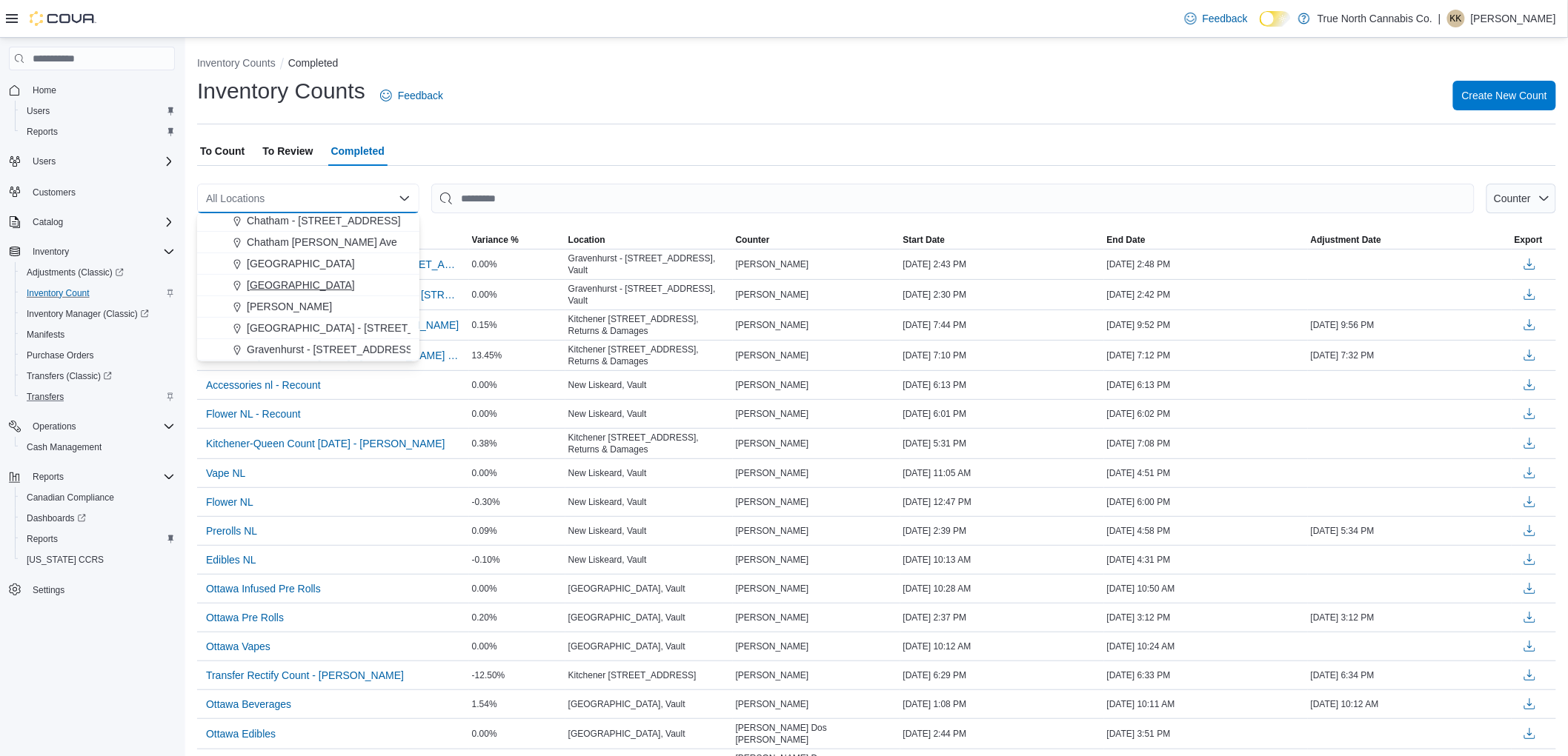
scroll to position [247, 0]
click at [328, 338] on span "Gravenhurst - 125 Muskoka Rd S" at bounding box center [331, 342] width 169 height 15
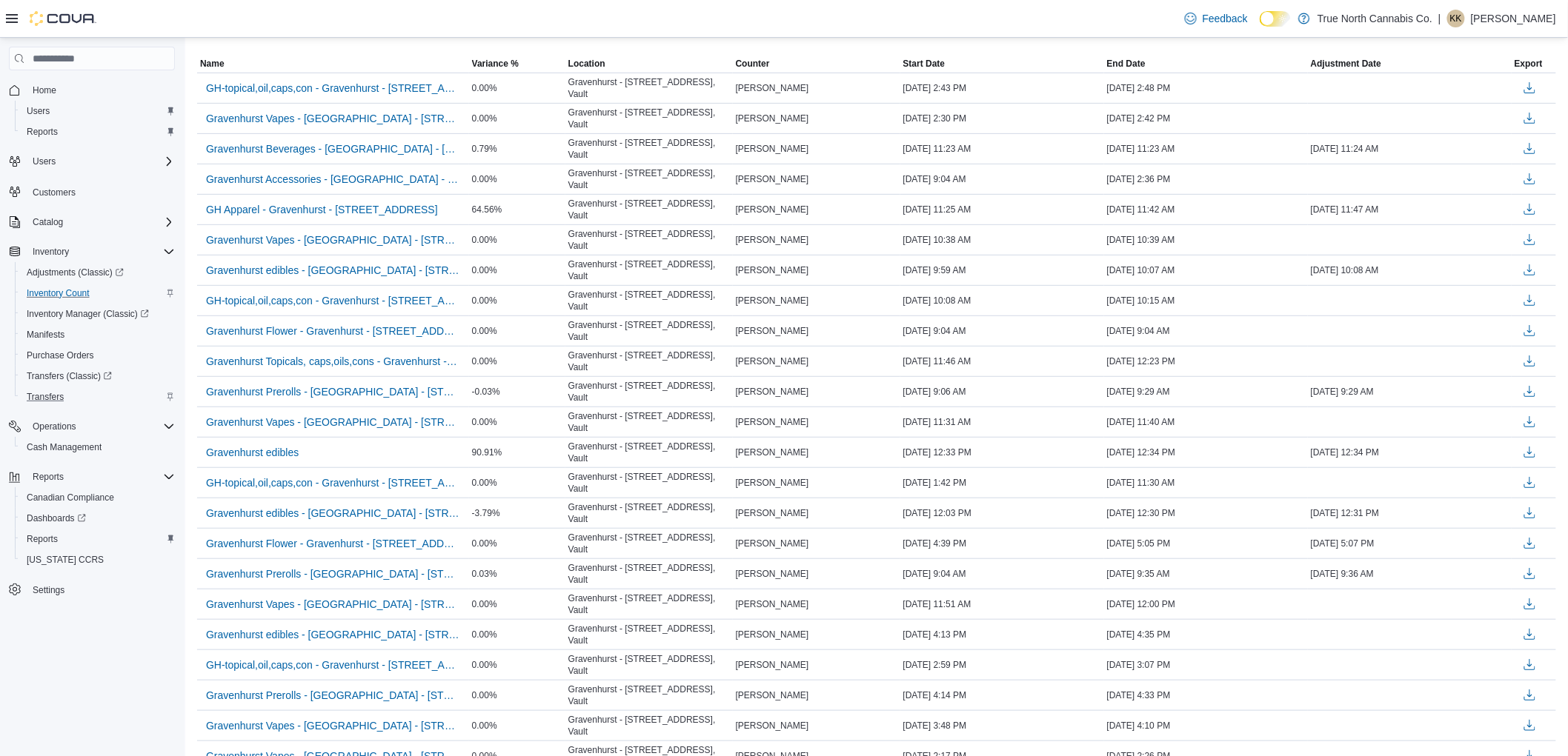
scroll to position [19, 0]
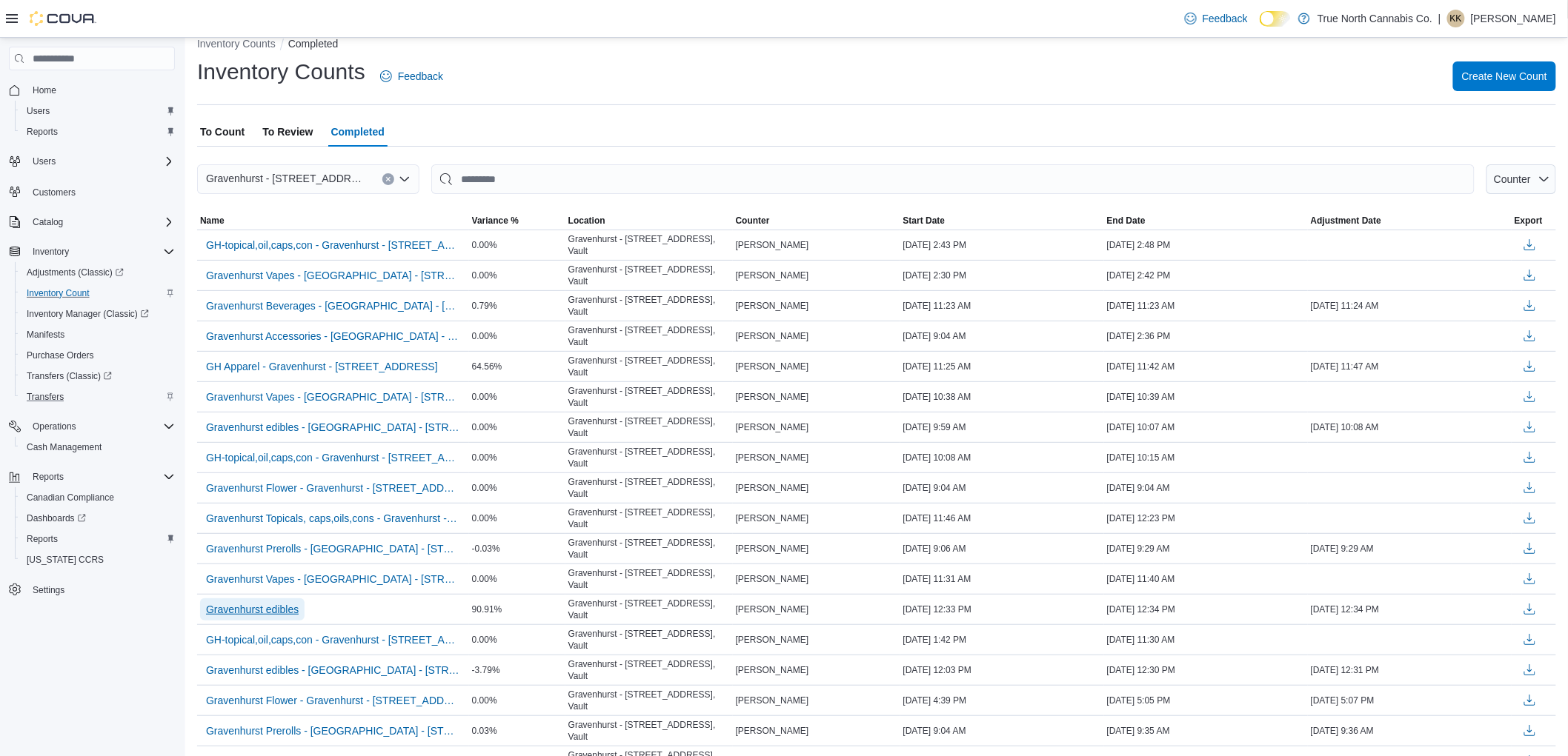
click at [276, 602] on span "Gravenhurst edibles" at bounding box center [252, 610] width 93 height 15
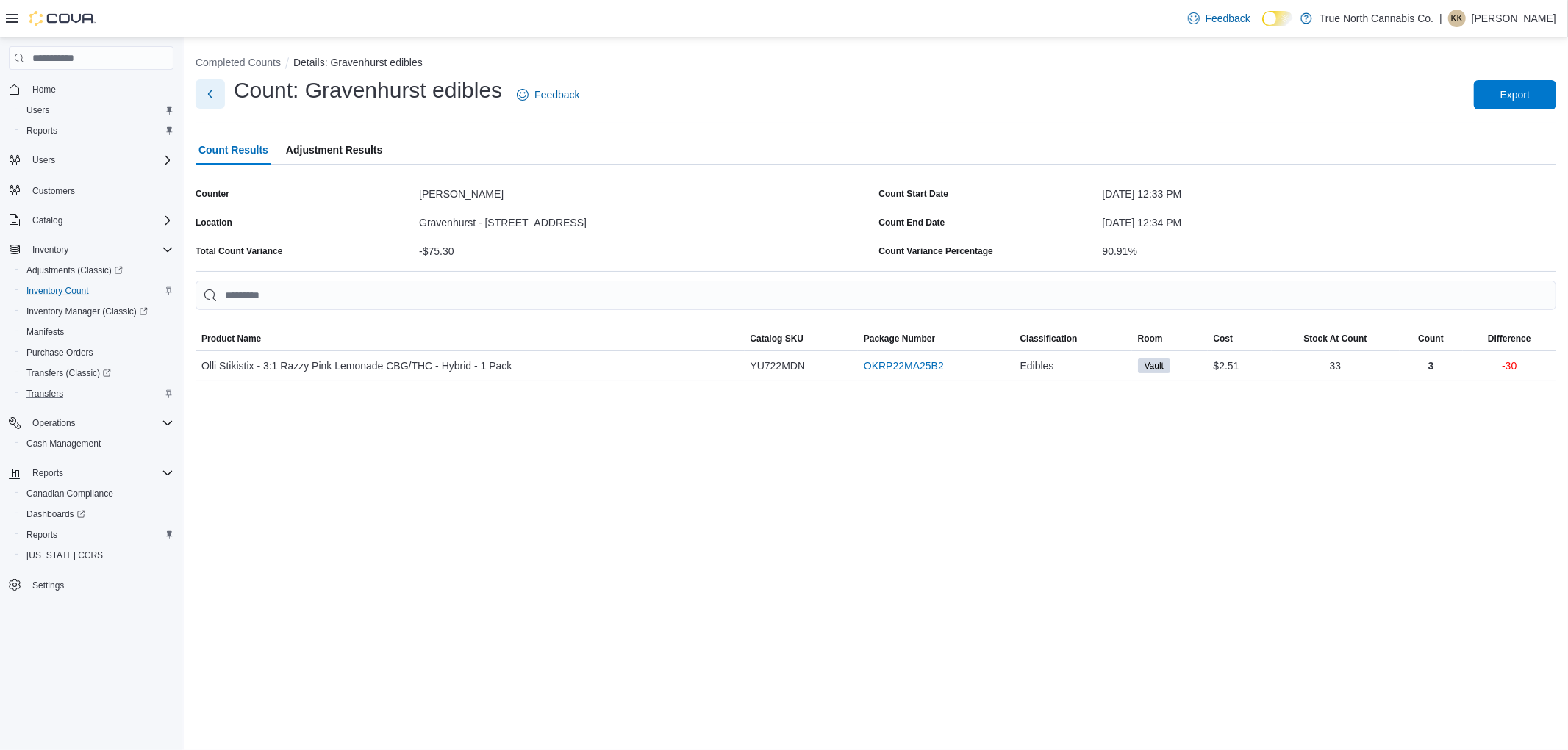
click at [216, 97] on button "Next" at bounding box center [210, 93] width 29 height 29
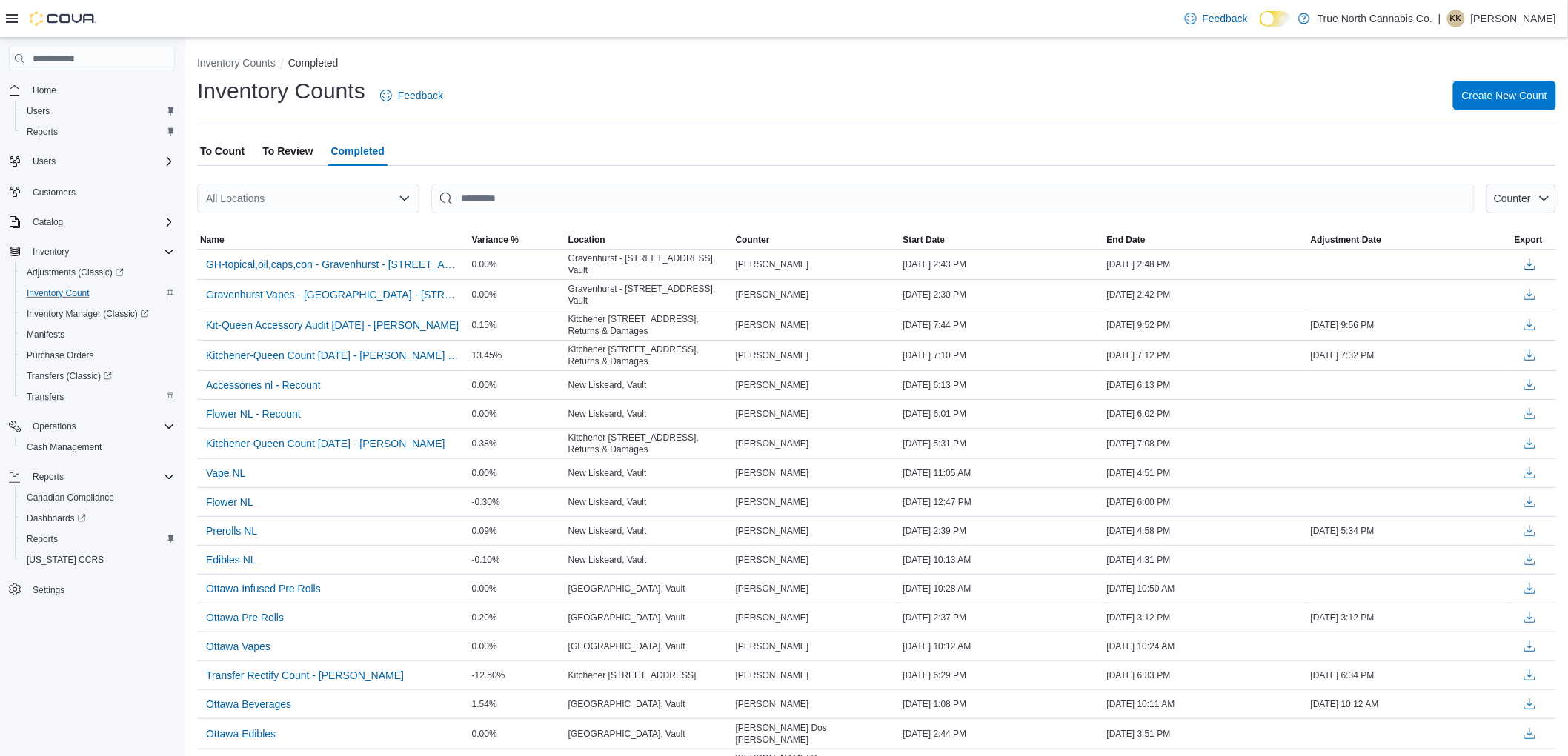
click at [382, 199] on div "All Locations" at bounding box center [308, 198] width 223 height 29
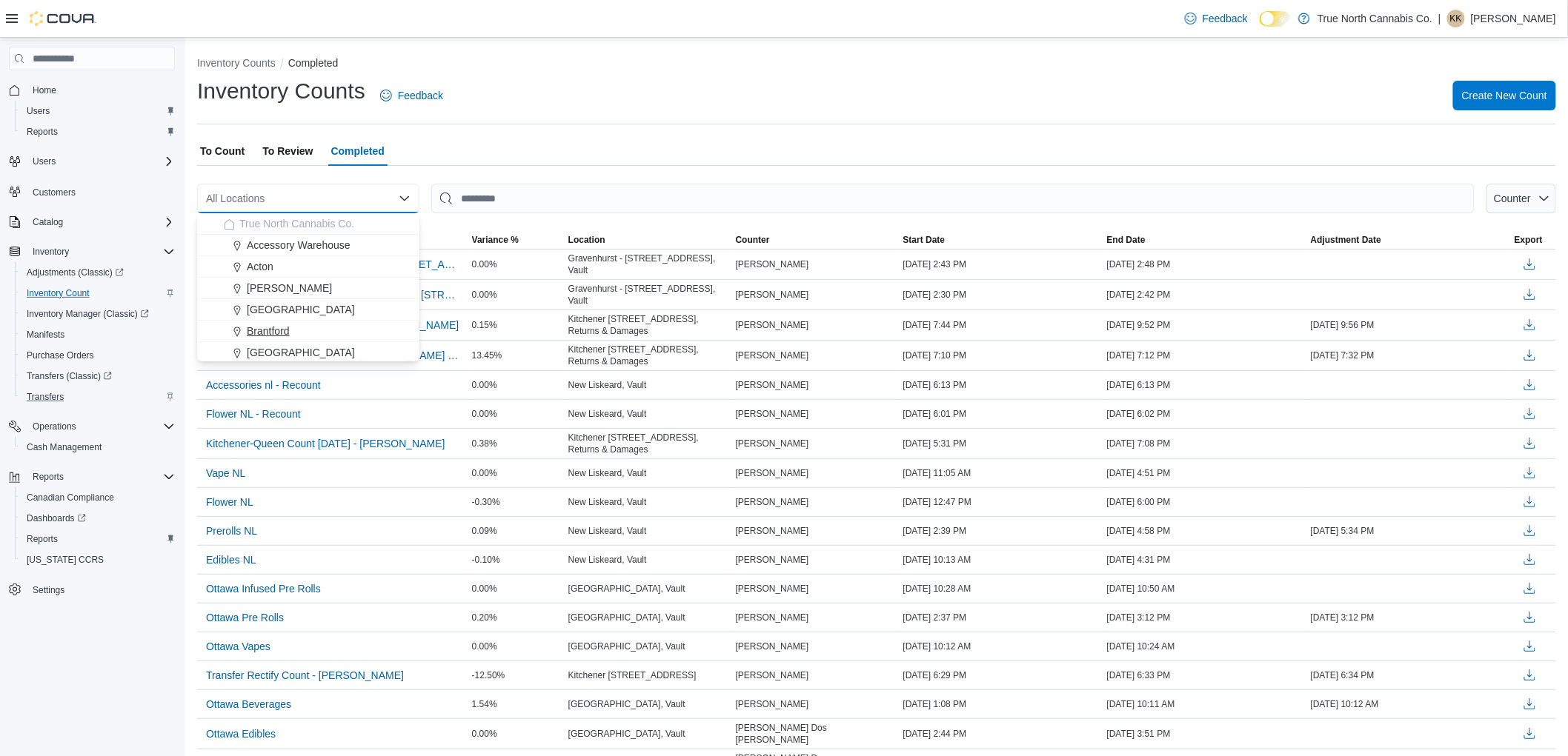
scroll to position [247, 0]
click at [360, 338] on span "Gravenhurst - 125 Muskoka Rd S" at bounding box center [331, 342] width 169 height 15
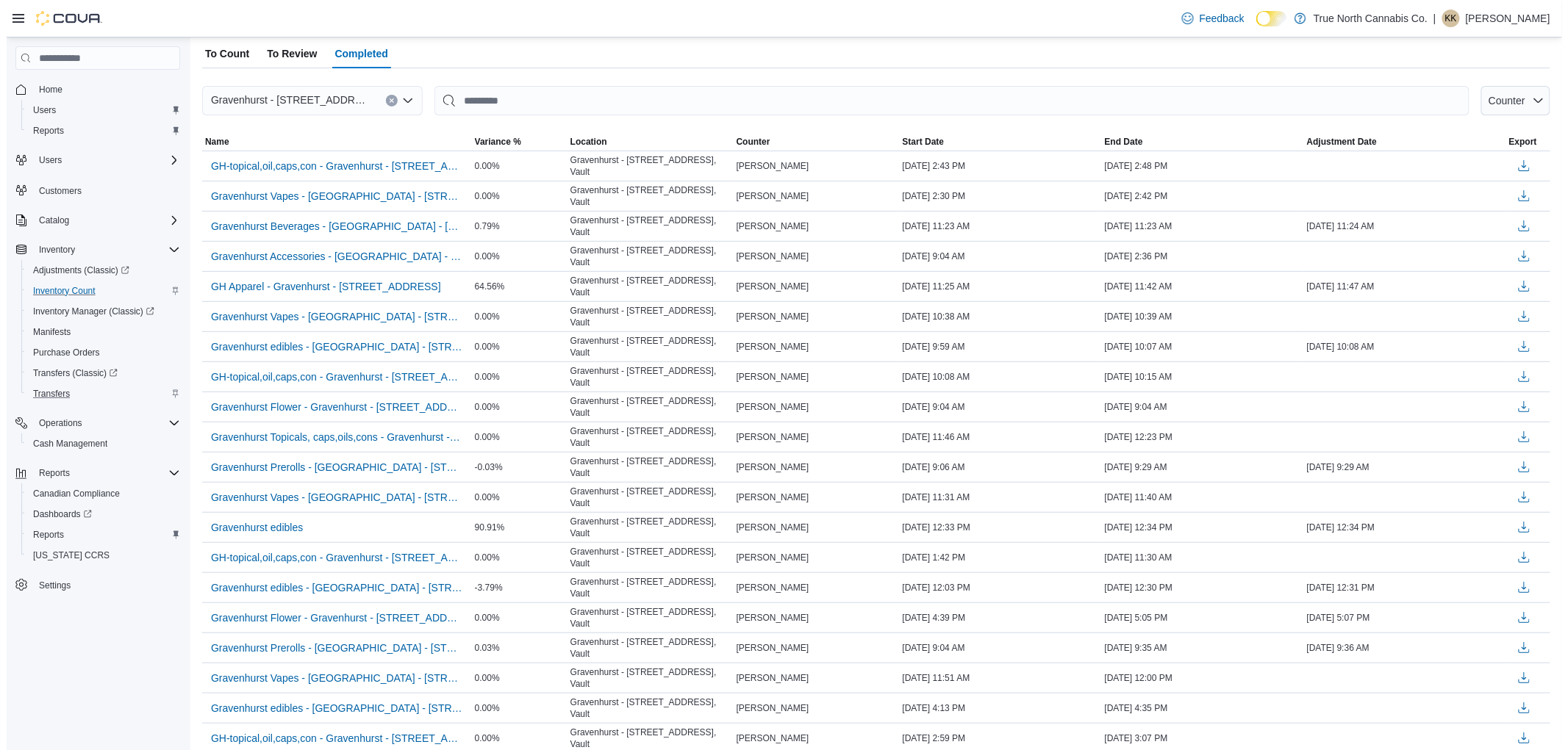
scroll to position [0, 0]
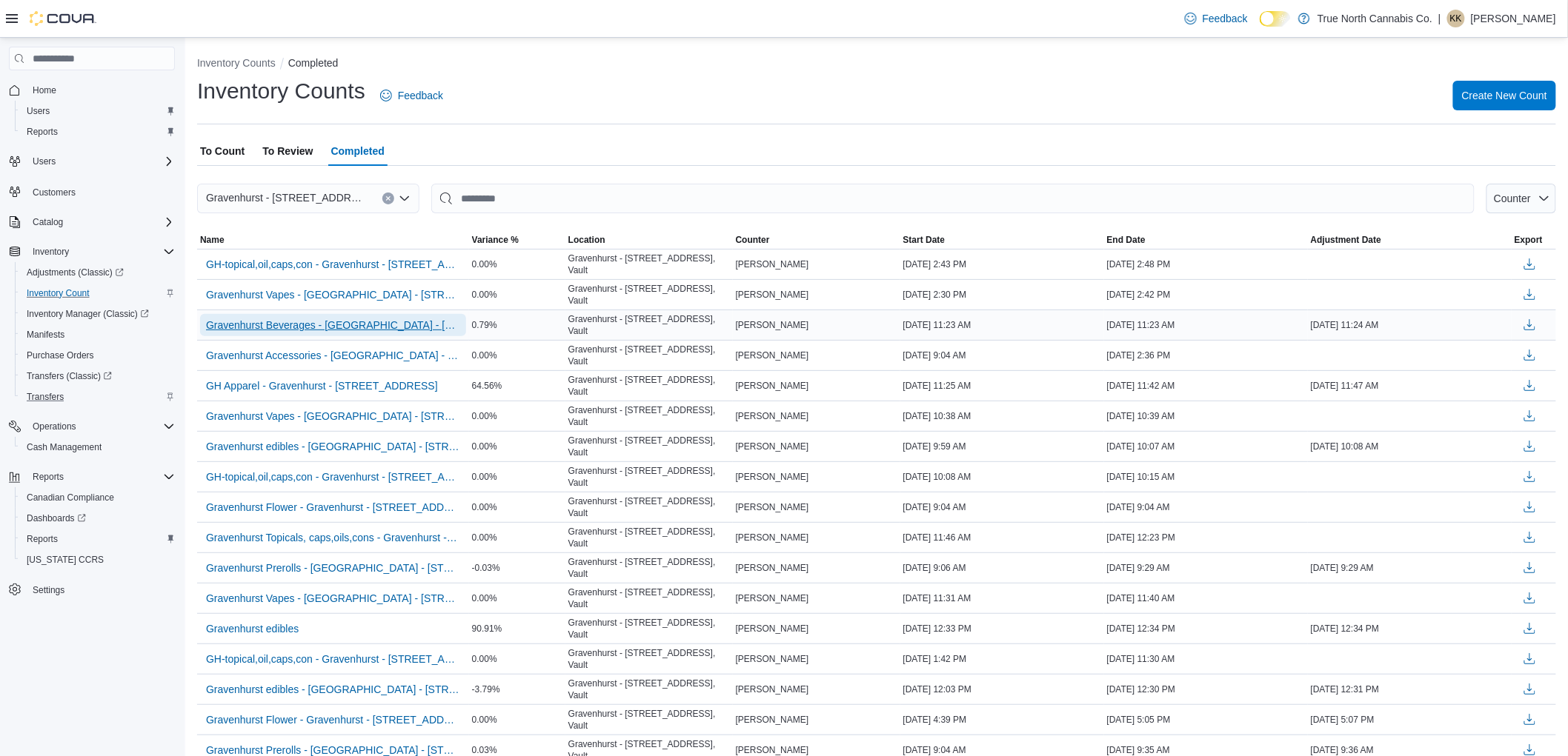
click at [364, 322] on span "Gravenhurst Beverages - Gravenhurst - 125 Muskoka Rd S - Recount" at bounding box center [333, 325] width 254 height 15
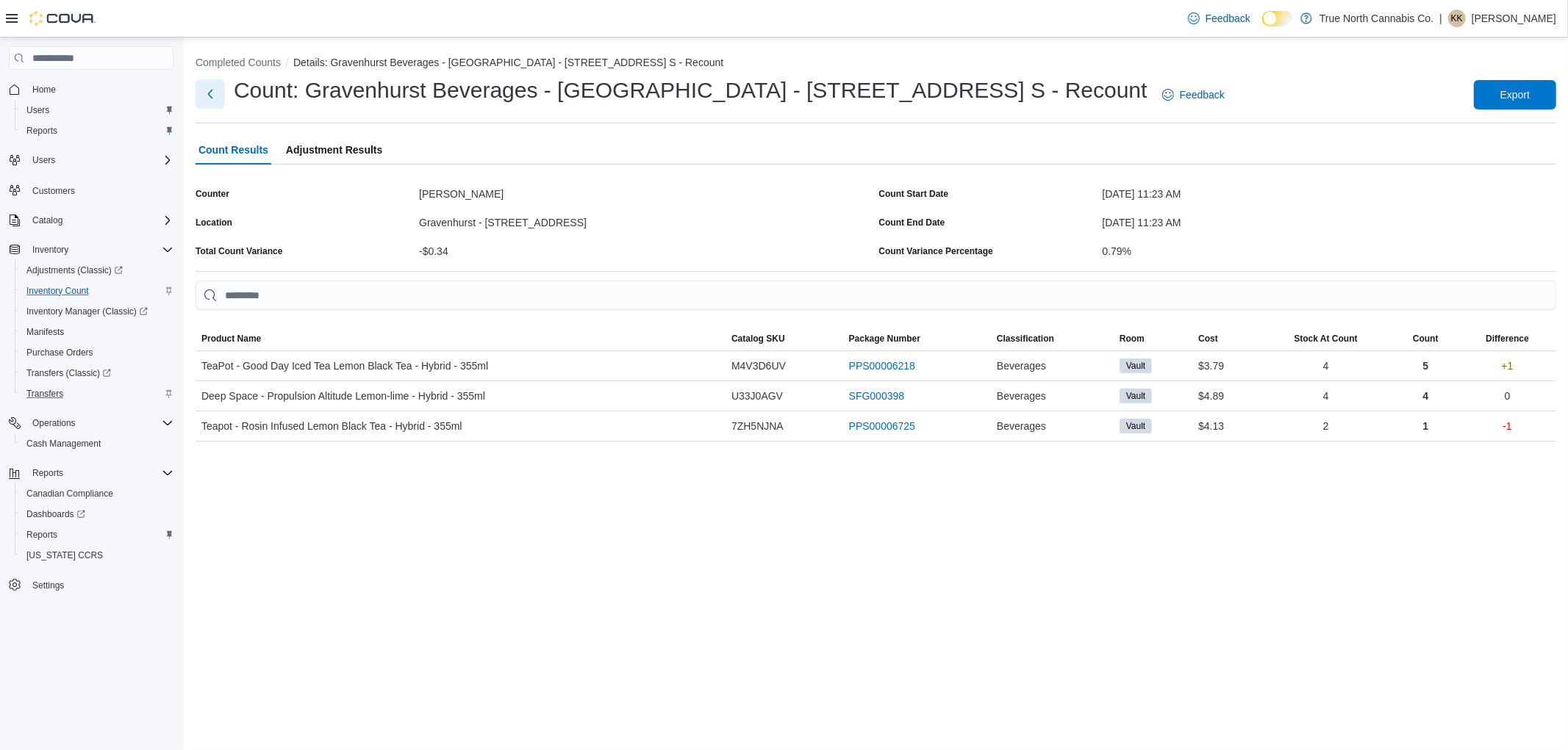
click at [214, 97] on button "Next" at bounding box center [210, 93] width 29 height 29
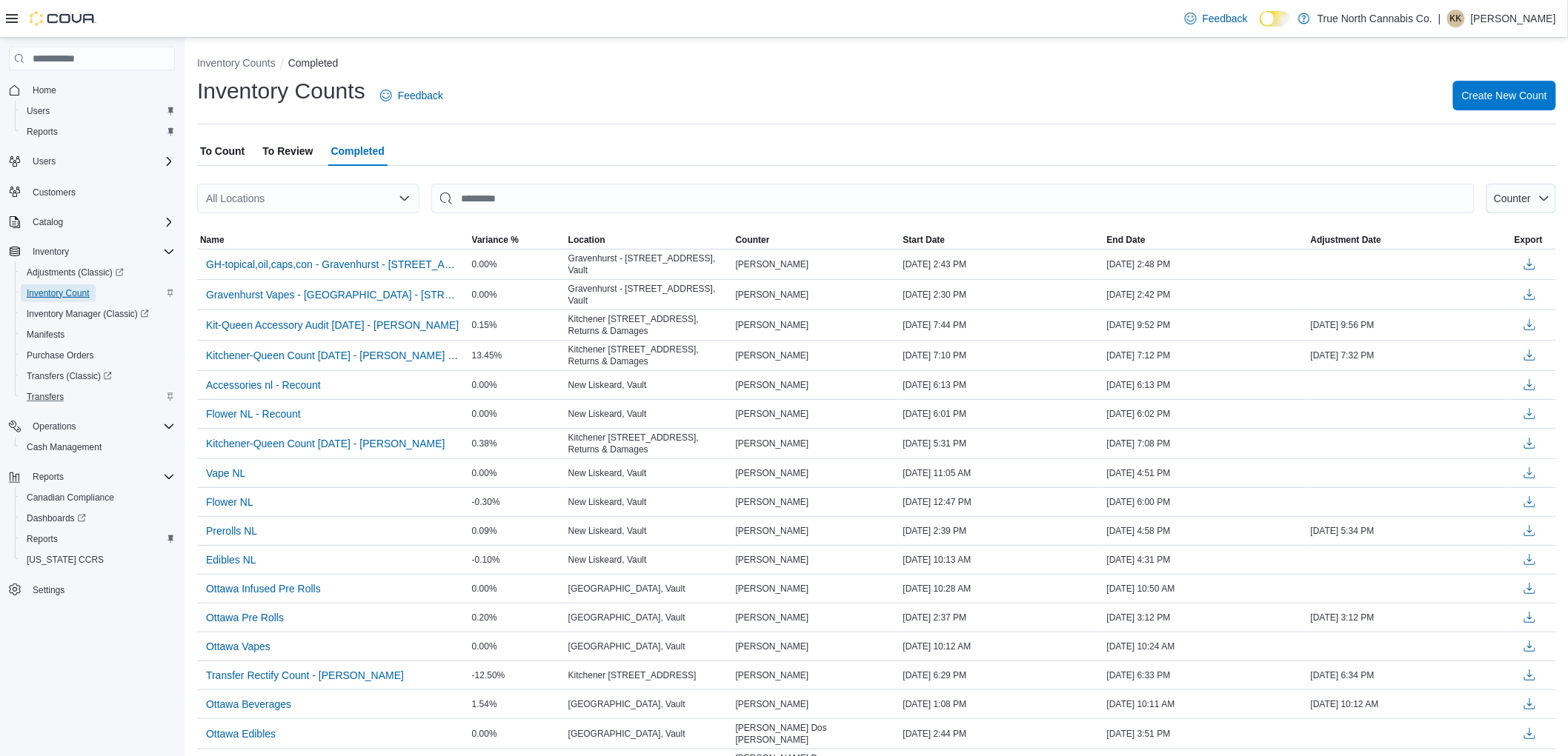
click at [46, 287] on span "Inventory Count" at bounding box center [59, 293] width 63 height 12
click at [234, 146] on span "To Count" at bounding box center [223, 150] width 44 height 29
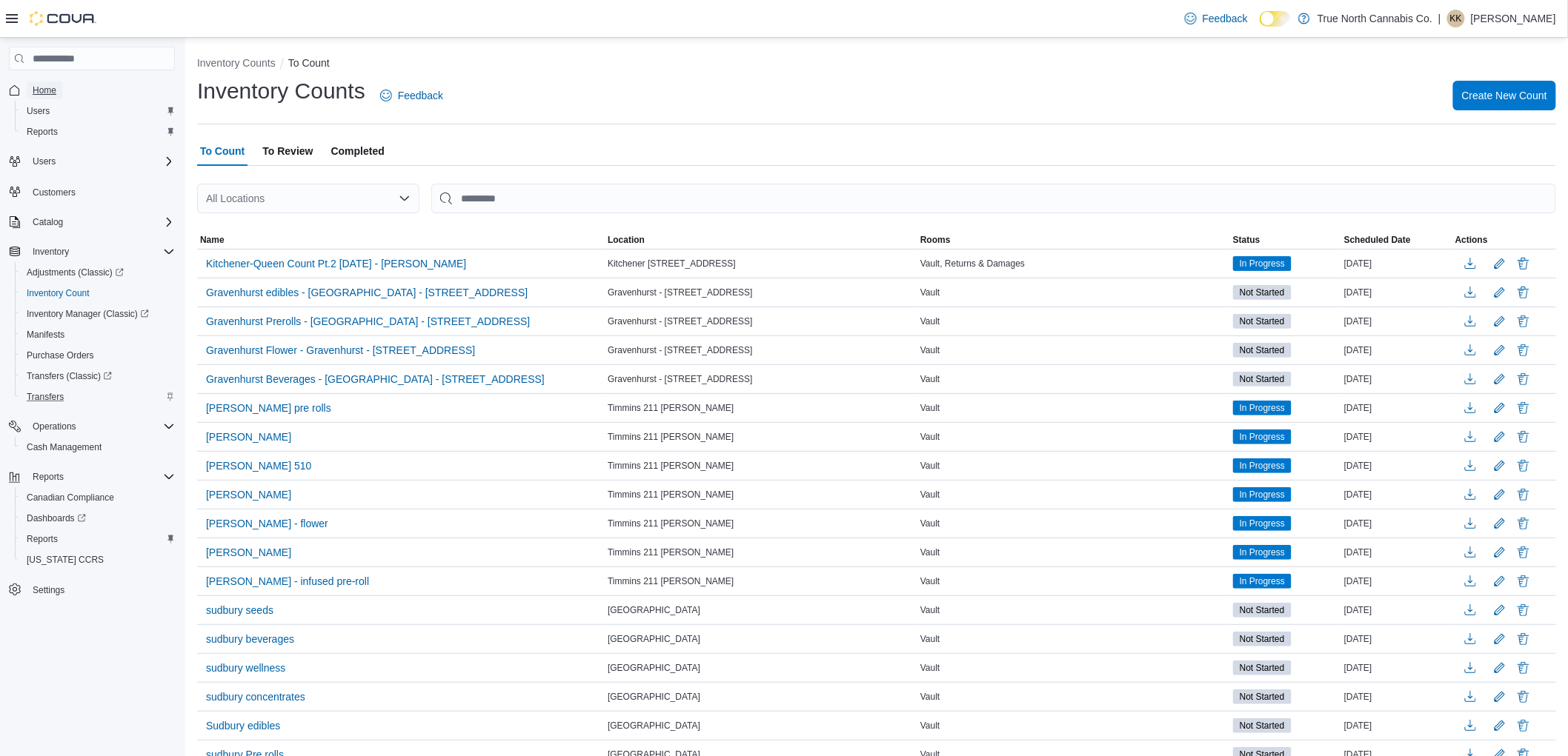
click at [40, 85] on span "Home" at bounding box center [44, 90] width 24 height 12
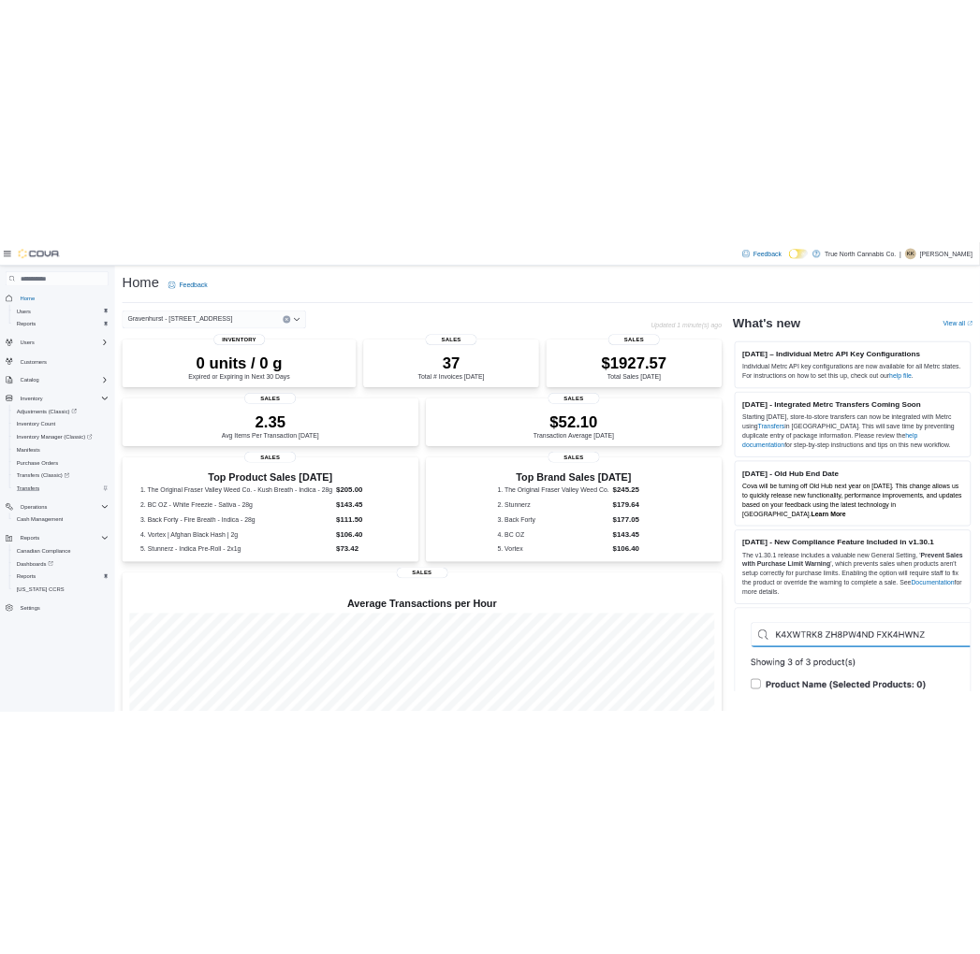
scroll to position [110, 0]
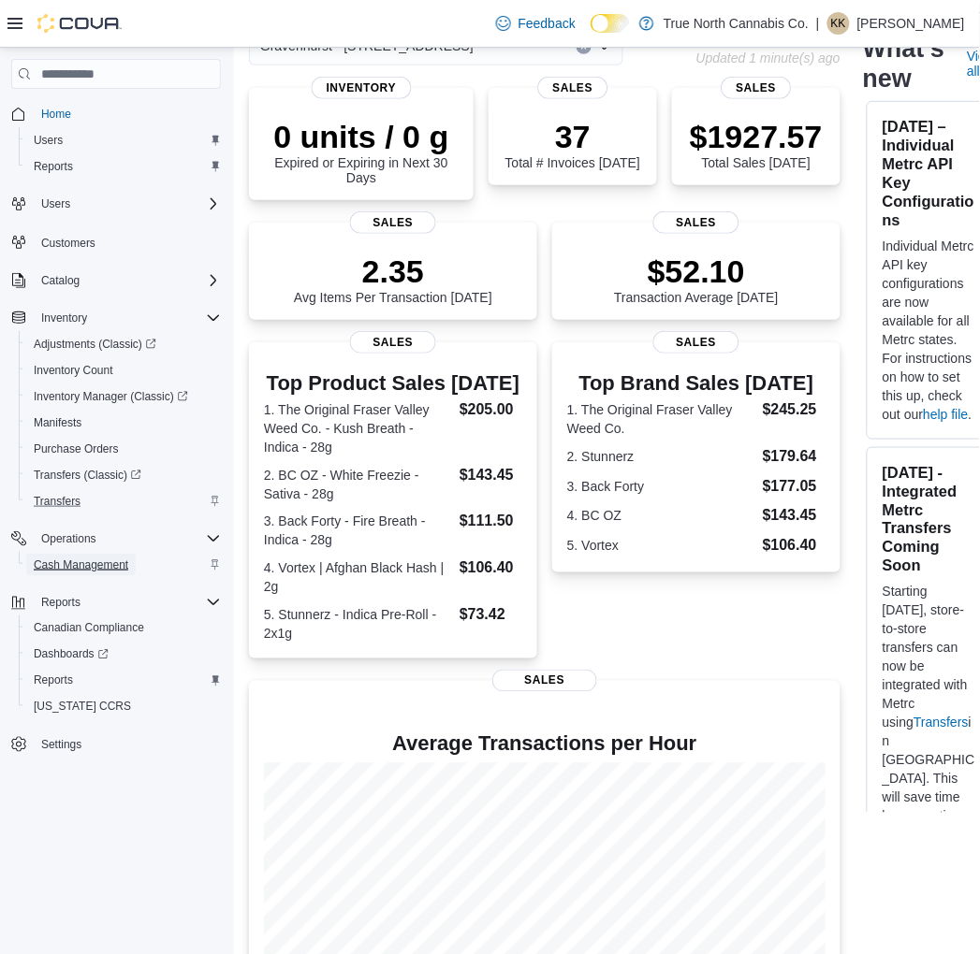
click at [77, 562] on span "Cash Management" at bounding box center [81, 565] width 95 height 15
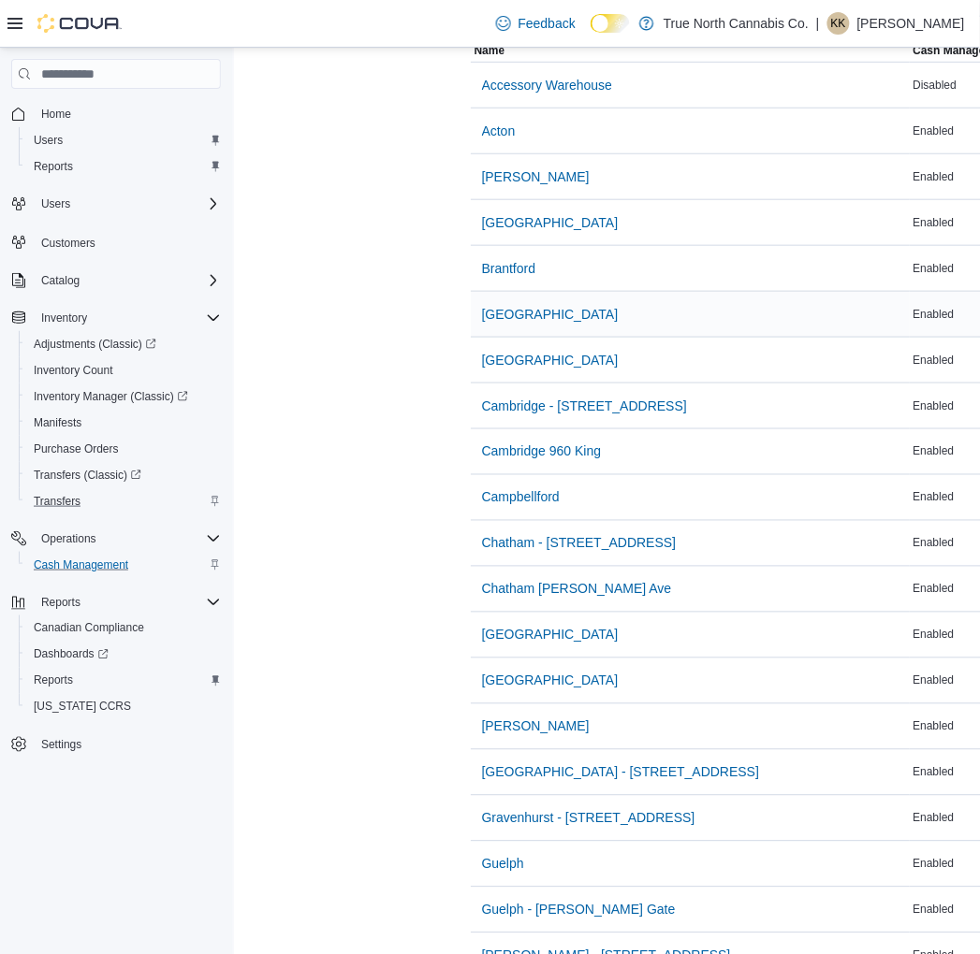
scroll to position [415, 0]
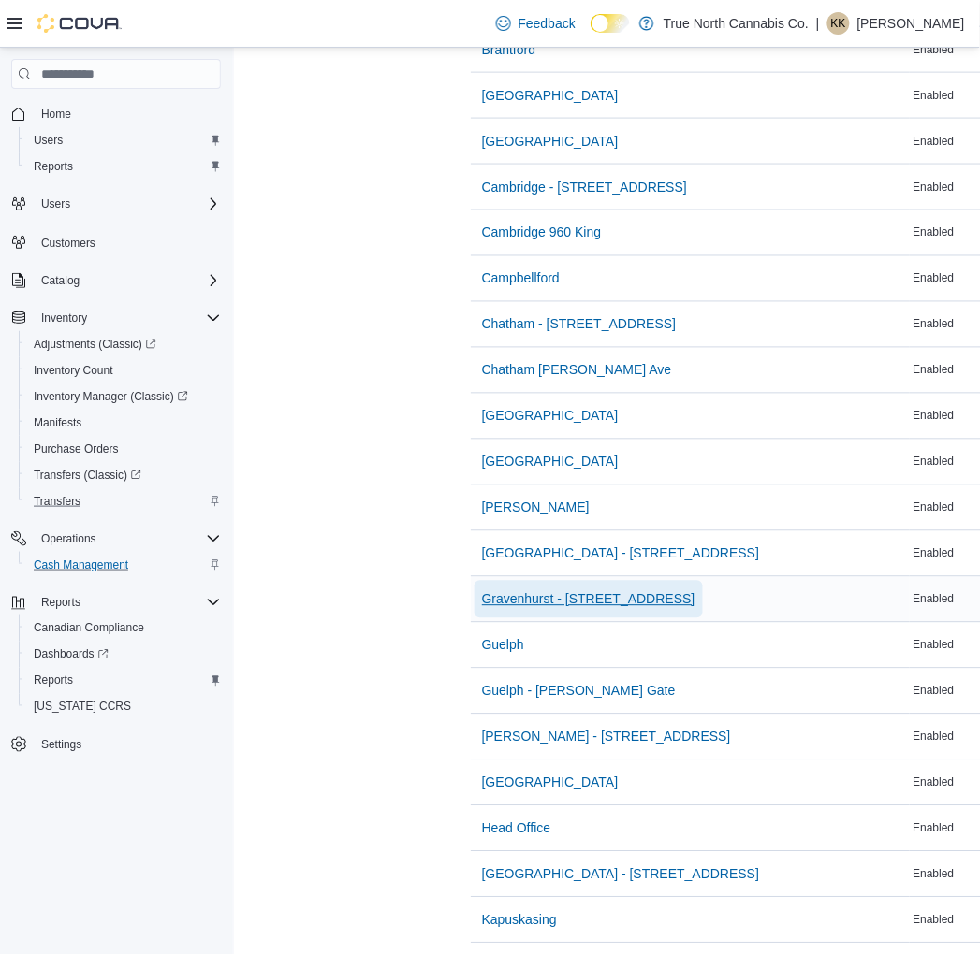
click at [541, 597] on span "Gravenhurst - 125 Muskoka Rd S" at bounding box center [588, 599] width 213 height 19
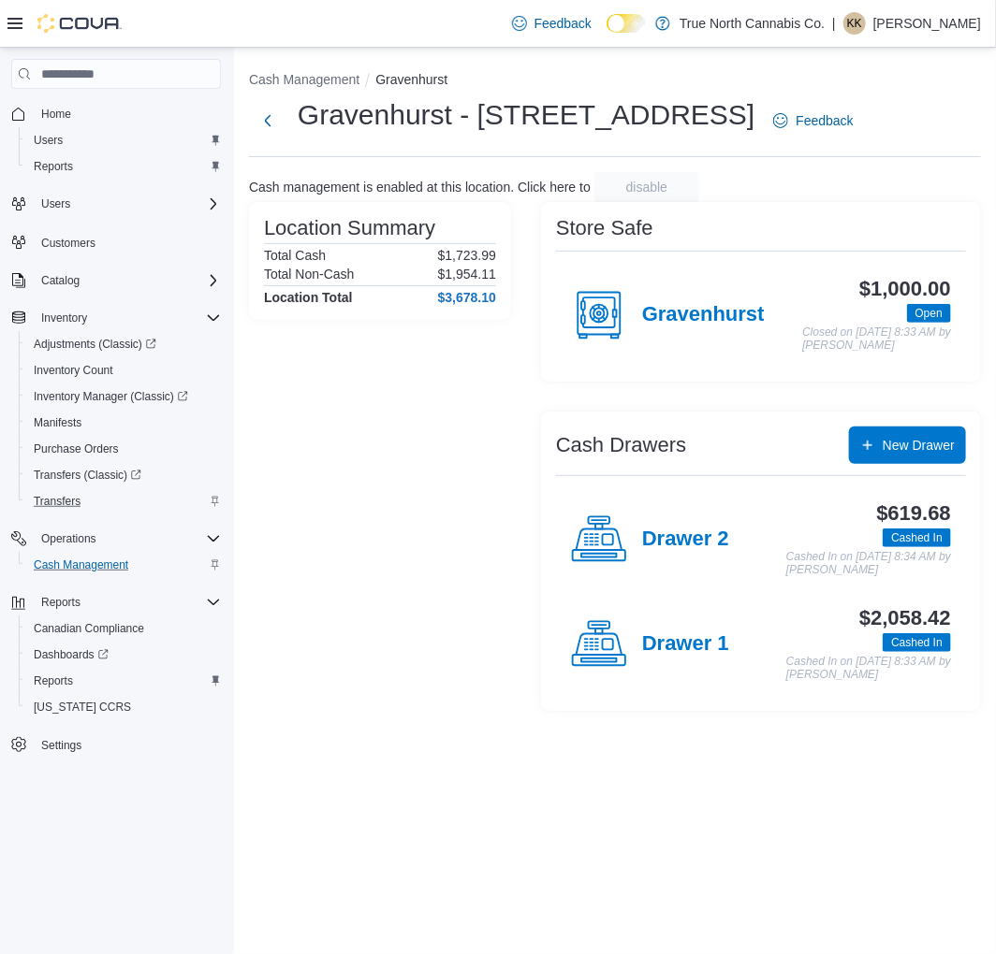
click at [666, 657] on h4 "Drawer 1" at bounding box center [685, 645] width 87 height 24
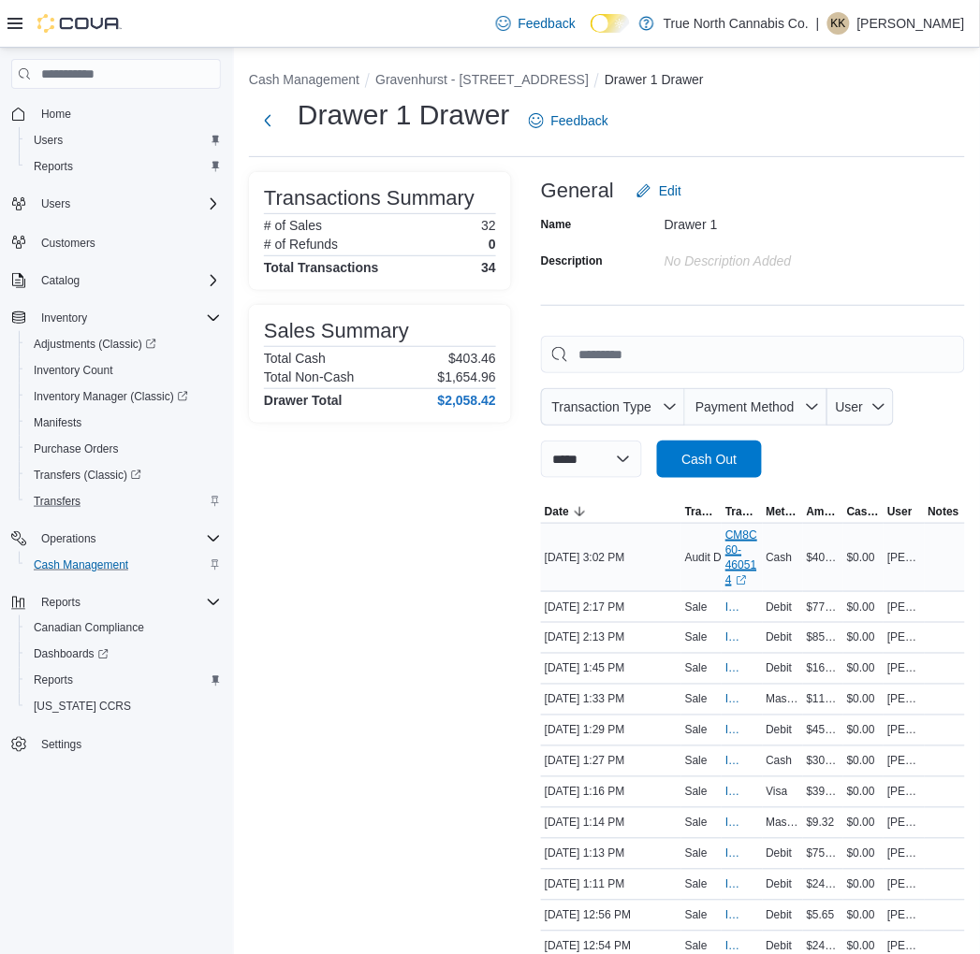
click at [746, 560] on link "CM8C60-460514 (opens in a new tab or window)" at bounding box center [741, 558] width 33 height 60
click at [443, 76] on button "Gravenhurst - 125 Muskoka Rd S" at bounding box center [481, 79] width 213 height 15
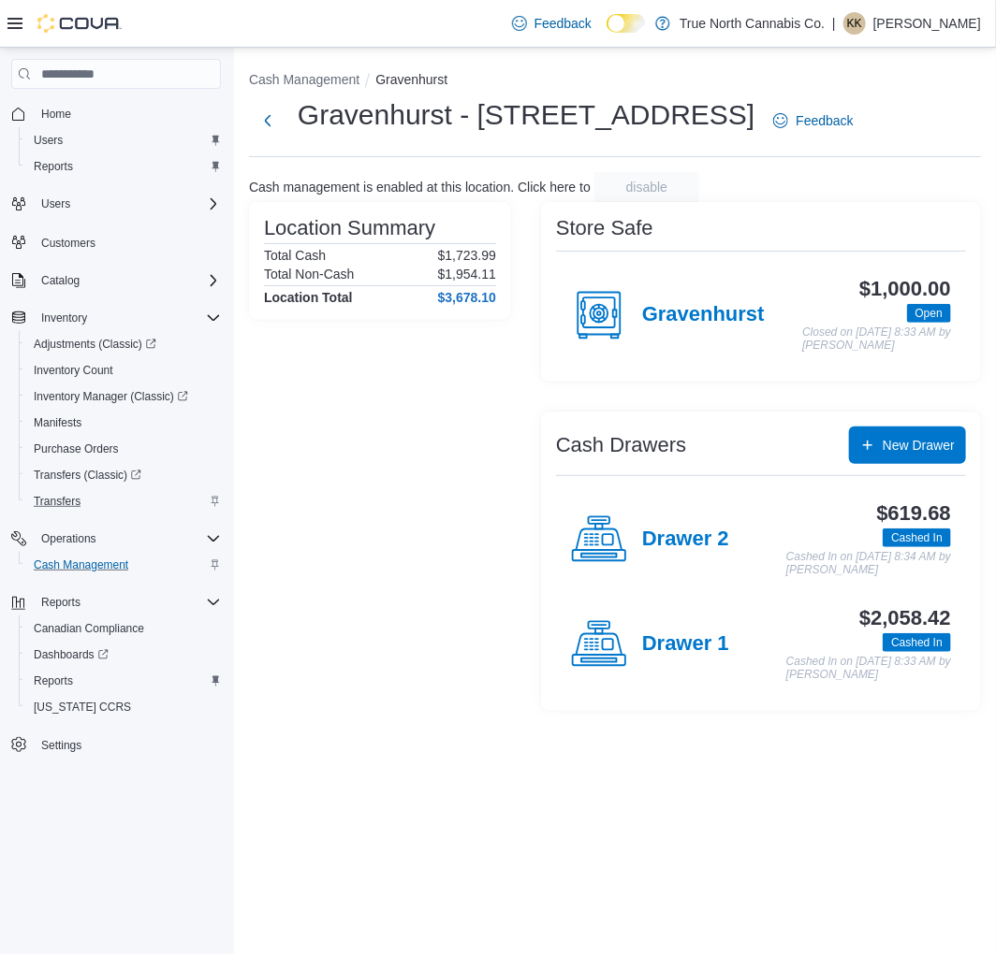
click at [690, 531] on div "Drawer 2" at bounding box center [650, 540] width 158 height 56
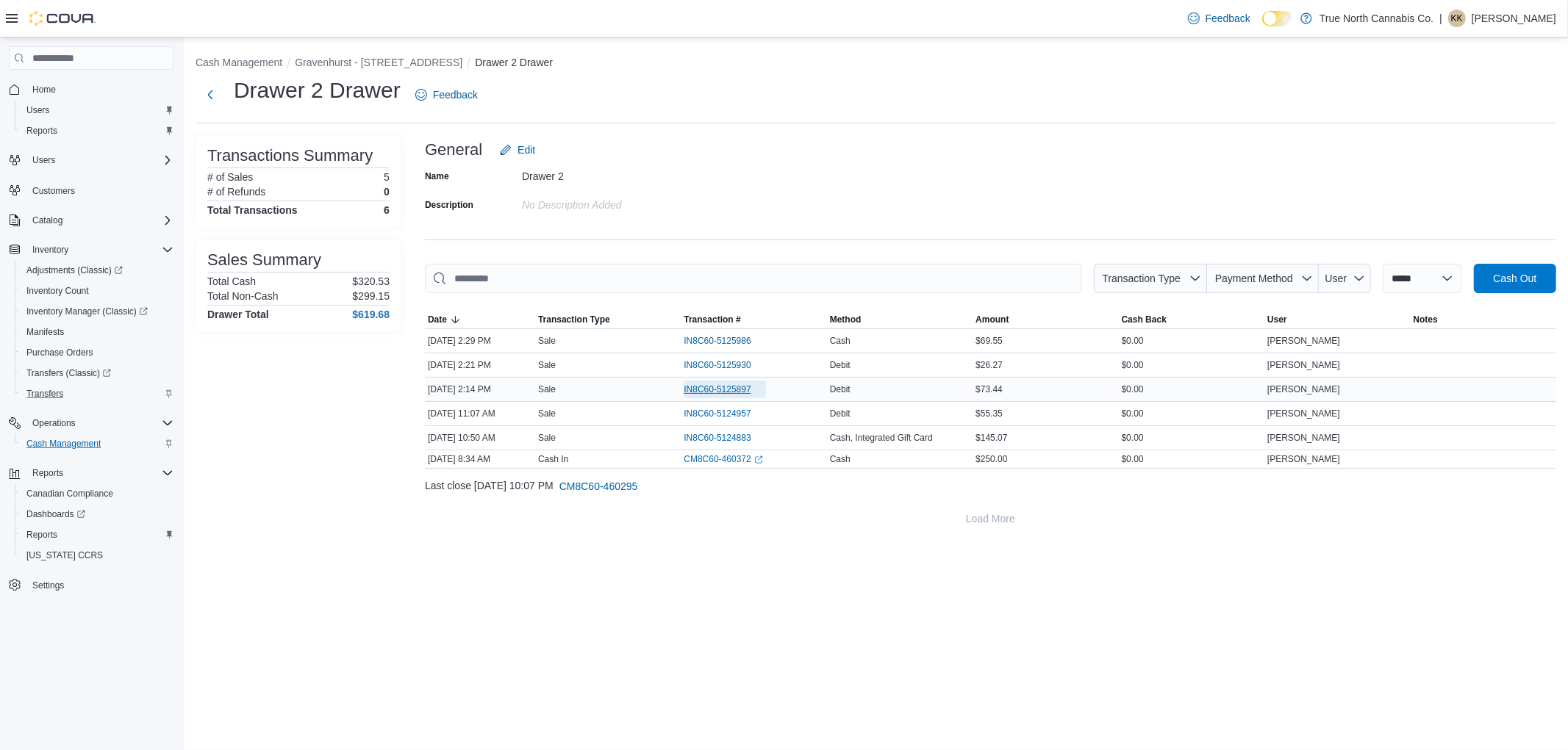
click at [708, 383] on span "IN8C60-5125897" at bounding box center [716, 389] width 67 height 12
click at [46, 86] on span "Home" at bounding box center [44, 90] width 24 height 12
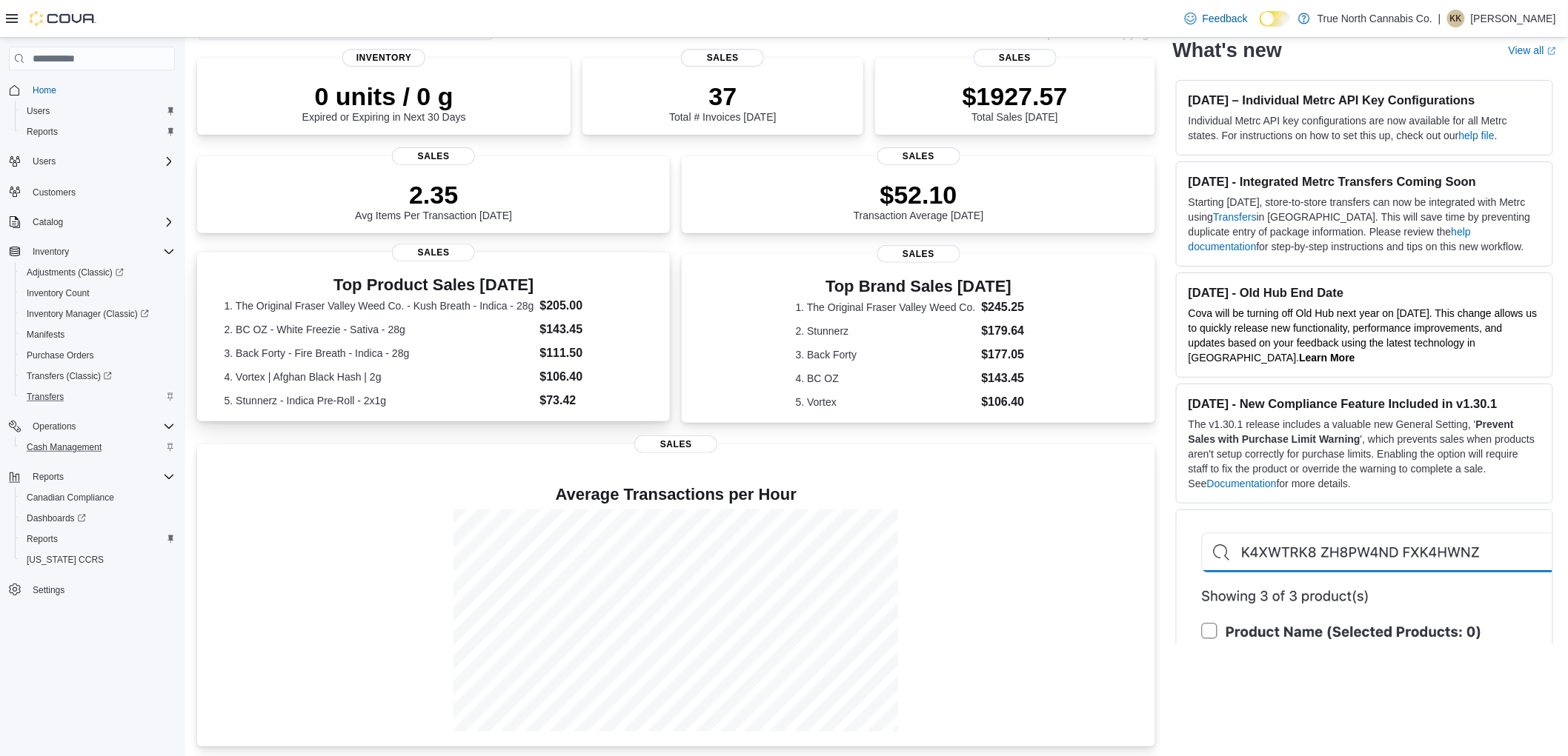
scroll to position [101, 0]
click at [51, 85] on span "Home" at bounding box center [44, 90] width 24 height 12
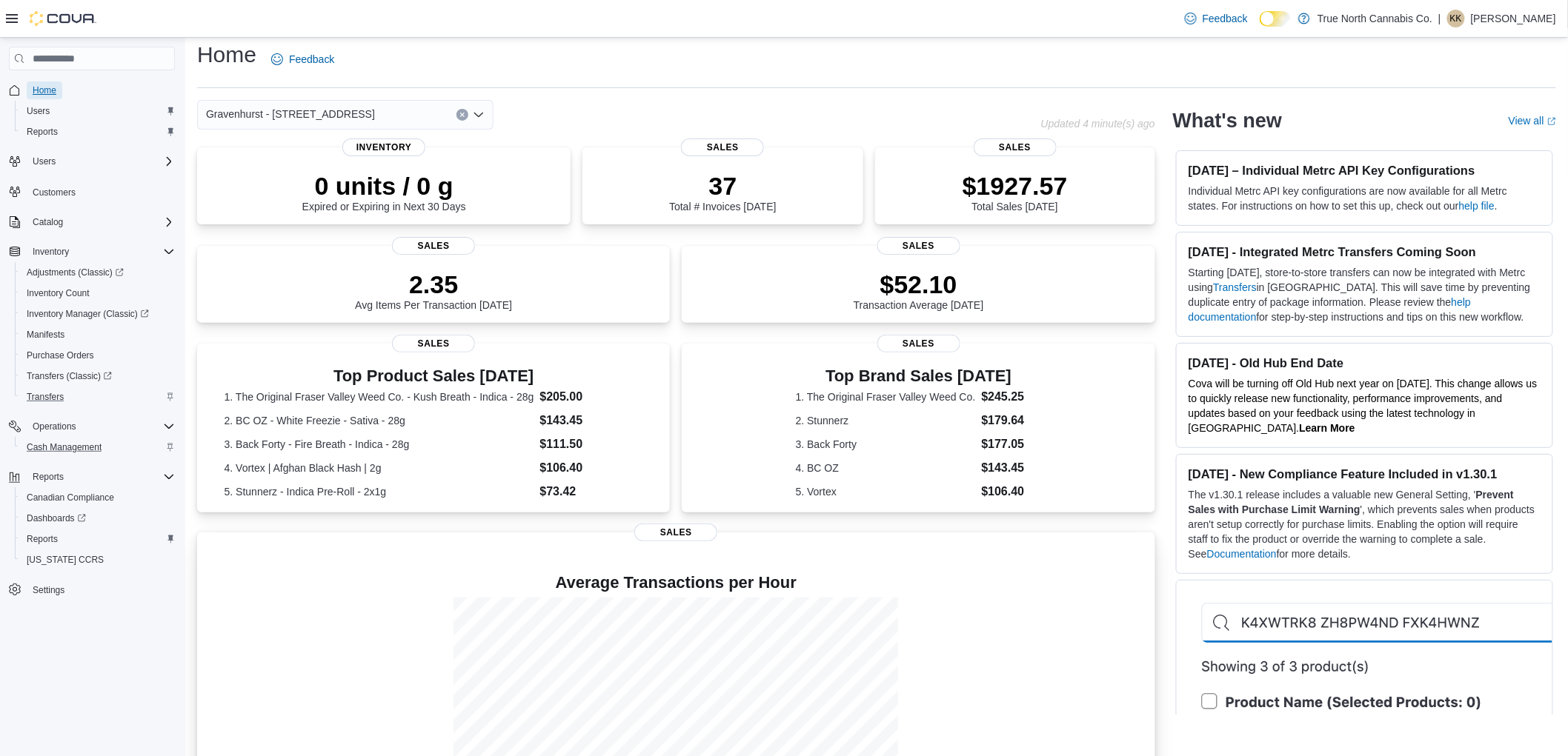
scroll to position [0, 0]
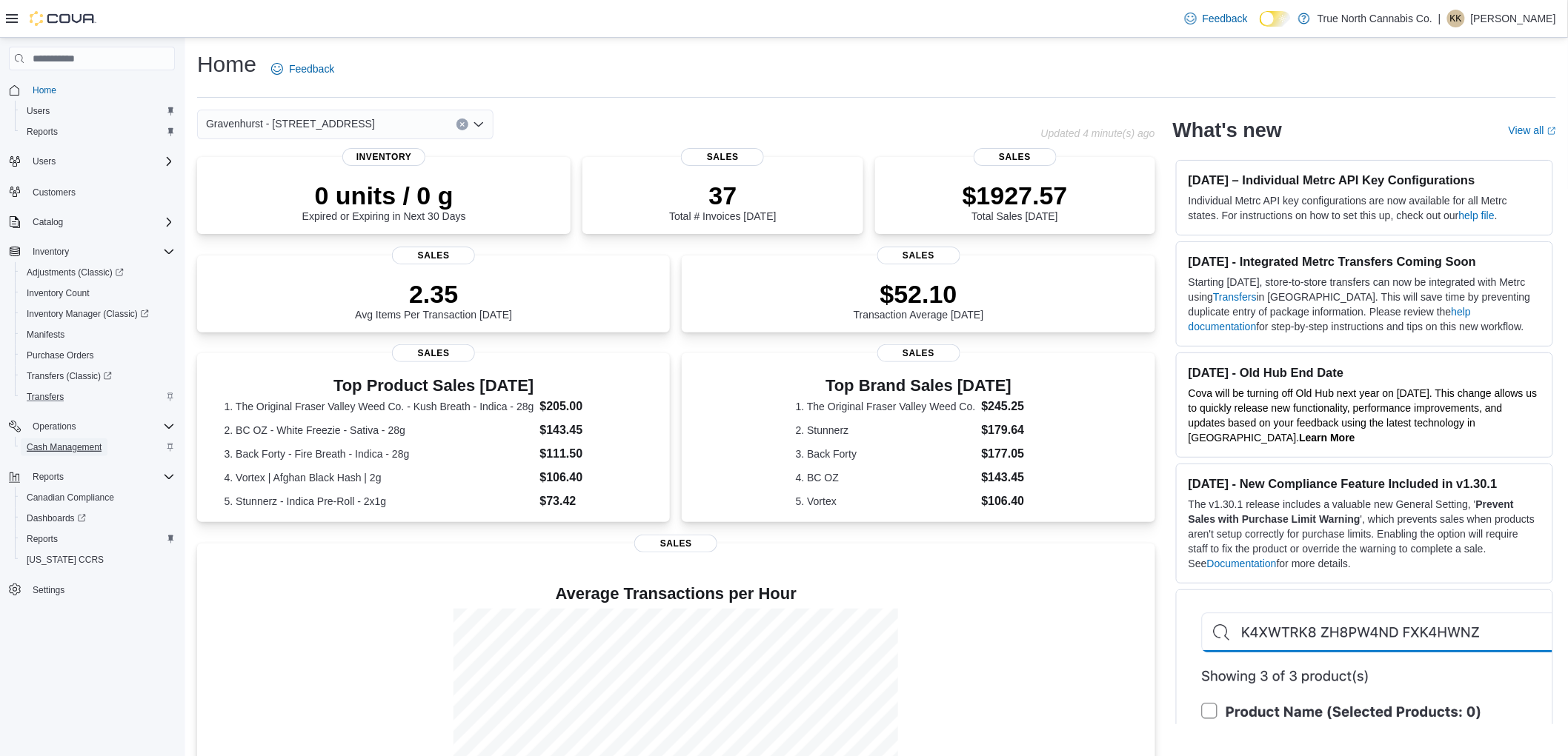
click at [75, 453] on span "Cash Management" at bounding box center [64, 447] width 75 height 17
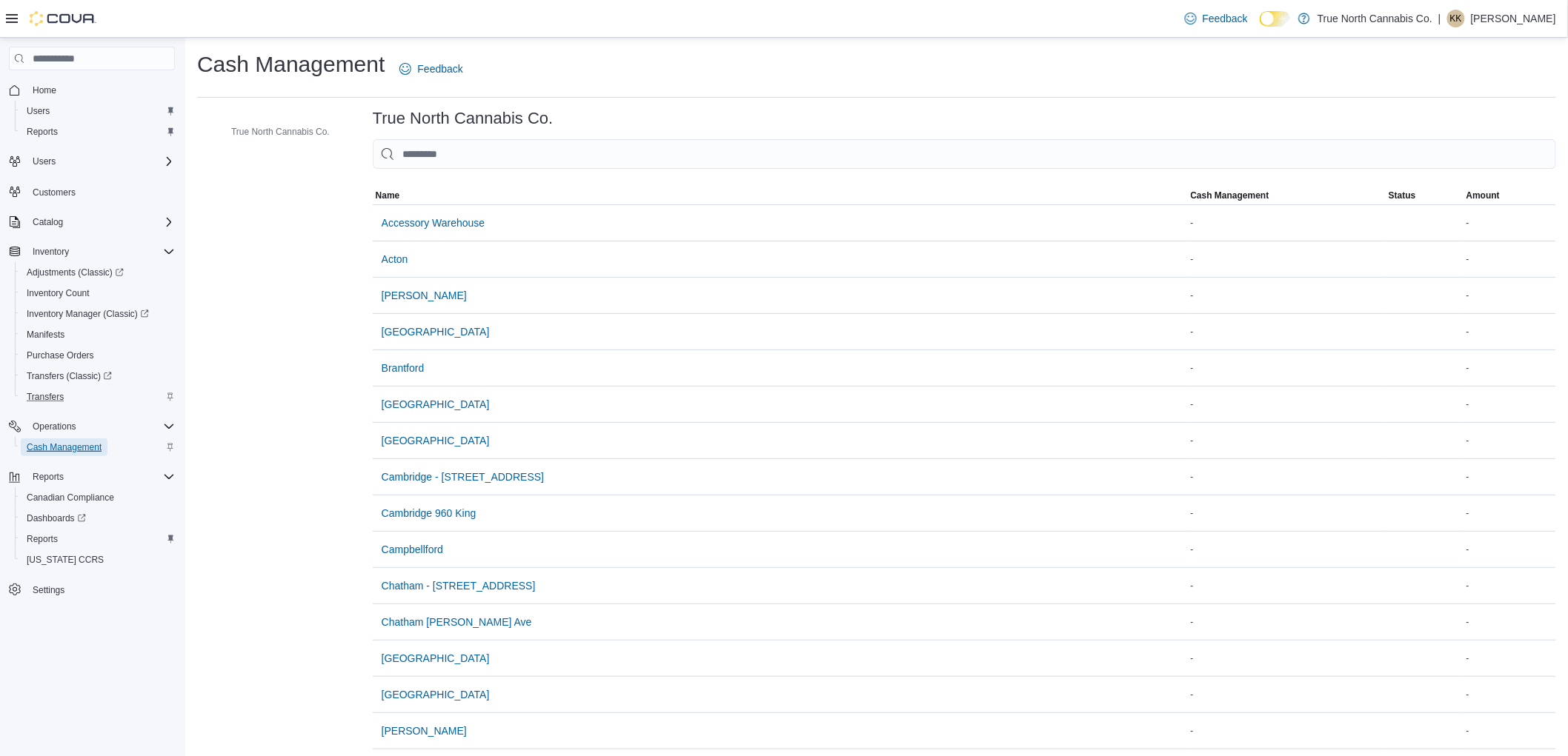
click at [75, 446] on span "Cash Management" at bounding box center [64, 447] width 75 height 12
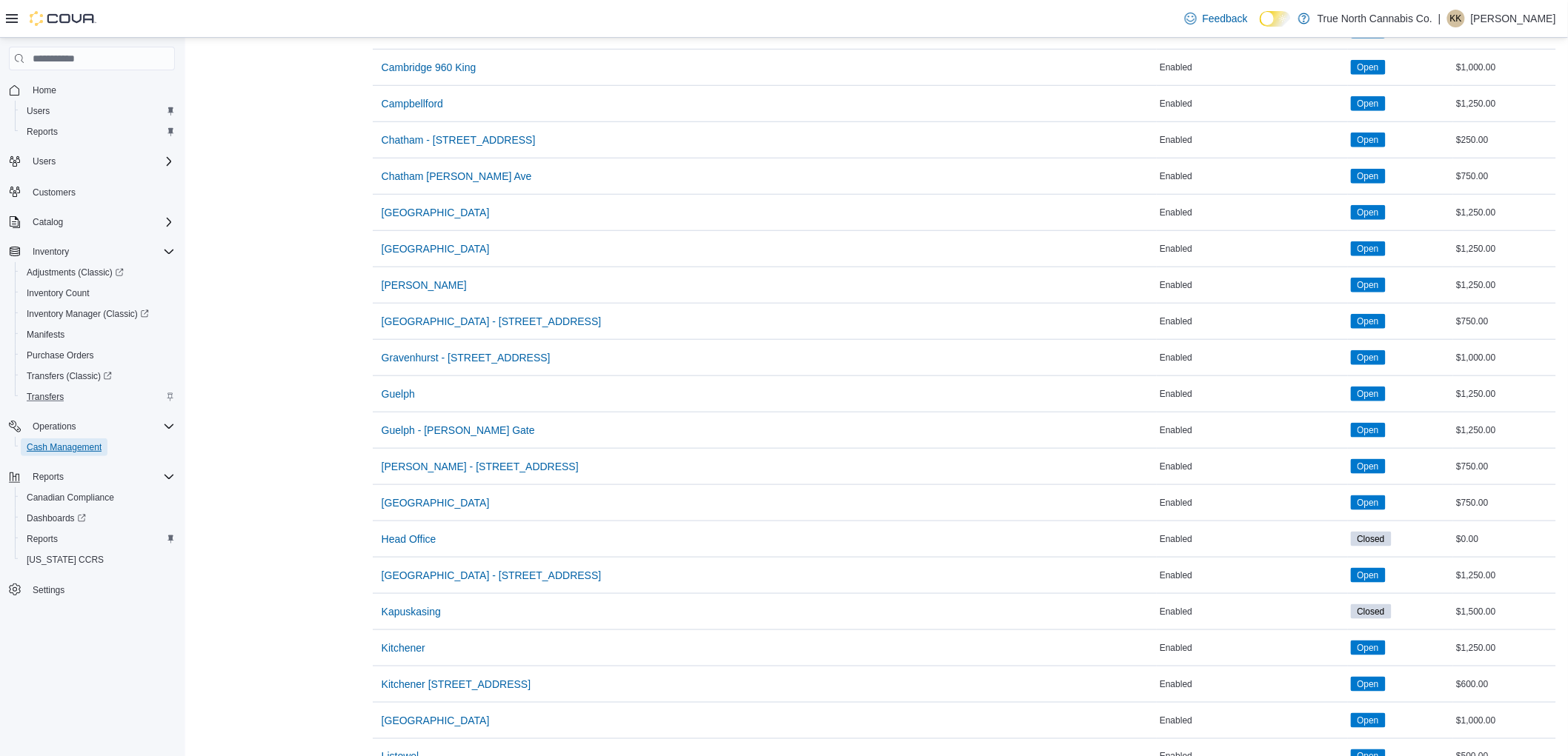
scroll to position [476, 0]
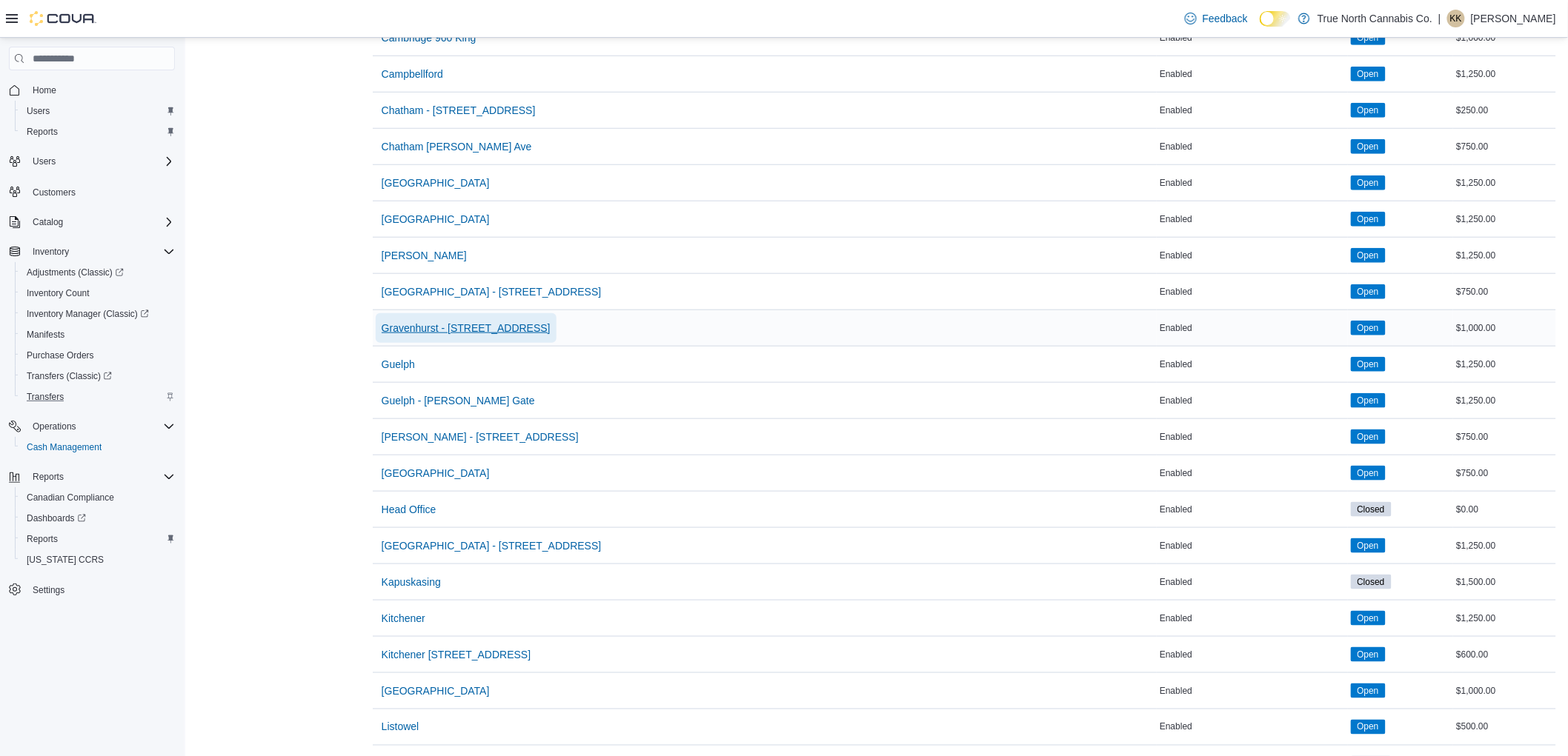
click at [461, 319] on span "Gravenhurst - 125 Muskoka Rd S" at bounding box center [466, 328] width 169 height 29
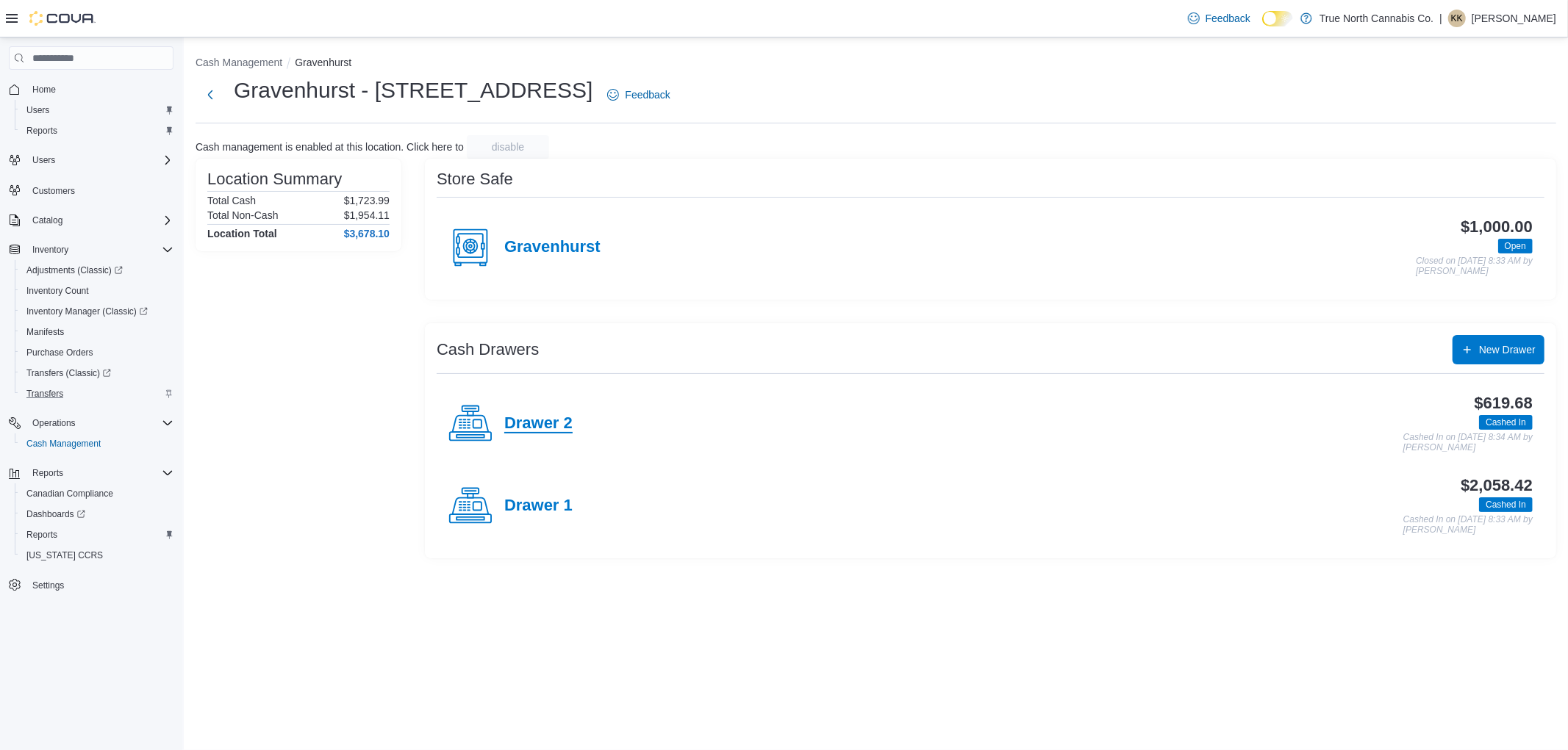
click at [534, 423] on h4 "Drawer 2" at bounding box center [538, 424] width 68 height 19
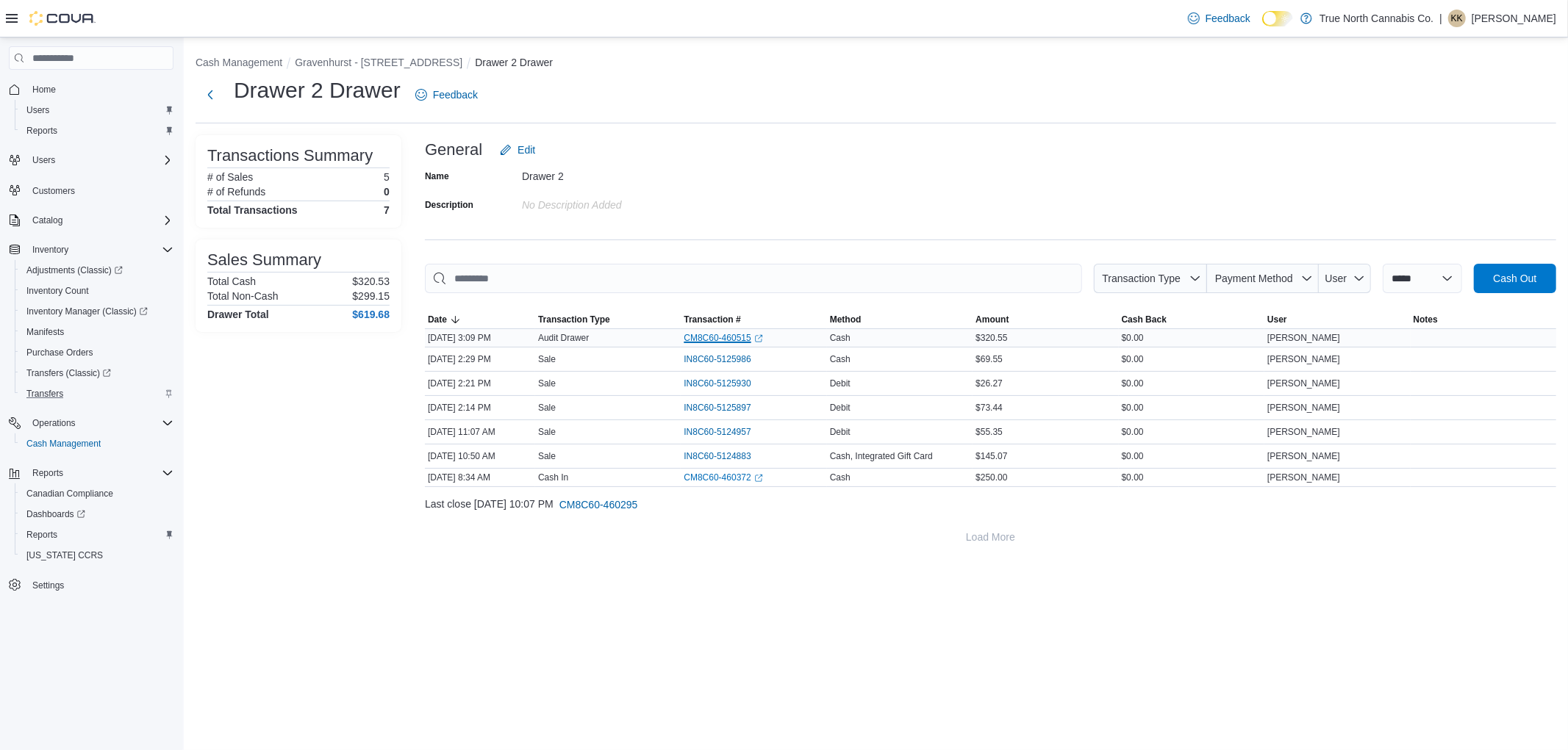
click at [731, 341] on link "CM8C60-460515 (opens in a new tab or window)" at bounding box center [723, 338] width 79 height 12
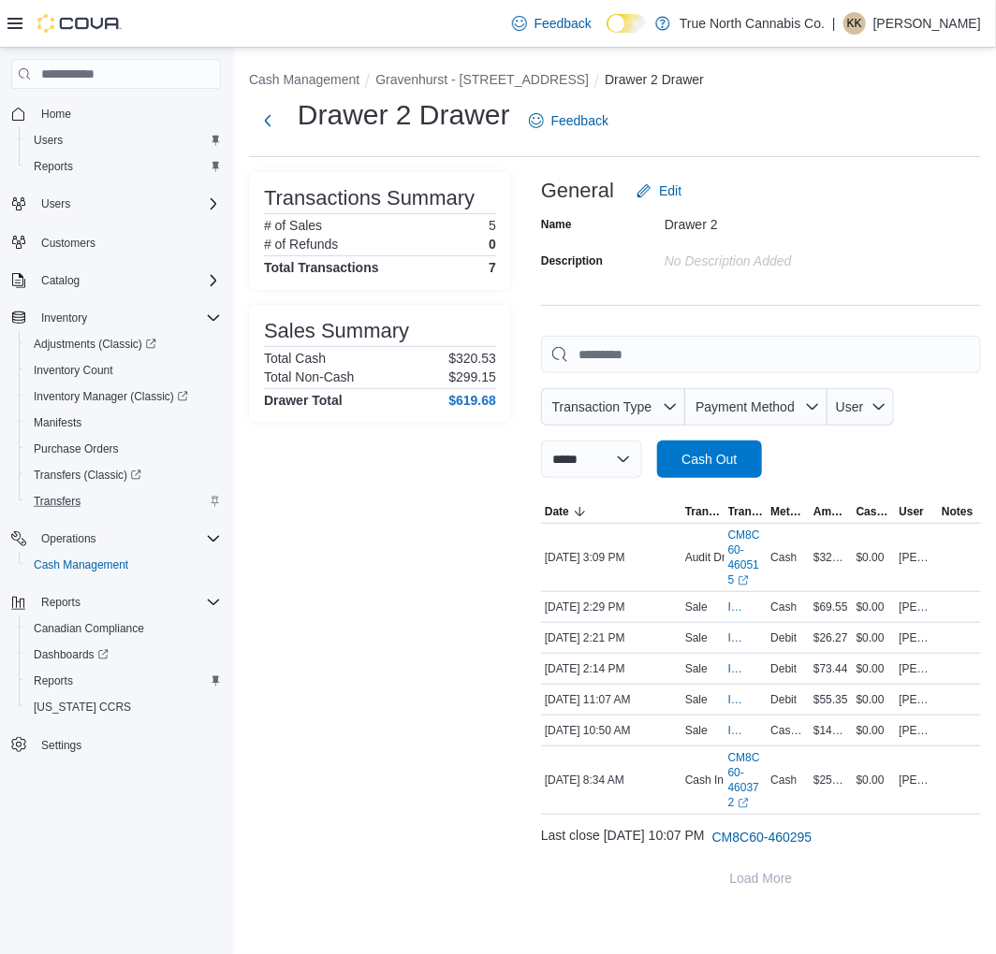
click at [79, 102] on span "Home" at bounding box center [127, 113] width 187 height 23
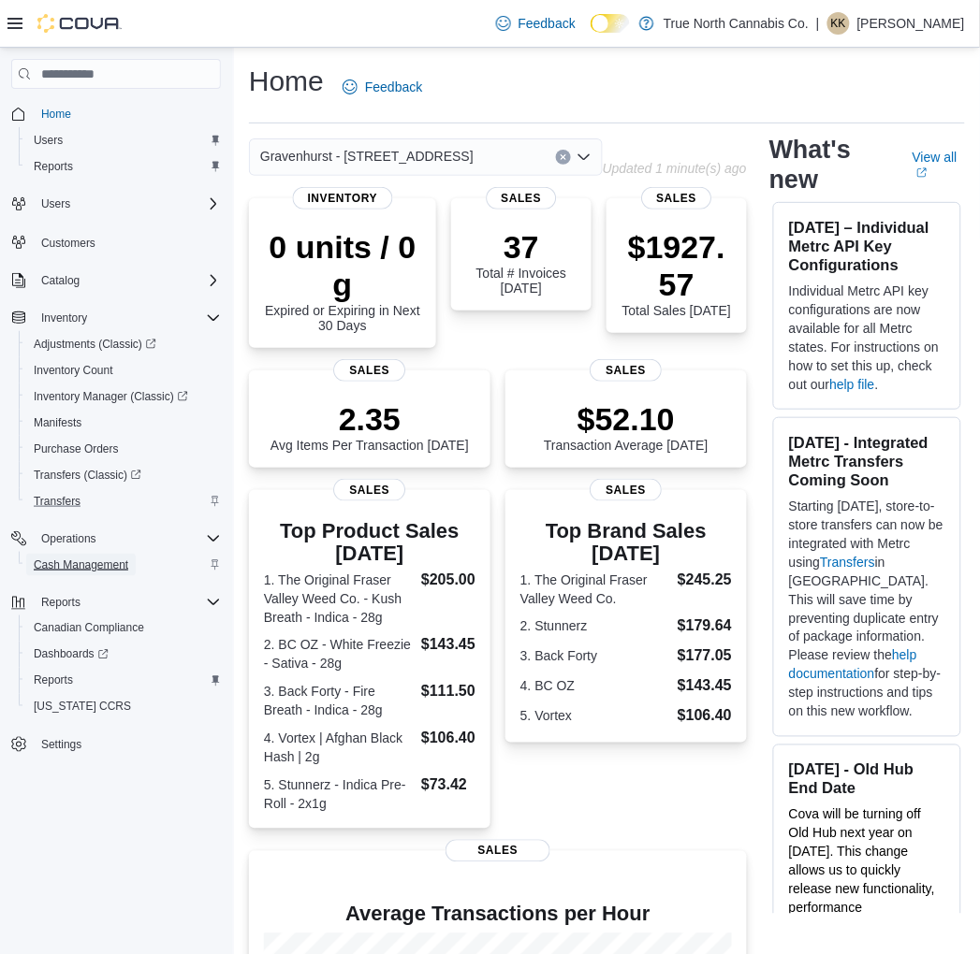
click at [89, 558] on span "Cash Management" at bounding box center [81, 565] width 95 height 15
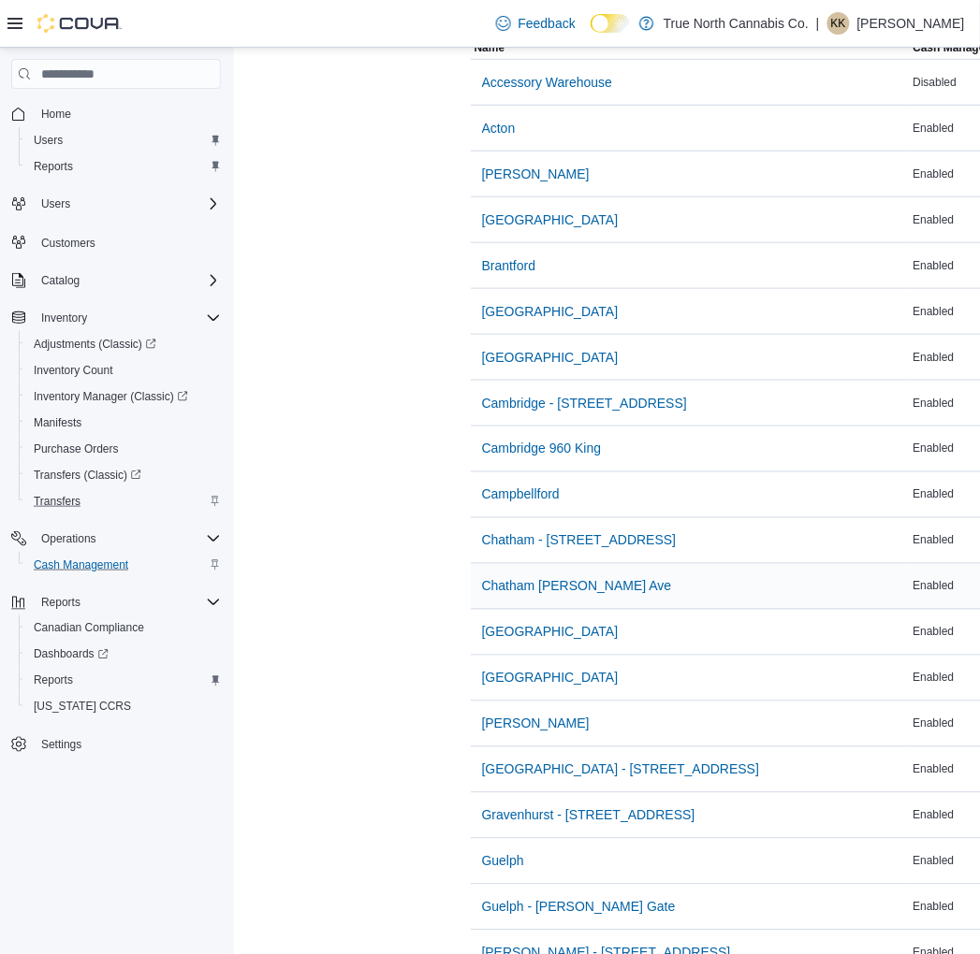
scroll to position [208, 0]
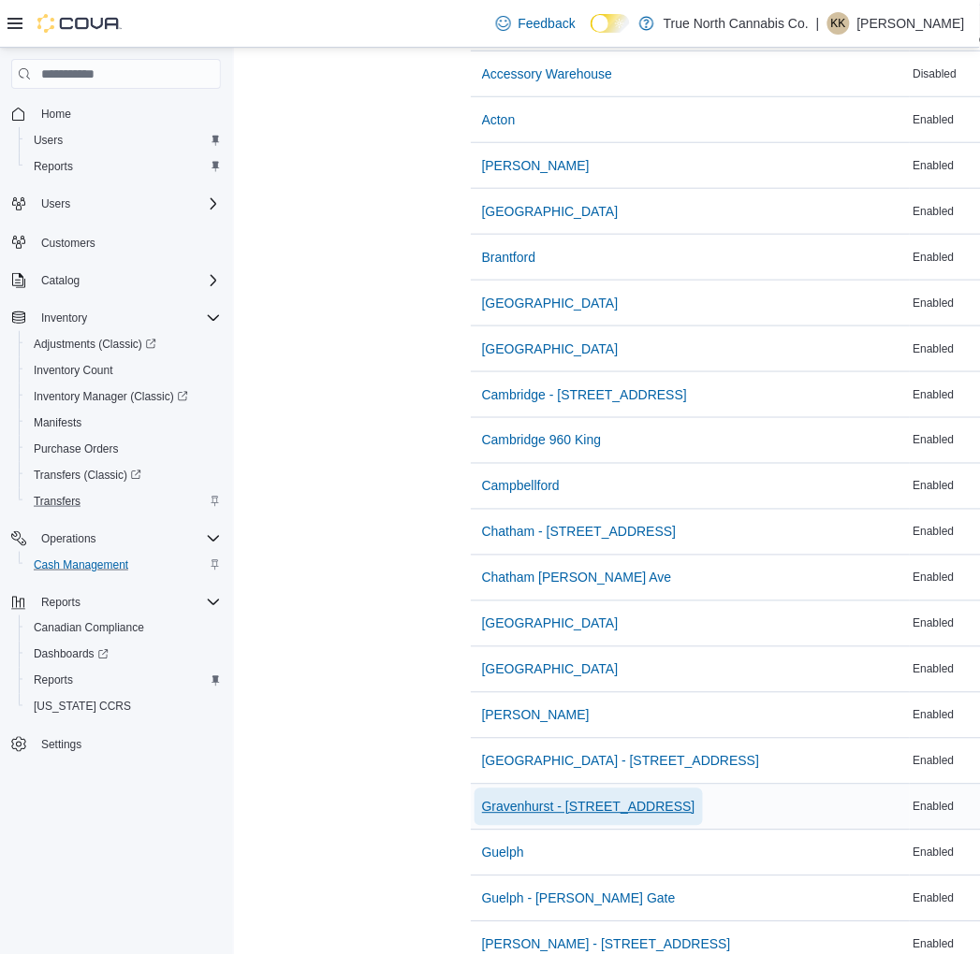
click at [616, 815] on span "Gravenhurst - 125 Muskoka Rd S" at bounding box center [588, 807] width 213 height 19
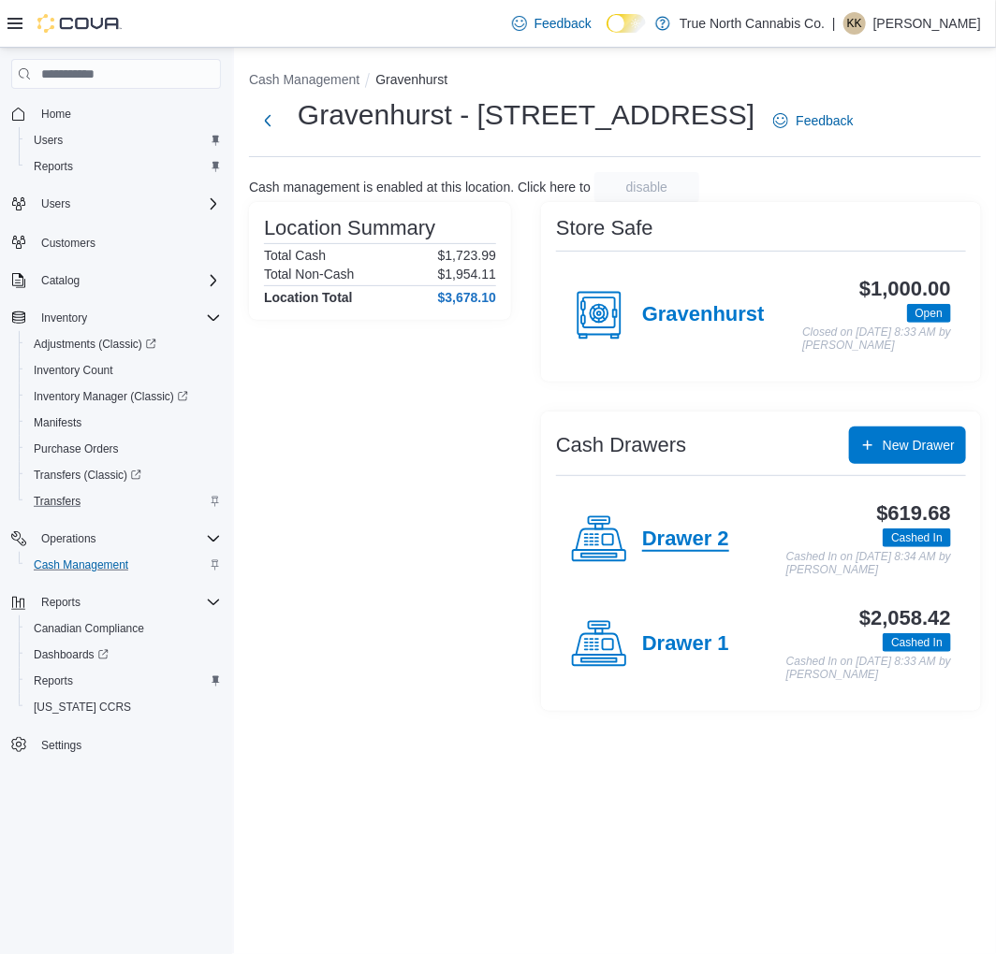
click at [687, 545] on h4 "Drawer 2" at bounding box center [685, 540] width 87 height 24
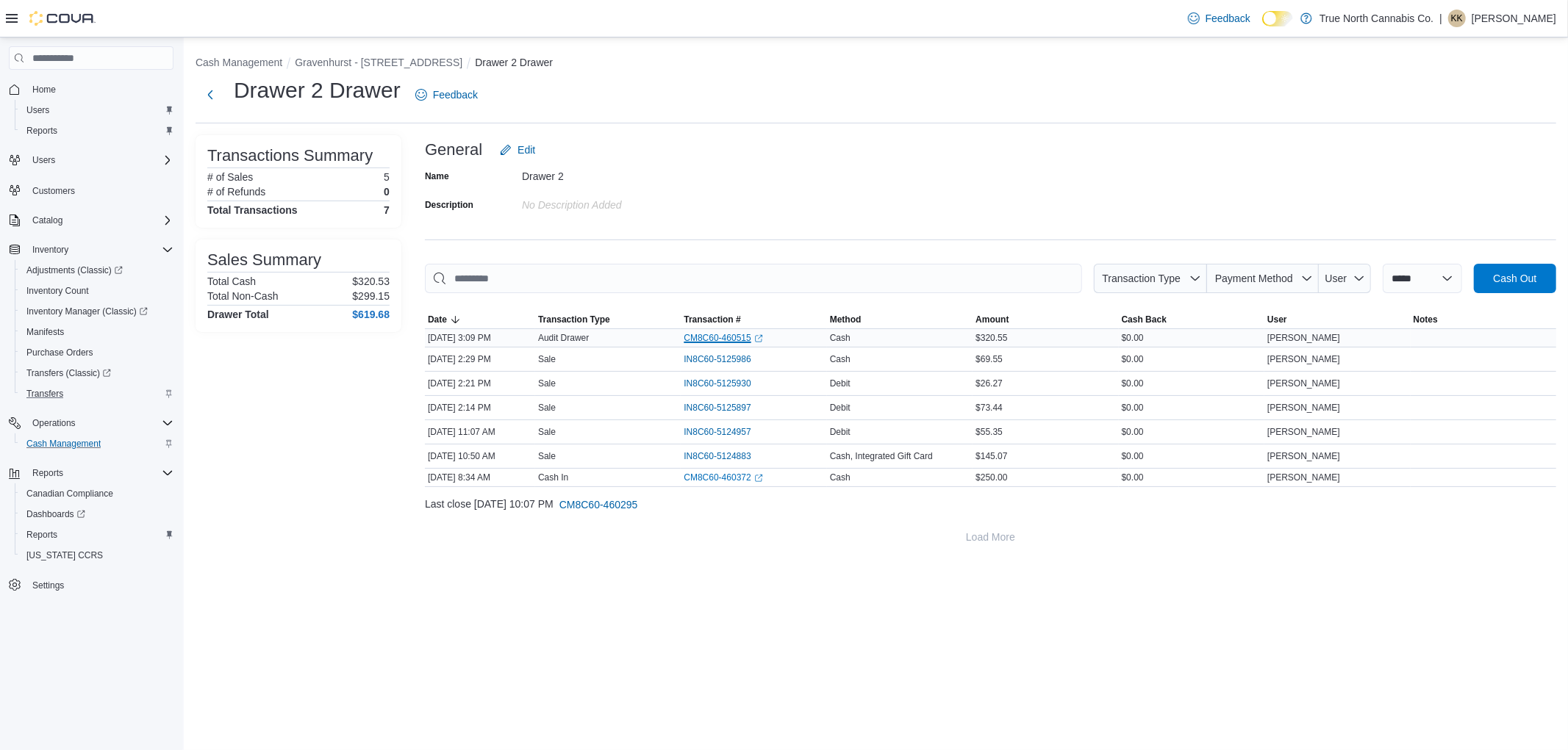
click at [698, 340] on link "CM8C60-460515 (opens in a new tab or window)" at bounding box center [723, 338] width 79 height 12
click at [1526, 18] on p "Kaylha Koskinen" at bounding box center [1514, 18] width 85 height 17
click at [1458, 143] on span "Sign Out" at bounding box center [1461, 145] width 40 height 15
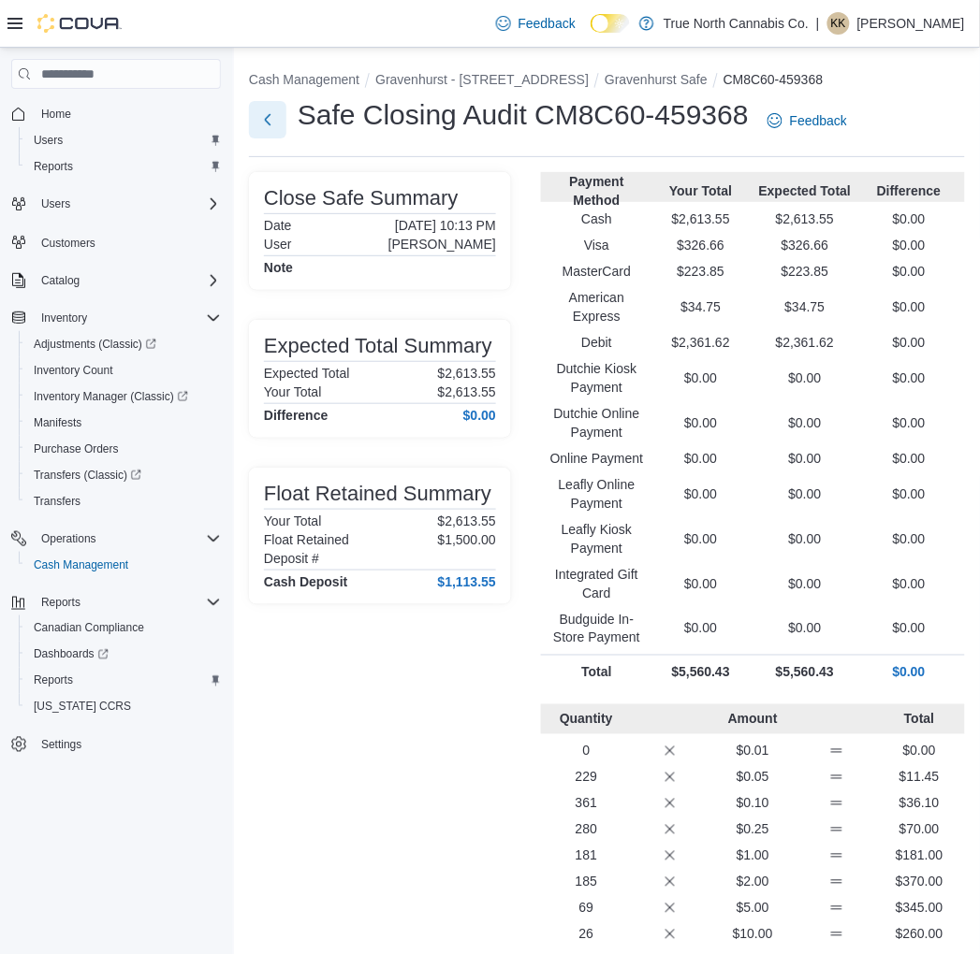
click at [266, 119] on button "Next" at bounding box center [267, 119] width 37 height 37
click at [69, 118] on span "Home" at bounding box center [56, 114] width 30 height 15
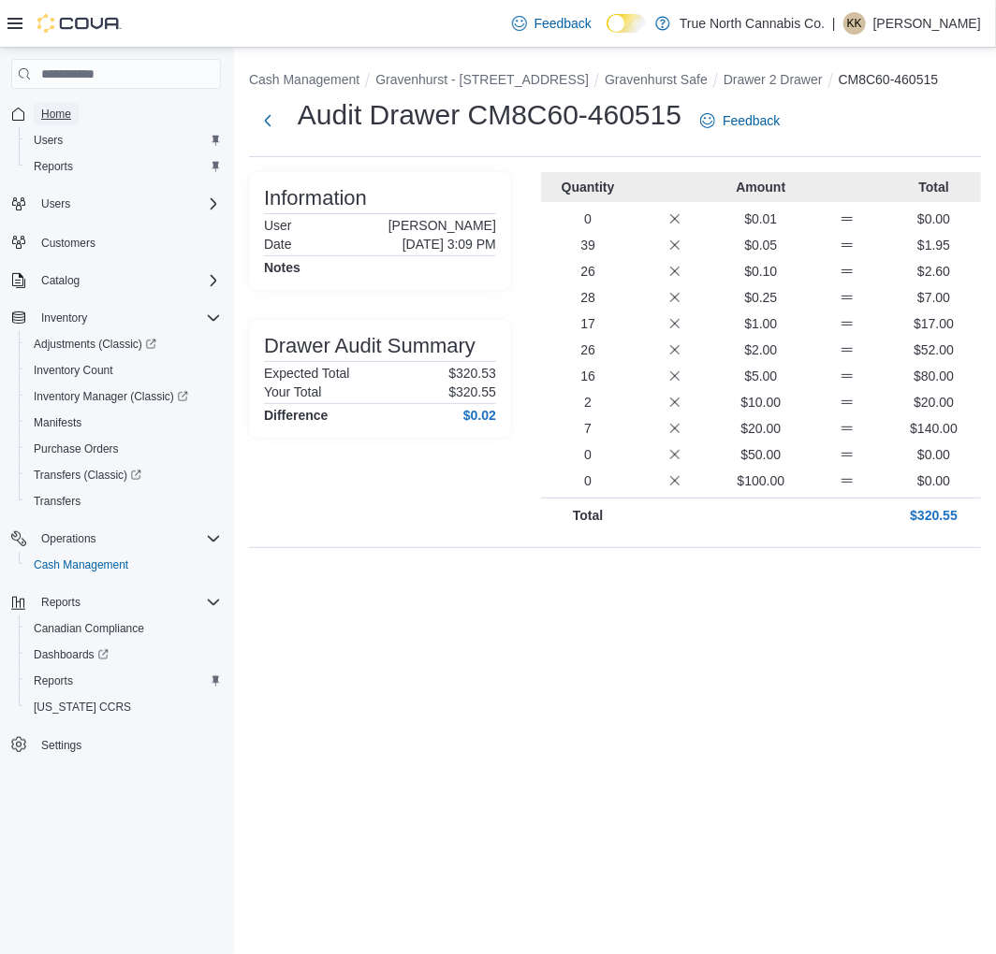
click at [39, 123] on link "Home" at bounding box center [56, 114] width 45 height 22
